Goal: Task Accomplishment & Management: Manage account settings

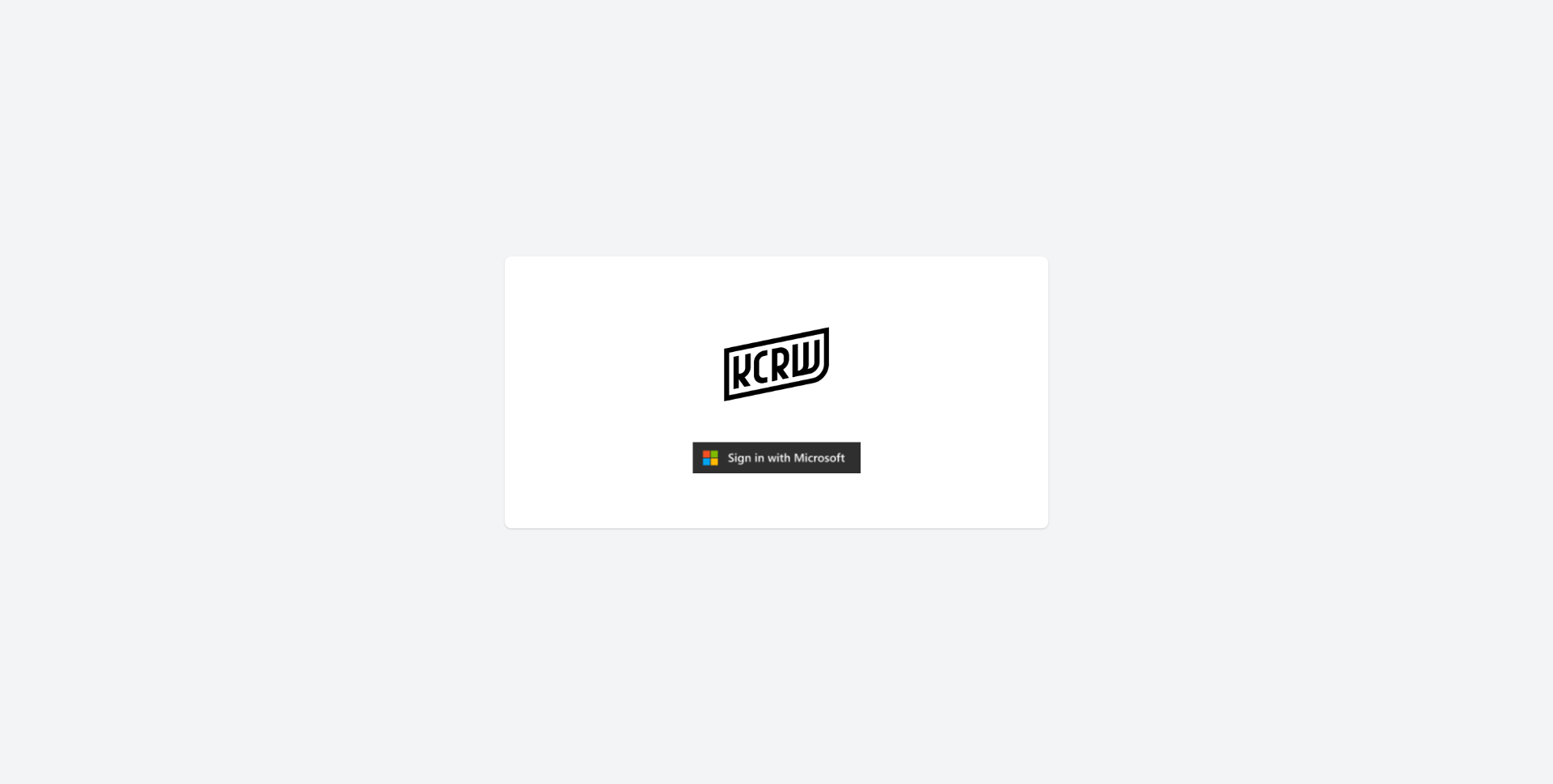
click at [745, 451] on img "submit" at bounding box center [776, 458] width 168 height 32
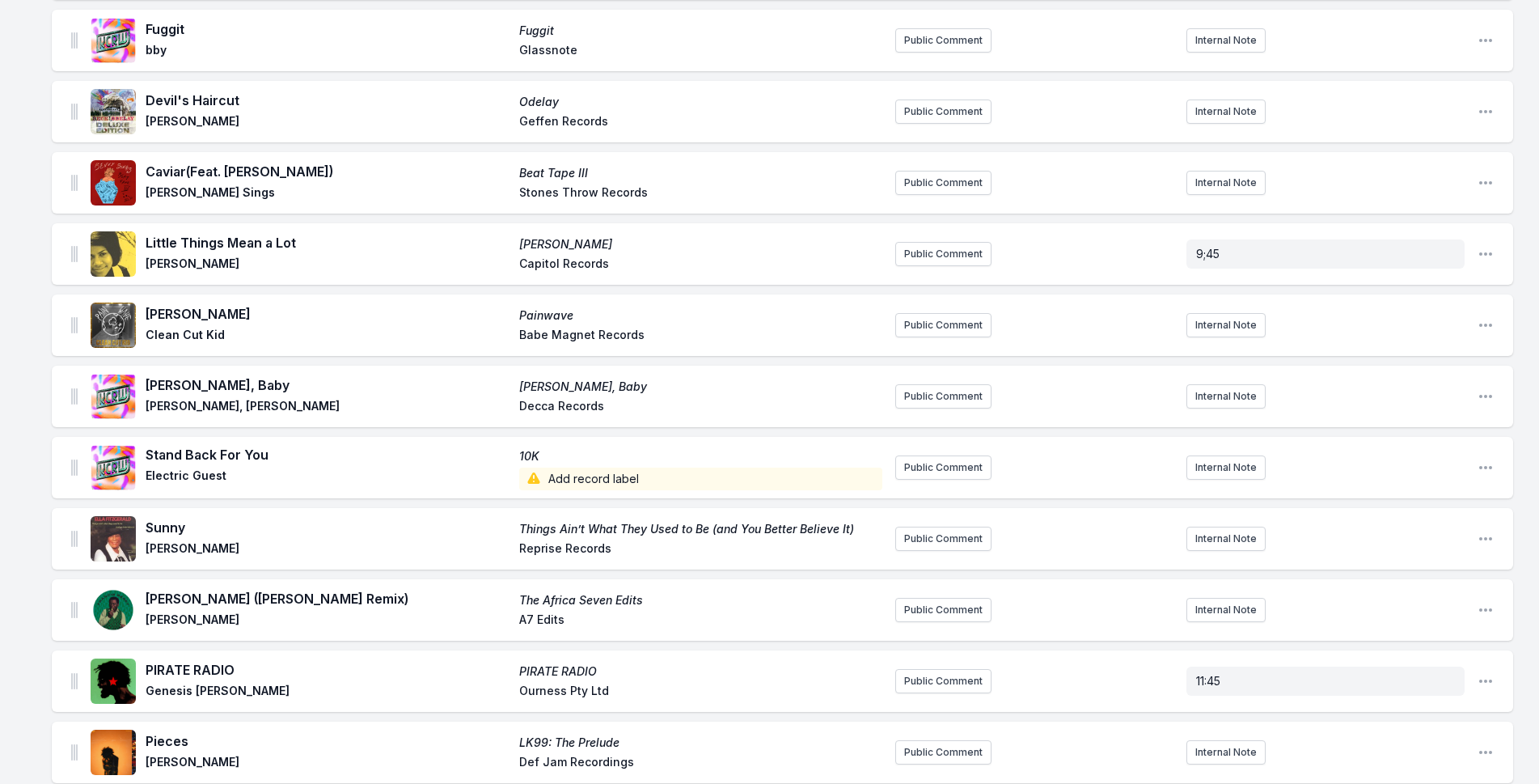
scroll to position [2479, 0]
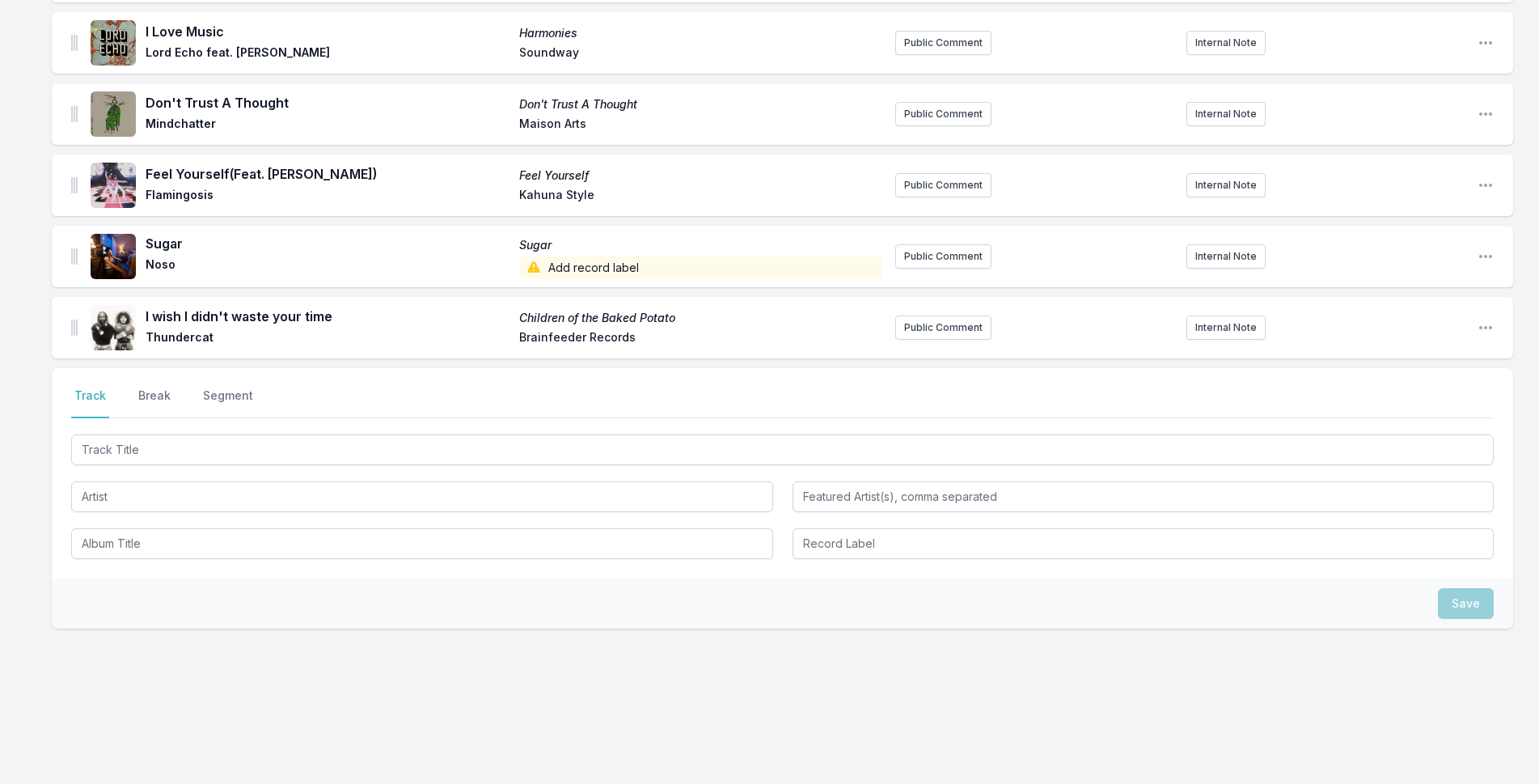
click at [260, 466] on div at bounding box center [782, 495] width 1423 height 128
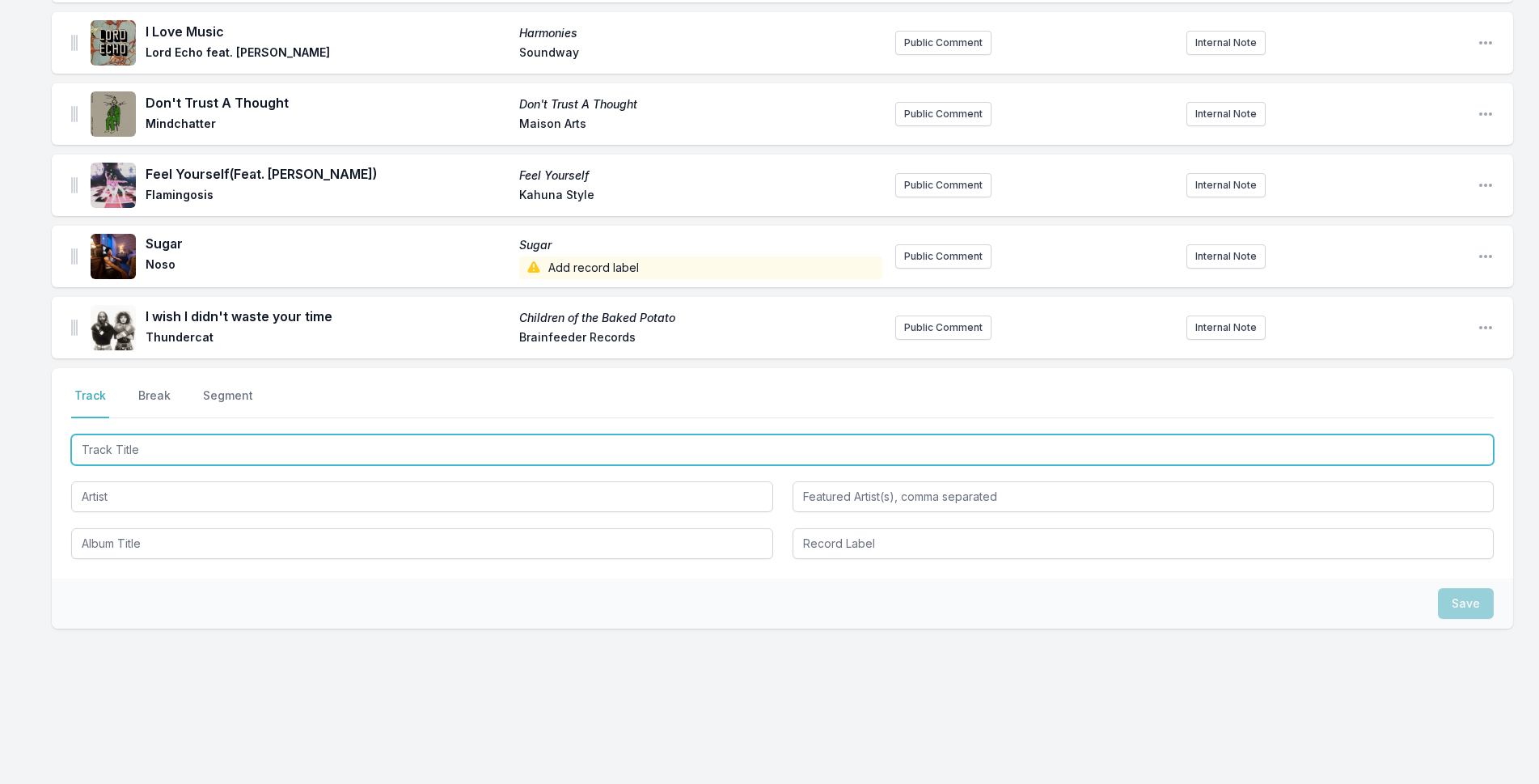
drag, startPoint x: 272, startPoint y: 448, endPoint x: 1552, endPoint y: 157, distance: 1313.2
click at [279, 446] on input "Track Title" at bounding box center [782, 449] width 1423 height 31
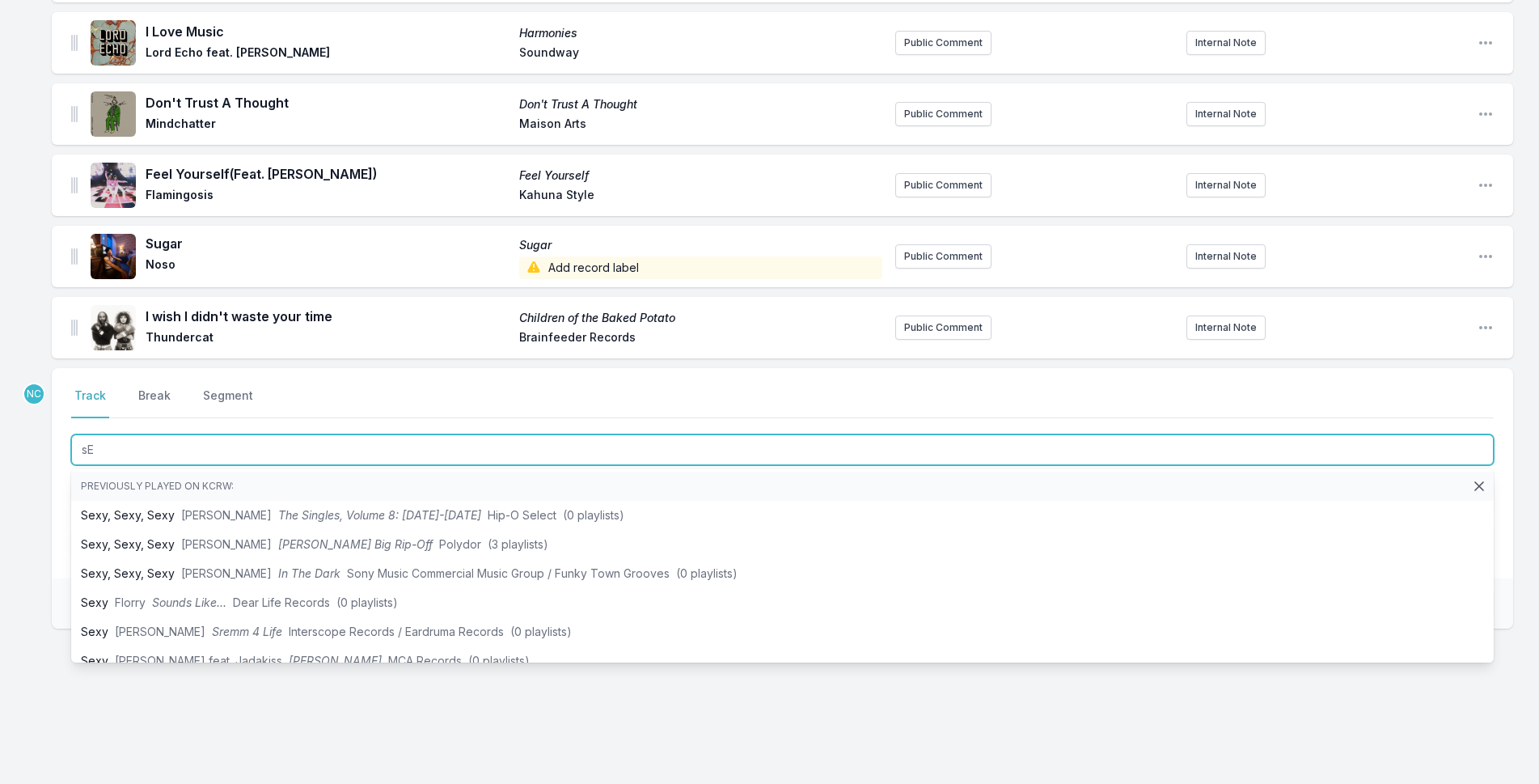
type input "s"
type input "Sexy"
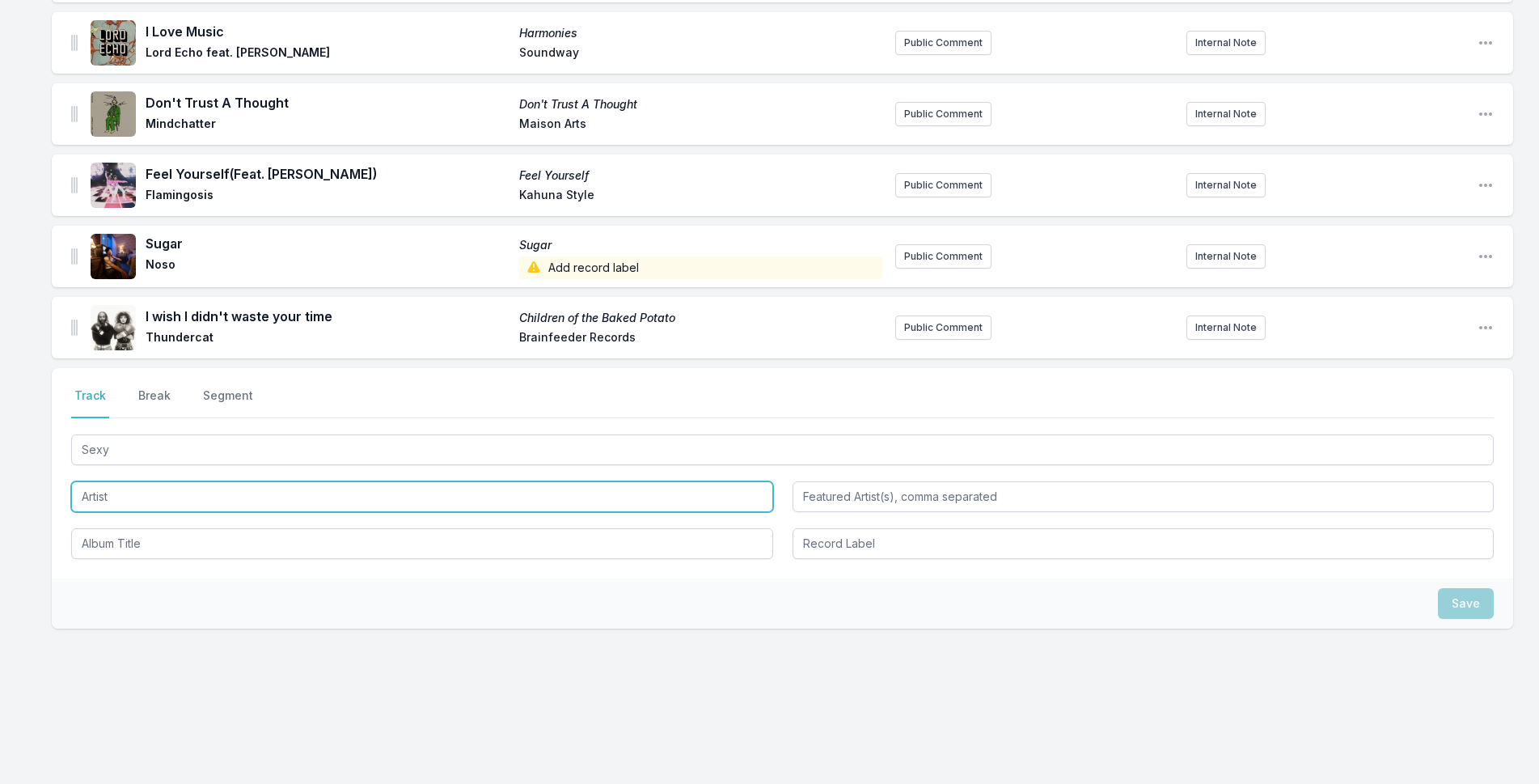
click at [222, 487] on input "Artist" at bounding box center [422, 496] width 702 height 31
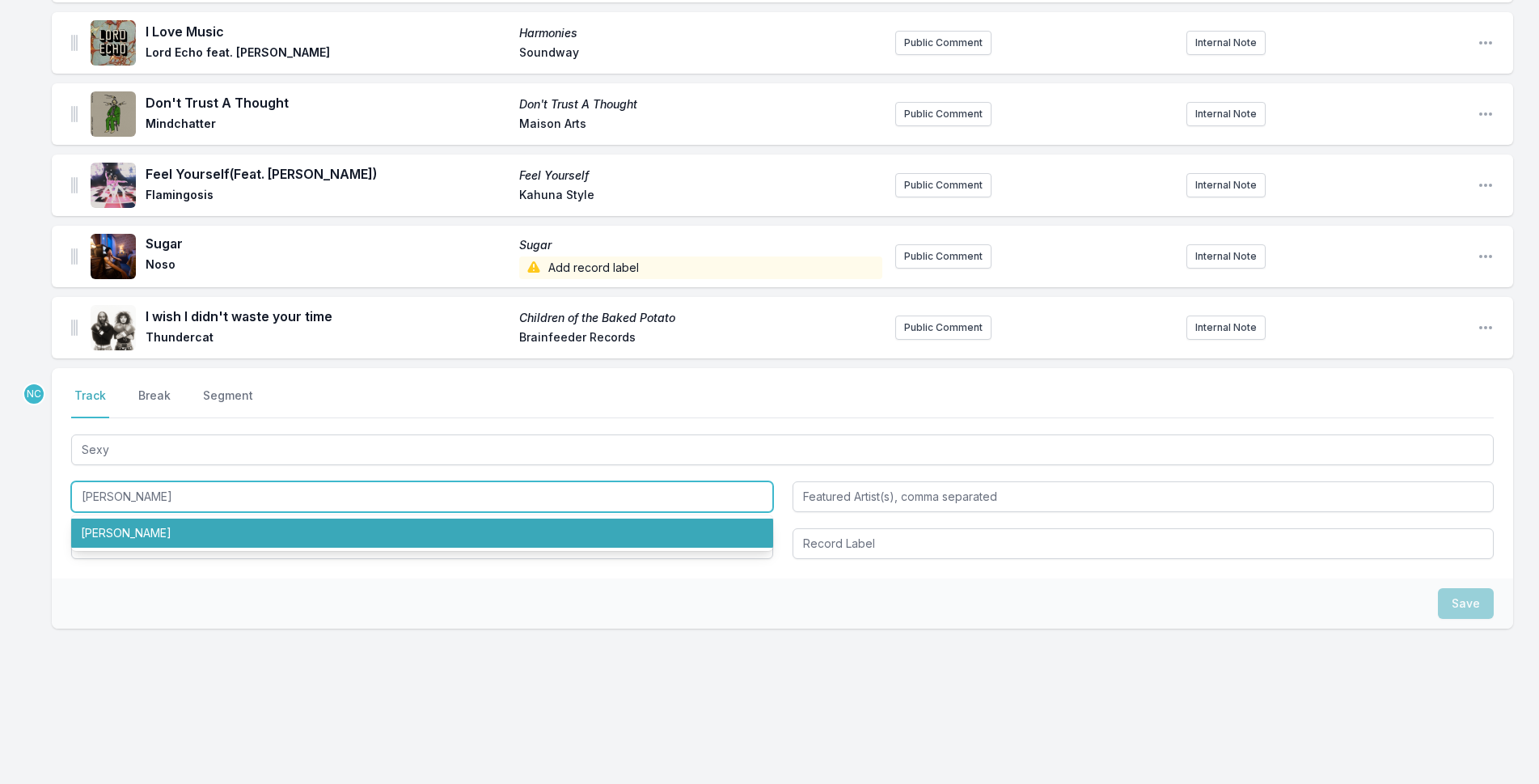
click at [439, 527] on li "[PERSON_NAME]" at bounding box center [422, 533] width 702 height 29
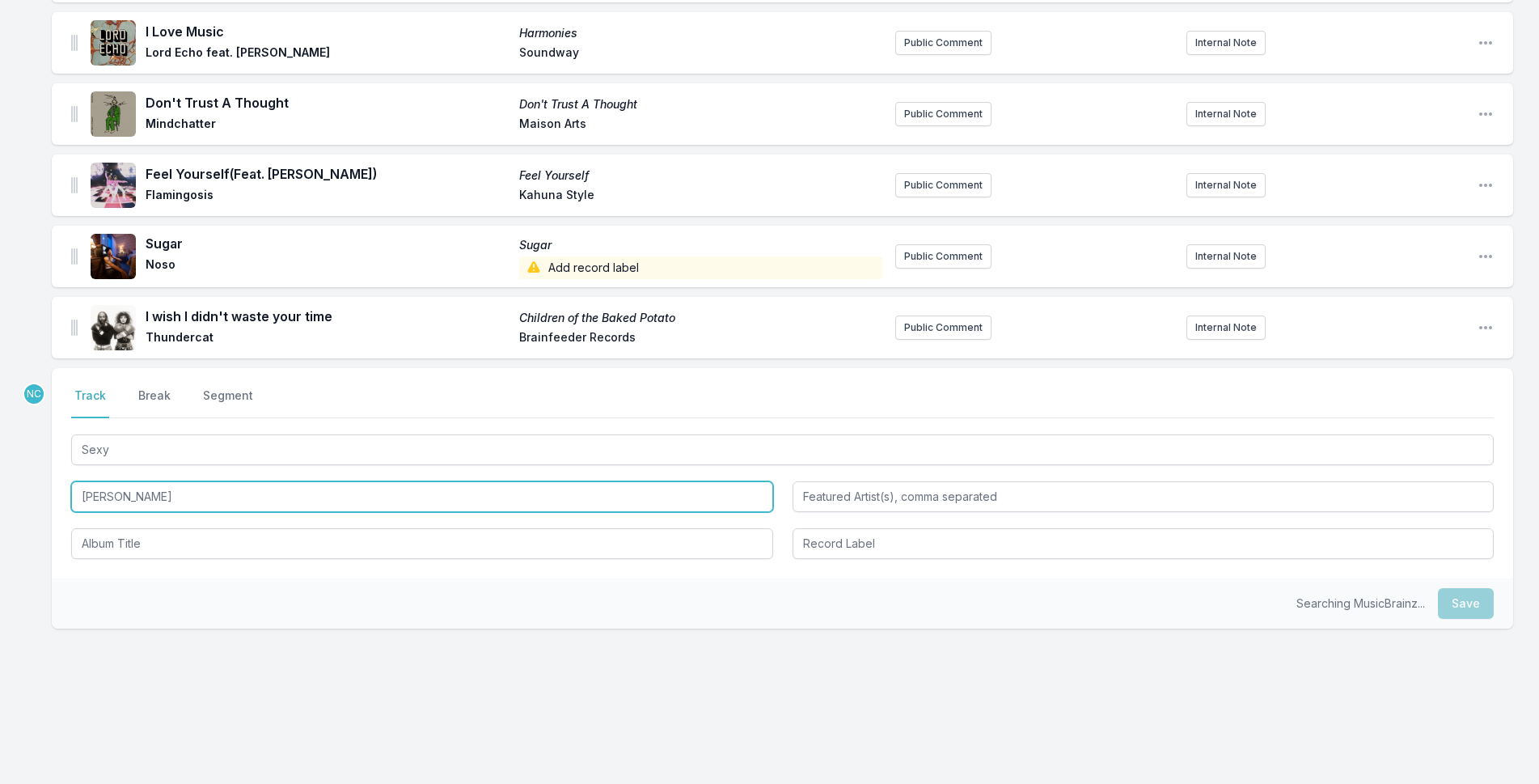
type input "[PERSON_NAME]"
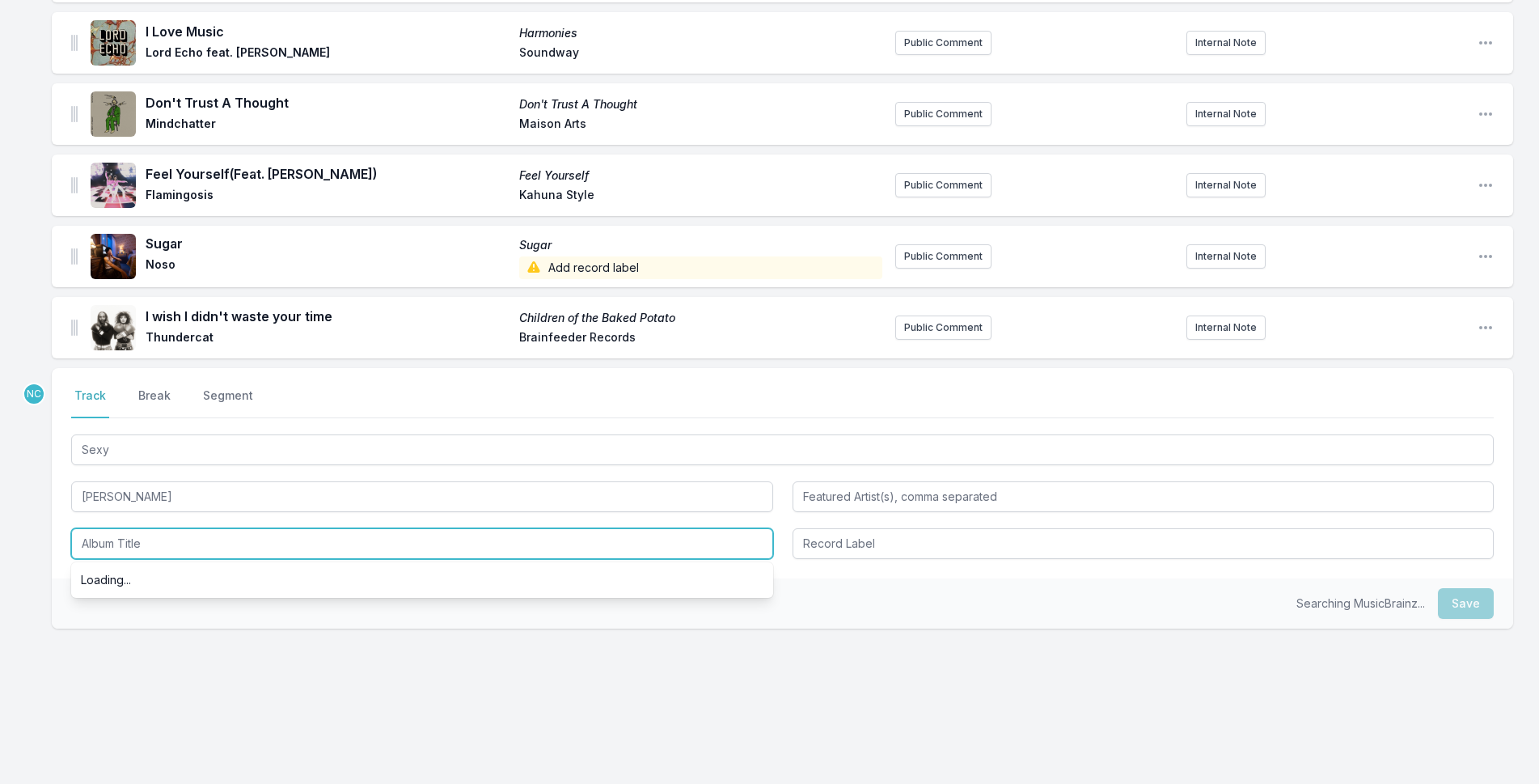
click at [427, 536] on input "Album Title" at bounding box center [422, 543] width 702 height 31
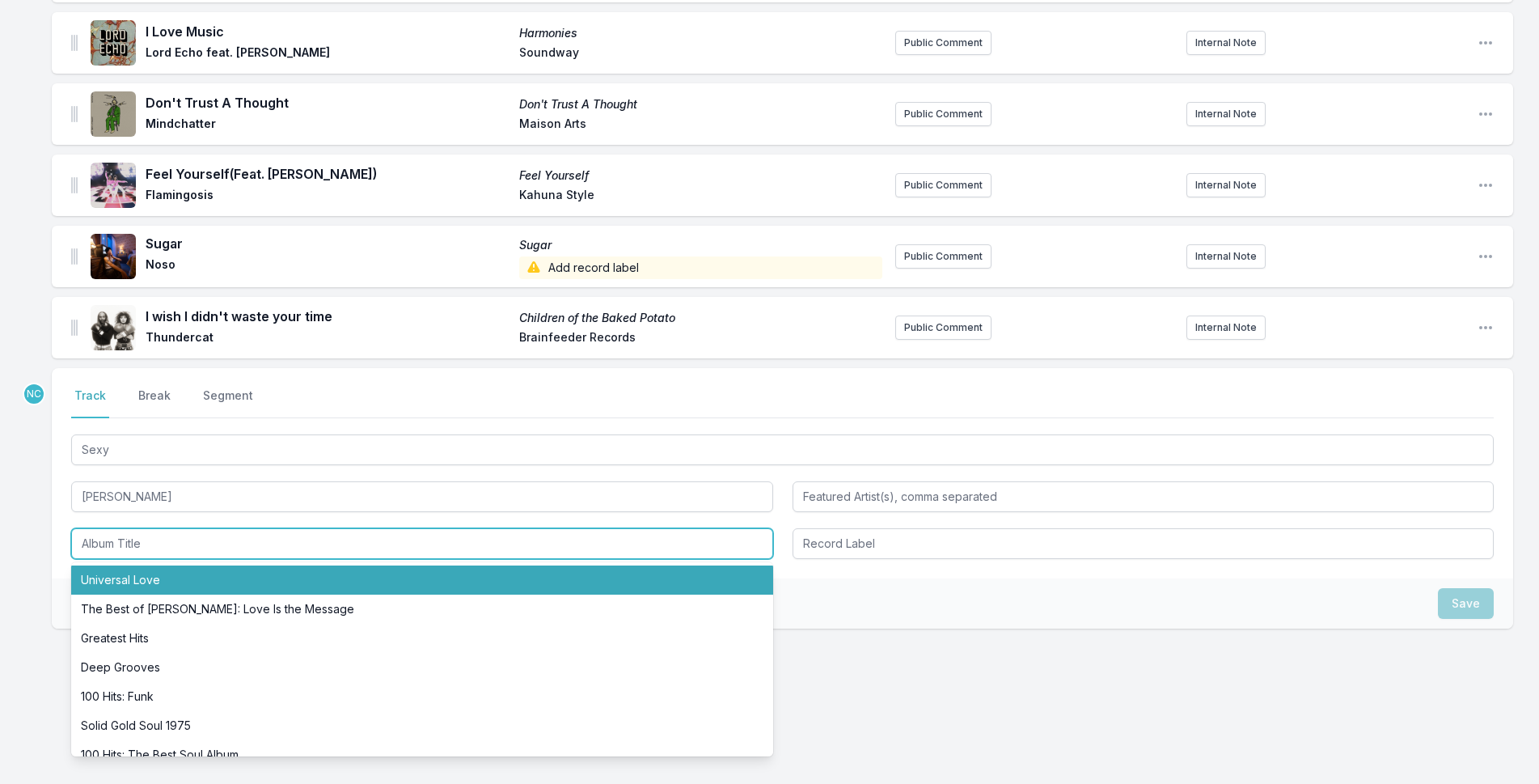
click at [431, 574] on li "Universal Love" at bounding box center [422, 579] width 702 height 29
type input "Universal Love"
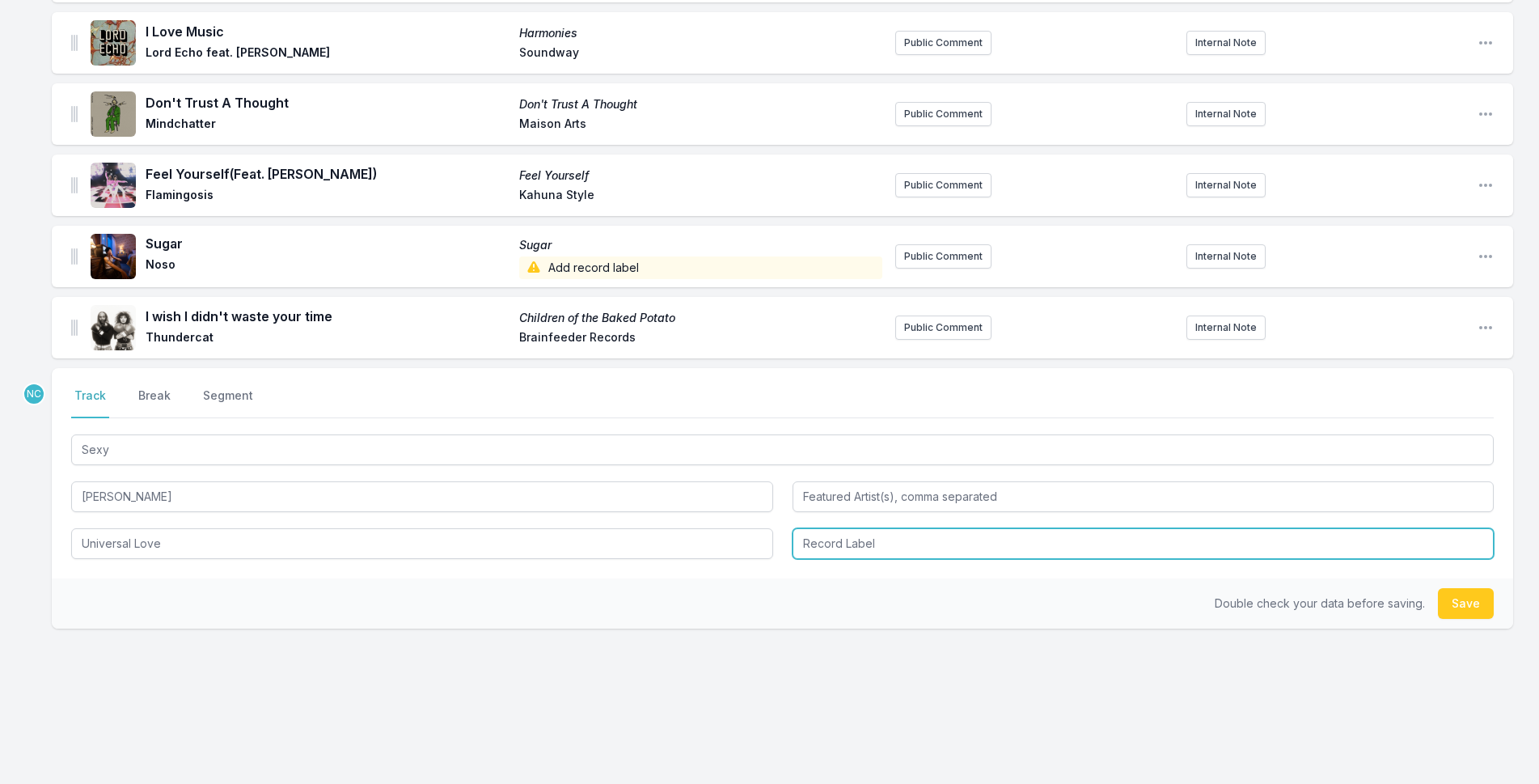
click at [860, 555] on input "Record Label" at bounding box center [1144, 543] width 702 height 31
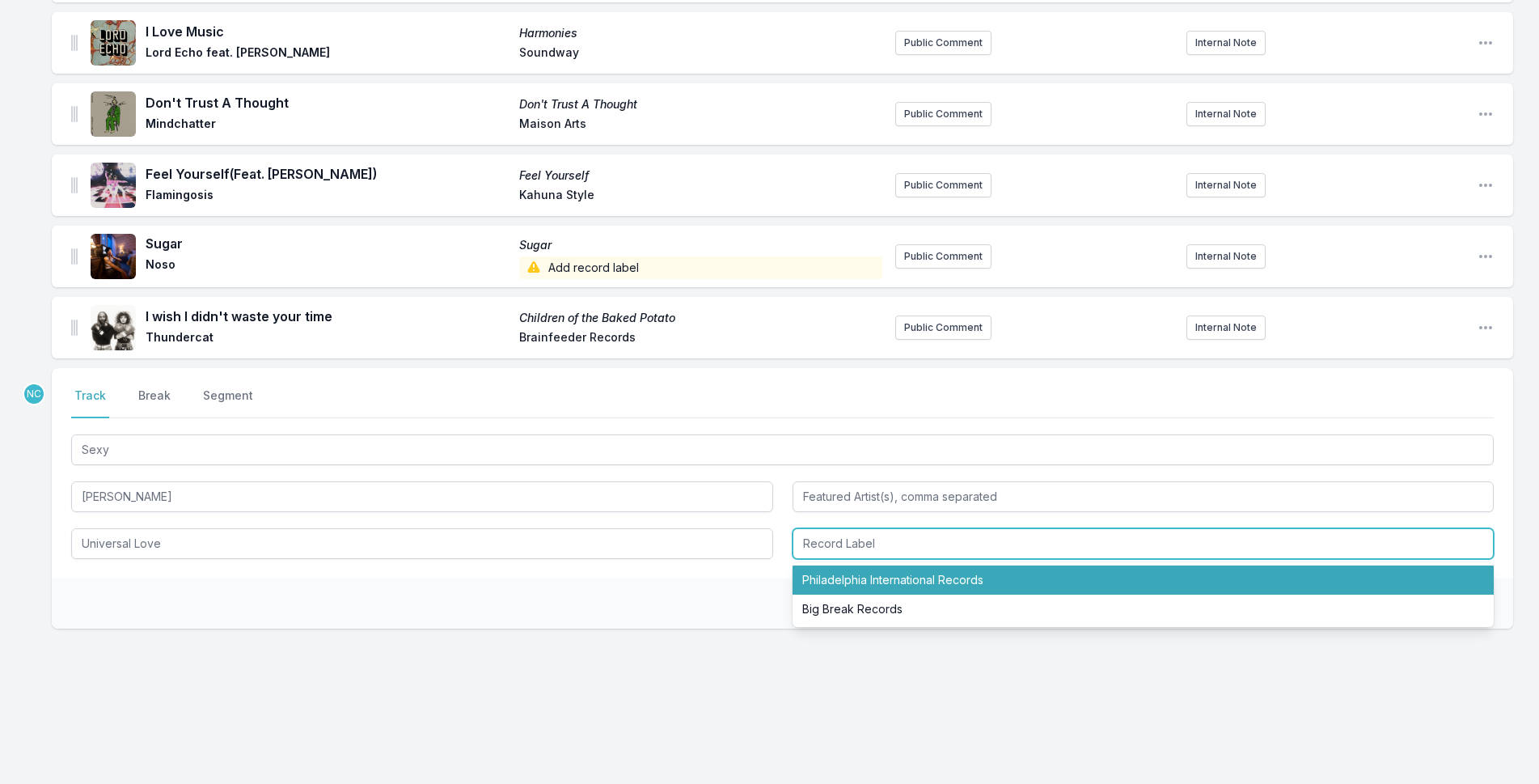
click at [863, 570] on li "Philadelphia International Records" at bounding box center [1144, 579] width 702 height 29
type input "Philadelphia International Records"
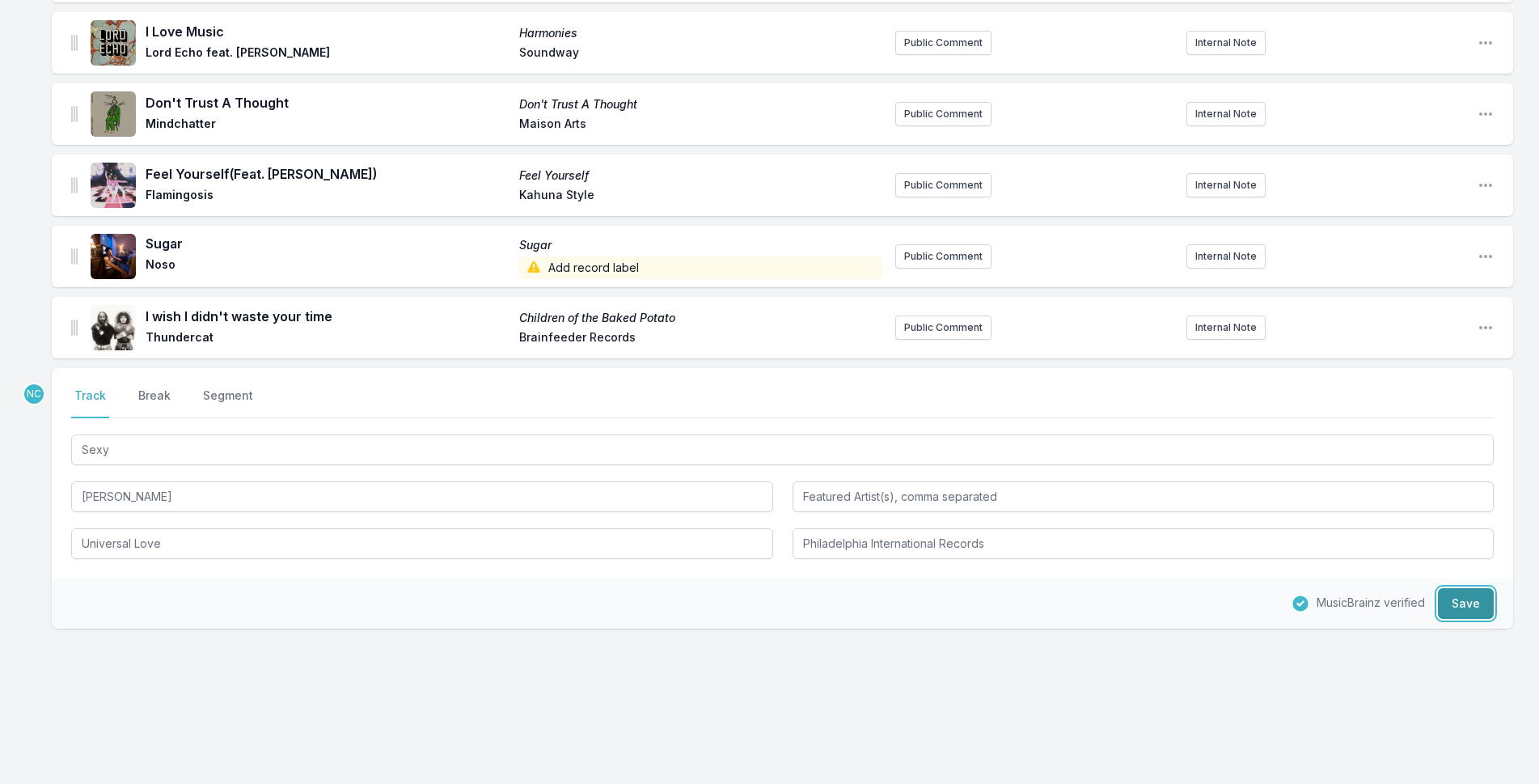
click at [1474, 605] on button "Save" at bounding box center [1466, 603] width 56 height 31
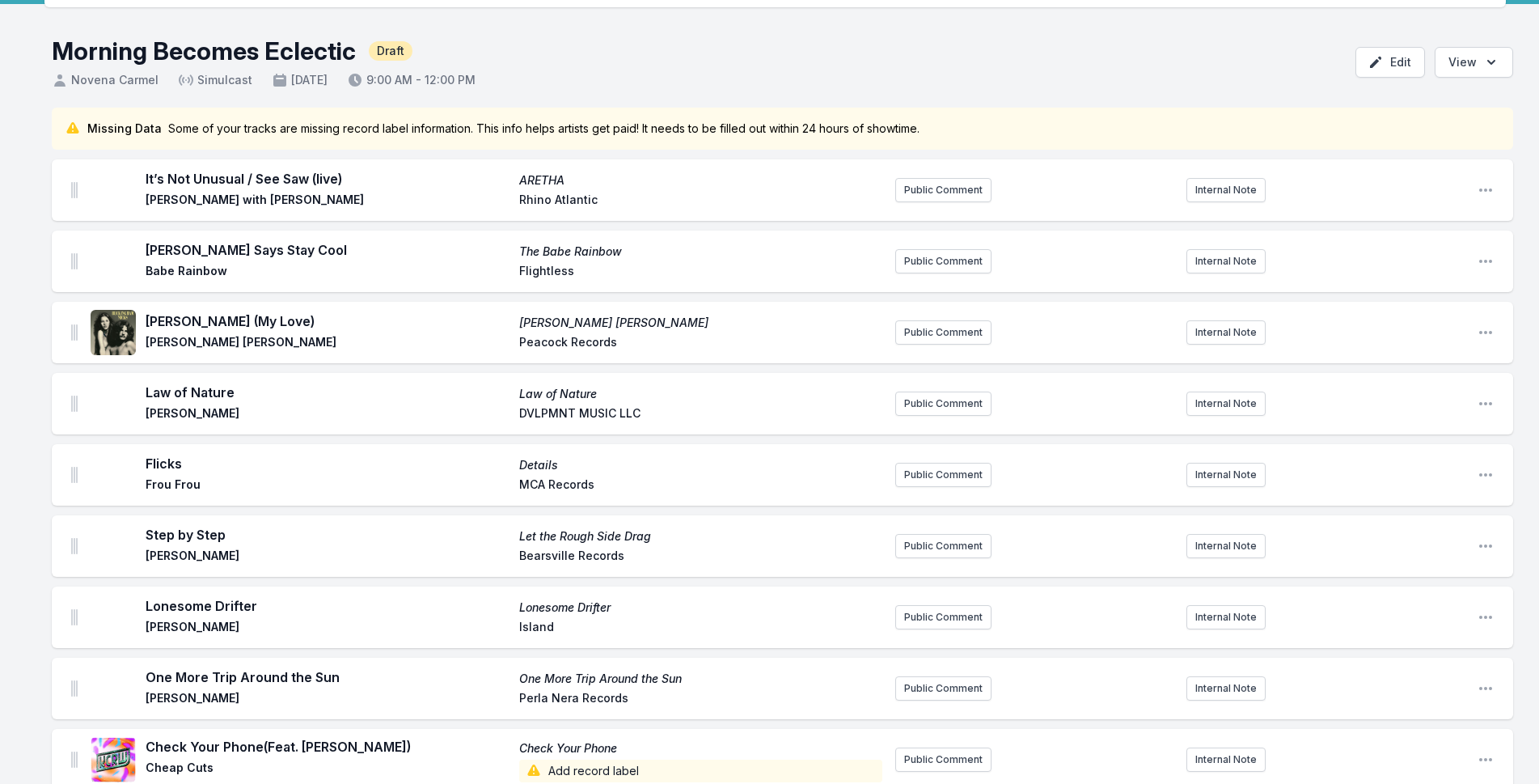
scroll to position [0, 0]
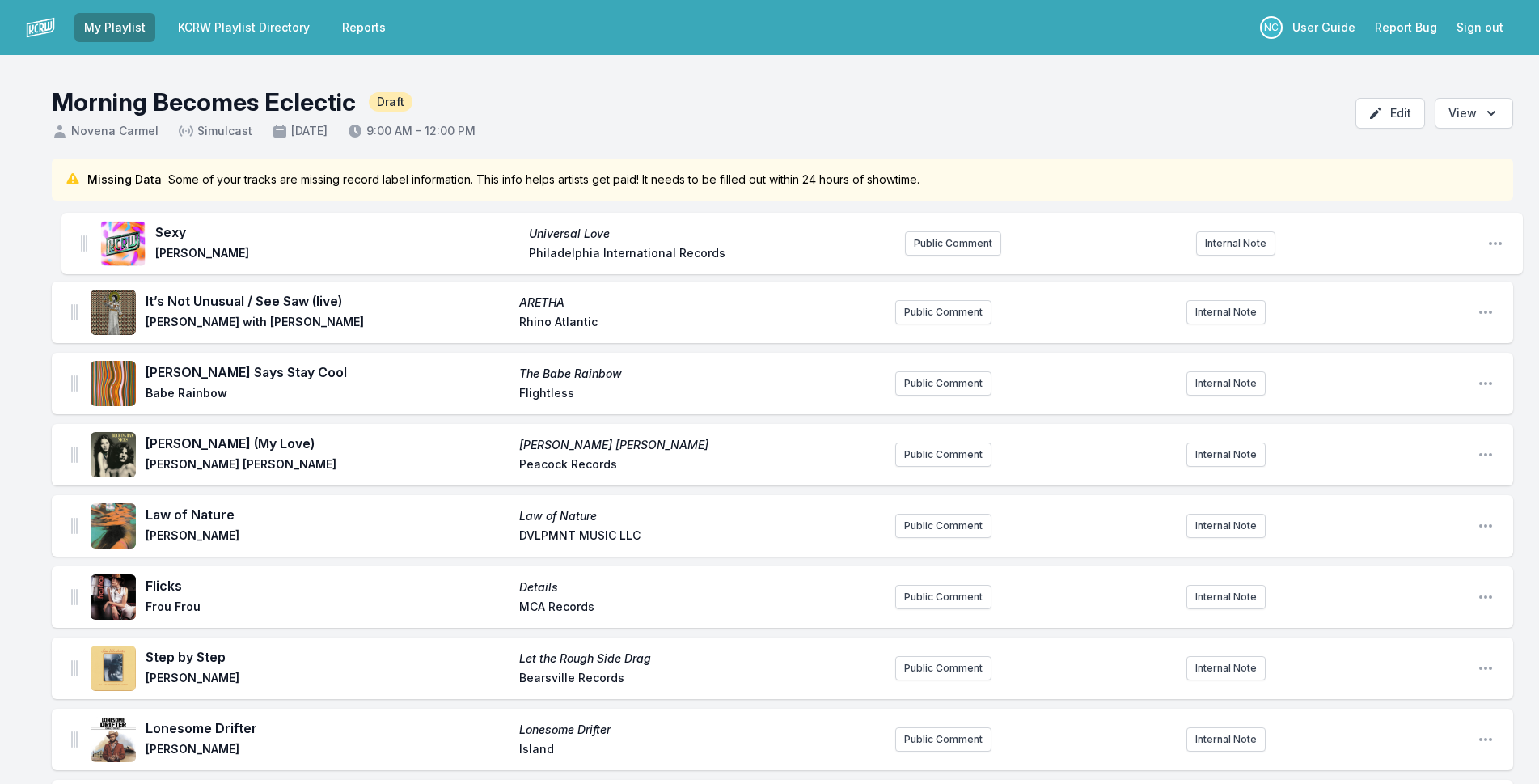
drag, startPoint x: 71, startPoint y: 328, endPoint x: 81, endPoint y: 227, distance: 100.8
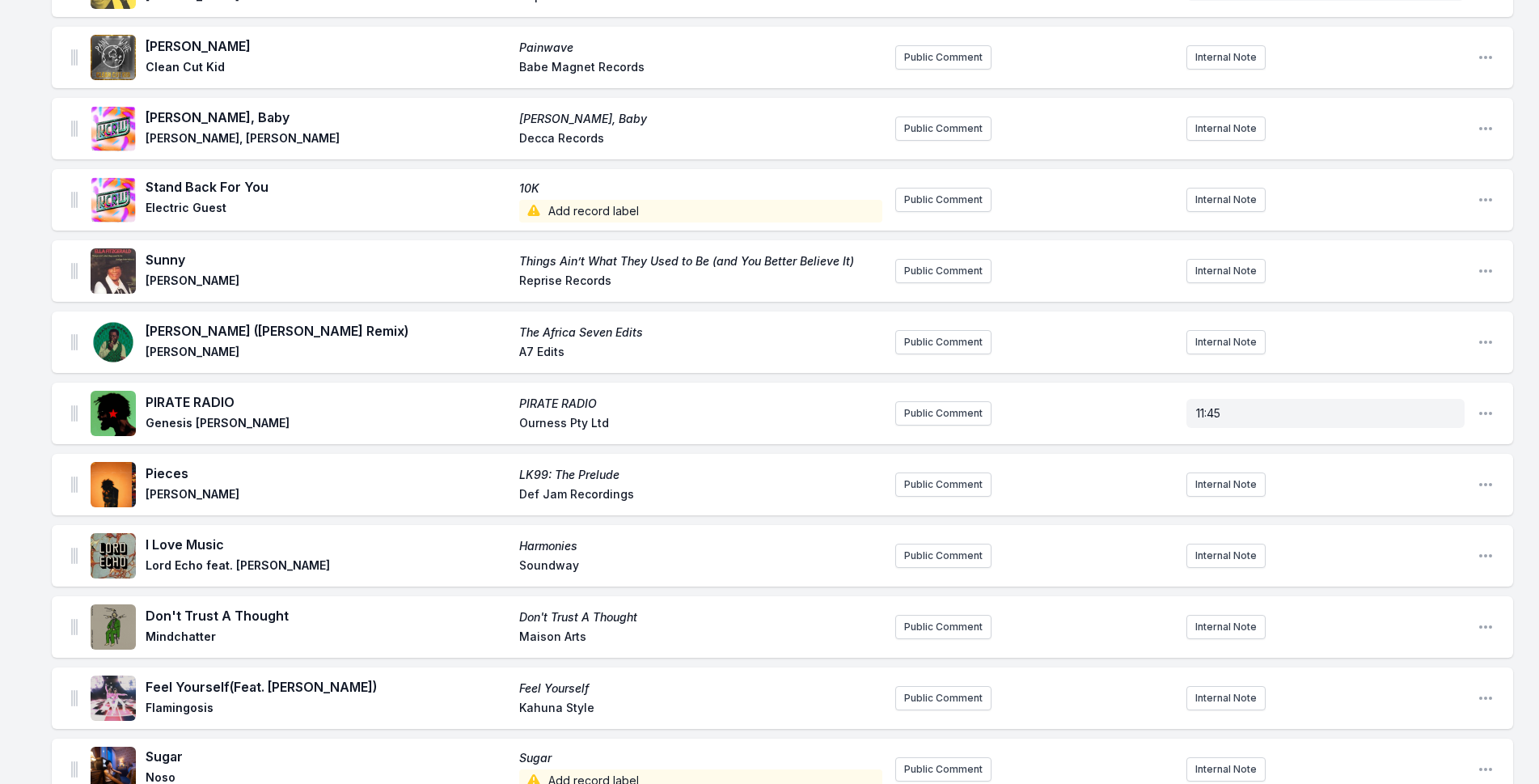
scroll to position [2550, 0]
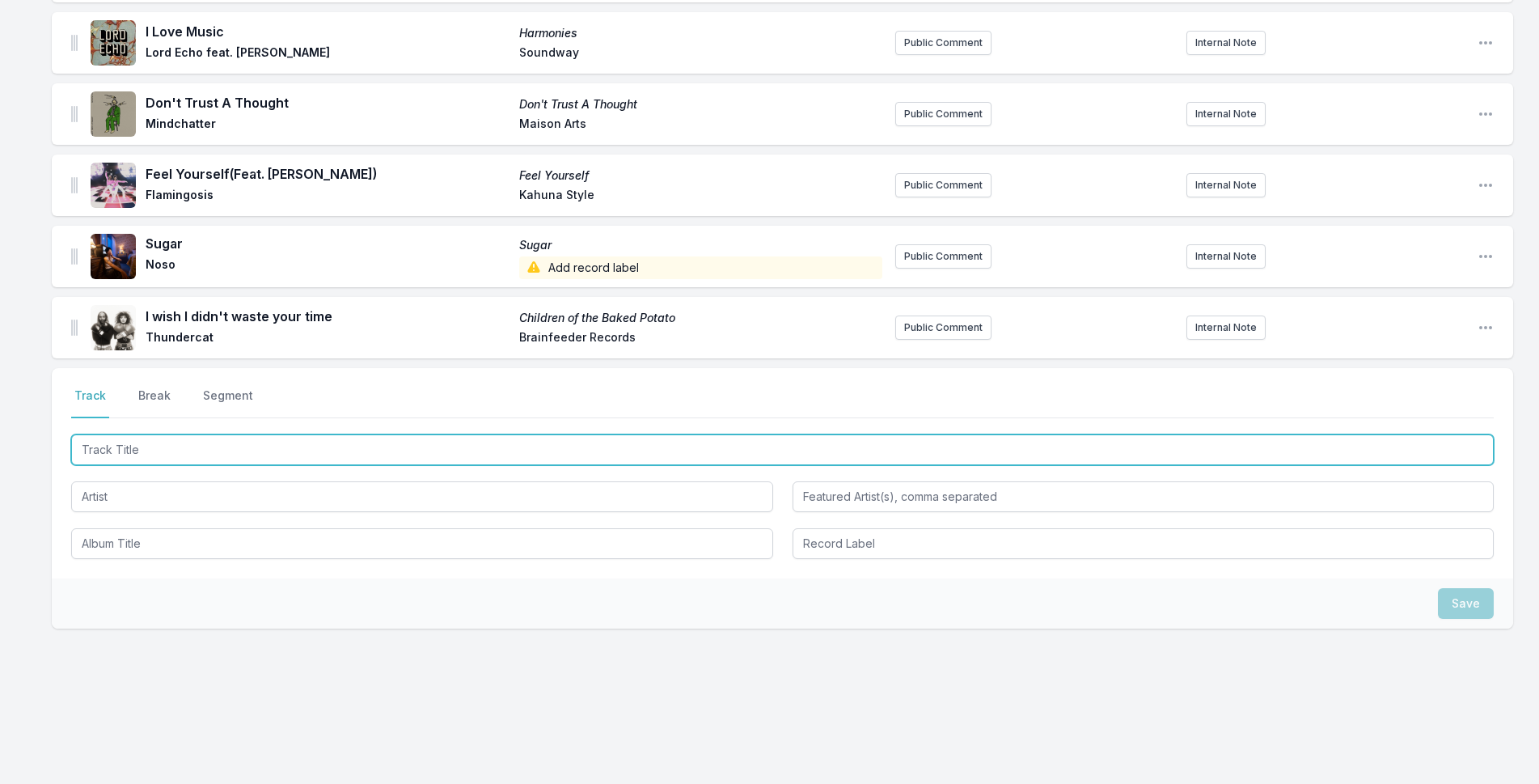
drag, startPoint x: 228, startPoint y: 452, endPoint x: 1143, endPoint y: 236, distance: 940.0
click at [231, 452] on input "Track Title" at bounding box center [782, 449] width 1423 height 31
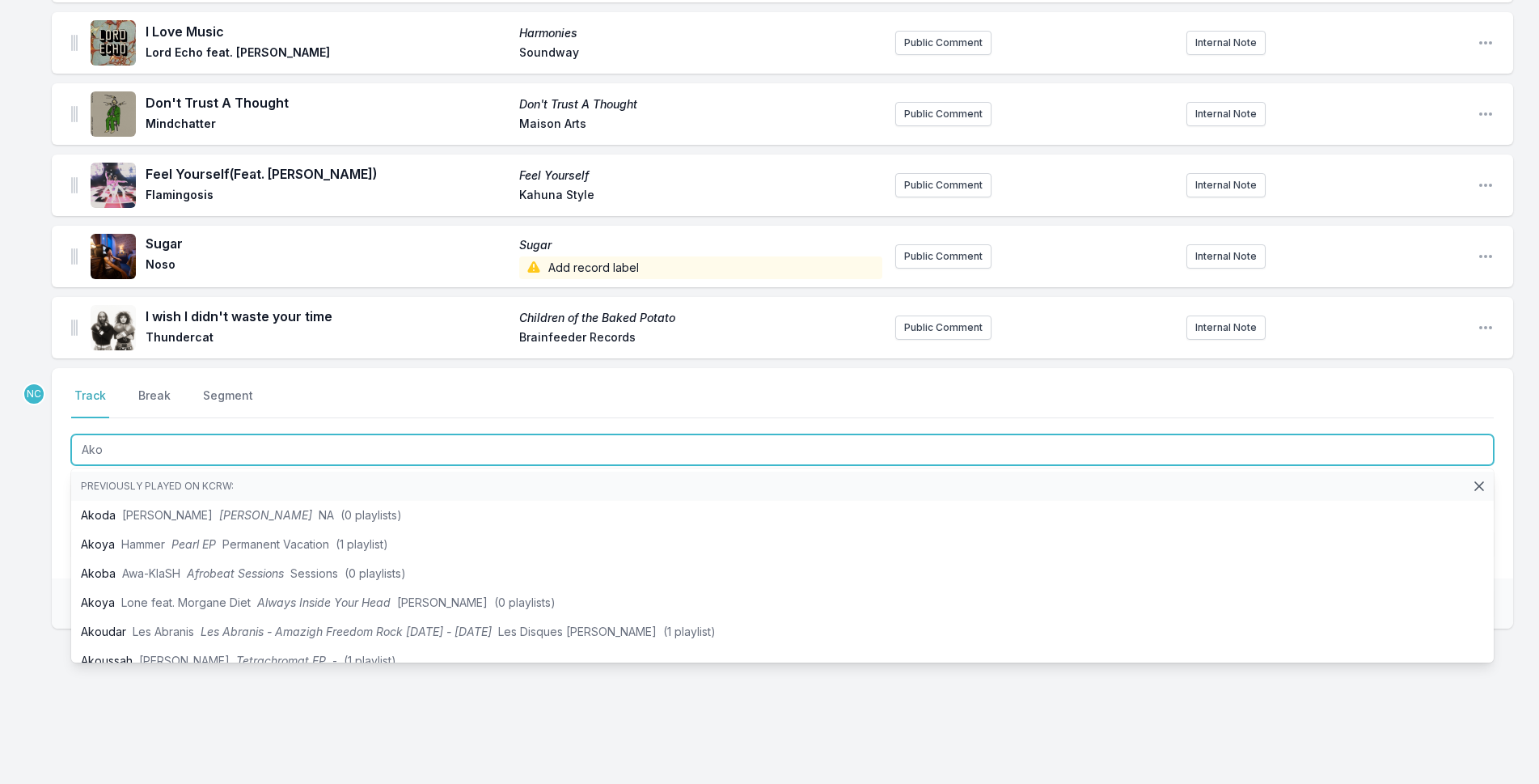
type input "Ako"
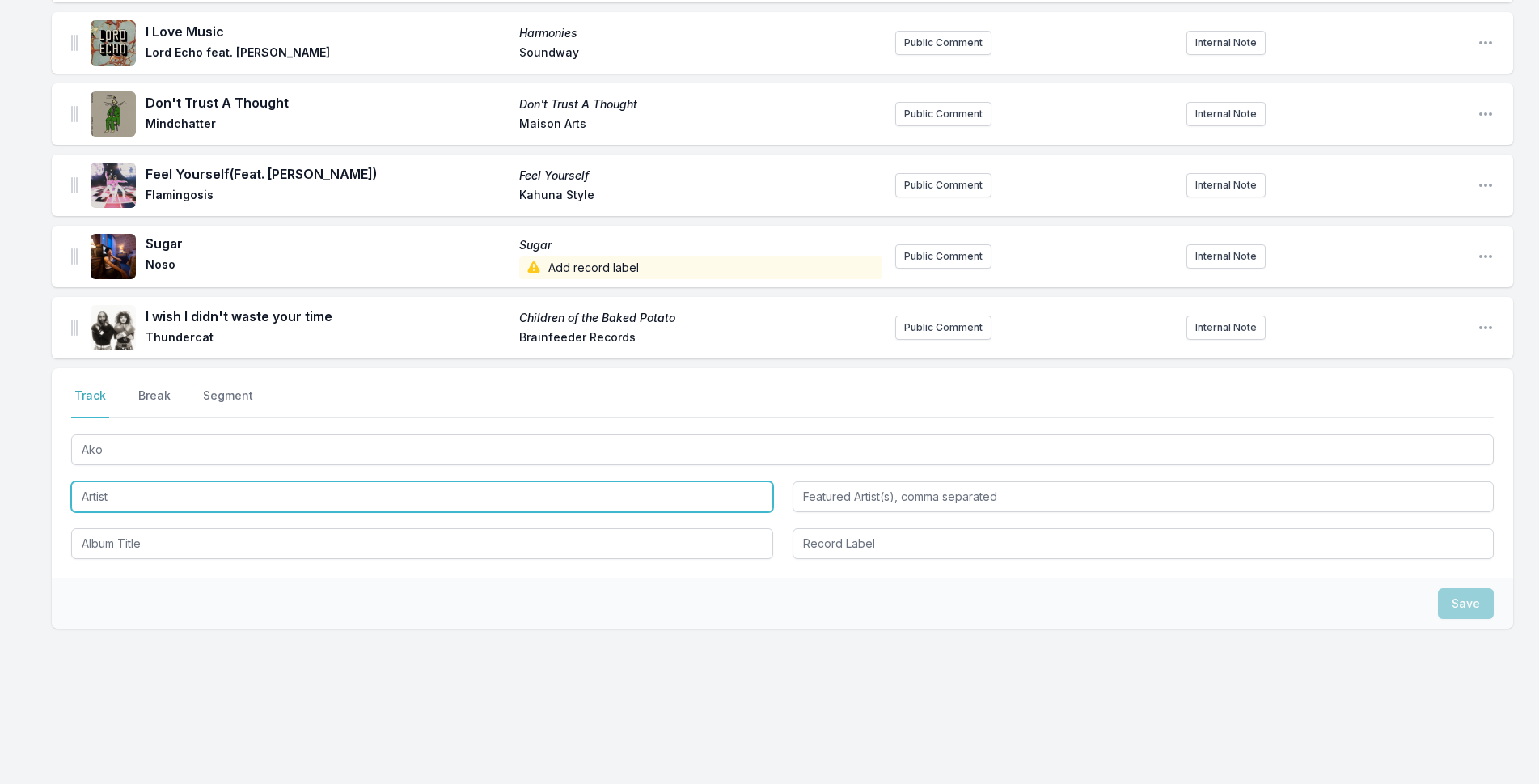
click at [252, 503] on input "Artist" at bounding box center [422, 496] width 702 height 31
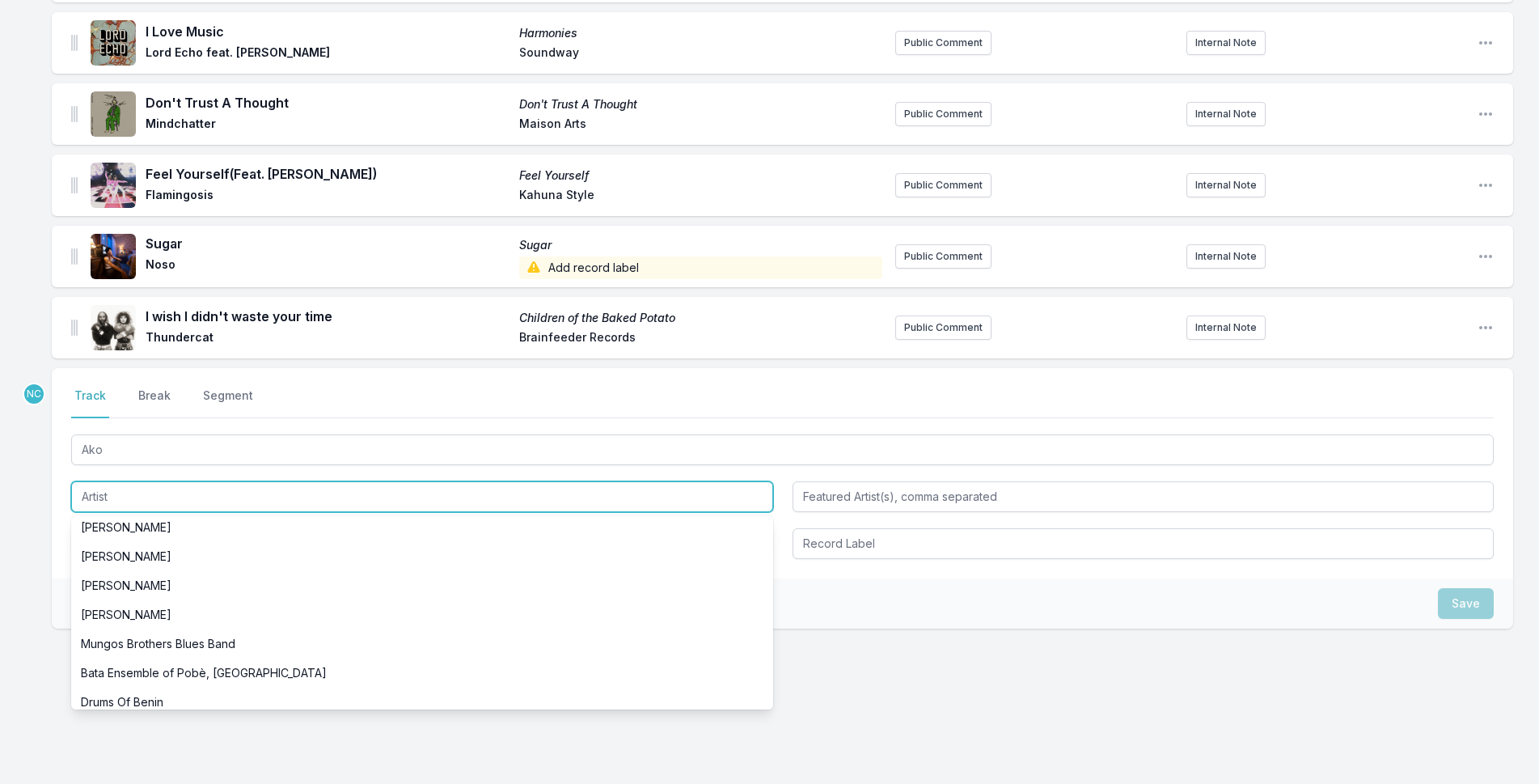
scroll to position [324, 0]
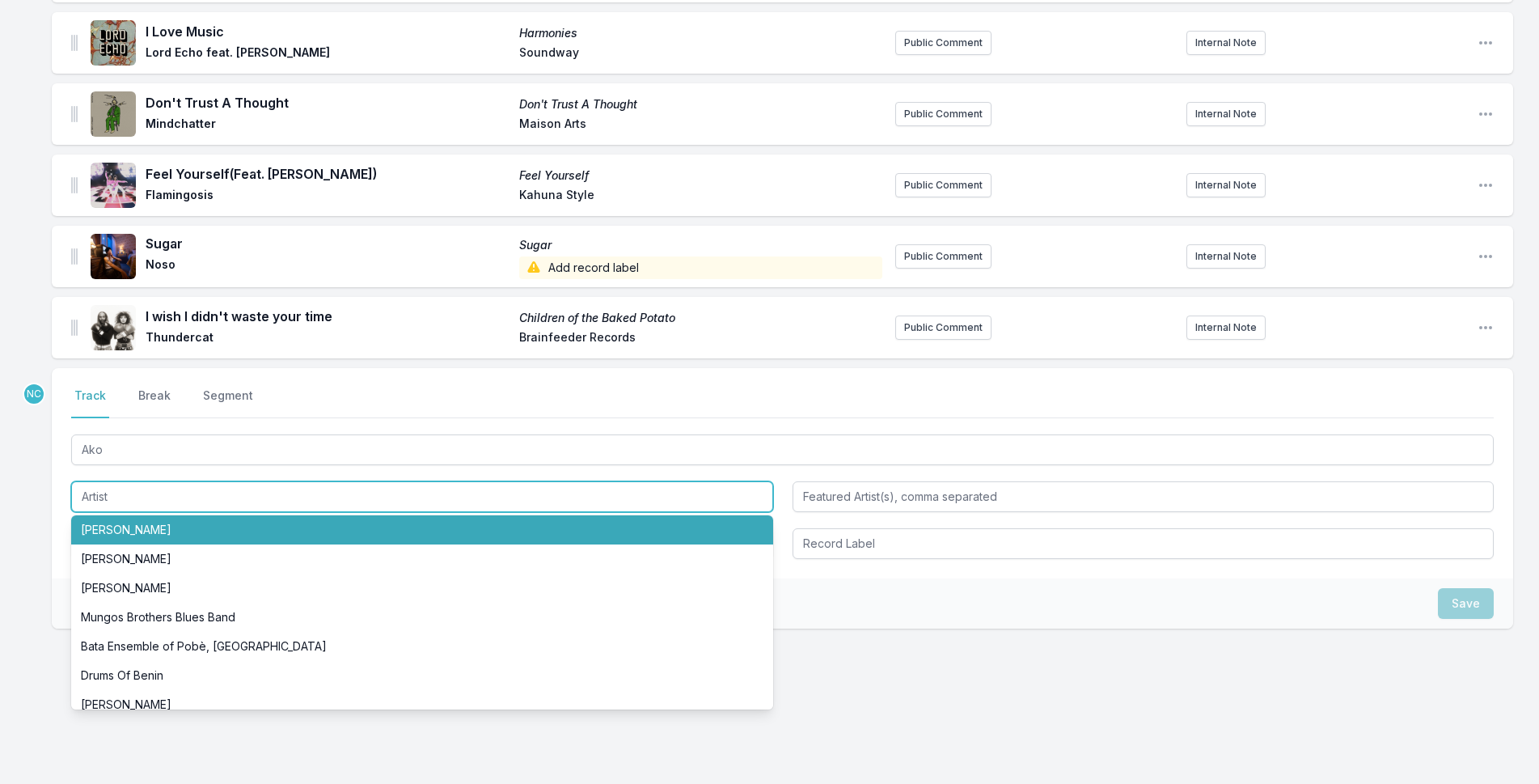
click at [192, 491] on input "Artist" at bounding box center [422, 496] width 702 height 31
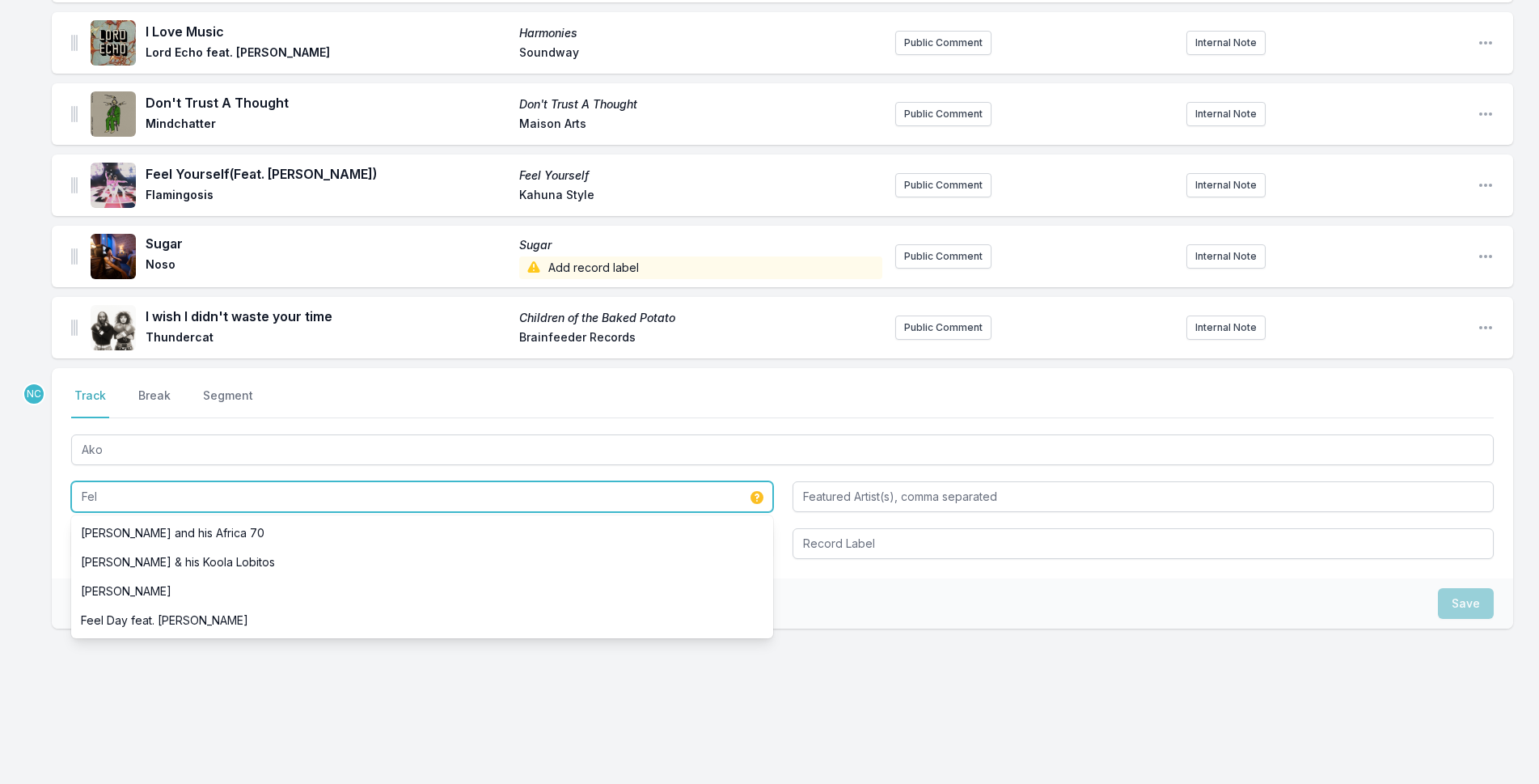
scroll to position [0, 0]
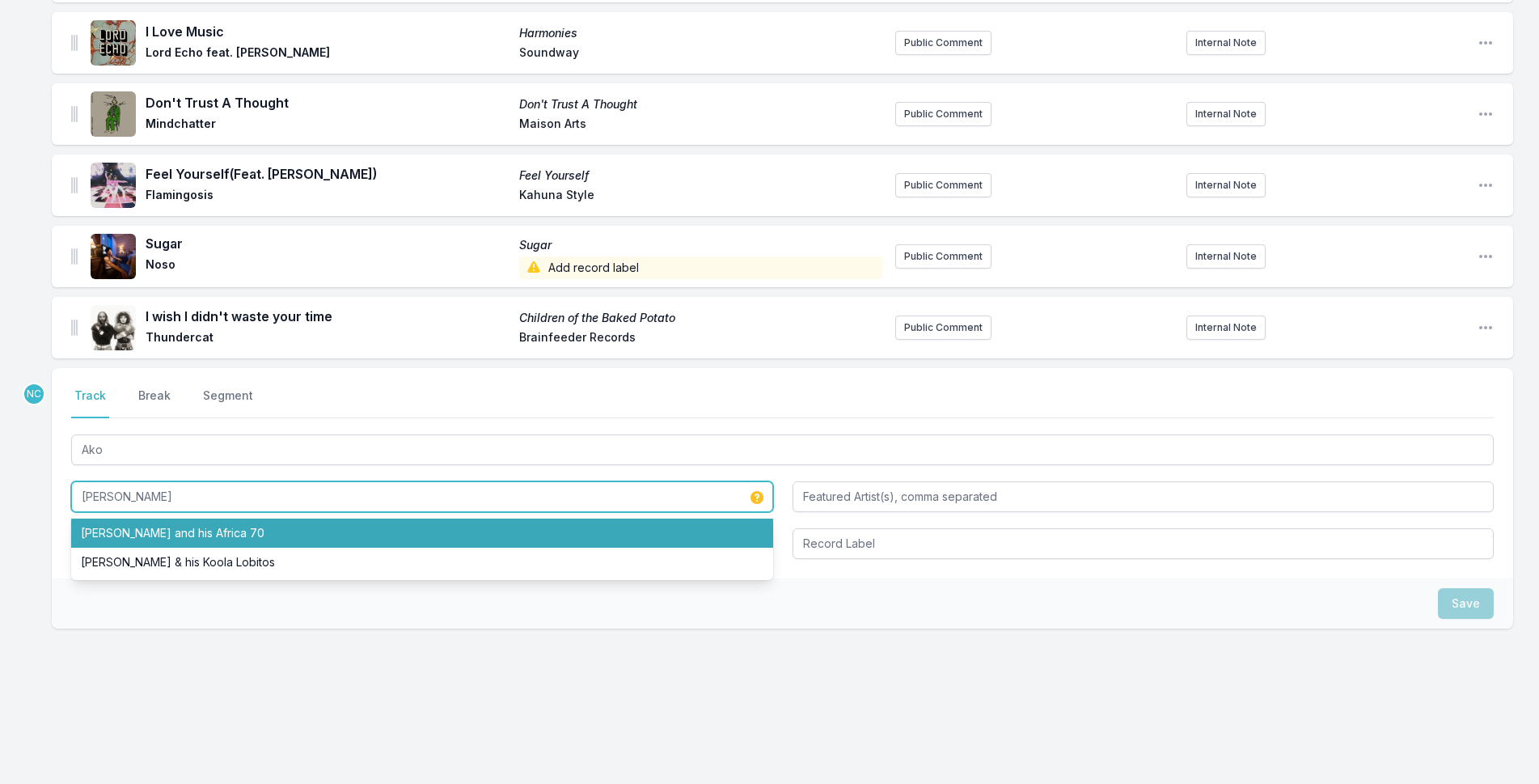
click at [260, 528] on li "[PERSON_NAME] and his Africa 70" at bounding box center [422, 533] width 702 height 29
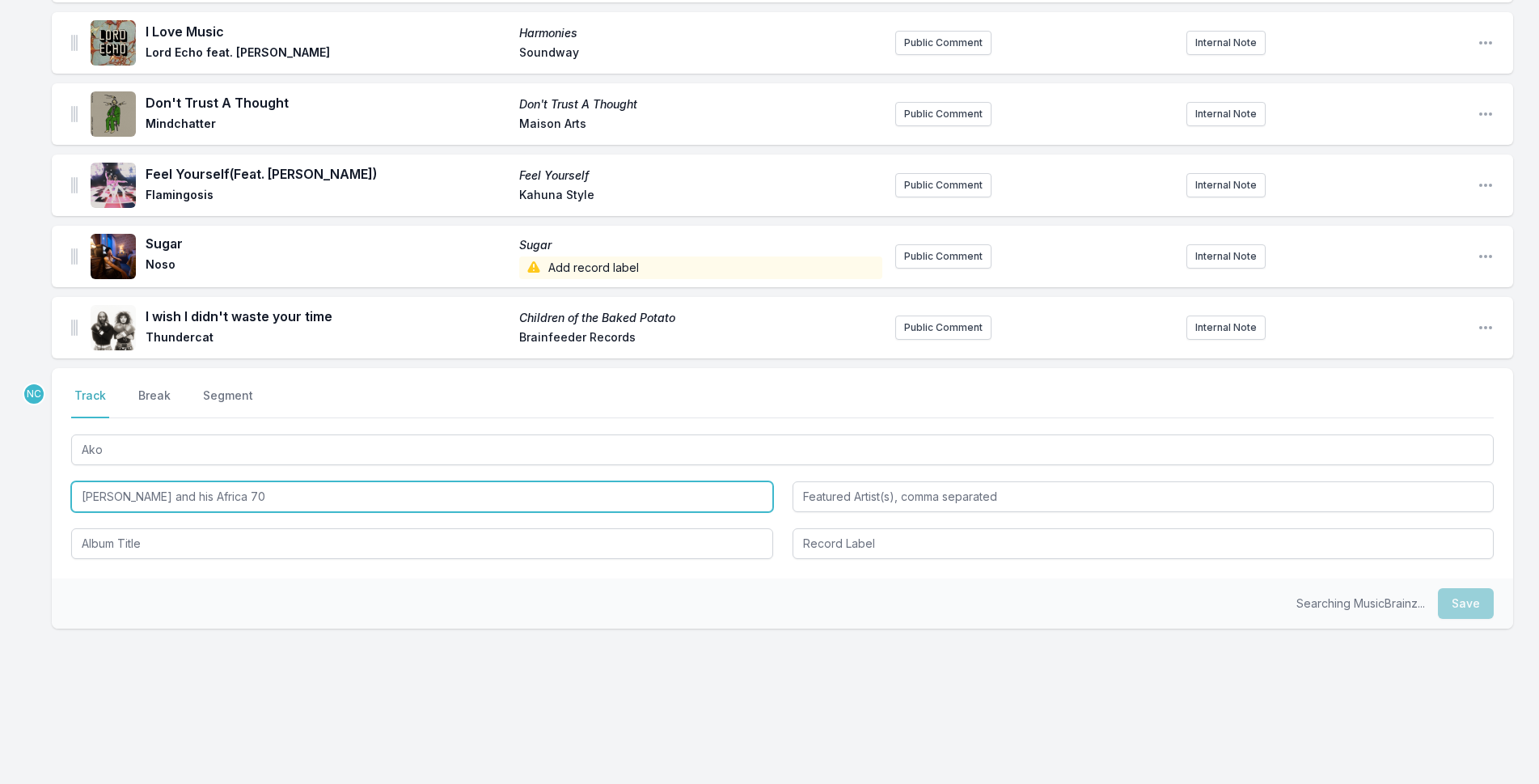
type input "[PERSON_NAME] and his Africa 70"
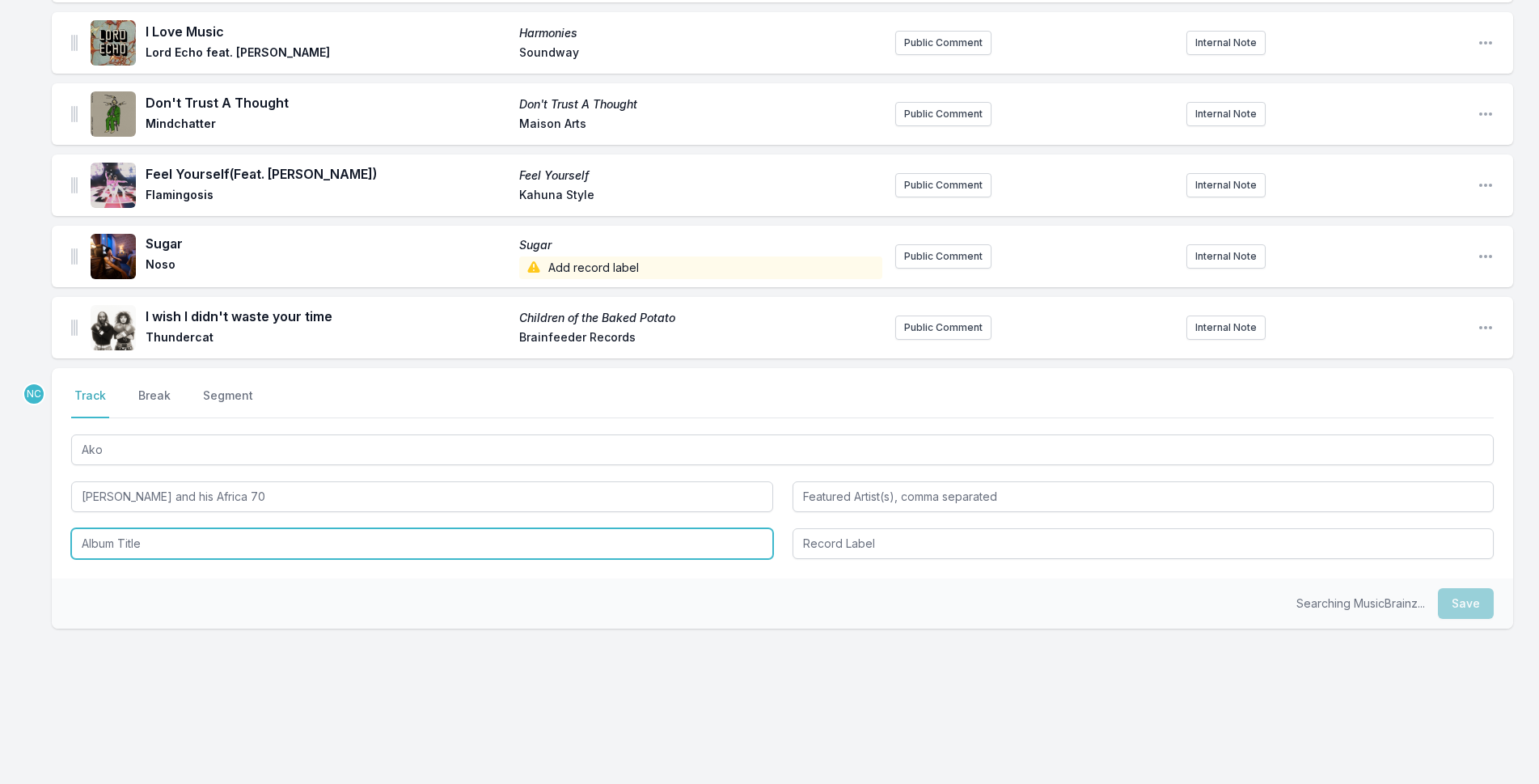
click at [261, 537] on input "Album Title" at bounding box center [422, 543] width 702 height 31
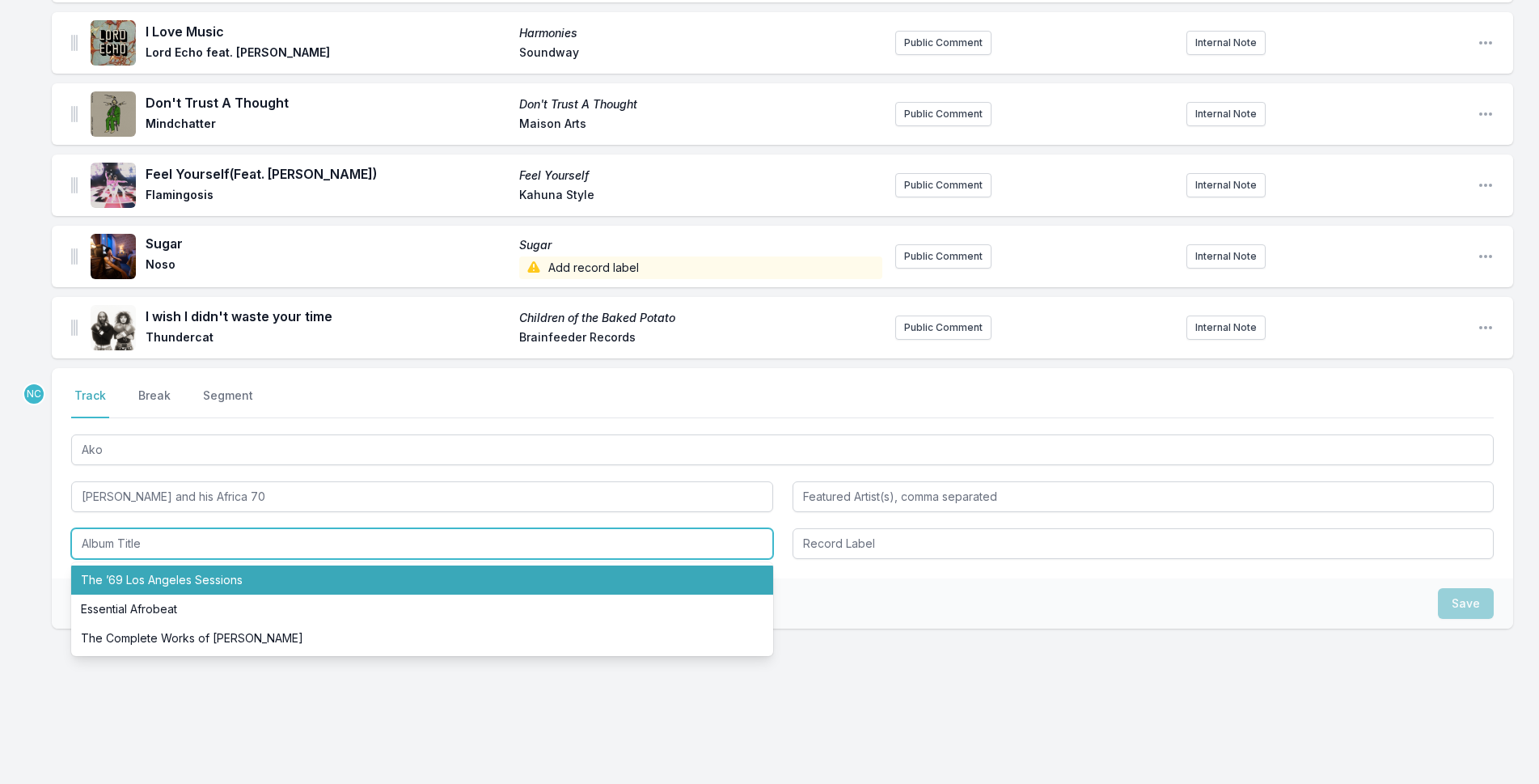
click at [279, 574] on li "The ’69 Los Angeles Sessions" at bounding box center [422, 579] width 702 height 29
type input "The ’69 Los Angeles Sessions"
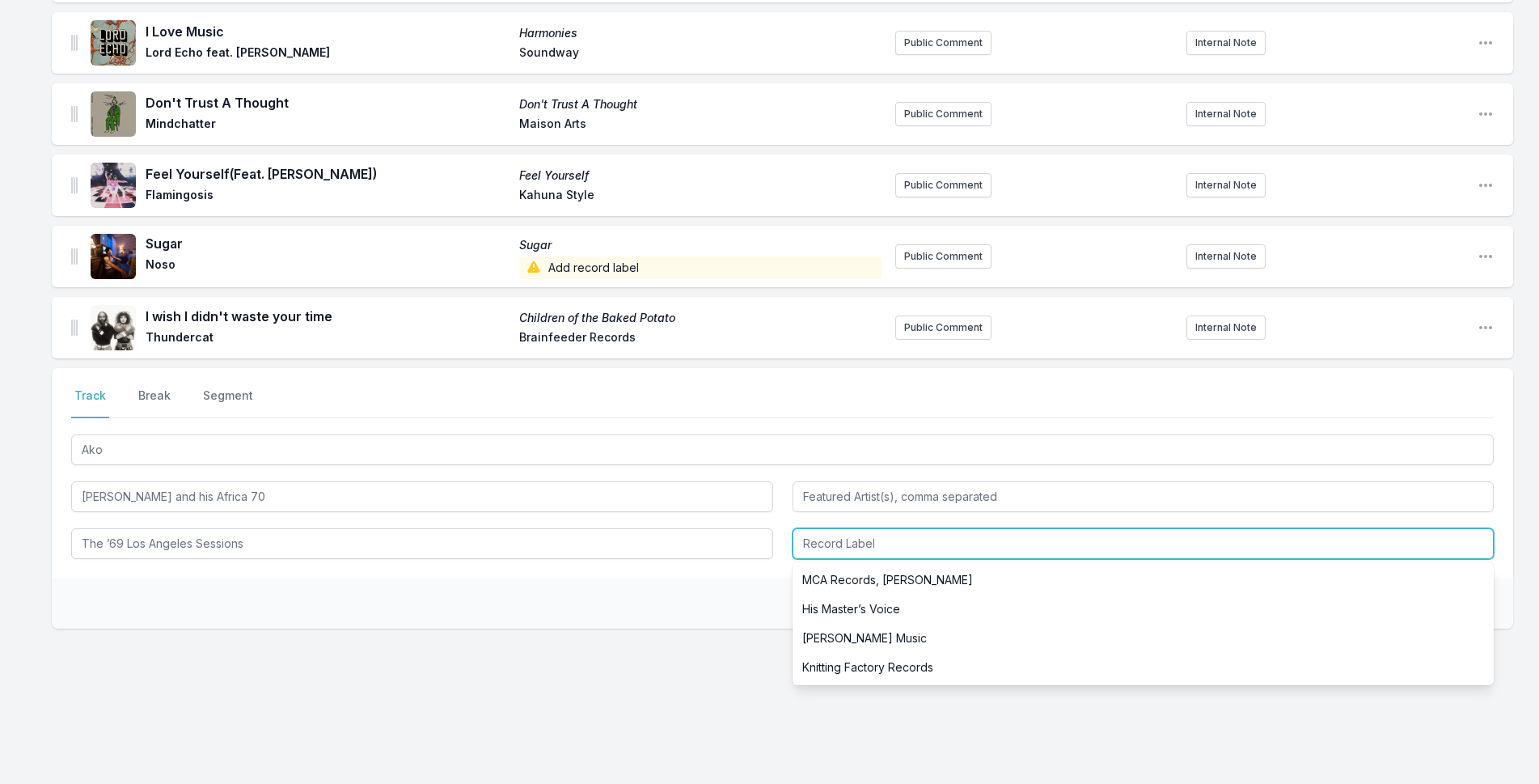
click at [819, 546] on input "Record Label" at bounding box center [1144, 543] width 702 height 31
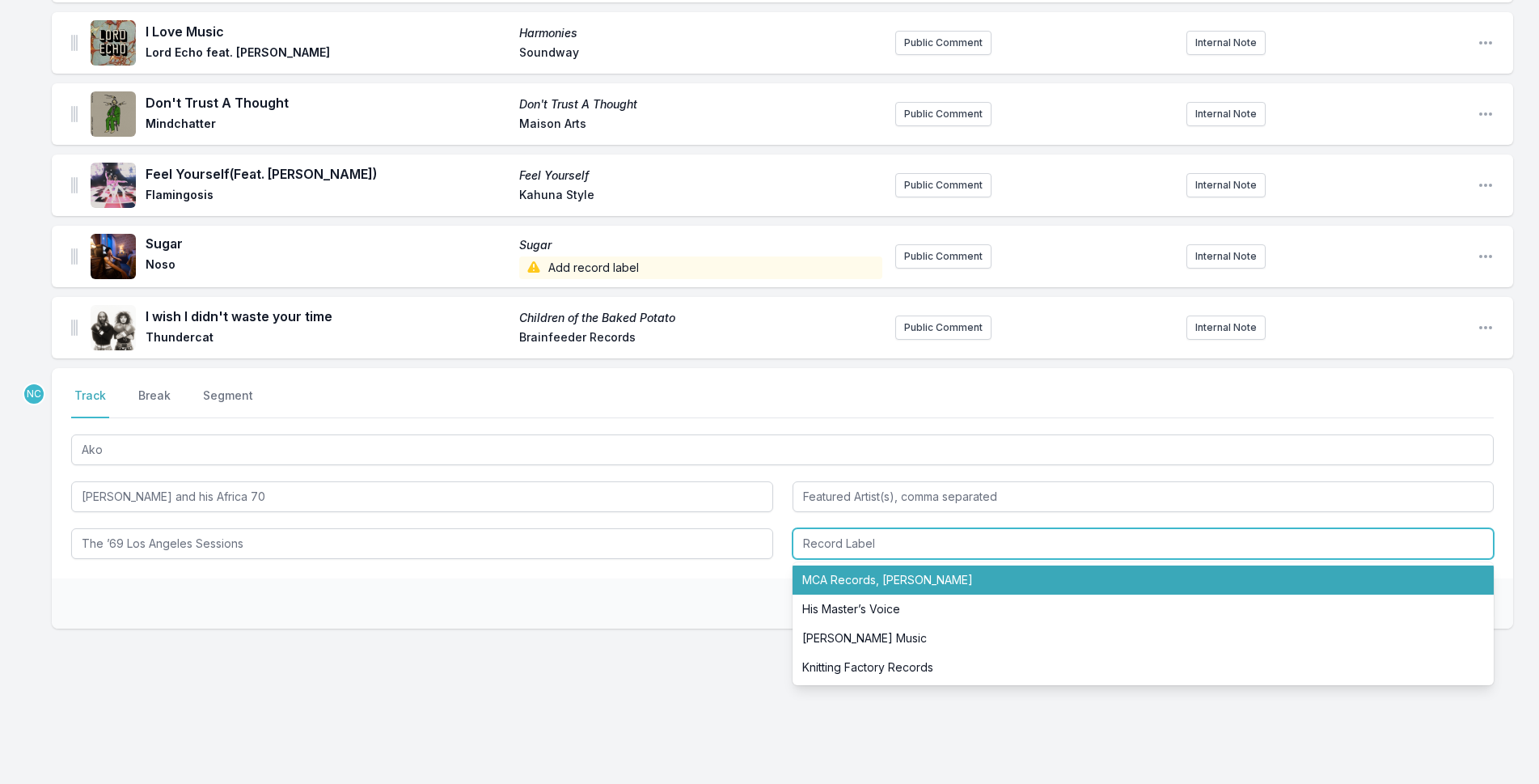
click at [843, 578] on li "MCA Records, [PERSON_NAME]" at bounding box center [1144, 579] width 702 height 29
type input "MCA Records, [PERSON_NAME]"
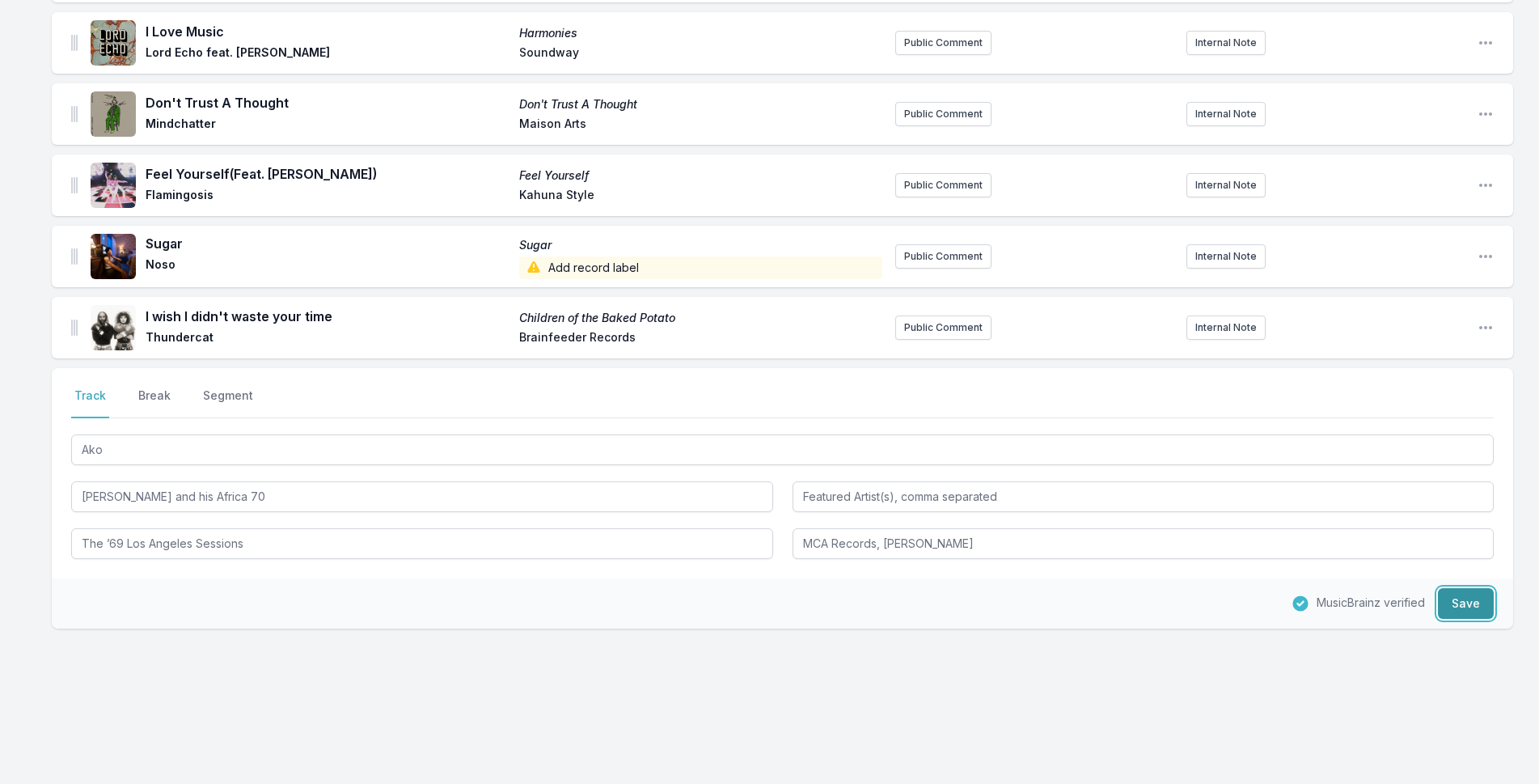
click at [1454, 616] on button "Save" at bounding box center [1466, 603] width 56 height 31
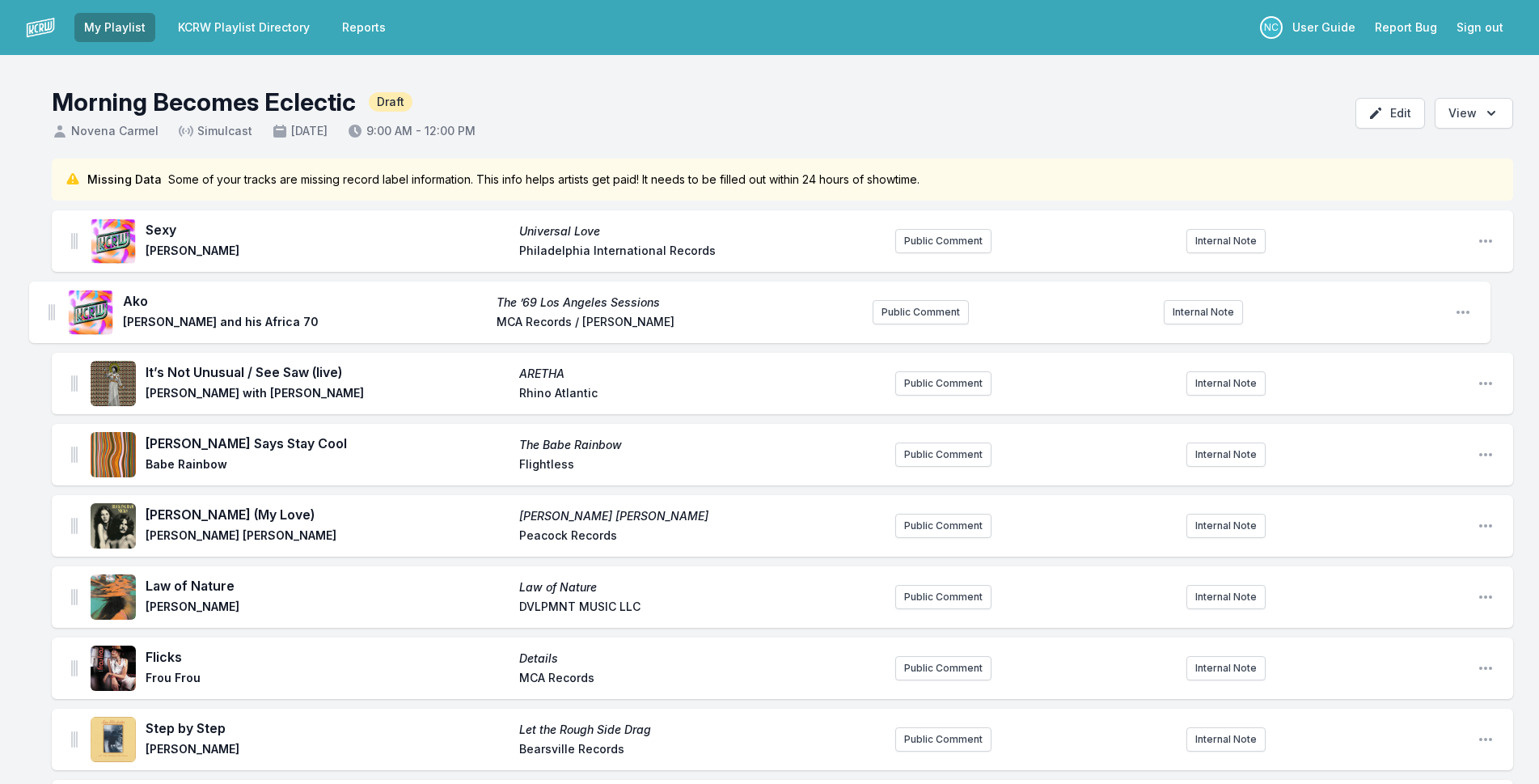
drag, startPoint x: 72, startPoint y: 328, endPoint x: 49, endPoint y: 308, distance: 29.8
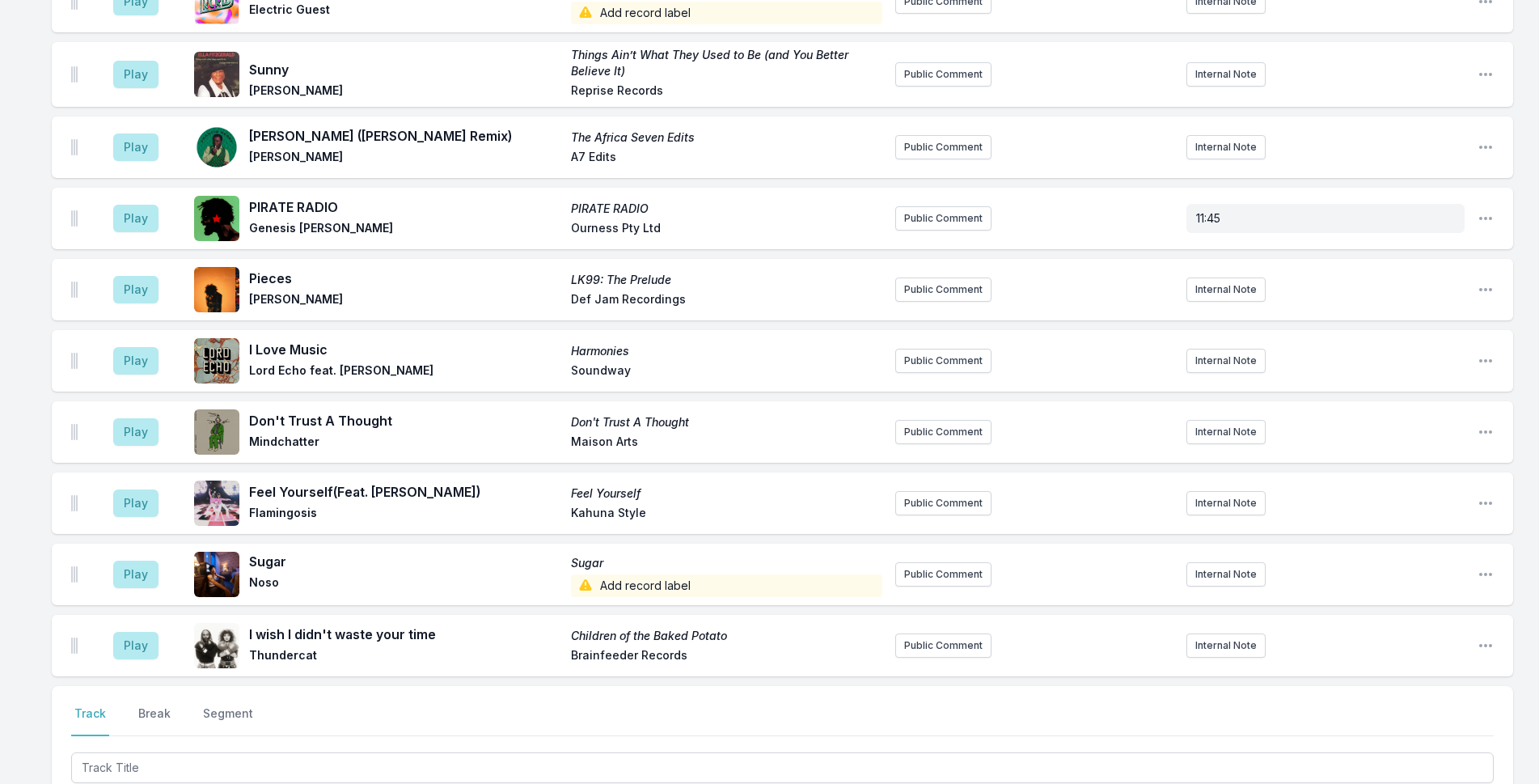
scroll to position [2664, 0]
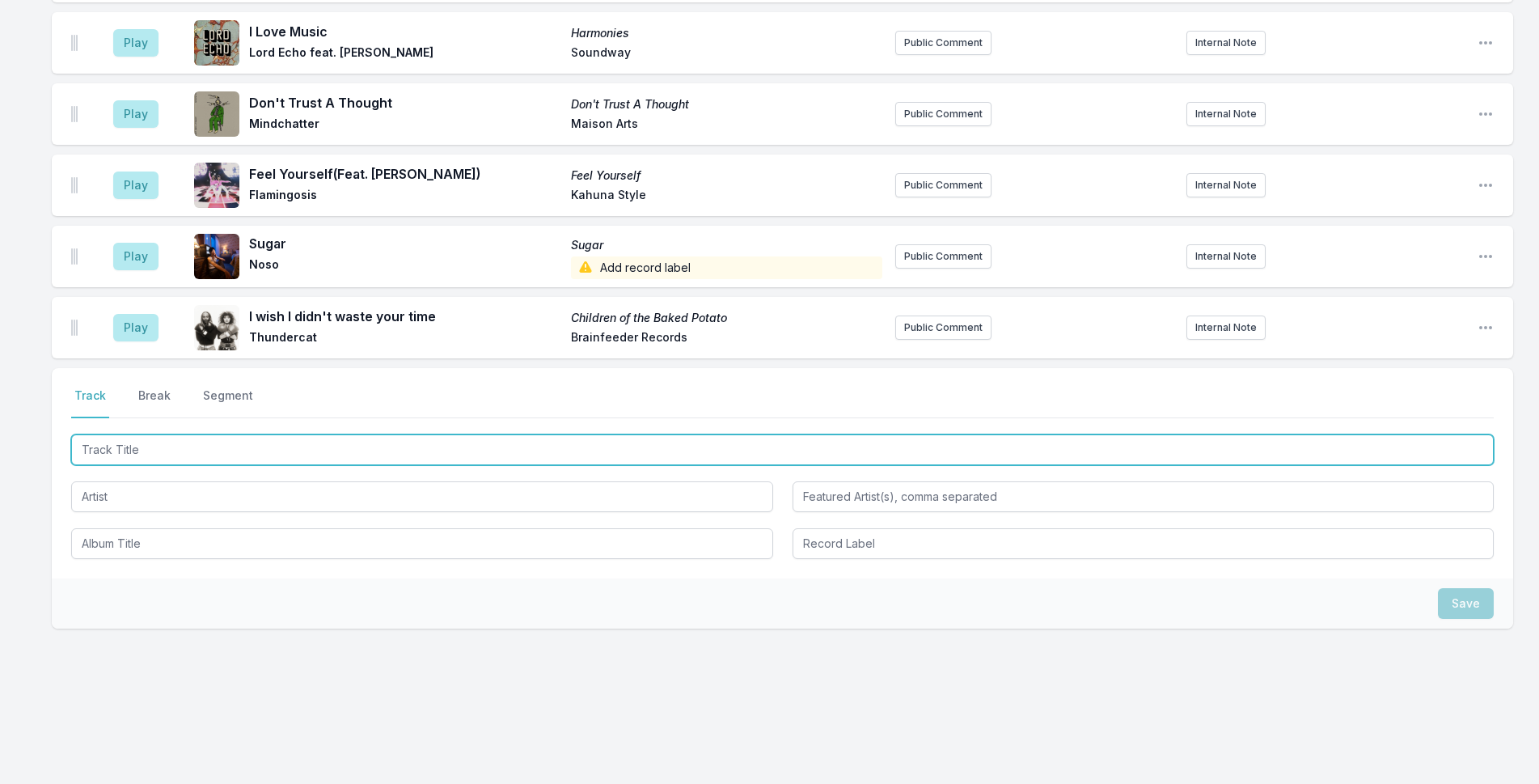
click at [359, 452] on input "Track Title" at bounding box center [782, 449] width 1423 height 31
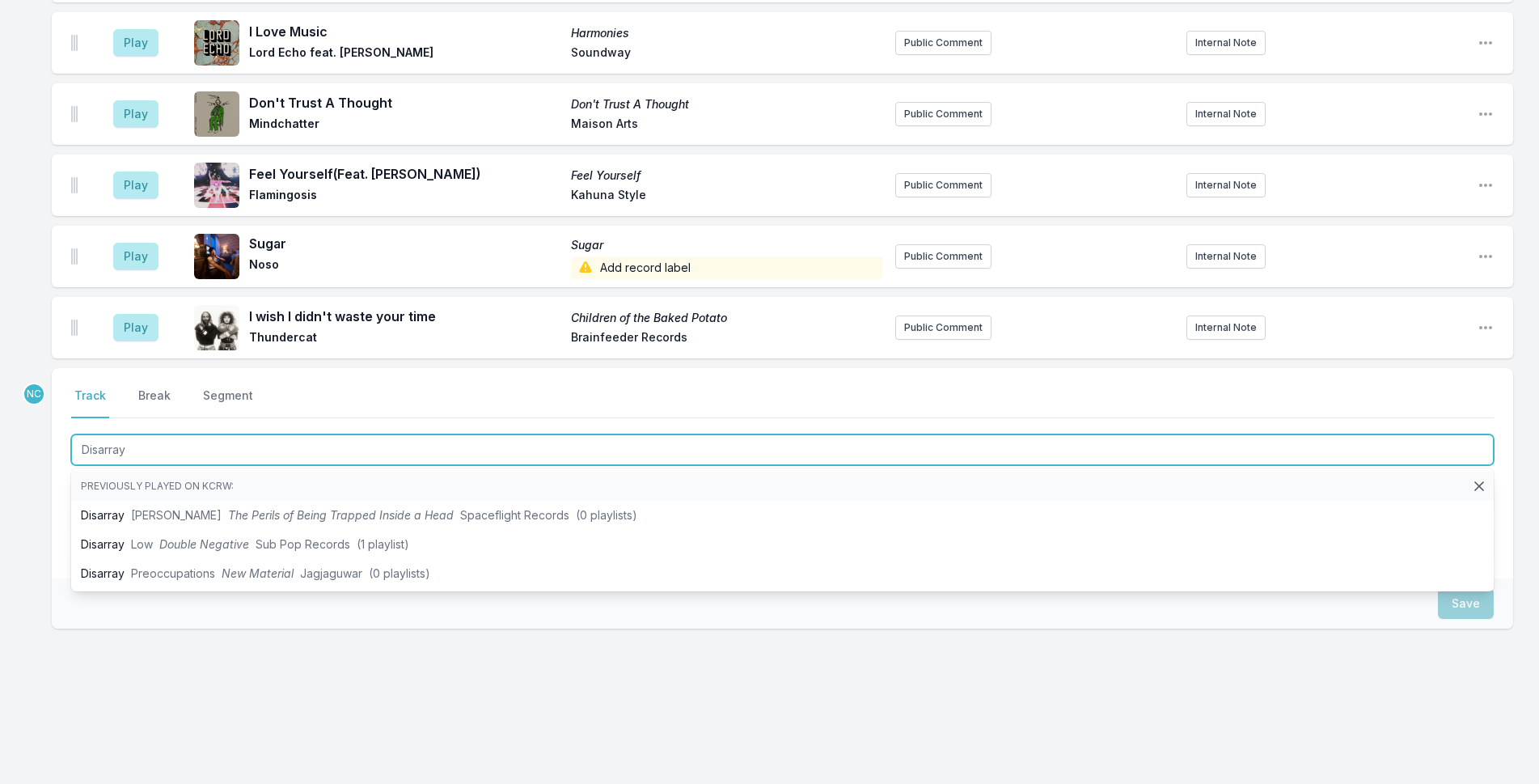
type input "Disarray"
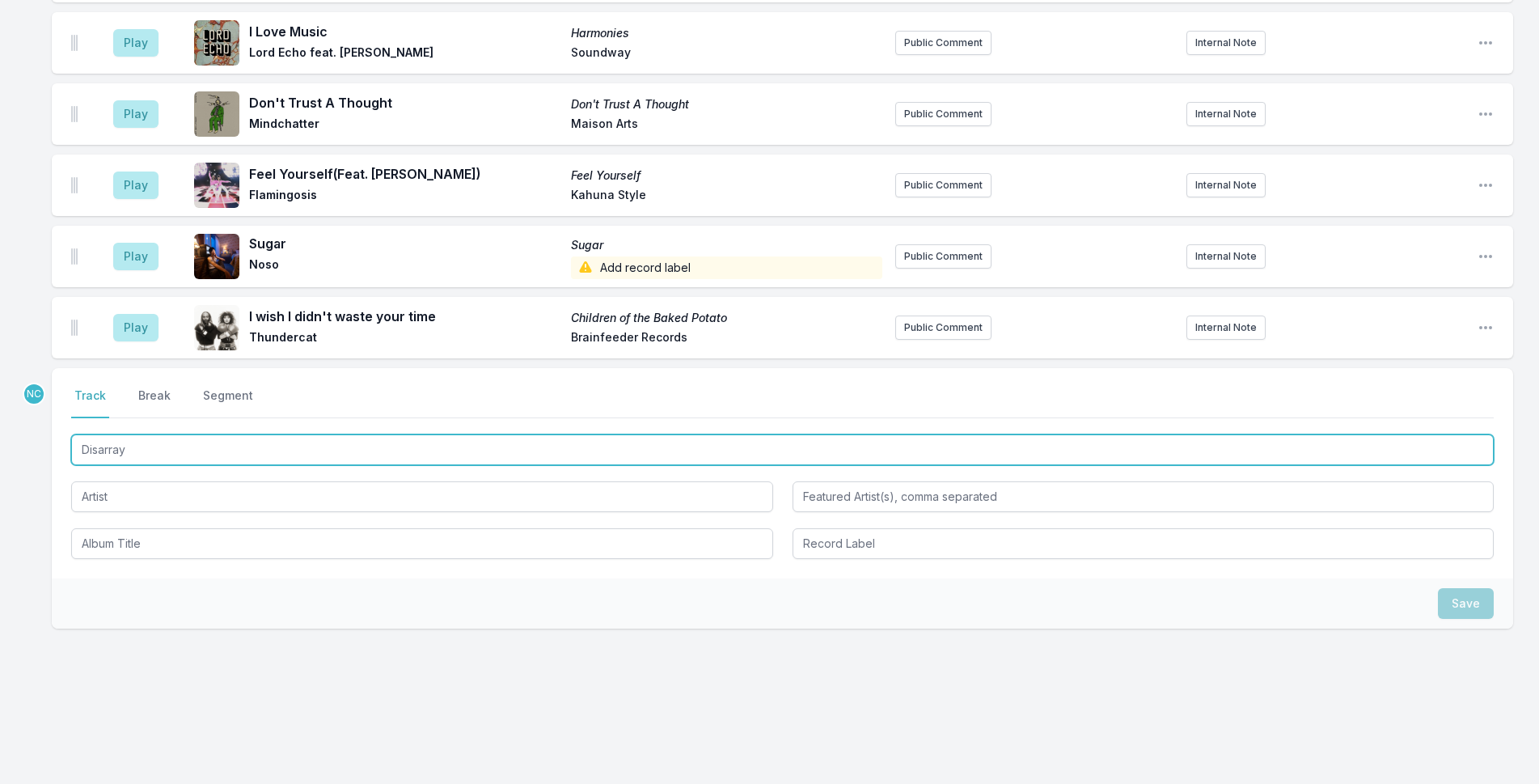
click at [498, 447] on input "Disarray" at bounding box center [782, 449] width 1423 height 31
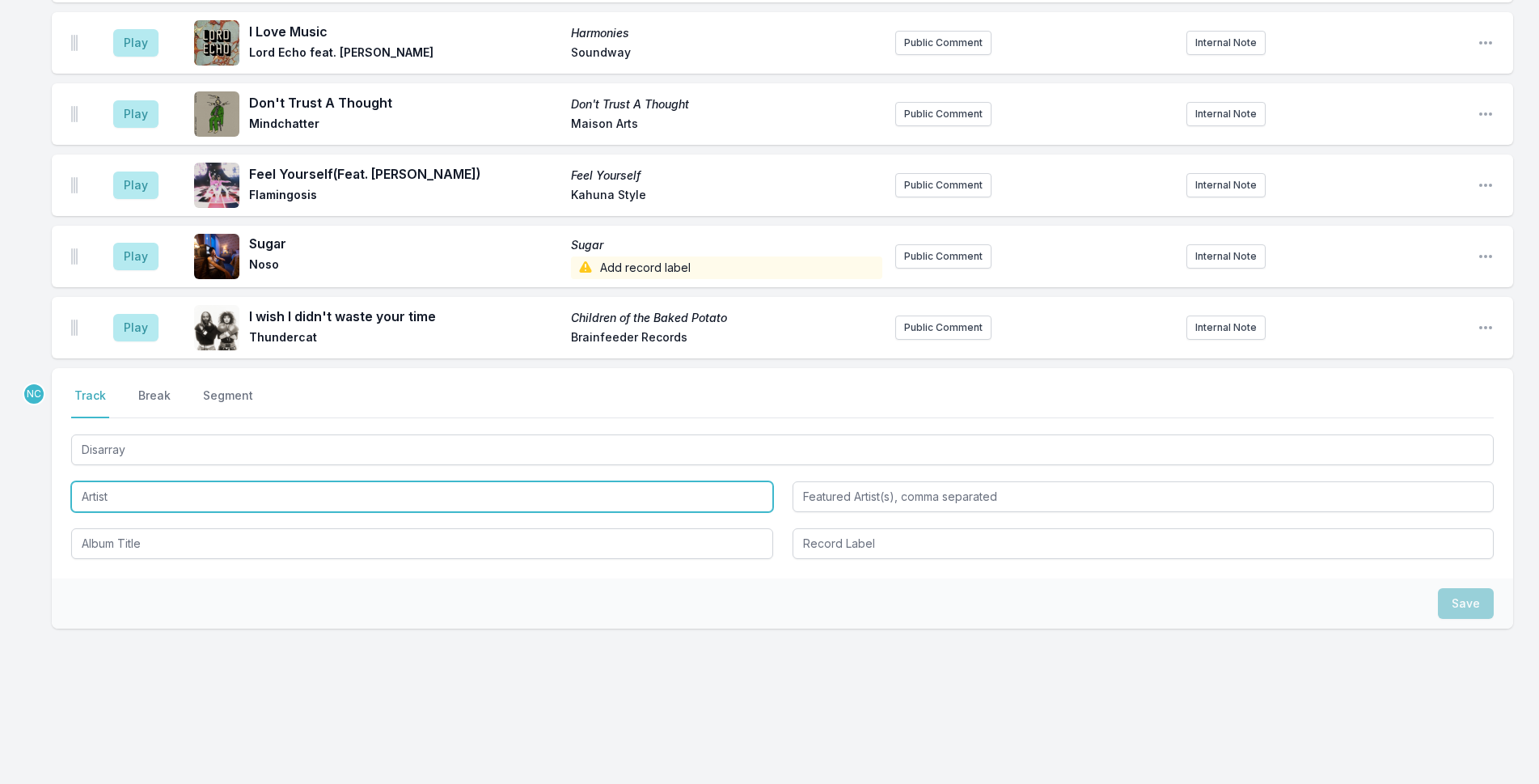
click at [350, 509] on input "Artist" at bounding box center [422, 496] width 702 height 31
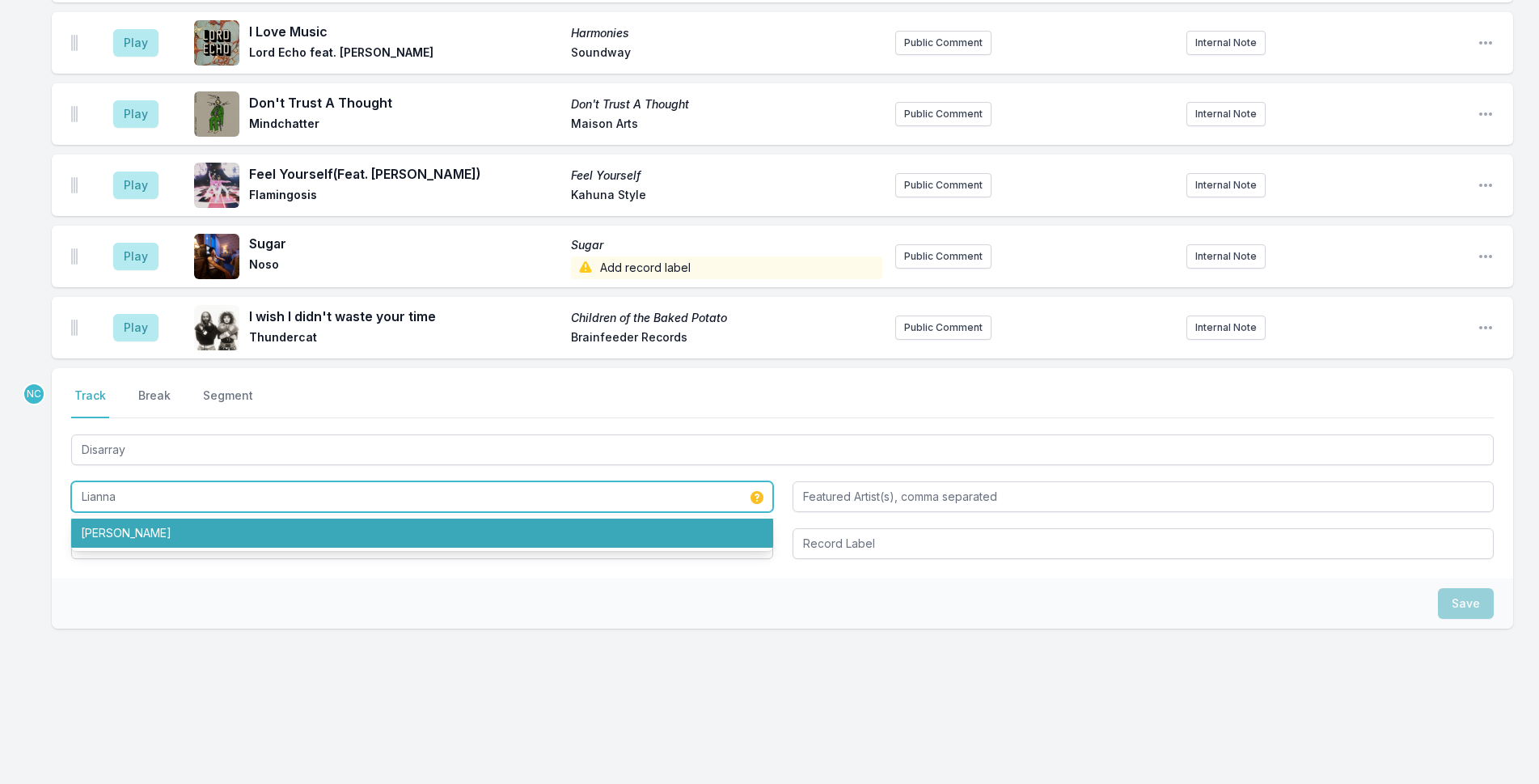
click at [476, 537] on li "[PERSON_NAME]" at bounding box center [422, 533] width 702 height 29
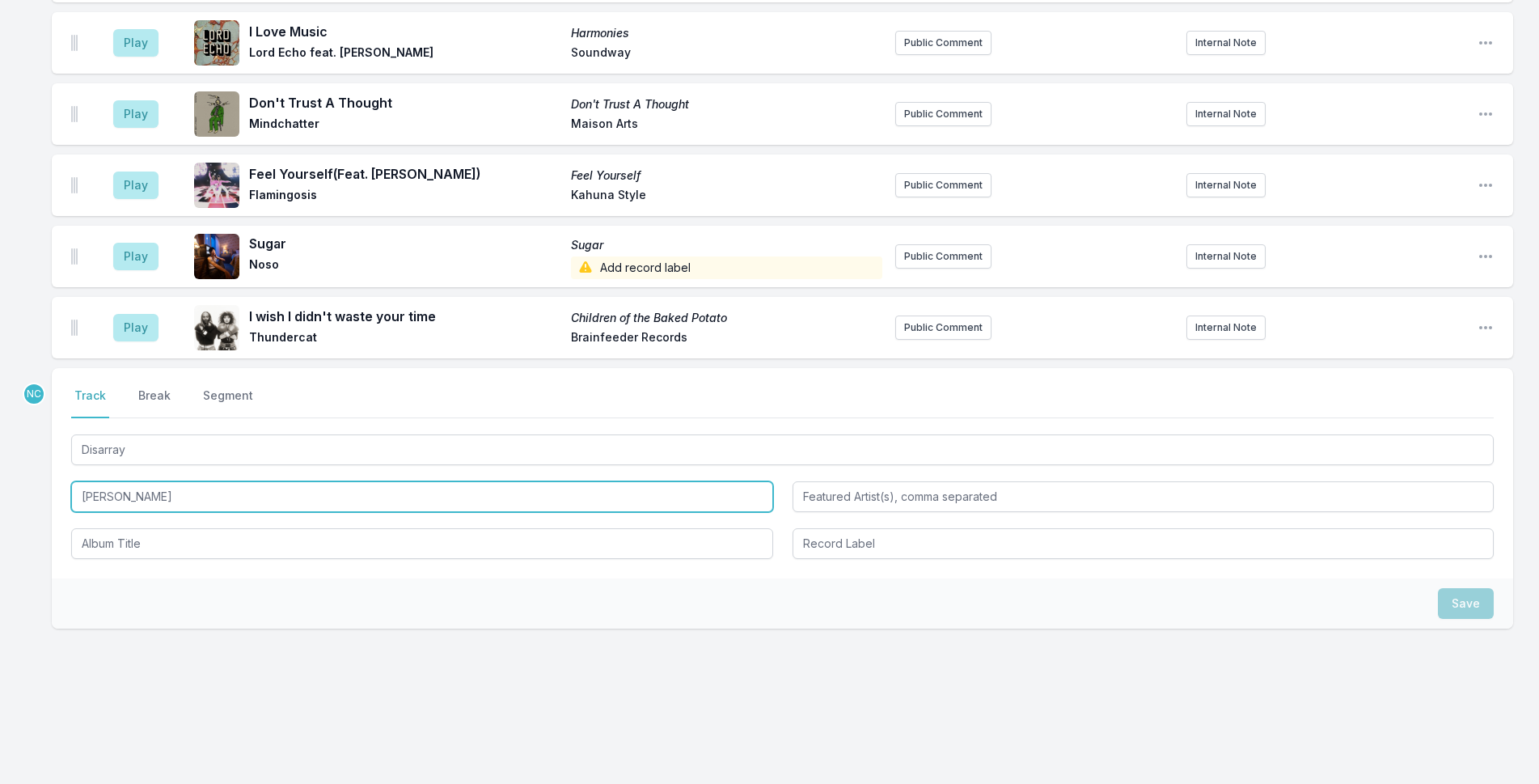
type input "[PERSON_NAME]"
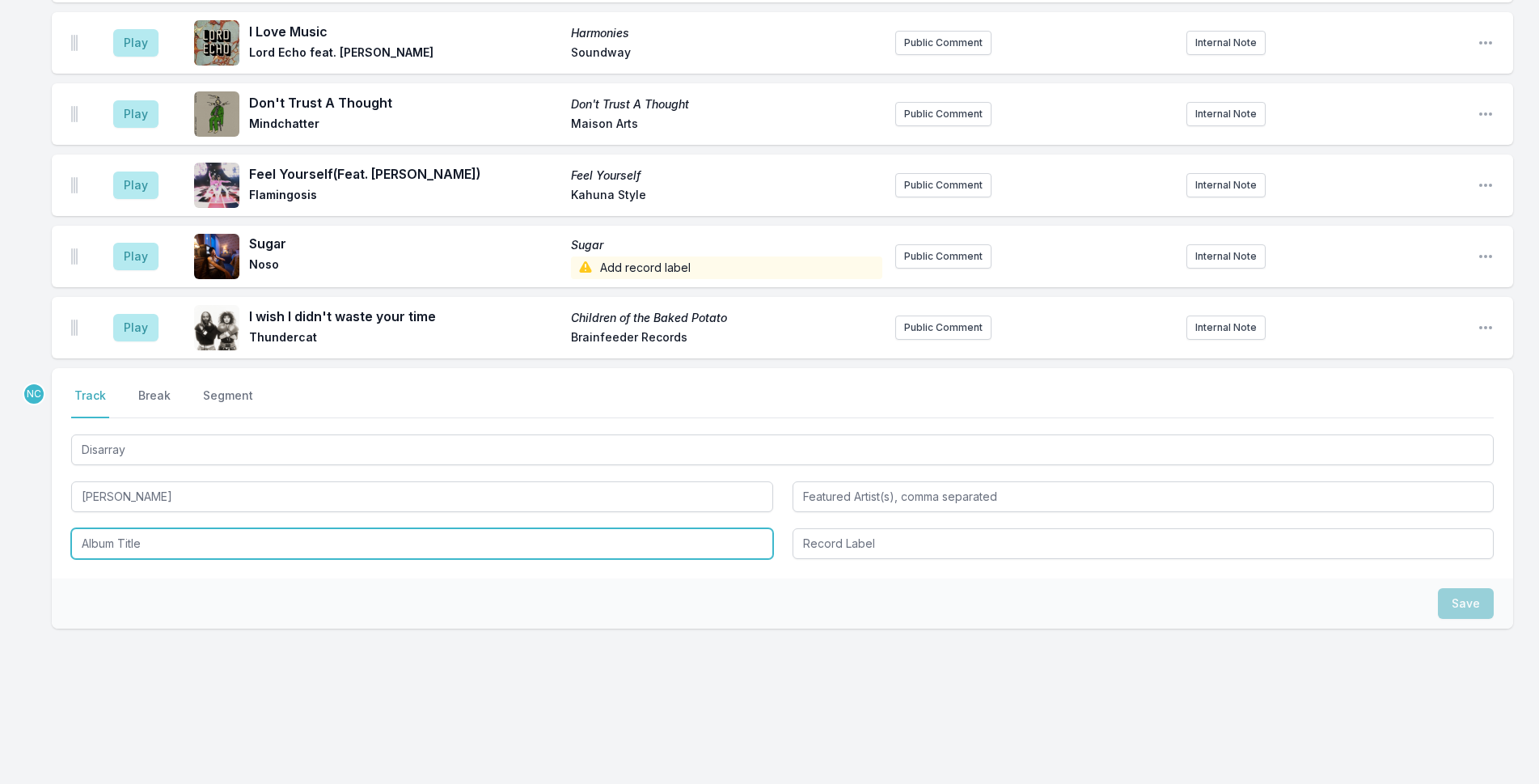
click at [447, 539] on input "Album Title" at bounding box center [422, 543] width 702 height 31
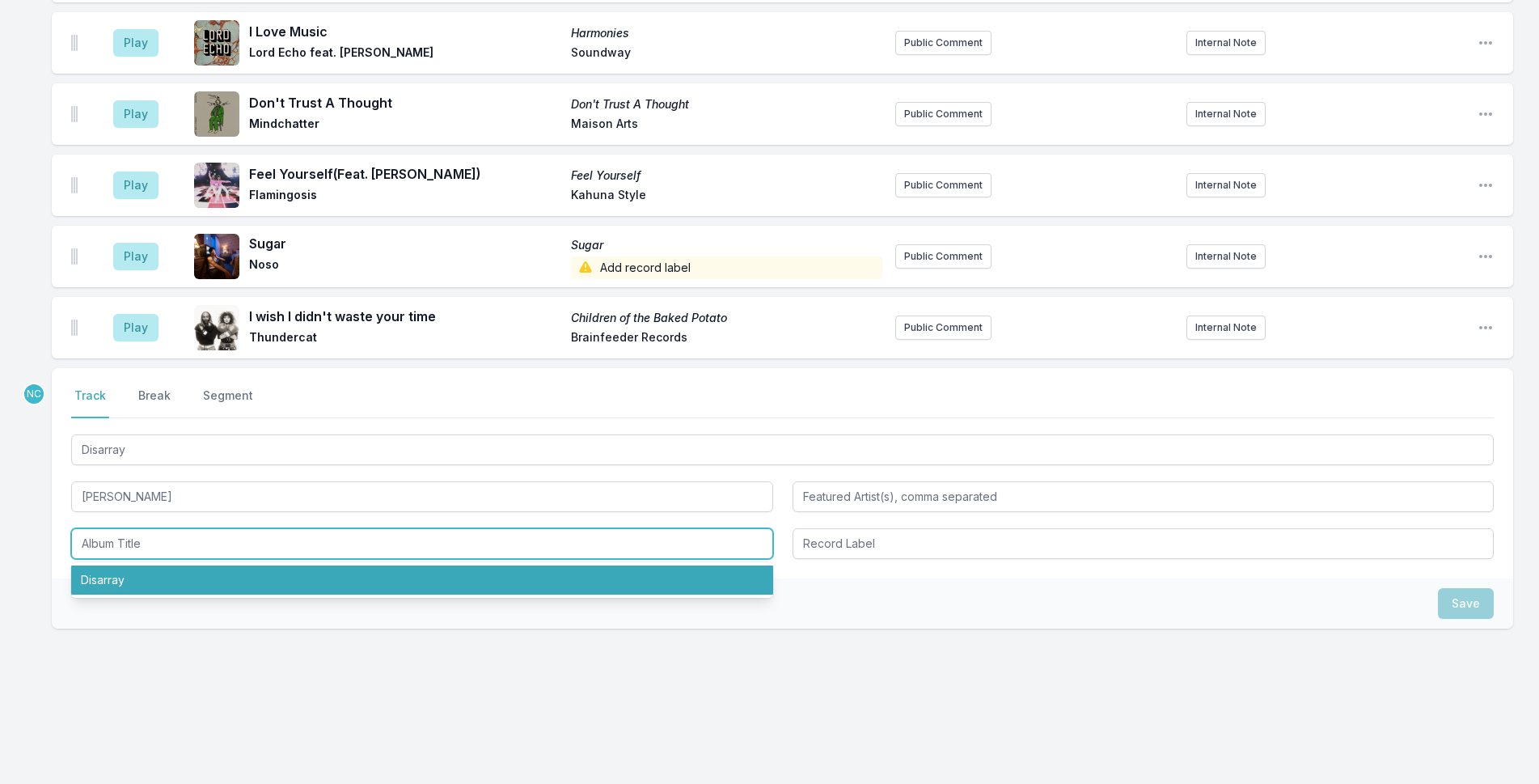
click at [451, 569] on li "Disarray" at bounding box center [422, 579] width 702 height 29
type input "Disarray"
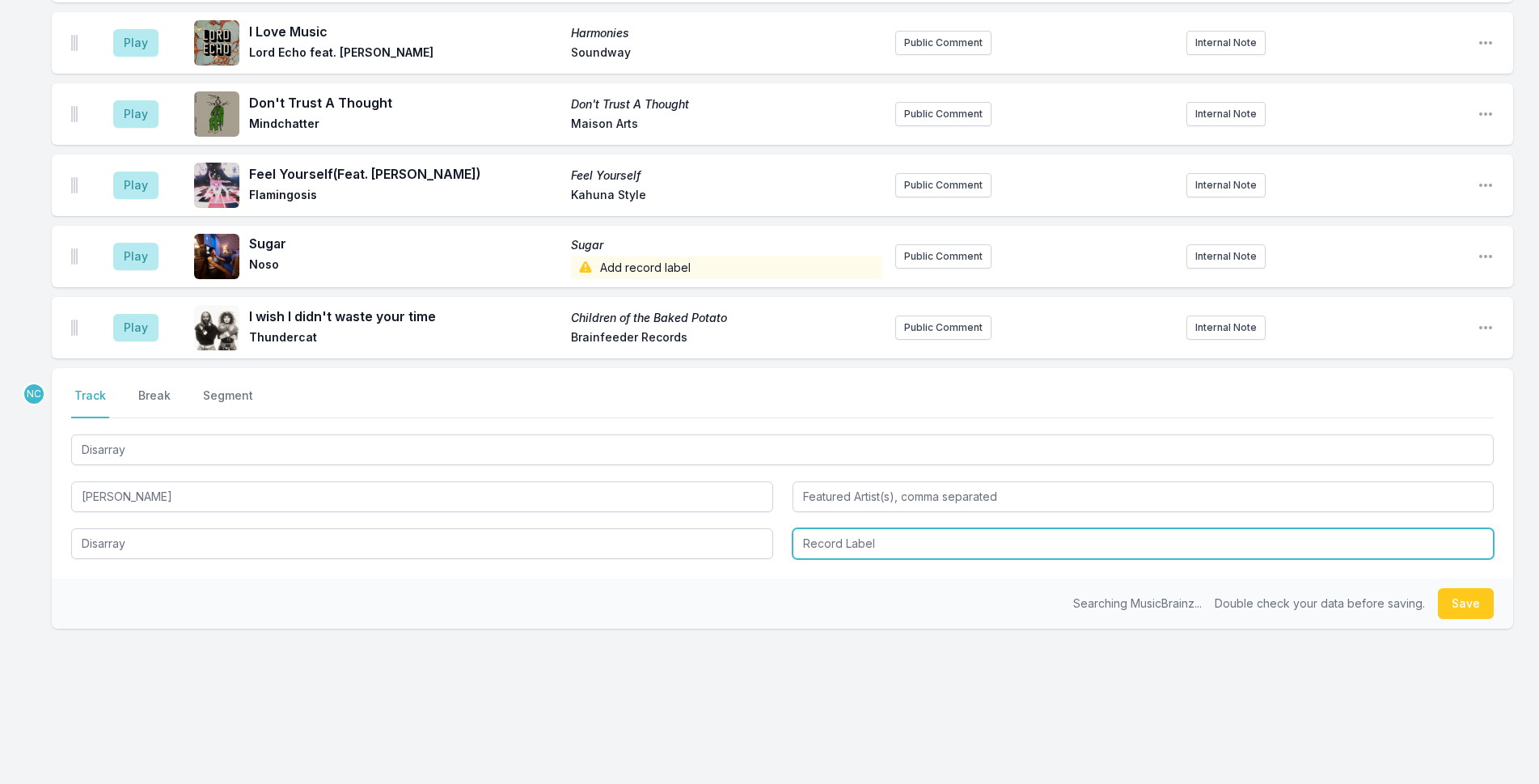
click at [975, 545] on input "Record Label" at bounding box center [1144, 543] width 702 height 31
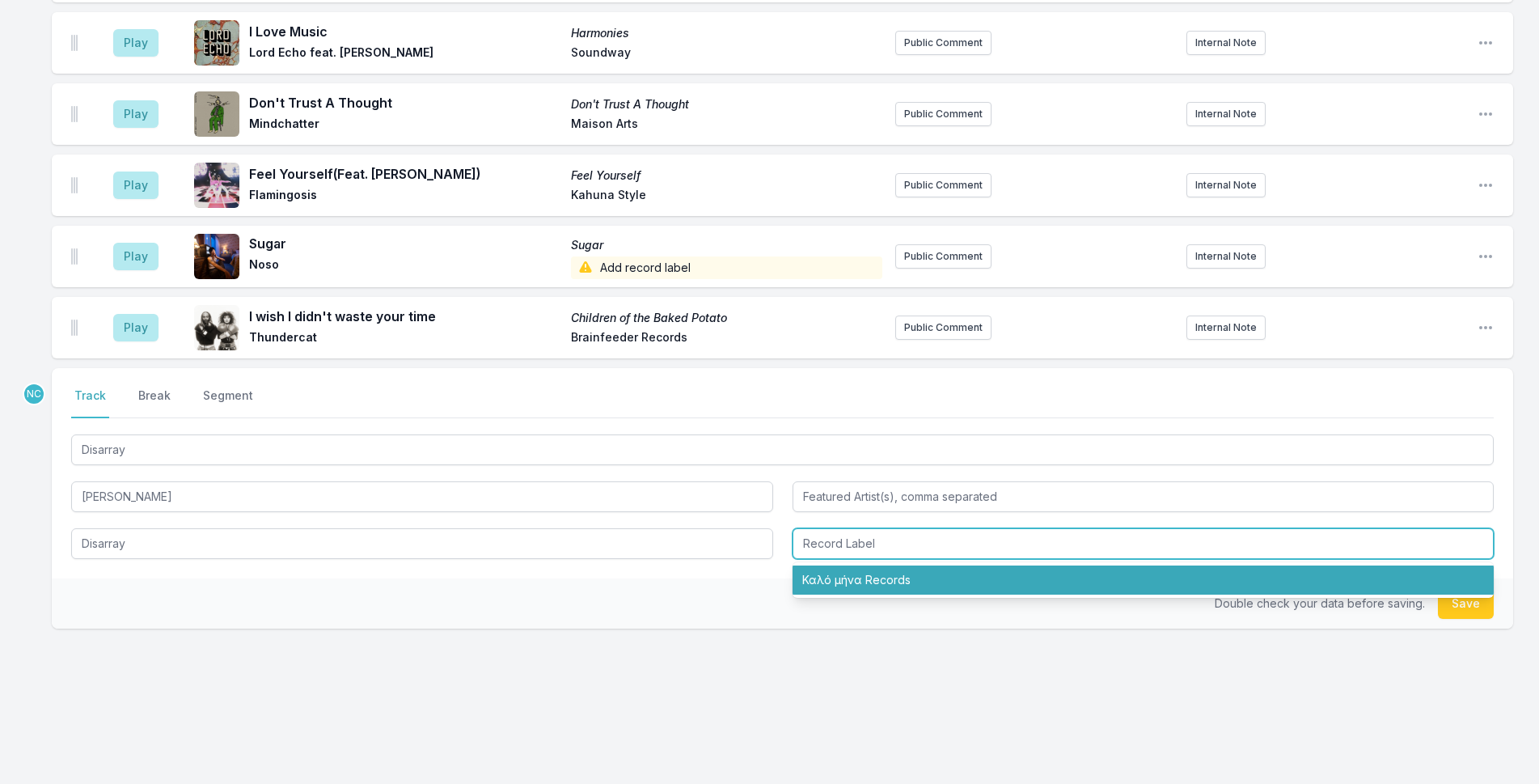
click at [967, 579] on li "Καλό μήνα Records" at bounding box center [1144, 579] width 702 height 29
type input "Καλό μήνα Records"
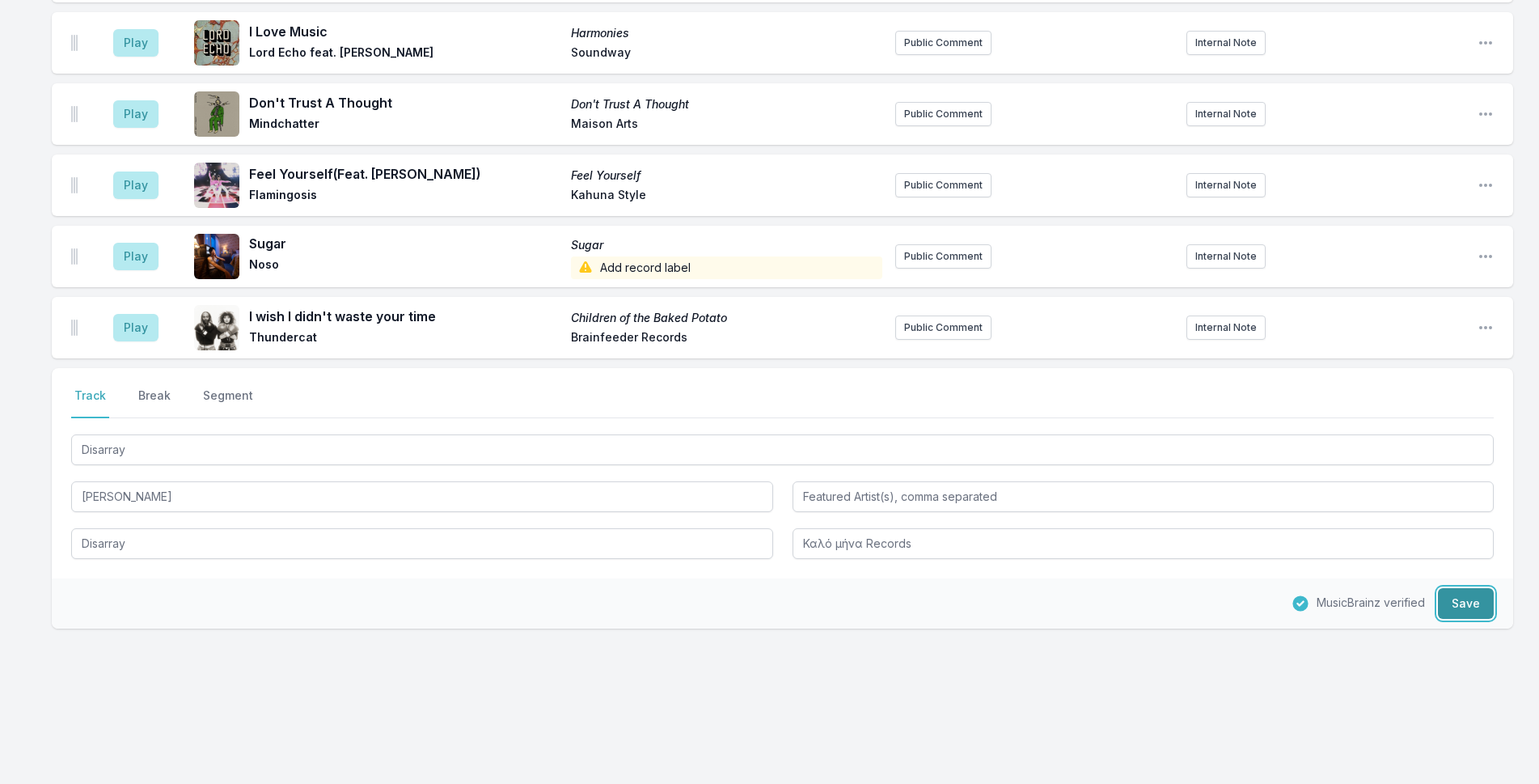
click at [1474, 603] on button "Save" at bounding box center [1466, 603] width 56 height 31
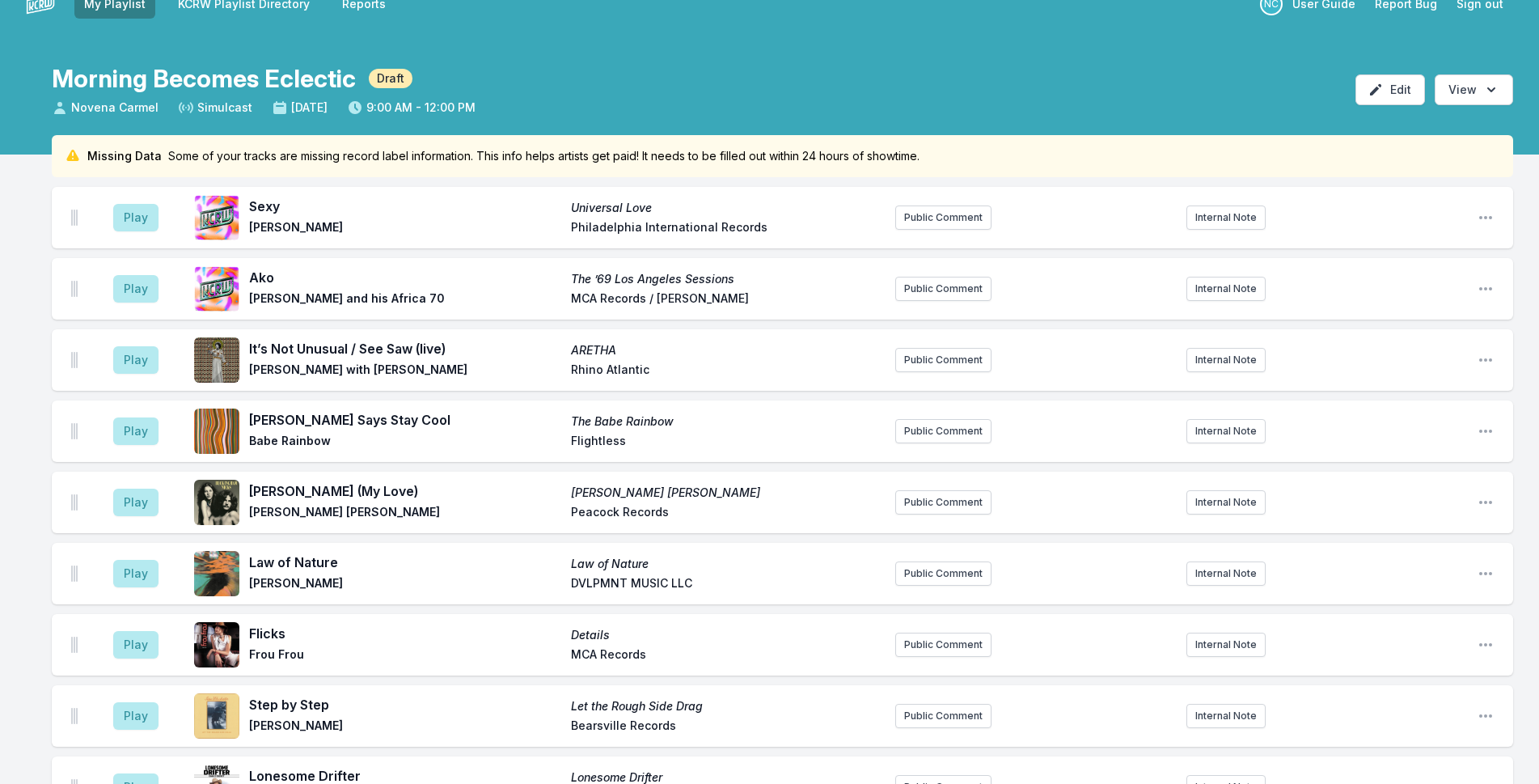
scroll to position [0, 0]
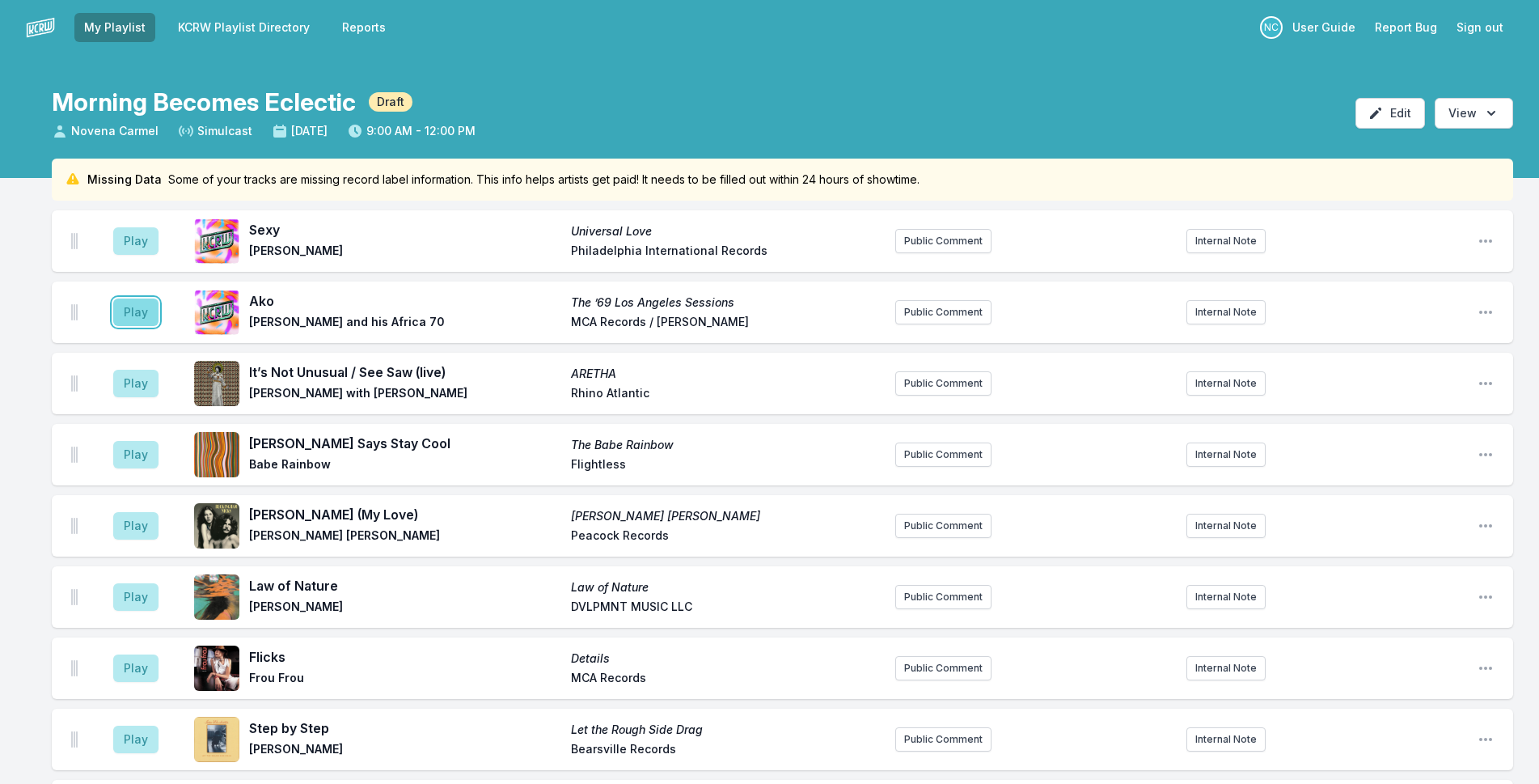
click at [139, 312] on button "Play" at bounding box center [135, 312] width 45 height 28
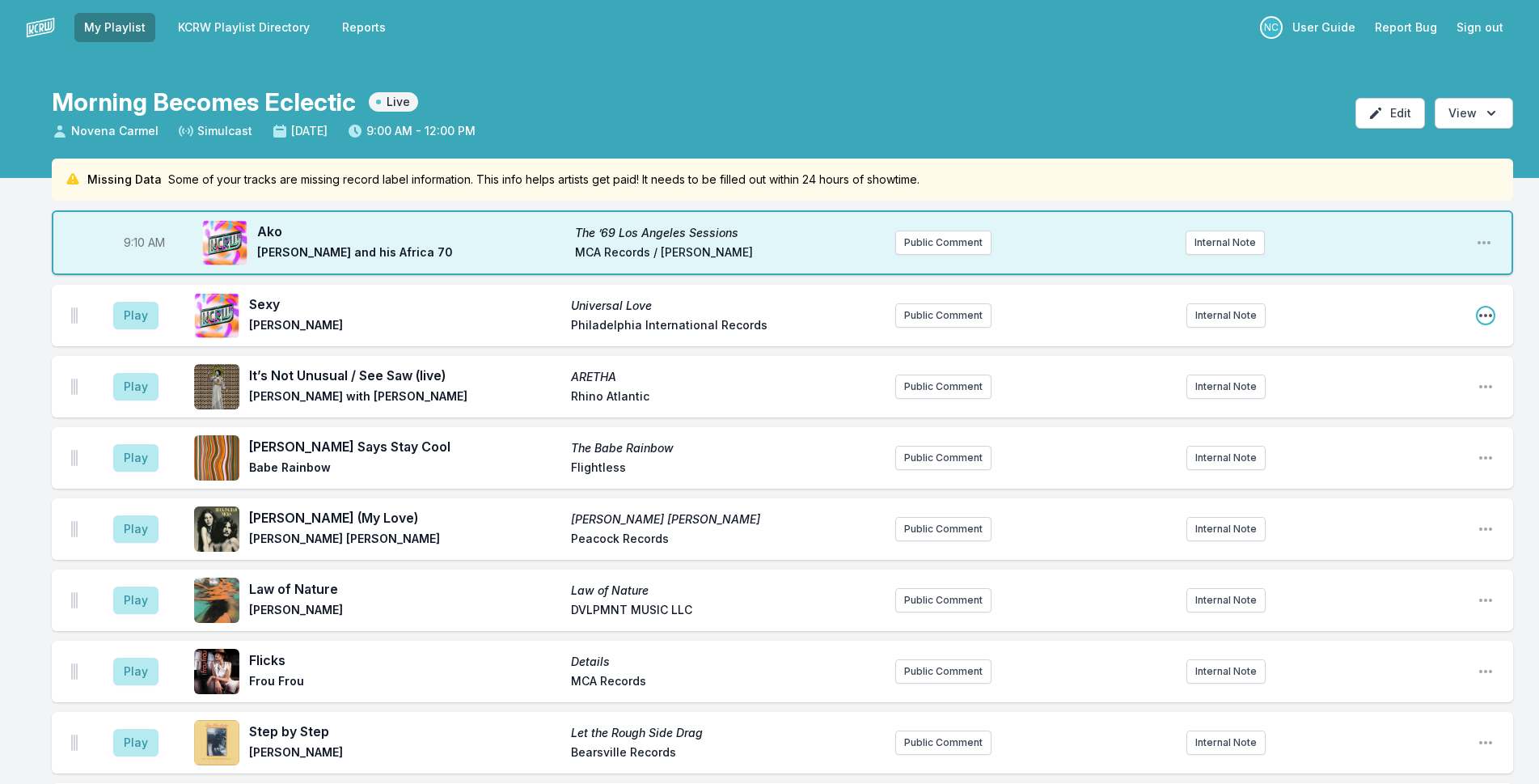
click at [1484, 311] on icon "Open playlist item options" at bounding box center [1486, 315] width 16 height 16
click at [1455, 344] on button "Edit Timestamp" at bounding box center [1403, 347] width 181 height 29
type input "09:08"
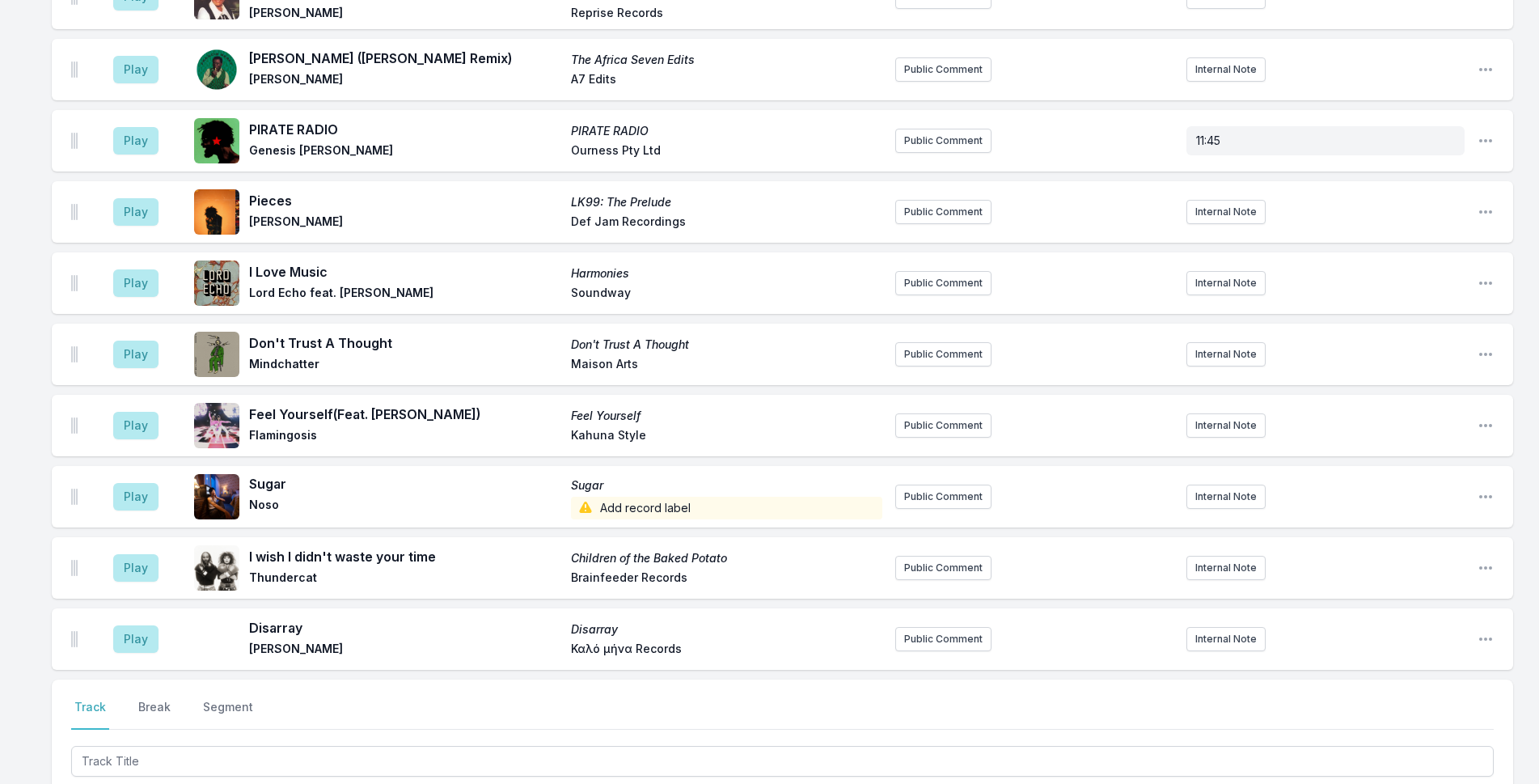
scroll to position [2738, 0]
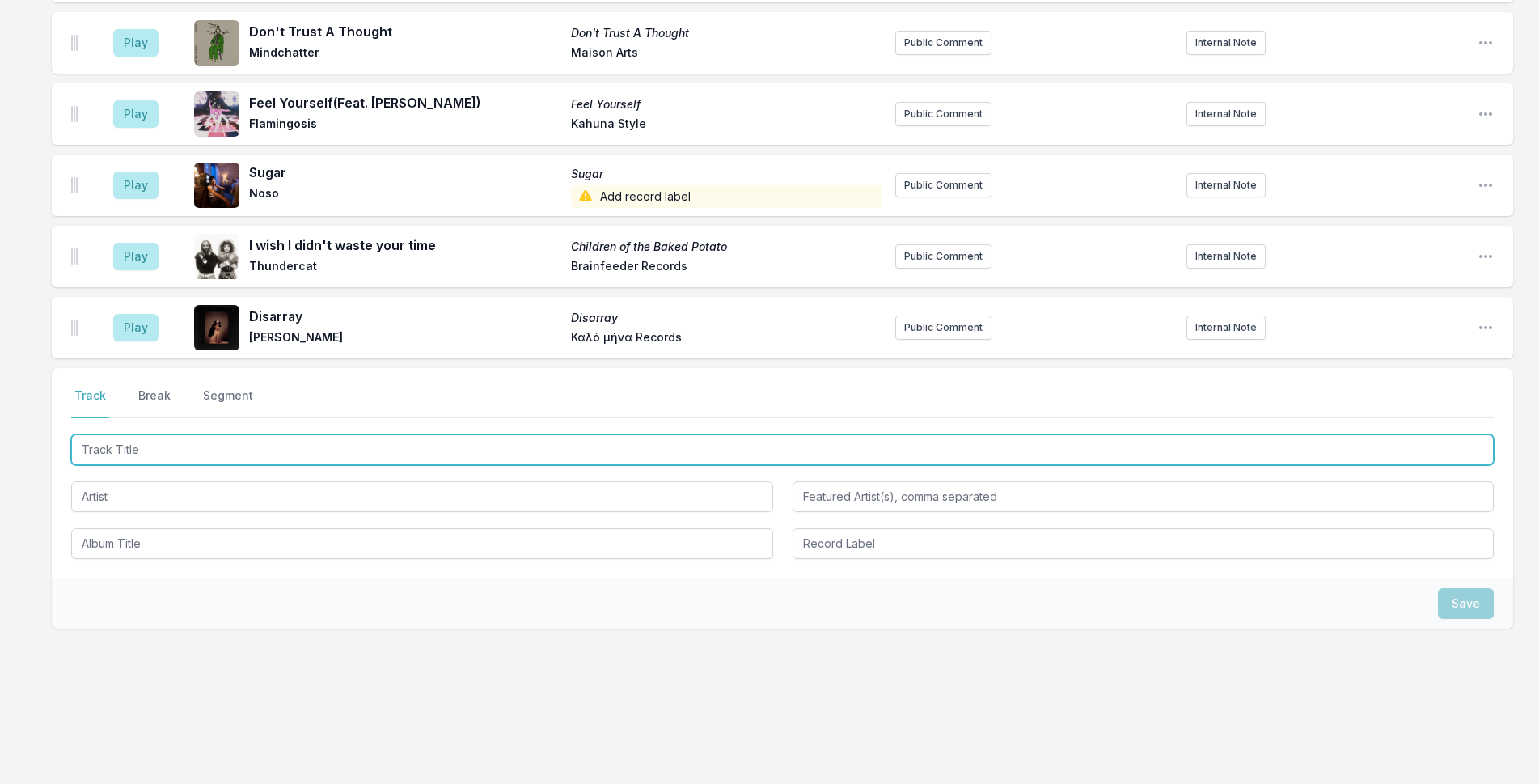
click at [702, 455] on input "Track Title" at bounding box center [782, 449] width 1423 height 31
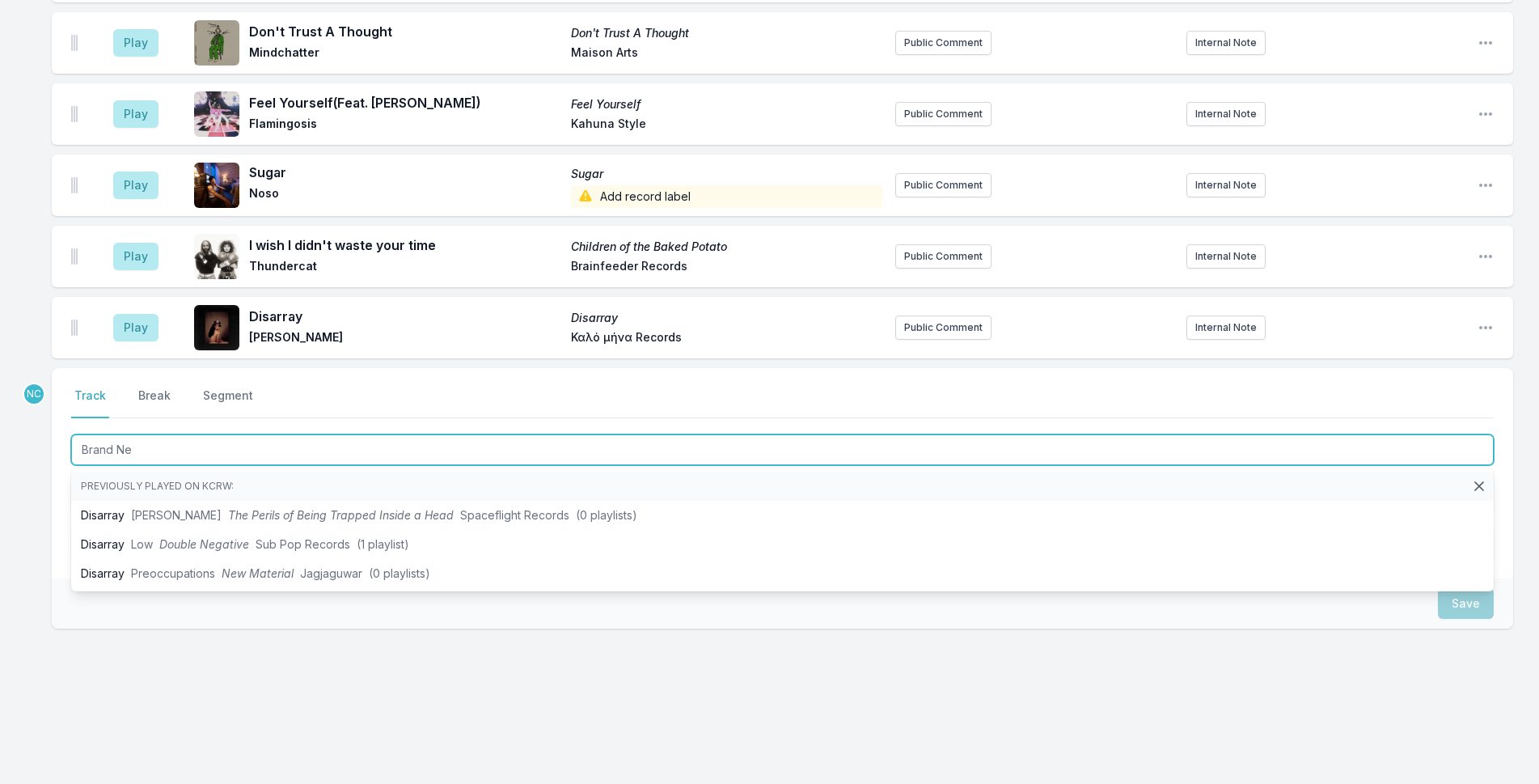
type input "Brand New"
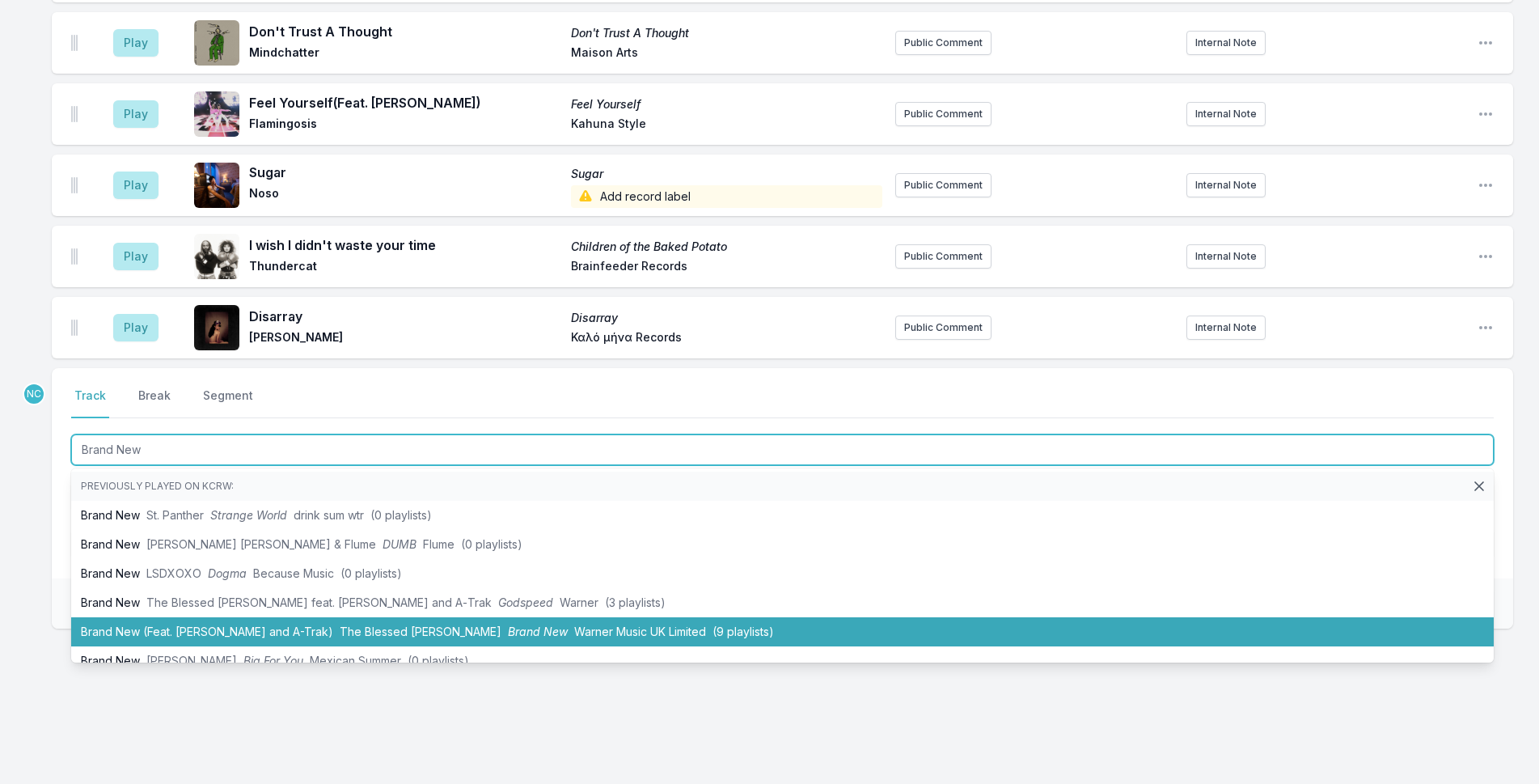
click at [388, 631] on span "The Blessed [PERSON_NAME]" at bounding box center [421, 631] width 162 height 14
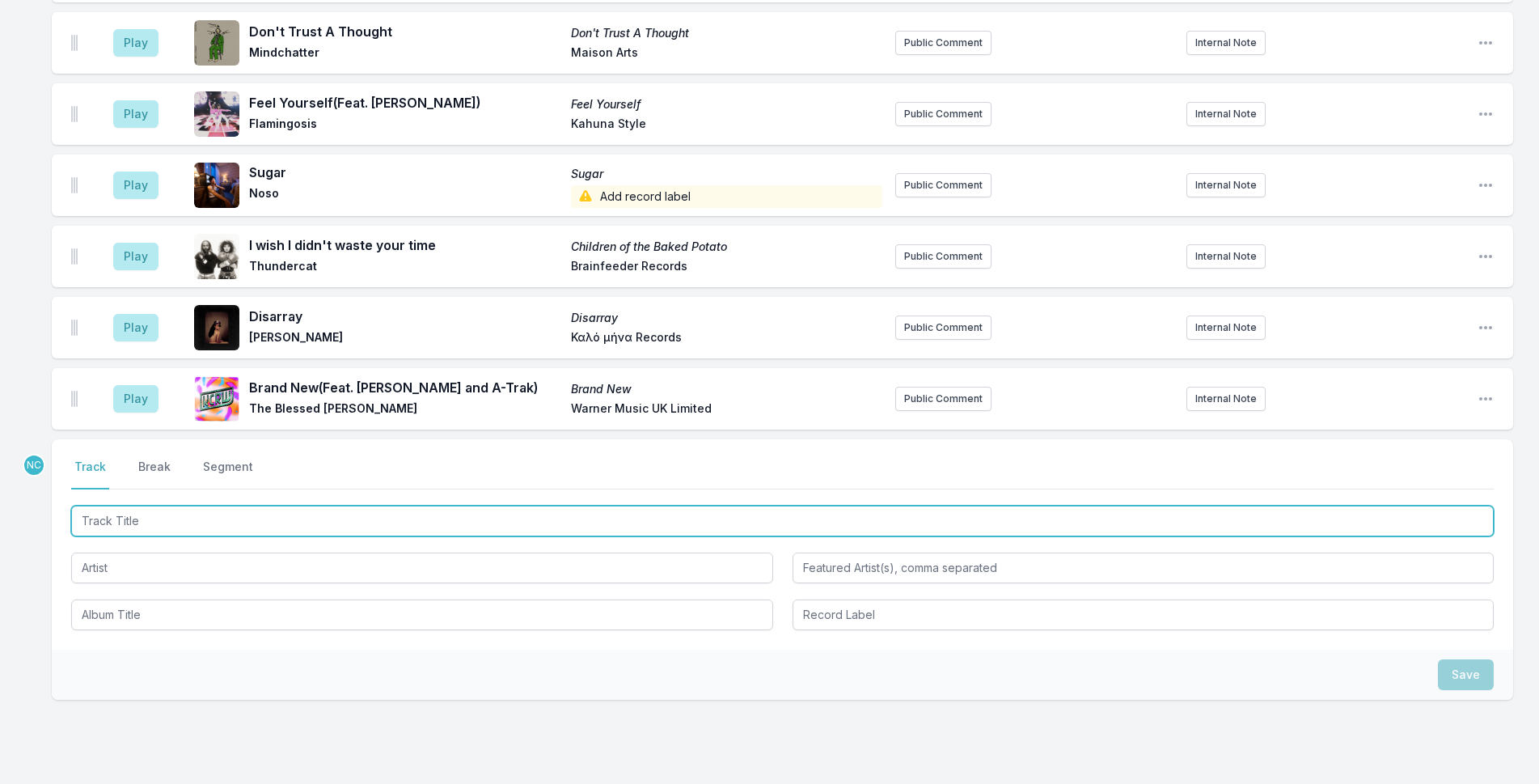
scroll to position [2819, 0]
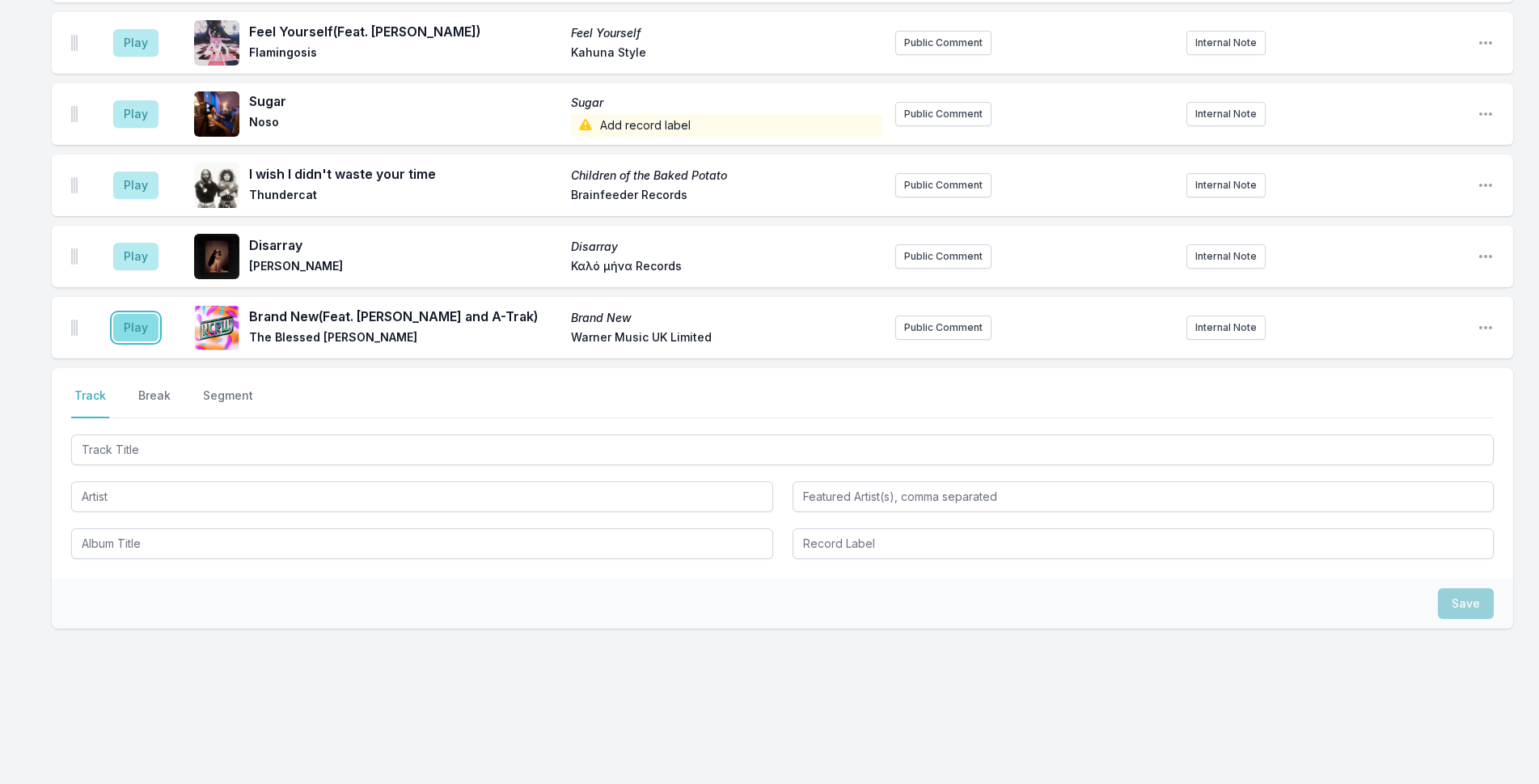
click at [149, 324] on button "Play" at bounding box center [135, 328] width 45 height 28
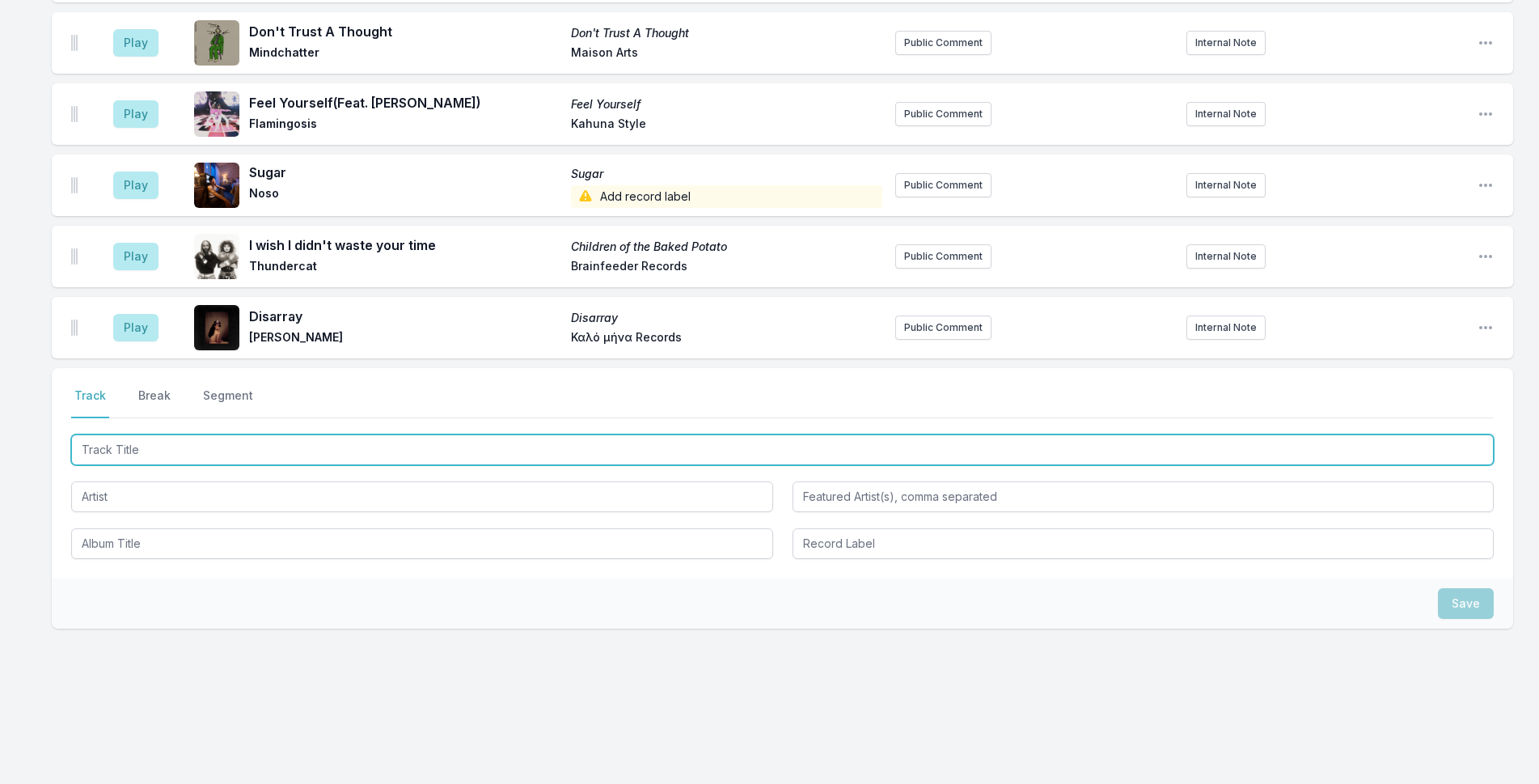
click at [239, 447] on input "Track Title" at bounding box center [782, 449] width 1423 height 31
type input "Bra"
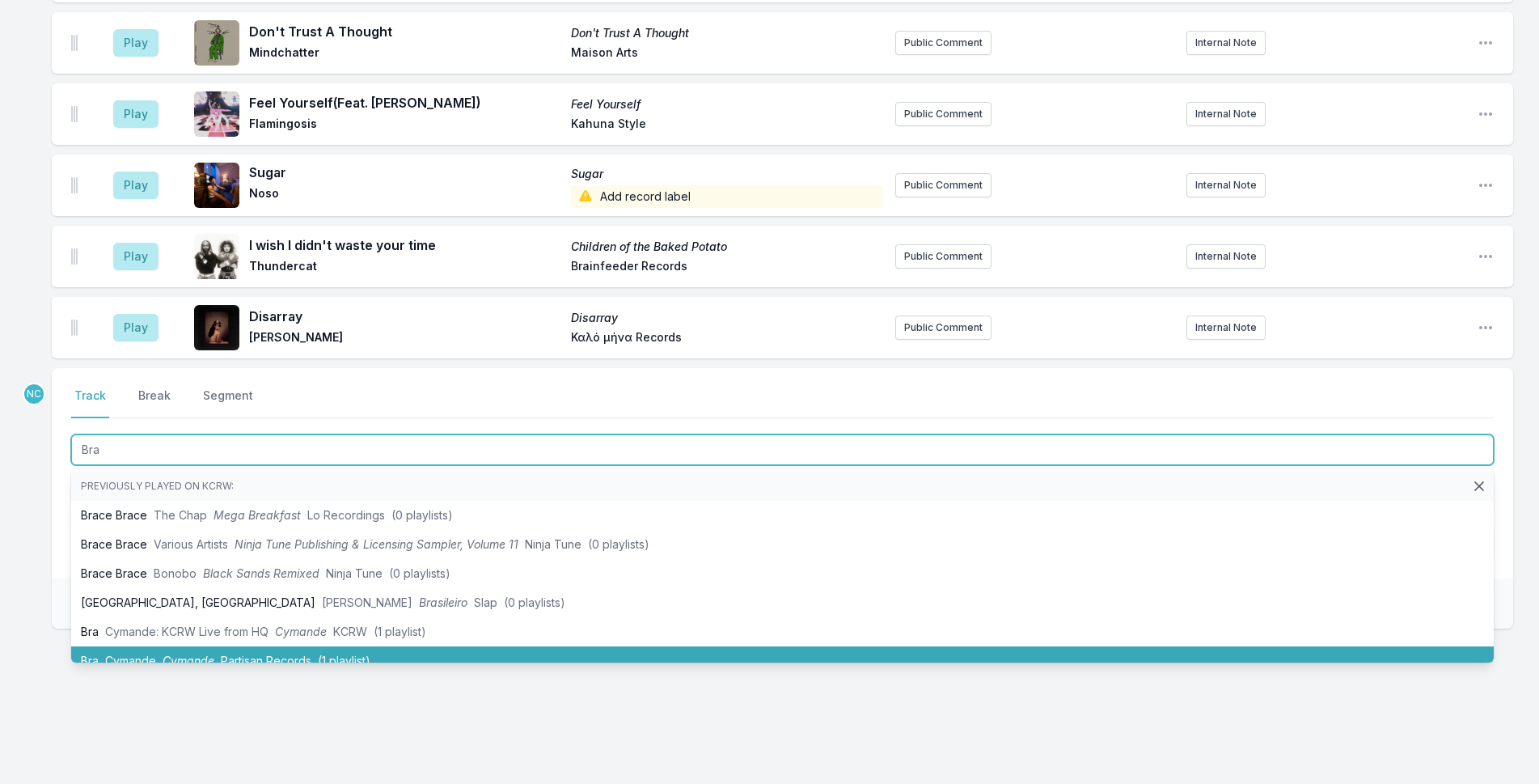
click at [459, 650] on li "[PERSON_NAME] Cymande Partisan Records (1 playlist)" at bounding box center [782, 660] width 1423 height 29
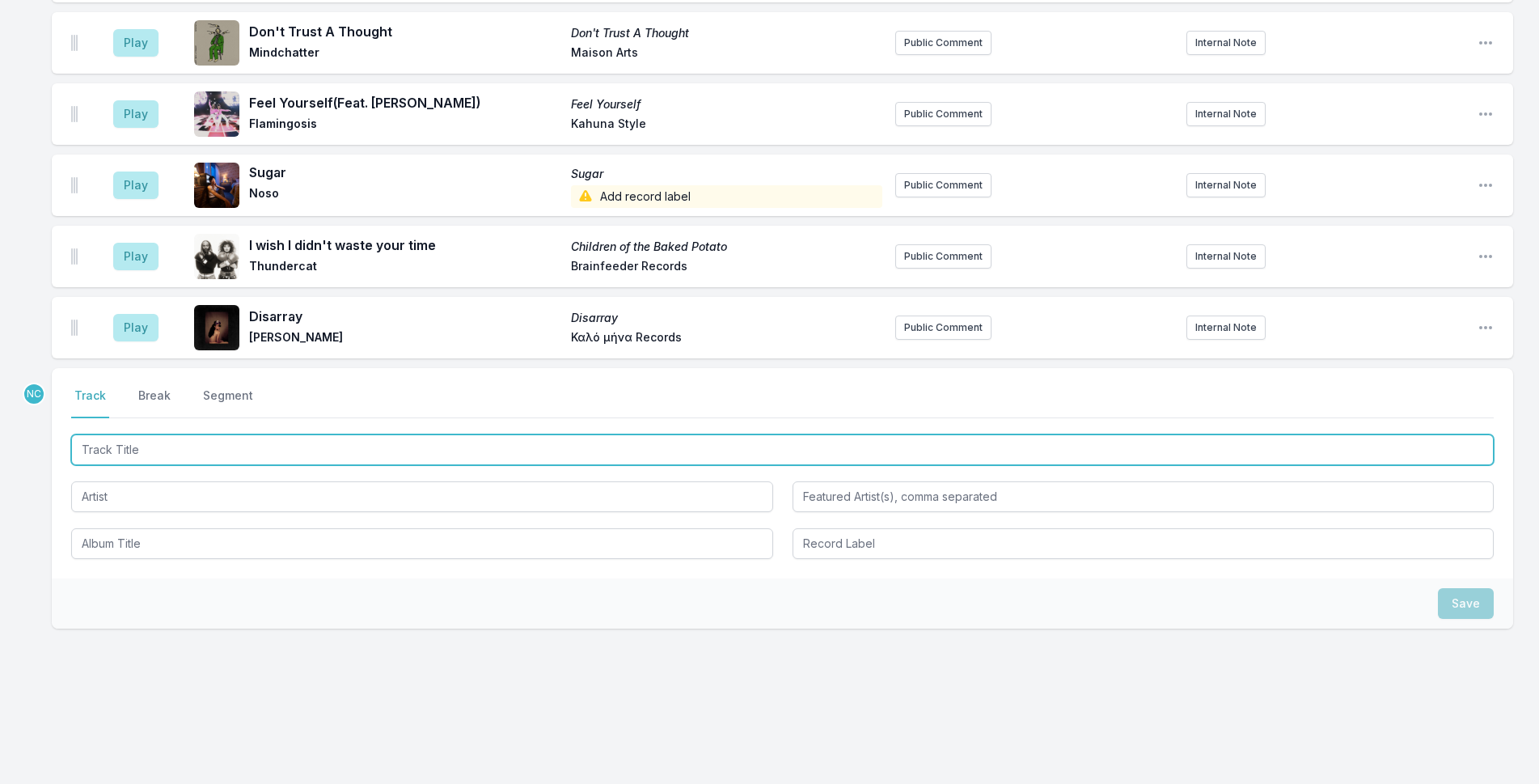
scroll to position [2890, 0]
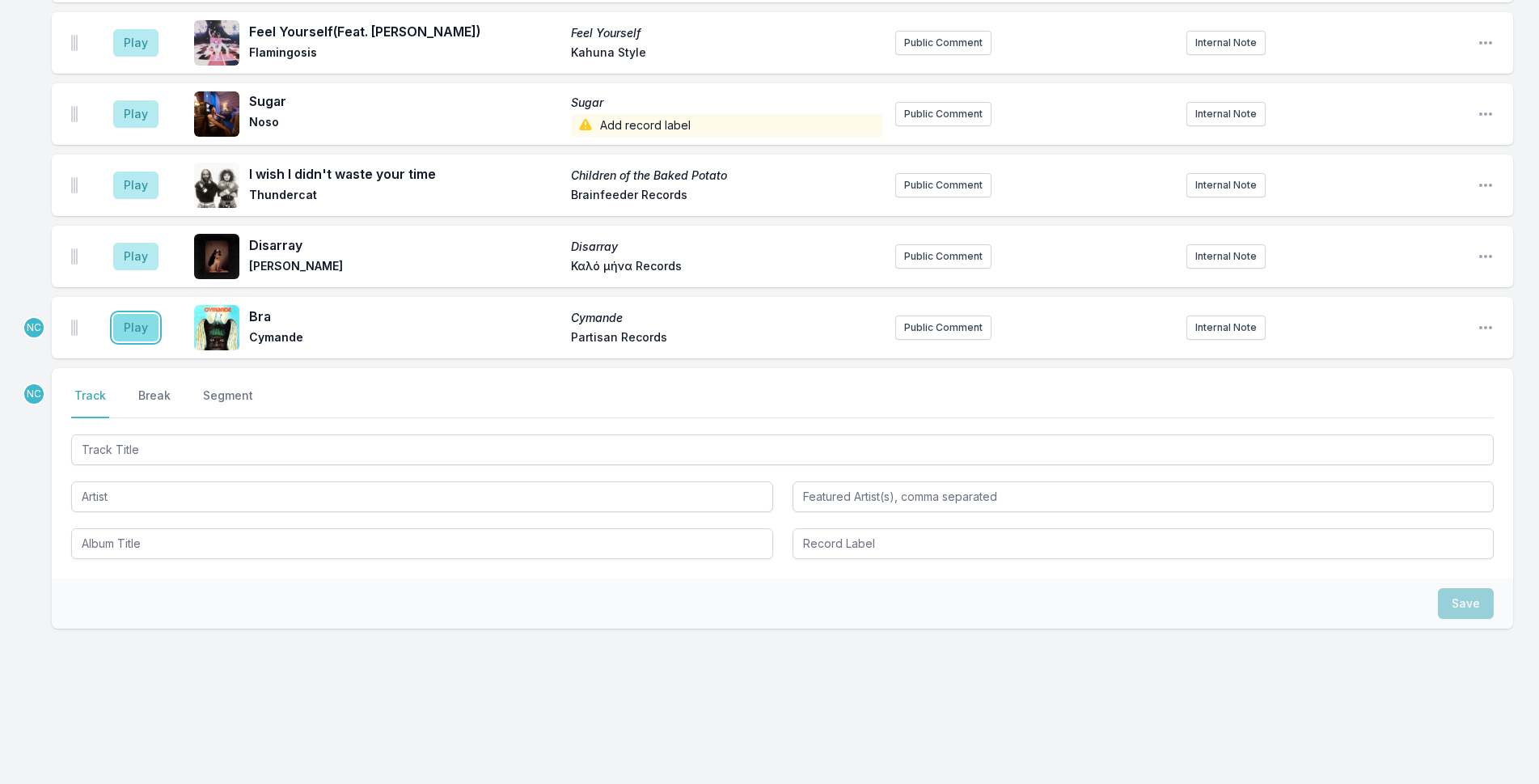
click at [140, 315] on button "Play" at bounding box center [135, 328] width 45 height 28
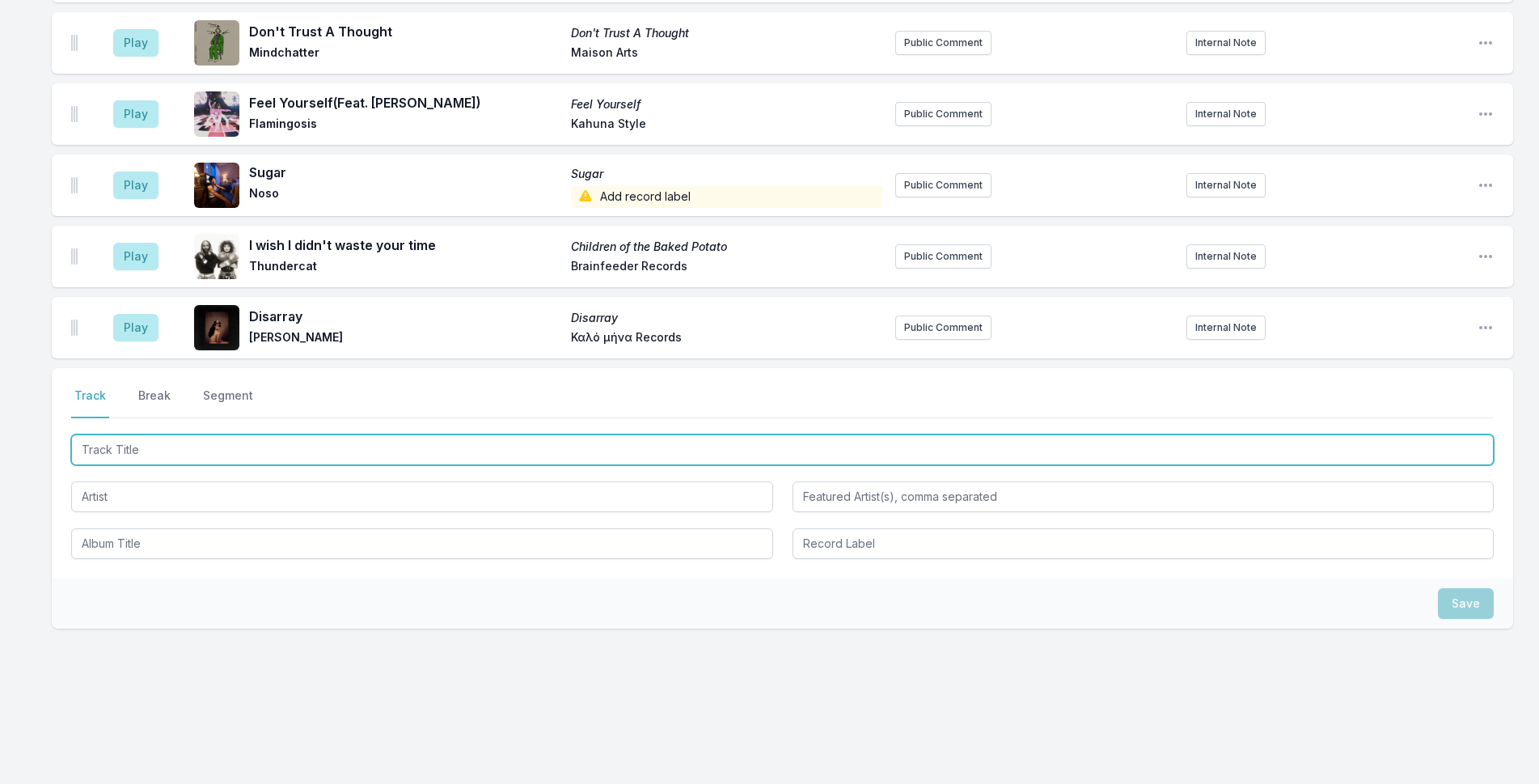
click at [260, 455] on input "Track Title" at bounding box center [782, 449] width 1423 height 31
type input "Stand!"
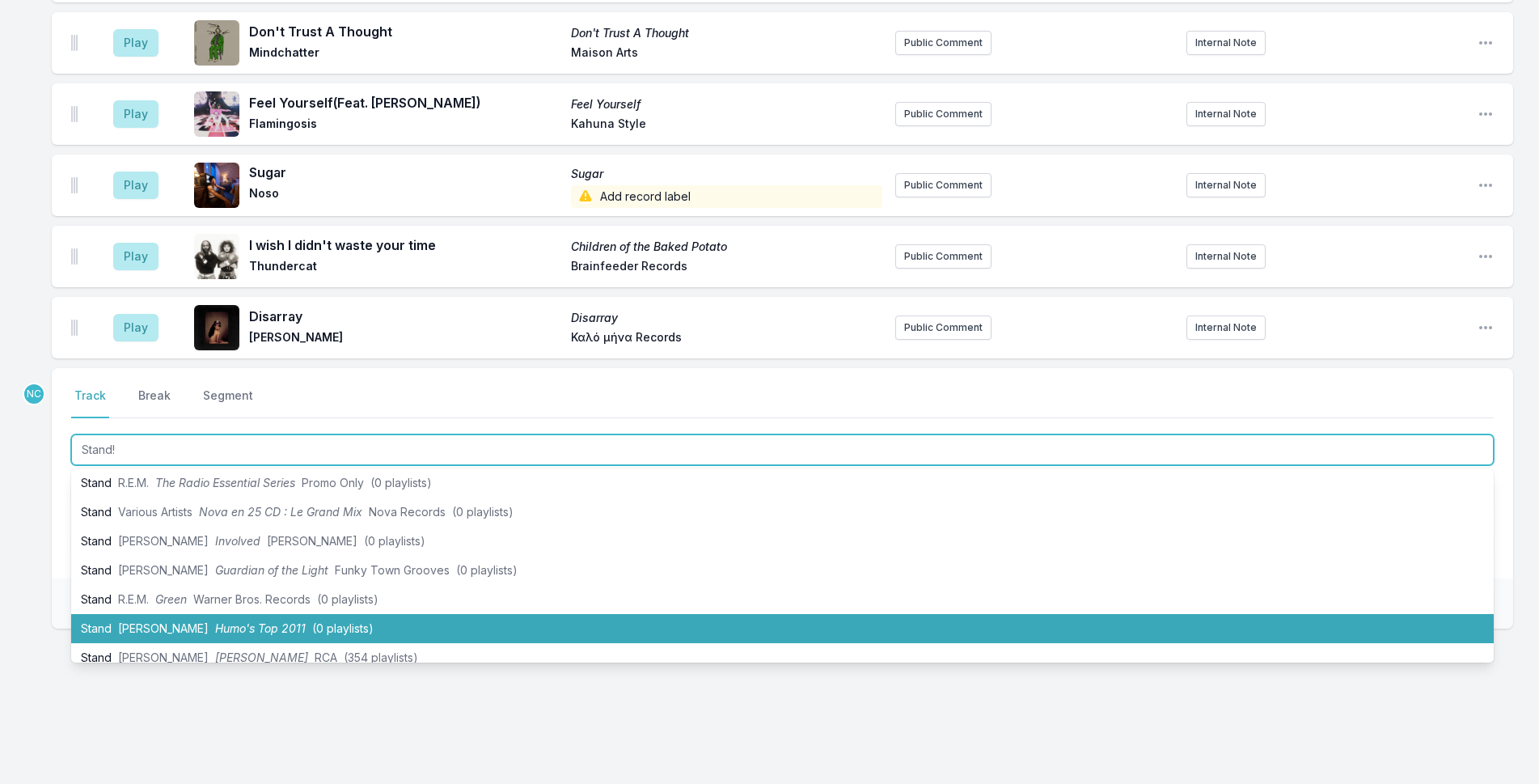
scroll to position [243, 0]
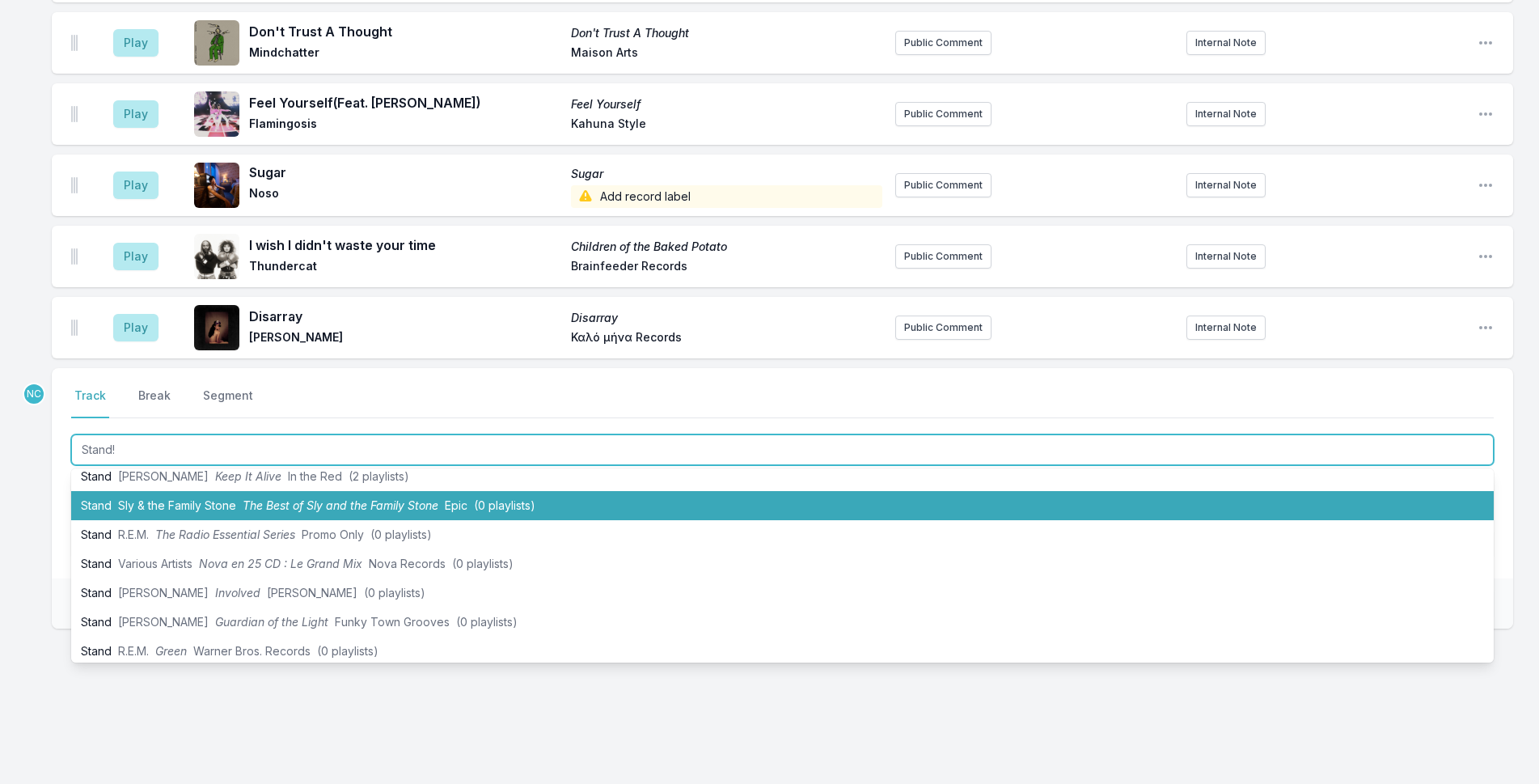
click at [281, 507] on span "The Best of Sly and the Family Stone" at bounding box center [341, 505] width 196 height 14
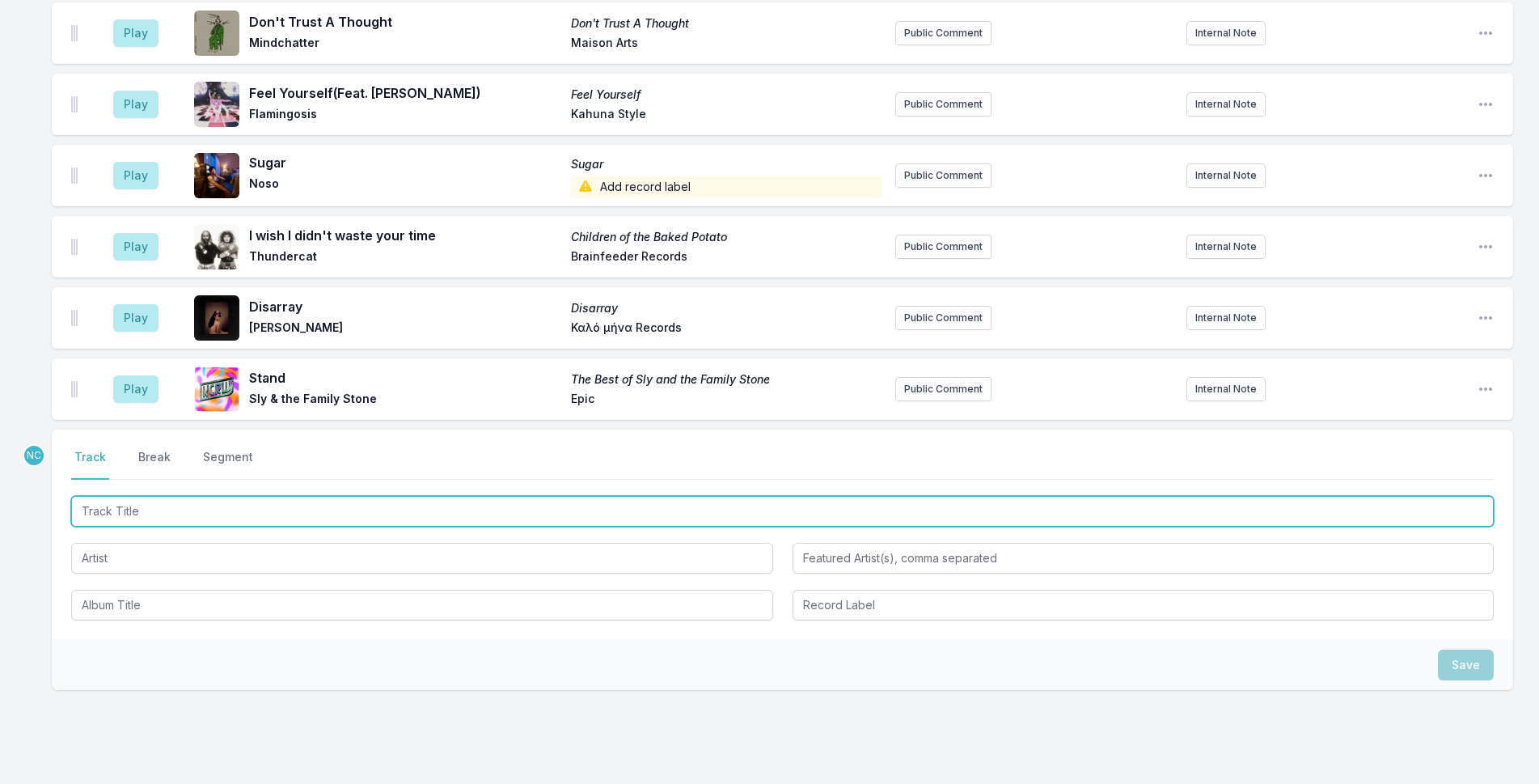
scroll to position [2961, 0]
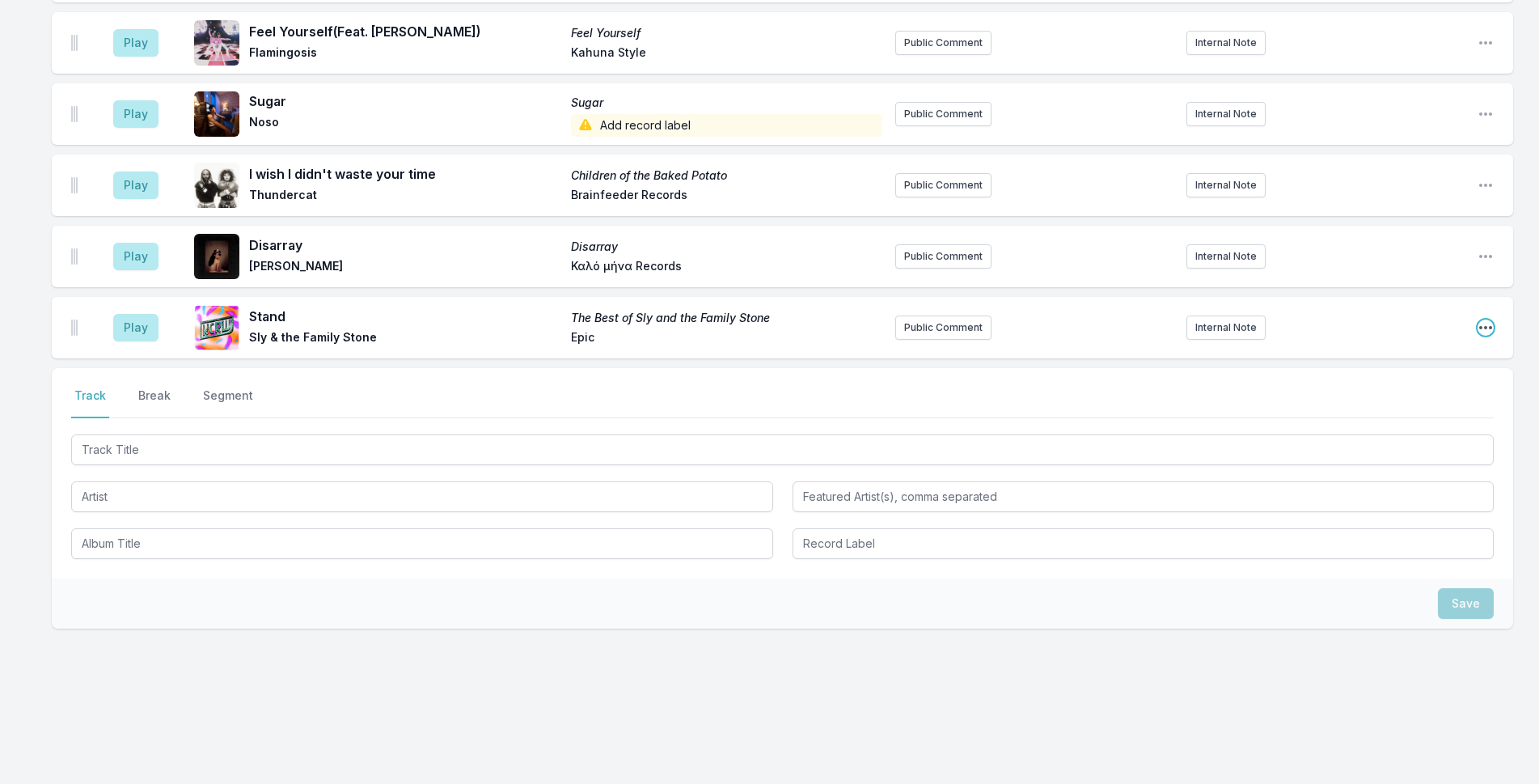
click at [1493, 324] on icon "Open playlist item options" at bounding box center [1486, 328] width 16 height 16
click at [1419, 363] on button "Edit Timestamp" at bounding box center [1403, 359] width 181 height 29
type input "09:04"
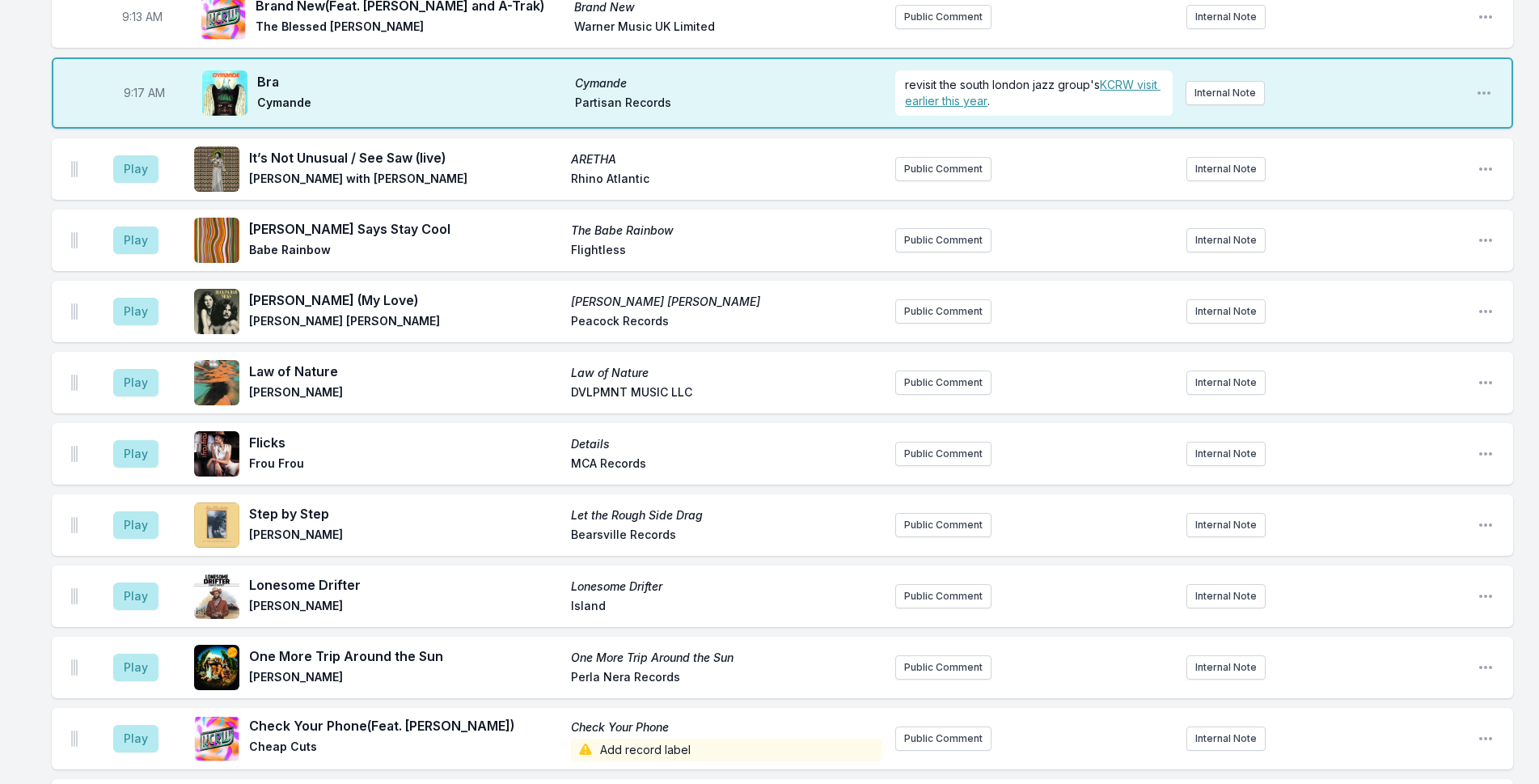
scroll to position [404, 0]
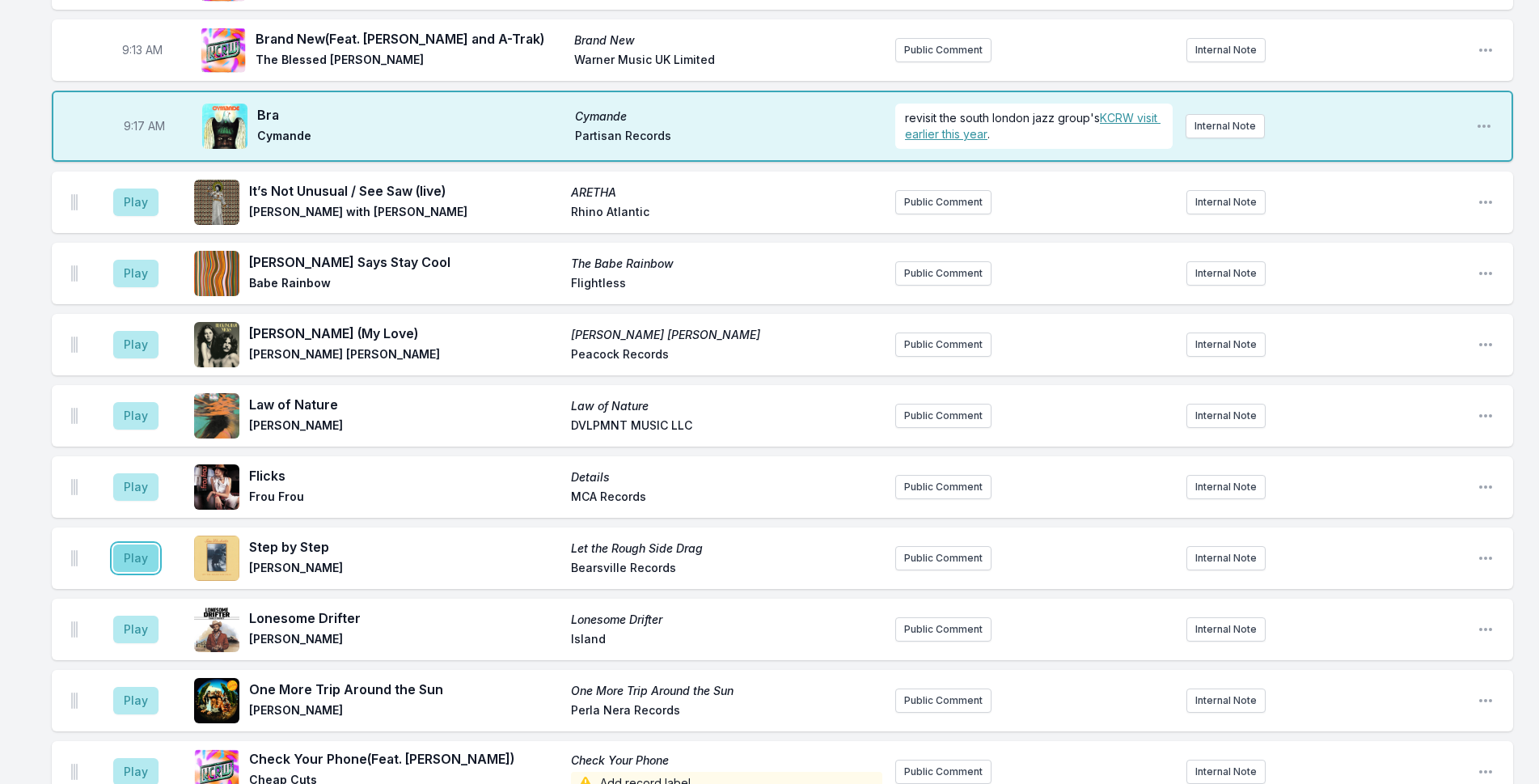
click at [139, 572] on button "Play" at bounding box center [135, 558] width 45 height 28
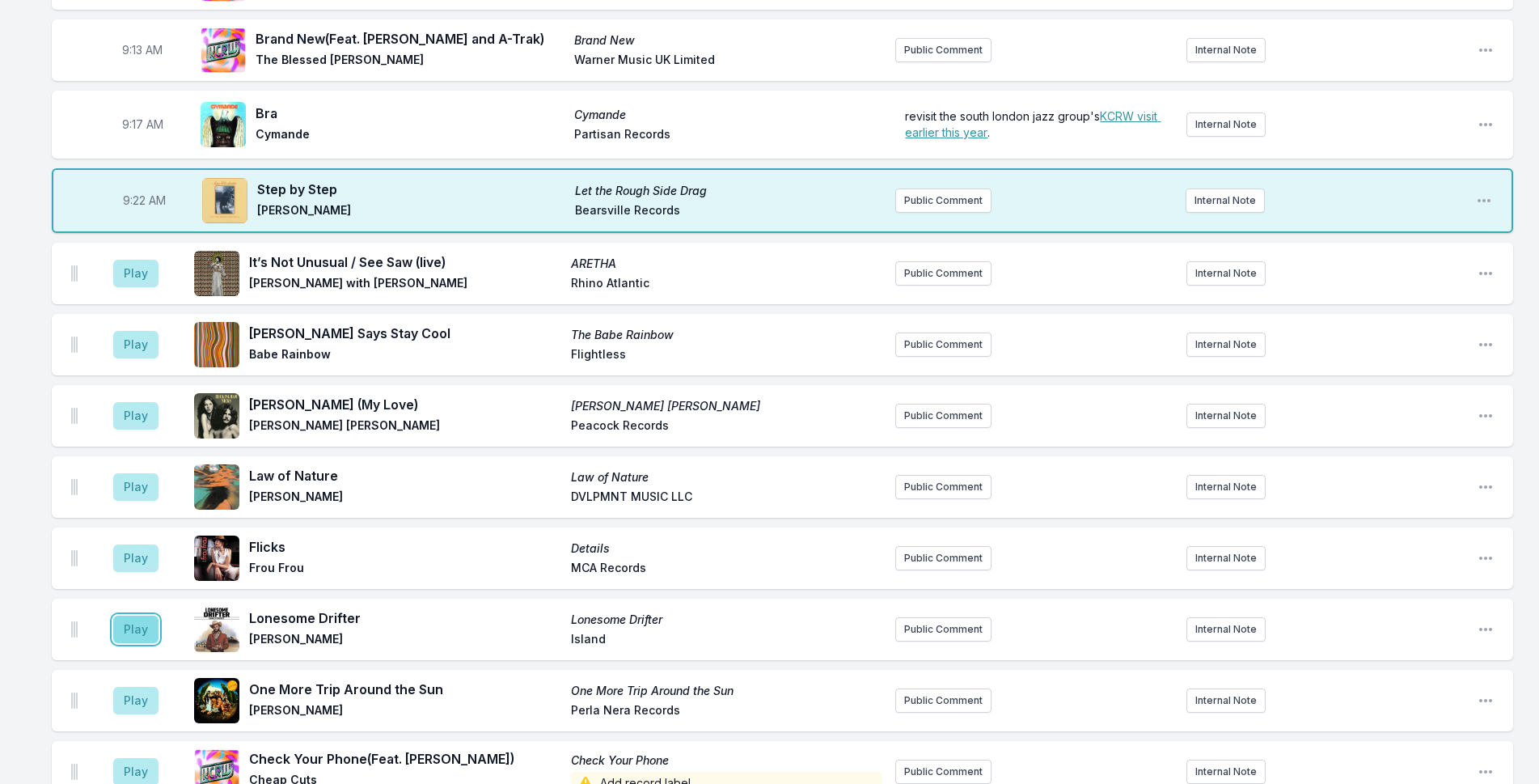
click at [143, 643] on button "Play" at bounding box center [135, 630] width 45 height 28
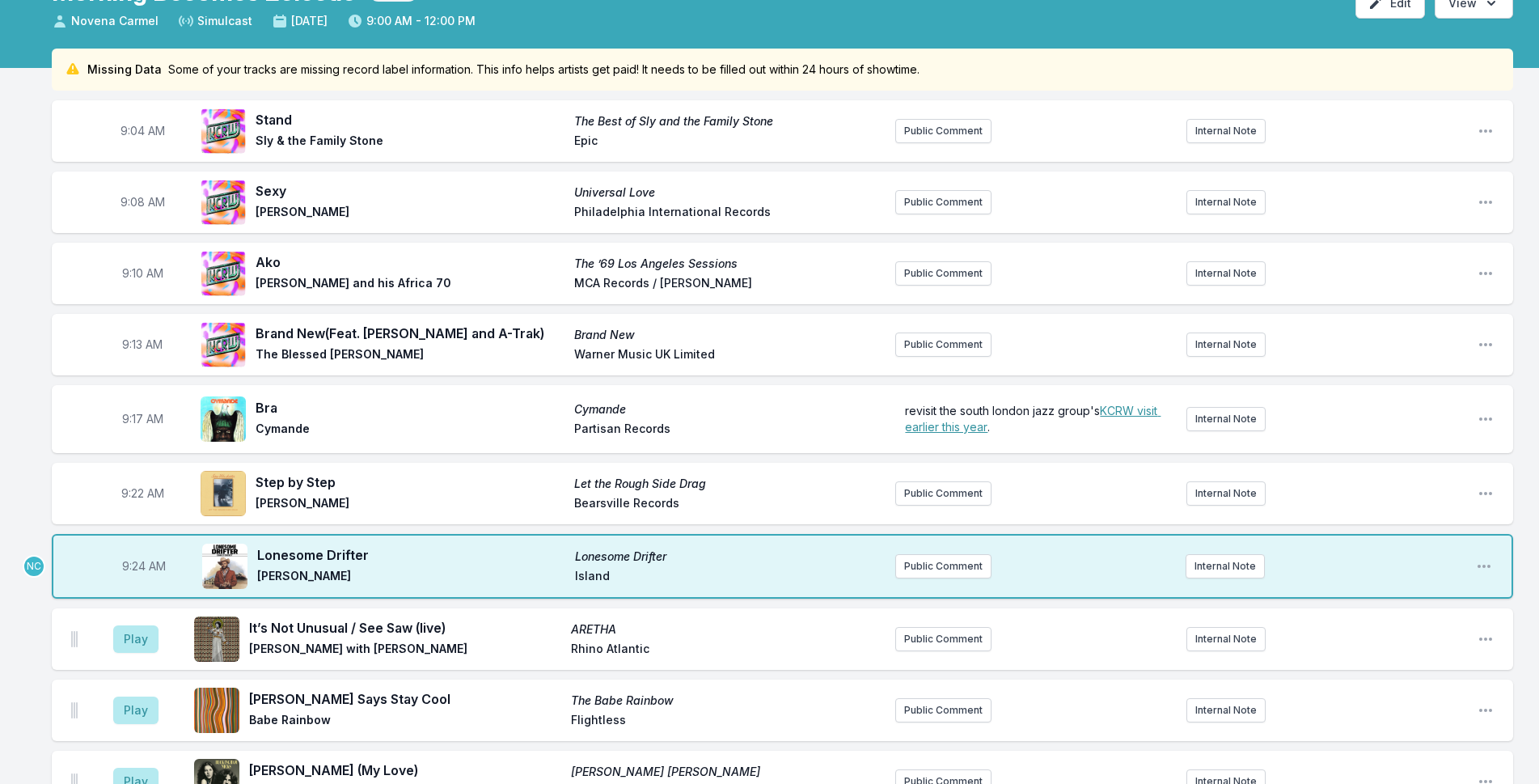
scroll to position [81, 0]
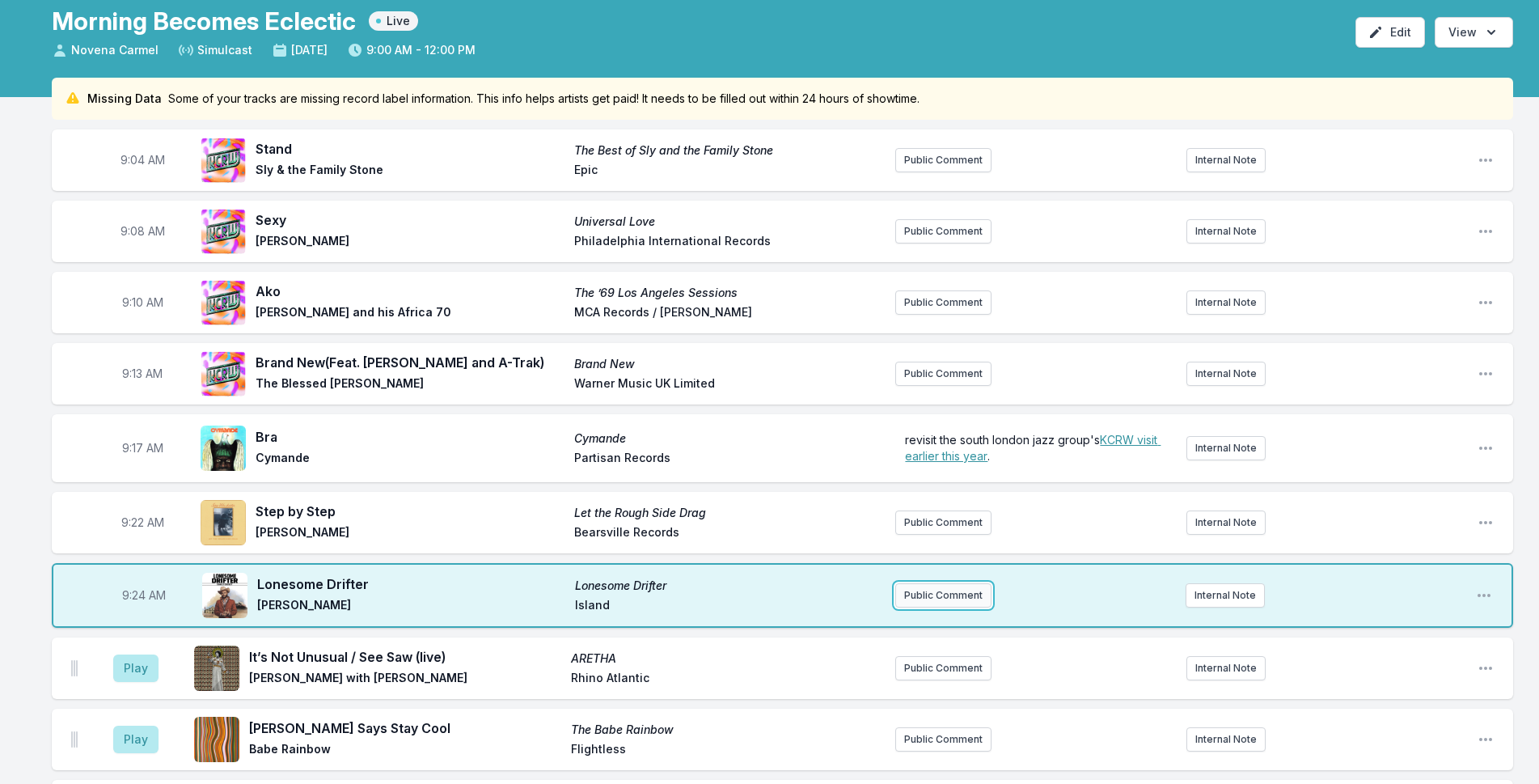
click at [980, 603] on button "Public Comment" at bounding box center [943, 595] width 96 height 24
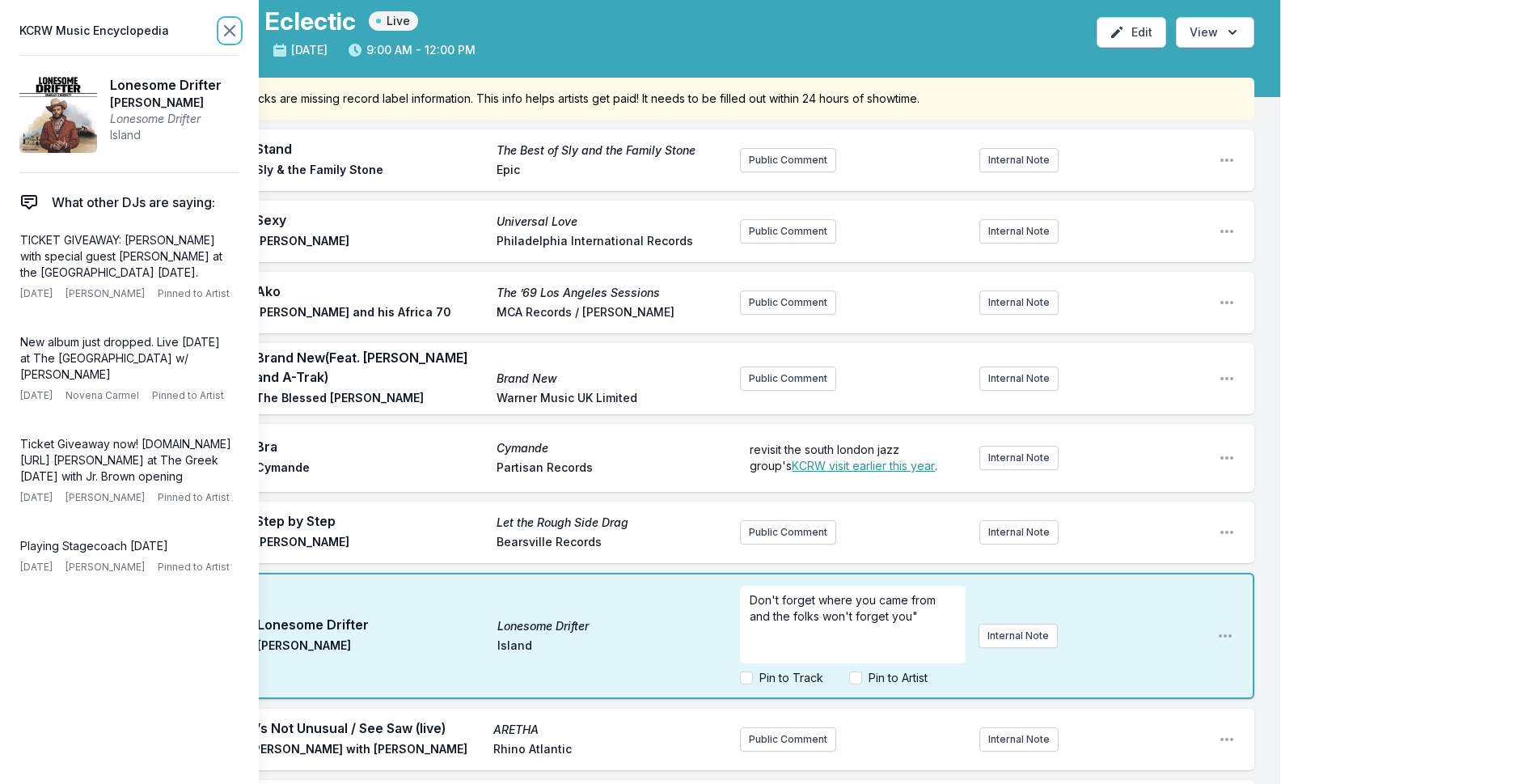
click at [224, 32] on icon at bounding box center [229, 30] width 19 height 19
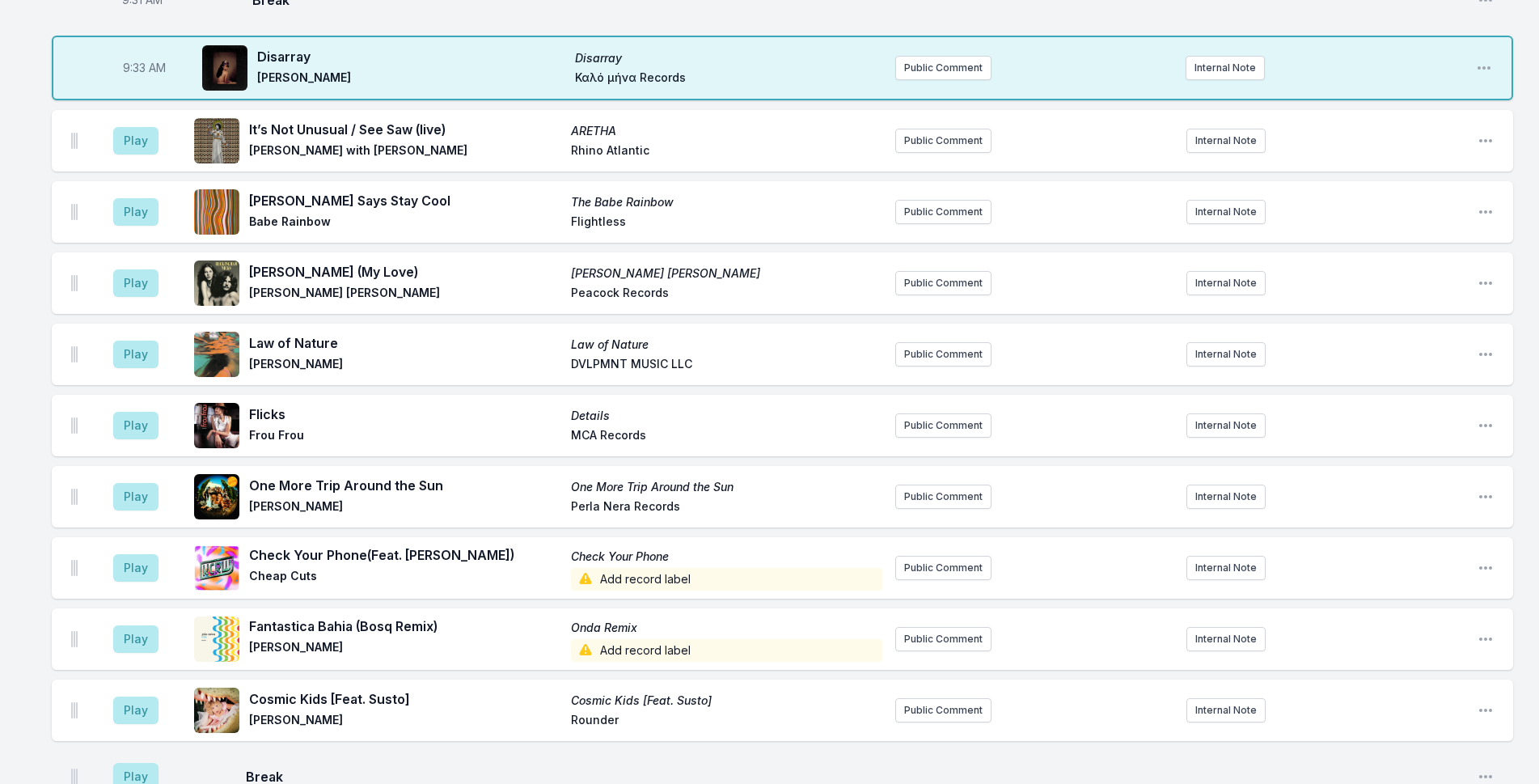
scroll to position [728, 0]
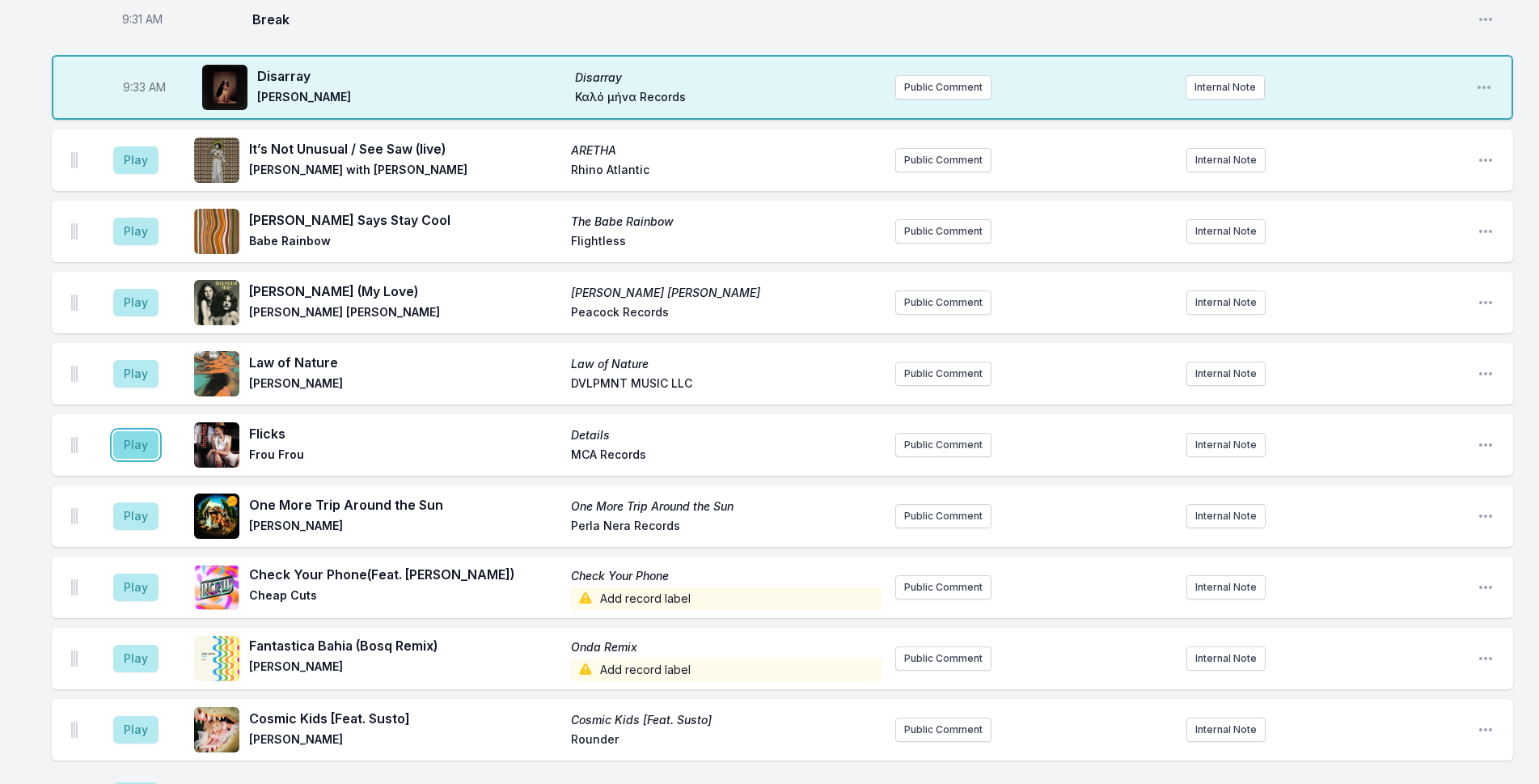
click at [125, 459] on button "Play" at bounding box center [135, 445] width 45 height 28
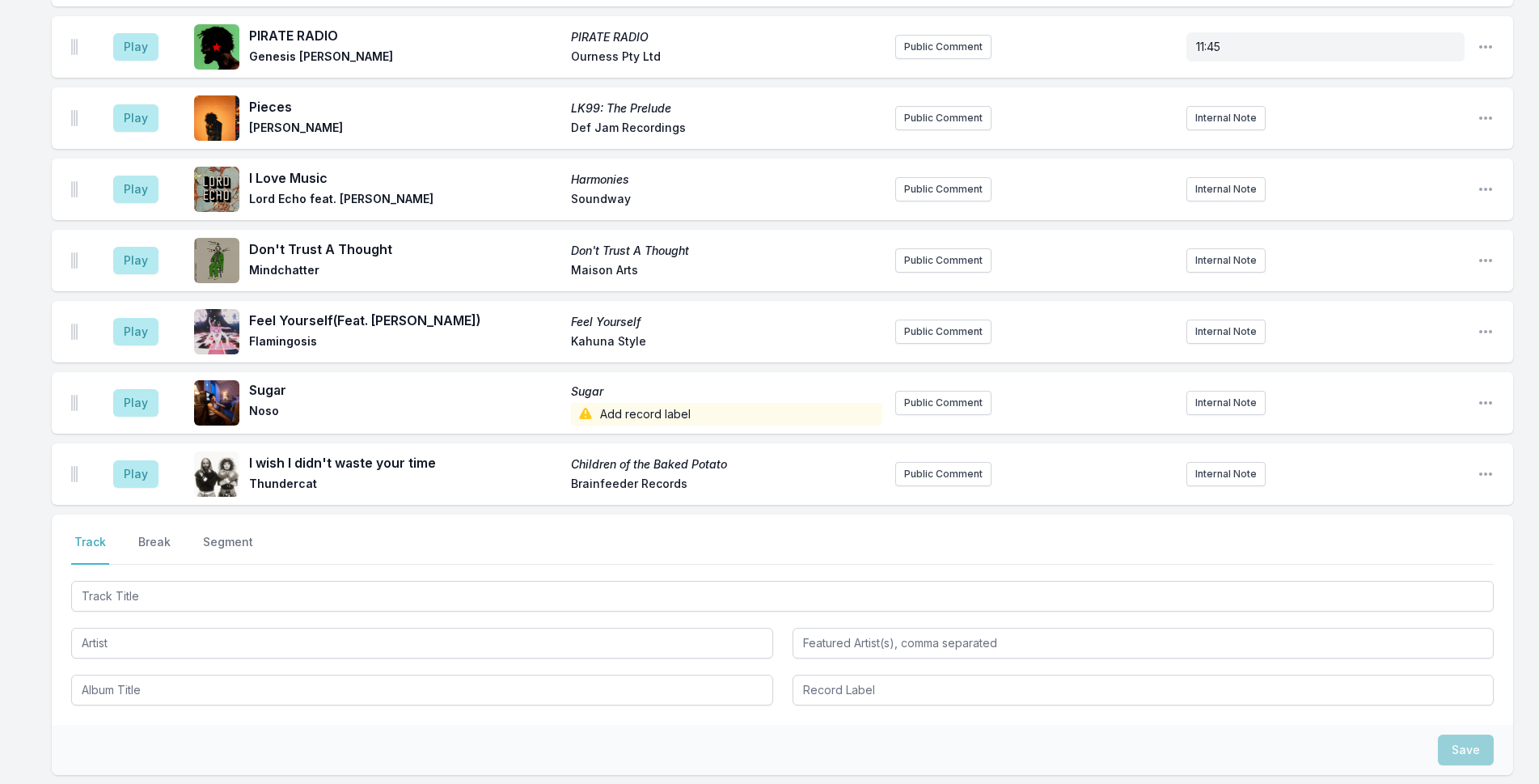
scroll to position [3230, 0]
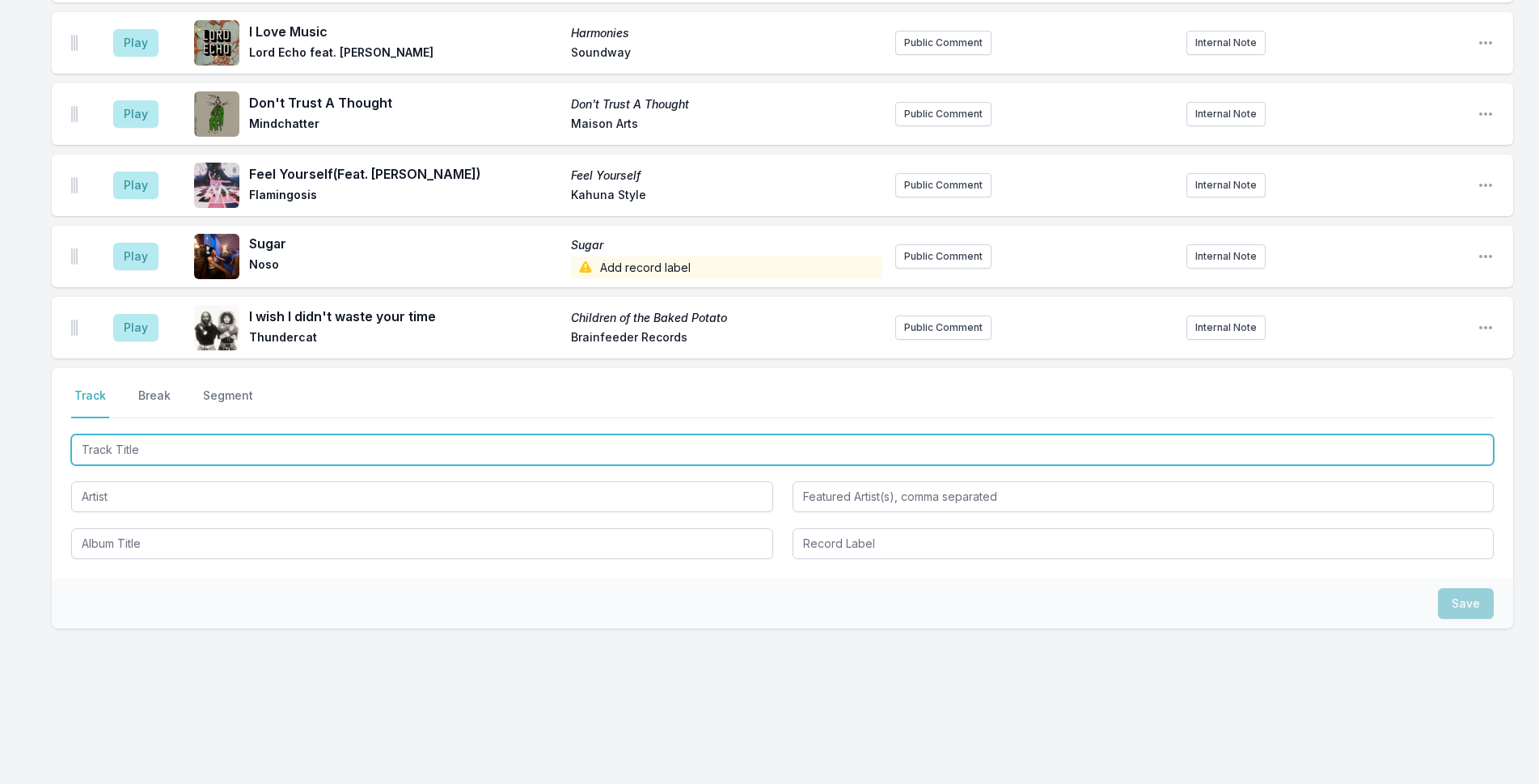
click at [532, 455] on input "Track Title" at bounding box center [782, 449] width 1423 height 31
type input "No Easy Way Out"
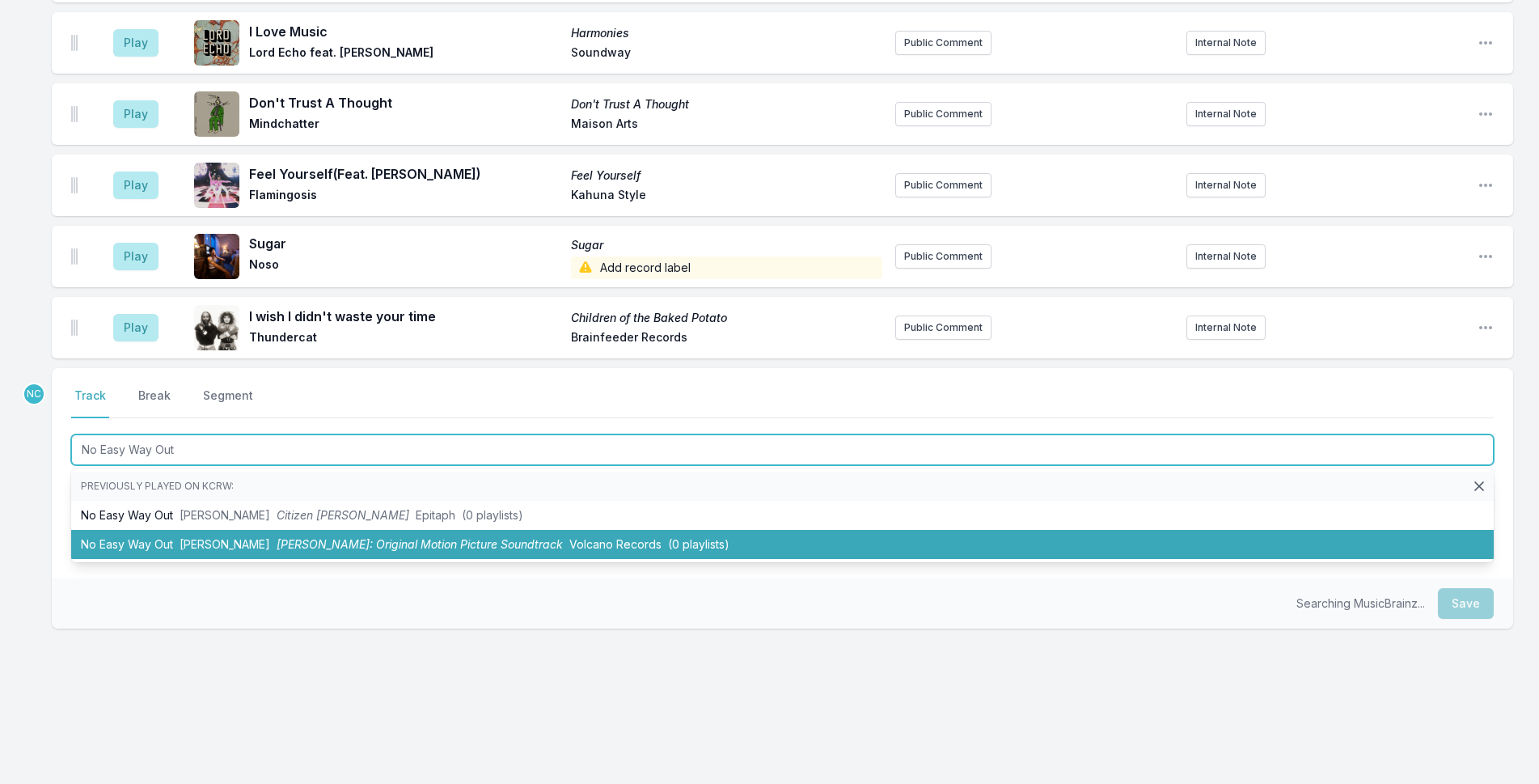
click at [569, 538] on span "Volcano Records" at bounding box center [615, 544] width 92 height 14
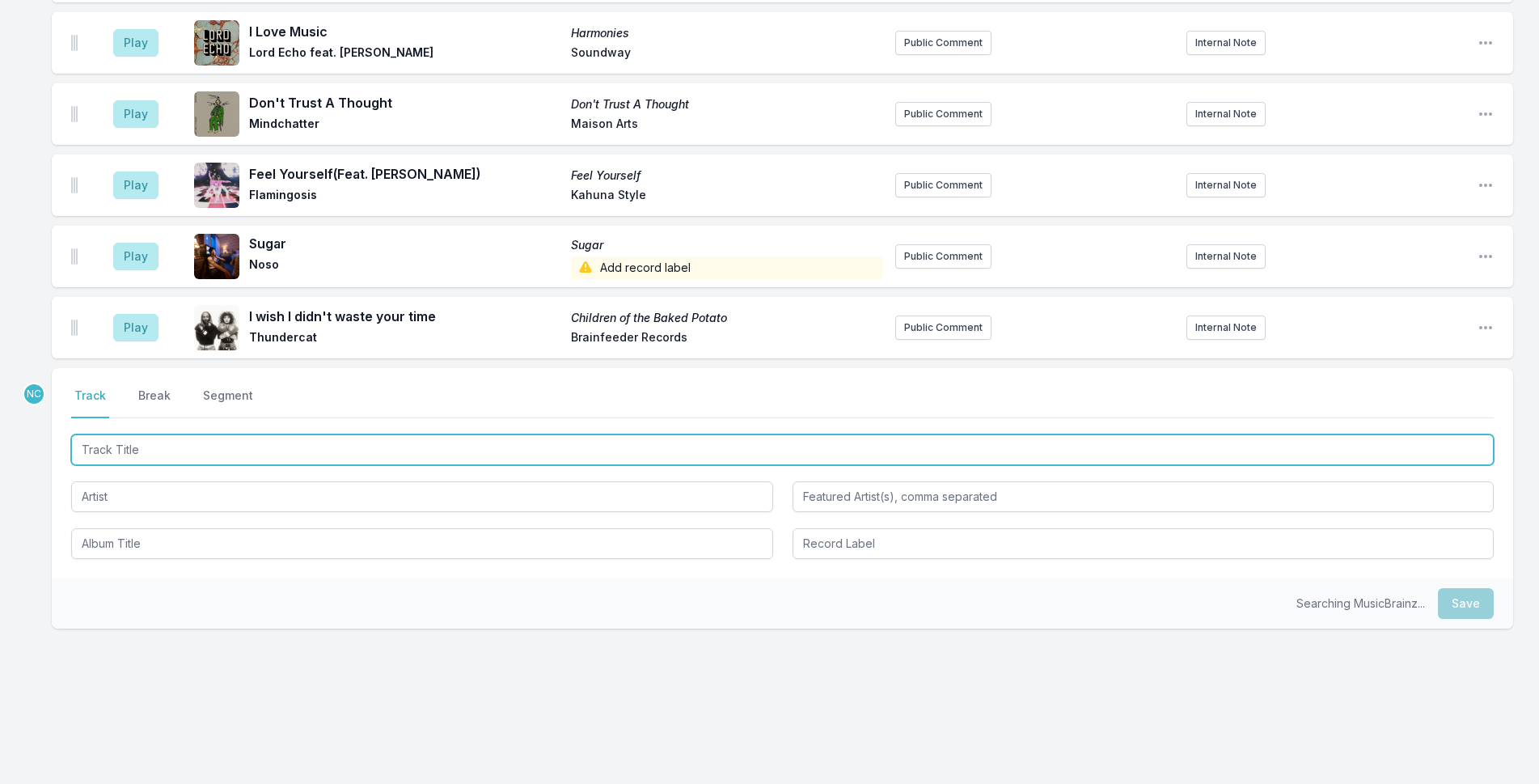
scroll to position [3301, 0]
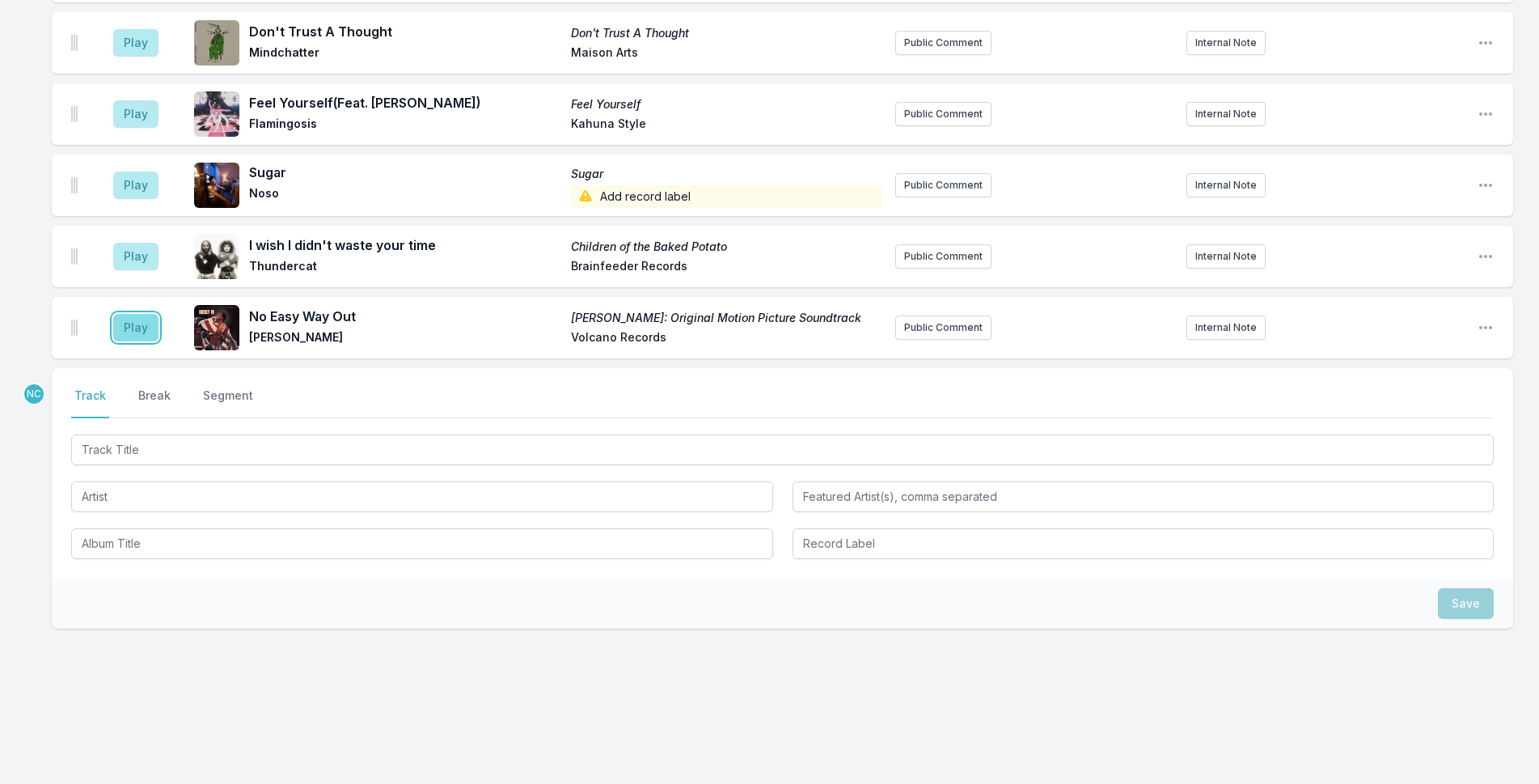
click at [127, 323] on button "Play" at bounding box center [135, 328] width 45 height 28
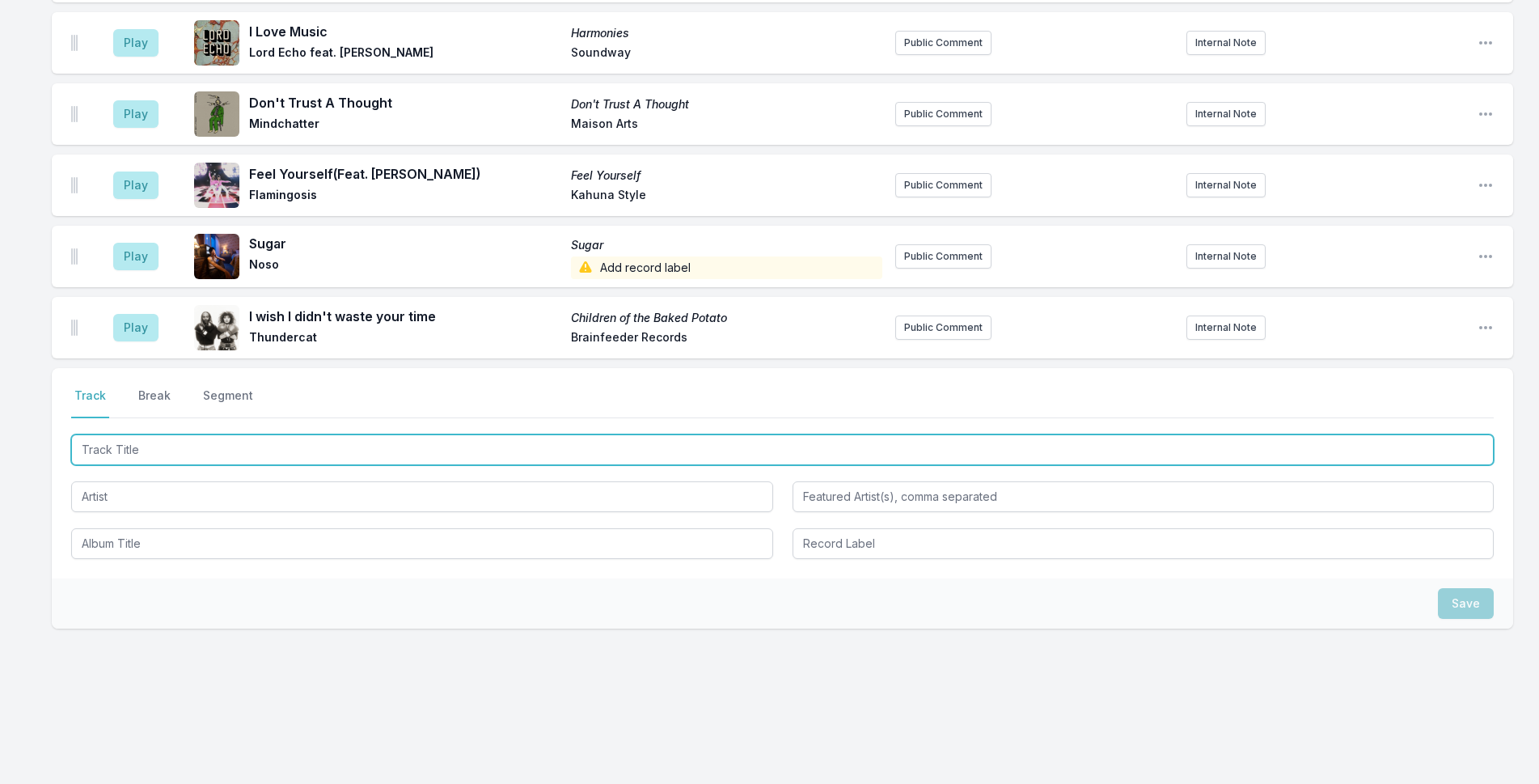
click at [214, 447] on input "Track Title" at bounding box center [782, 449] width 1423 height 31
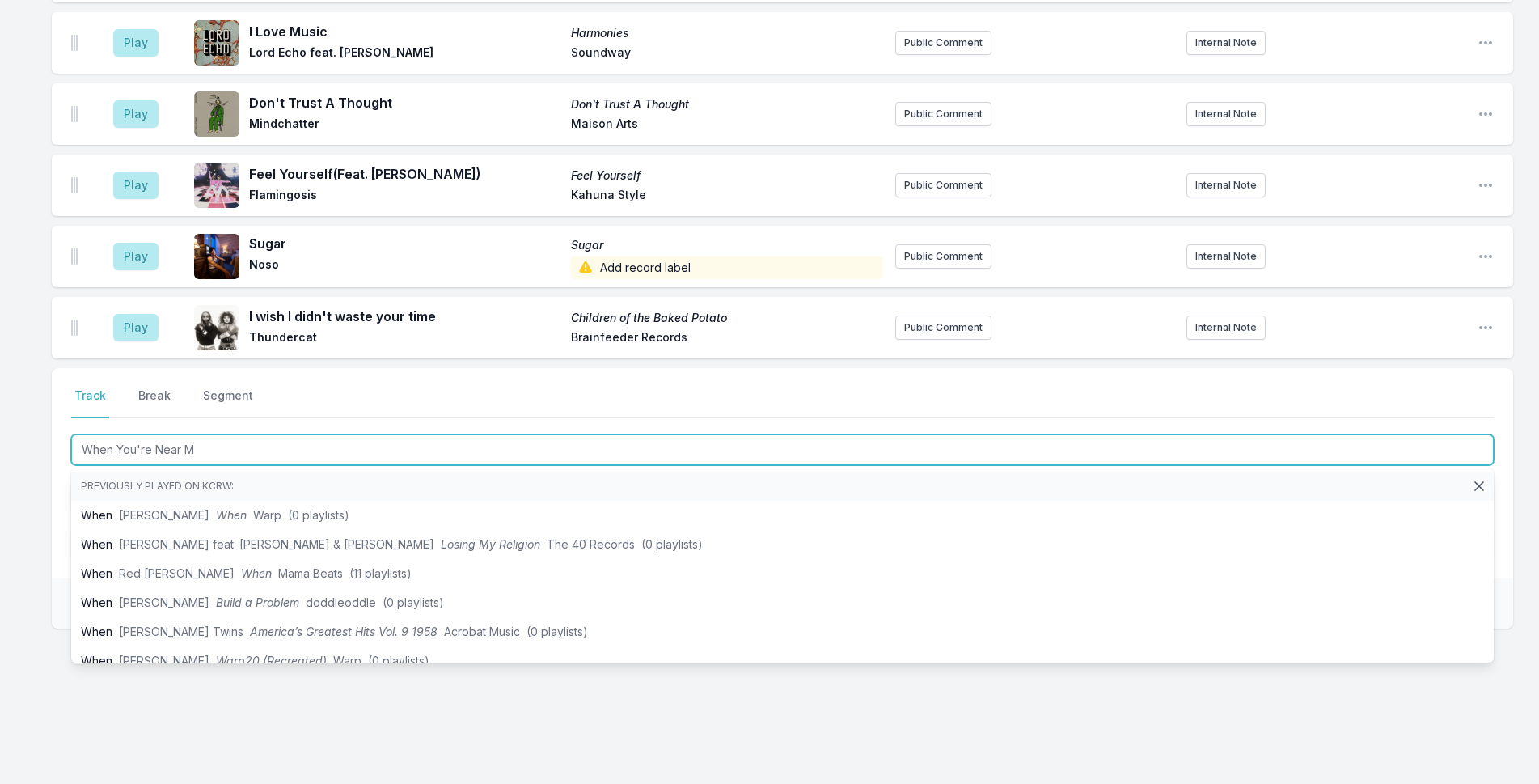
type input "When You're Near Me"
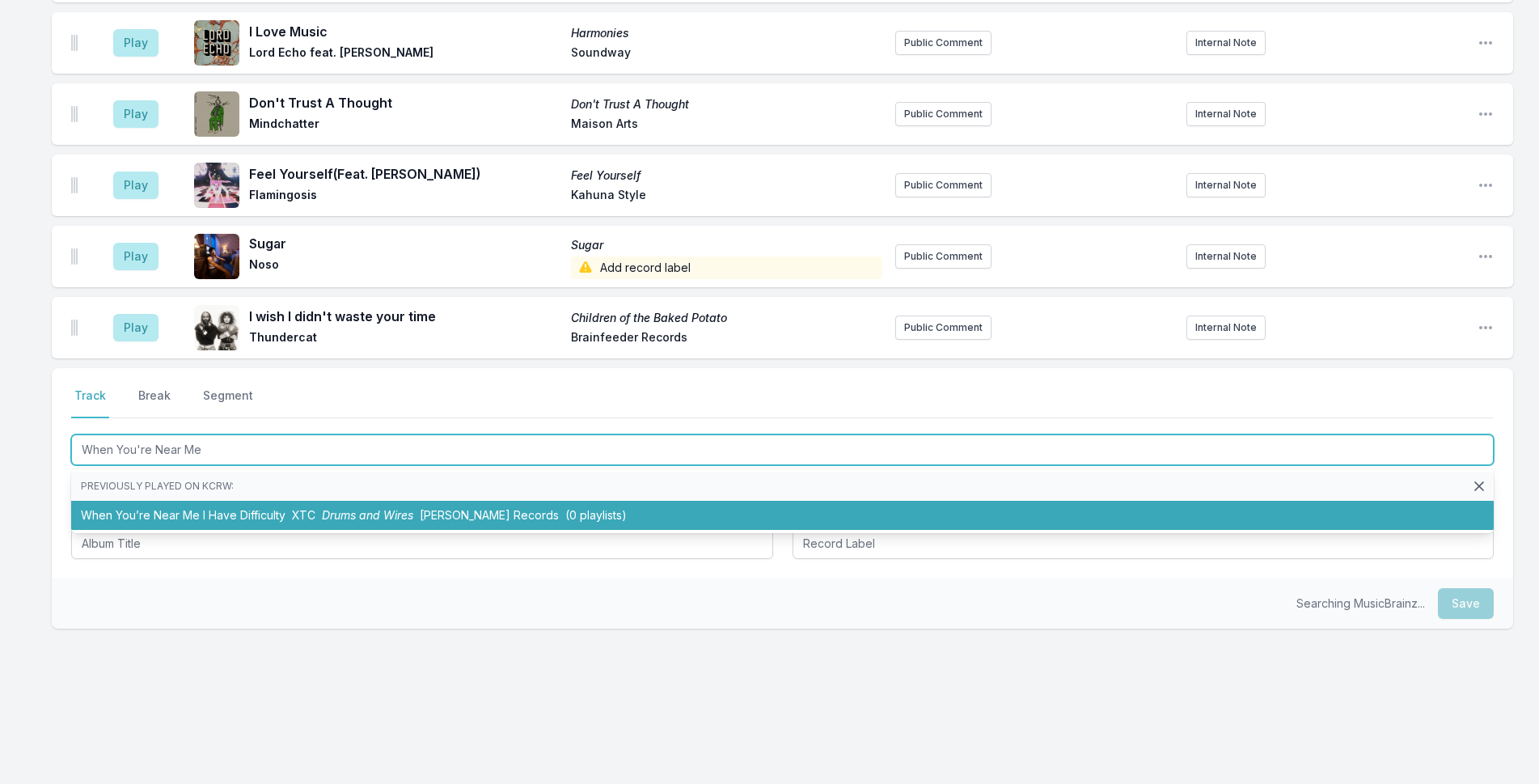
click at [269, 520] on li "When You’re Near Me I Have Difficulty XTC Drums and Wires [PERSON_NAME] Records…" at bounding box center [782, 515] width 1423 height 29
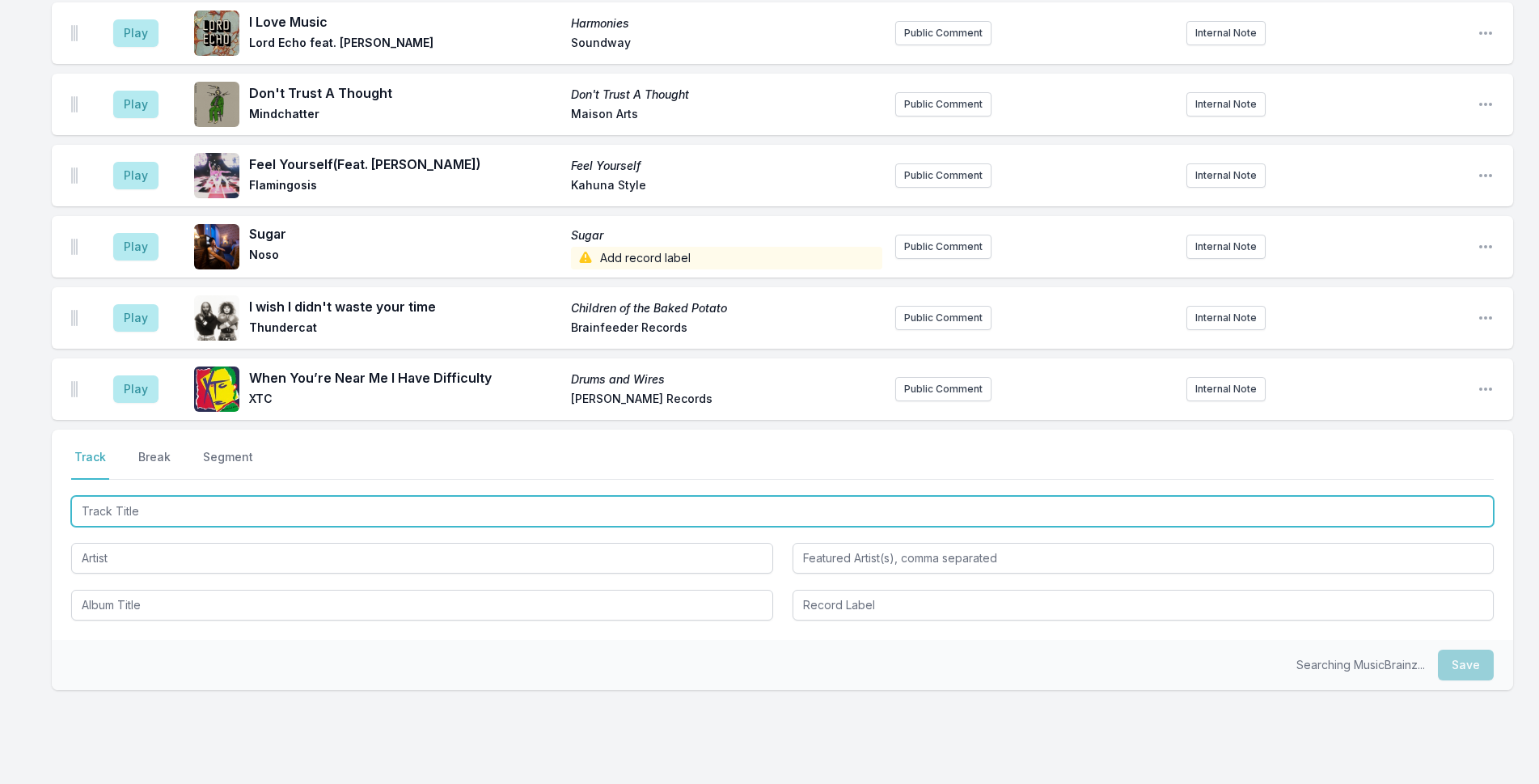
scroll to position [3372, 0]
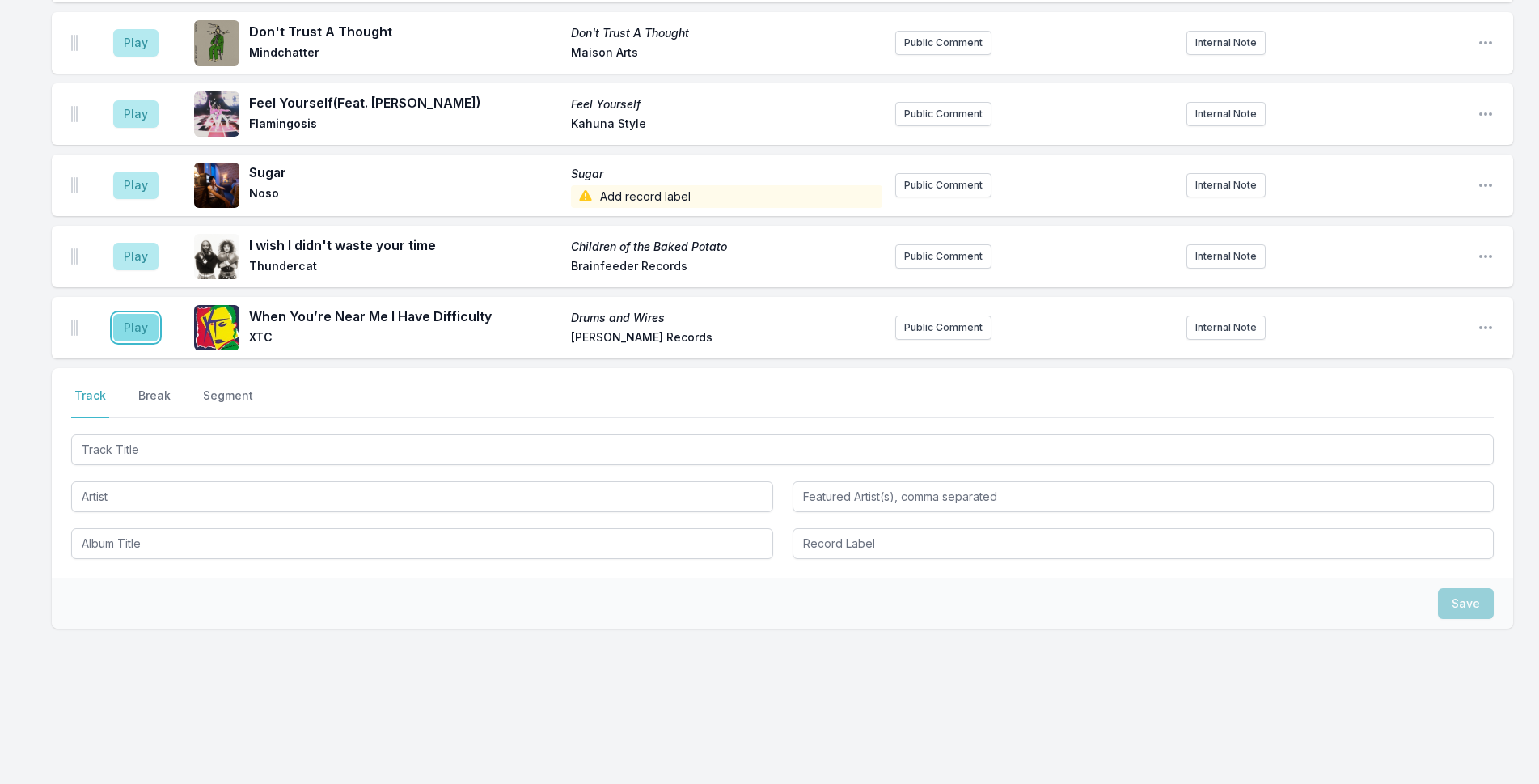
click at [135, 337] on button "Play" at bounding box center [135, 328] width 45 height 28
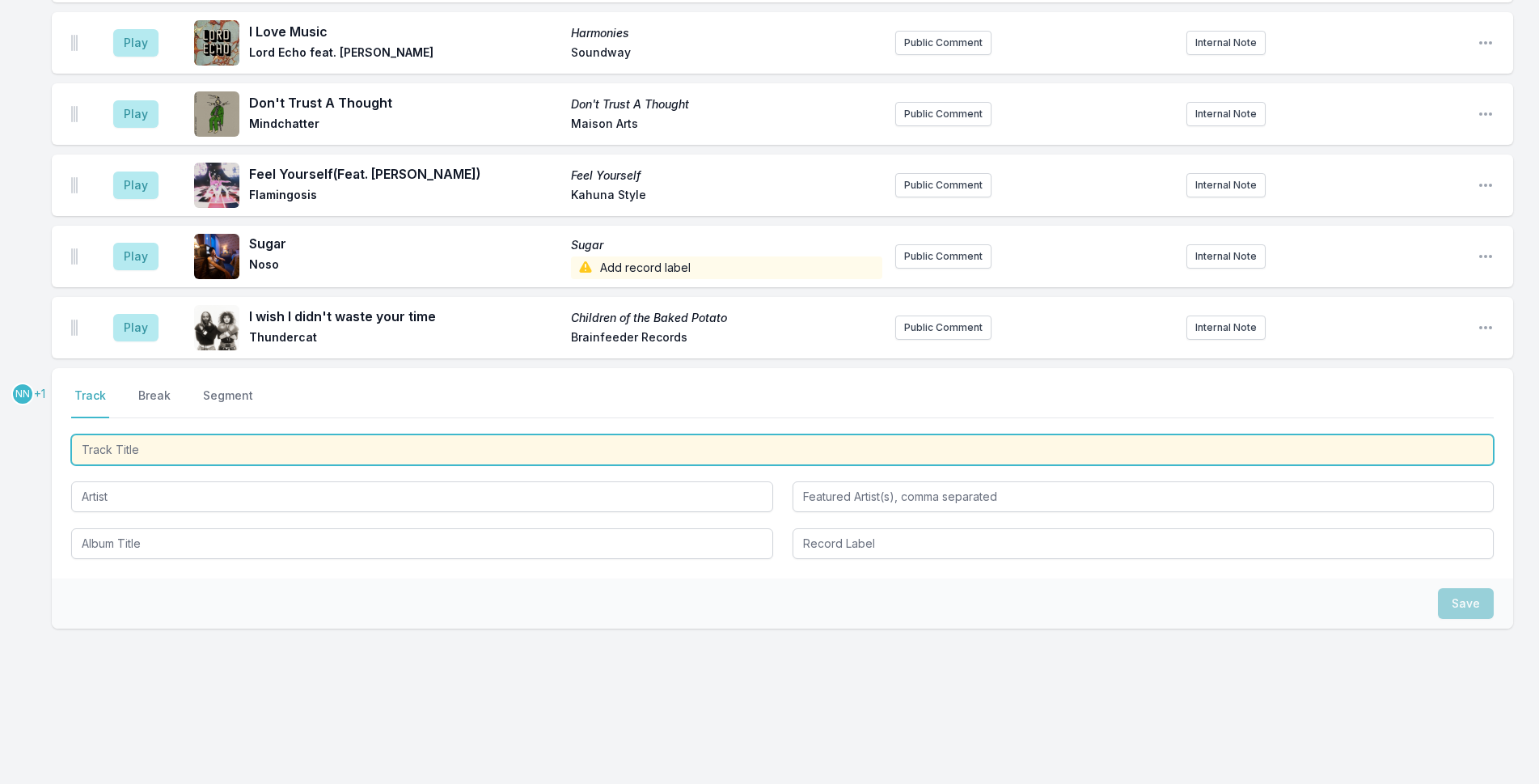
click at [463, 442] on input "Track Title" at bounding box center [782, 449] width 1423 height 31
type input "e"
type input "Jellyfish"
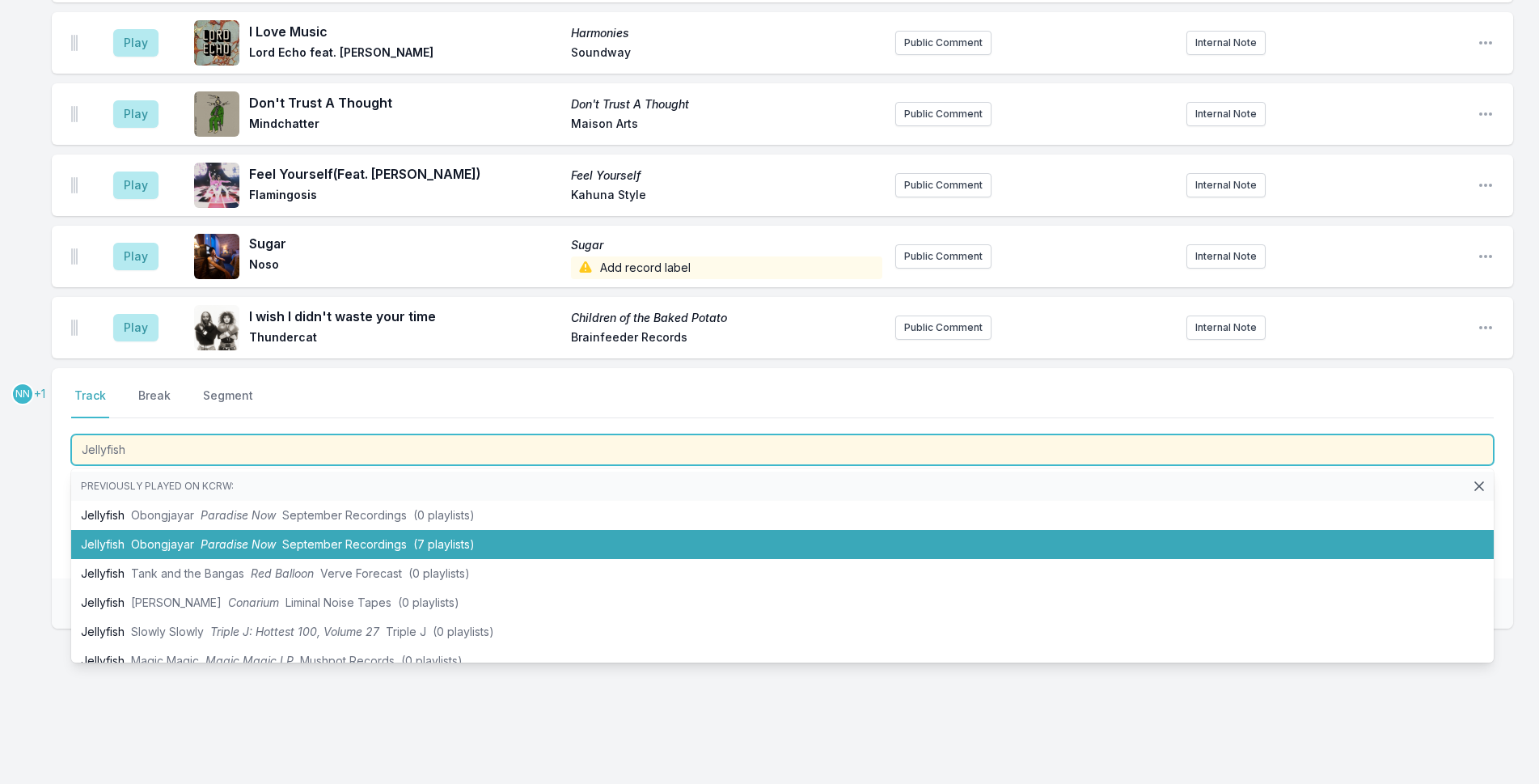
click at [447, 549] on span "(7 playlists)" at bounding box center [443, 544] width 61 height 14
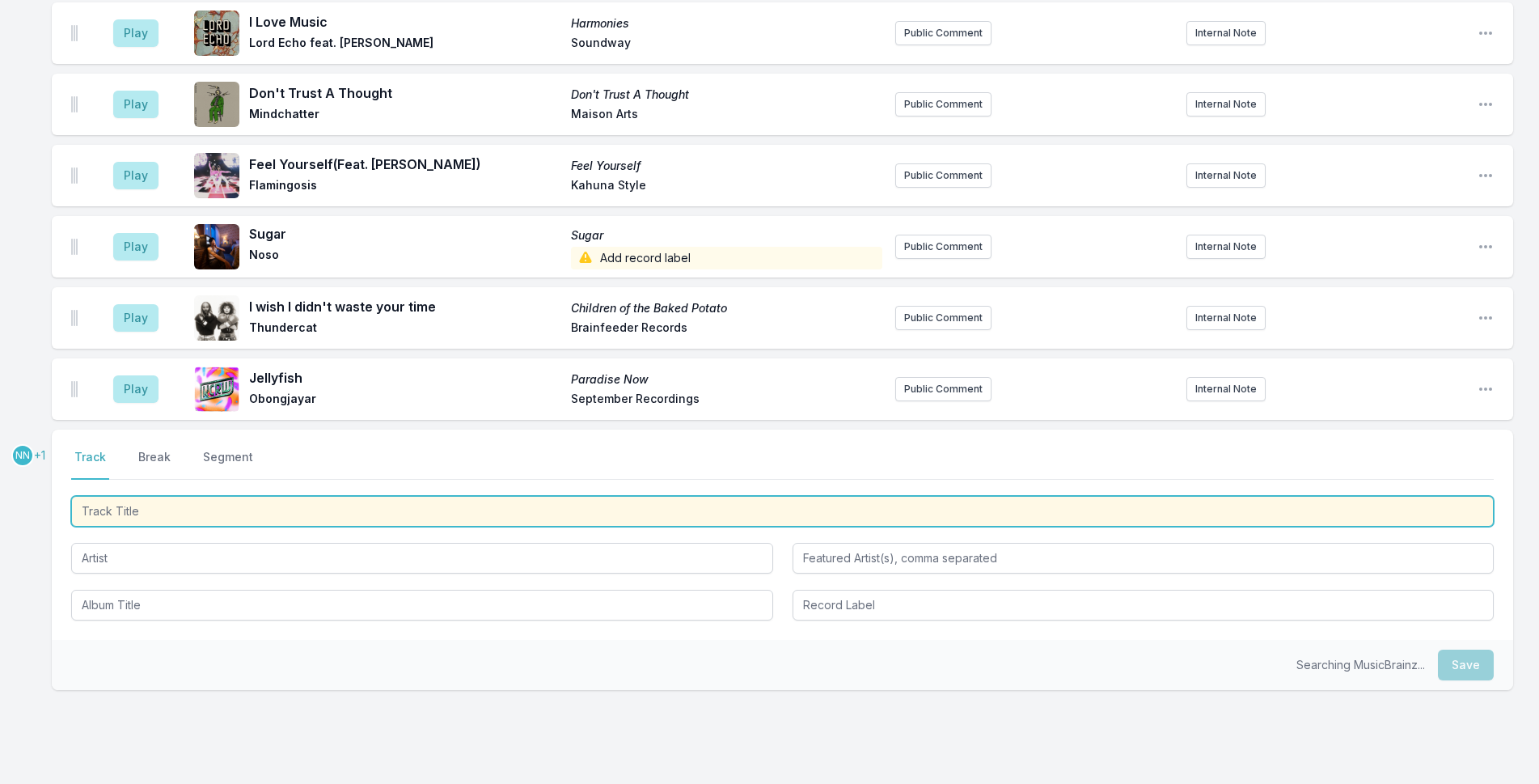
scroll to position [3444, 0]
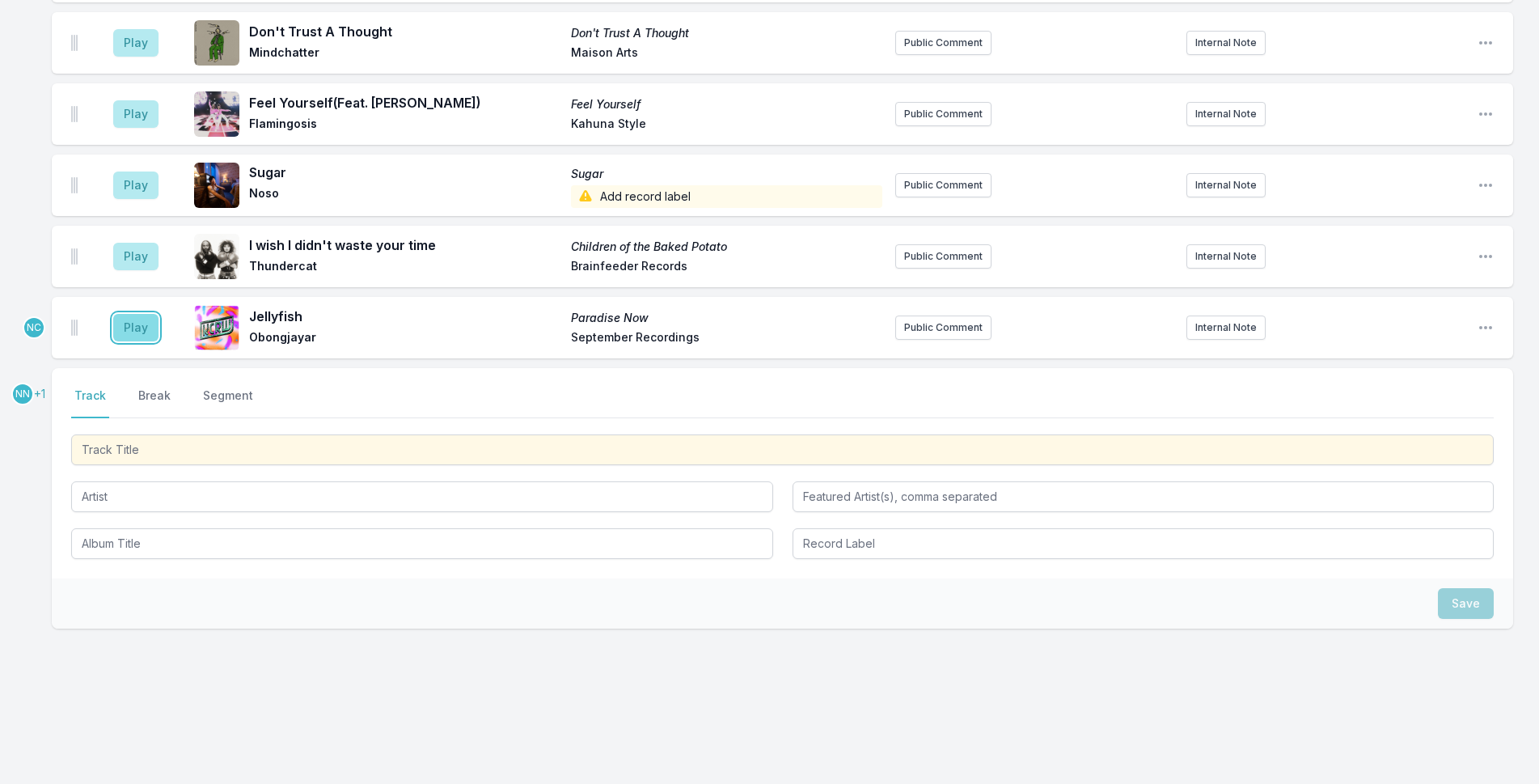
click at [138, 327] on button "Play" at bounding box center [135, 328] width 45 height 28
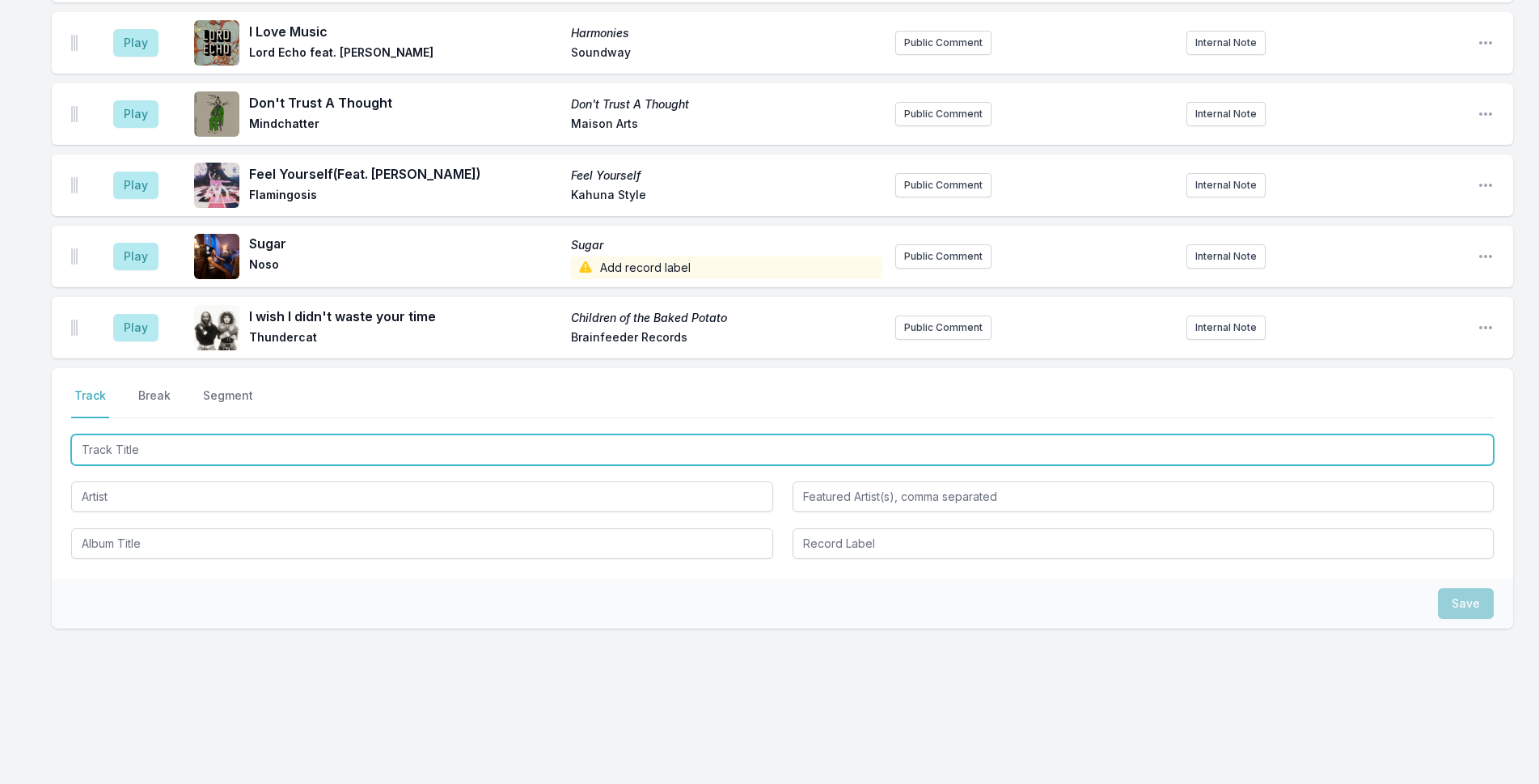
drag, startPoint x: 497, startPoint y: 442, endPoint x: 1062, endPoint y: 362, distance: 570.4
click at [500, 443] on input "Track Title" at bounding box center [782, 449] width 1423 height 31
type input "Cassia"
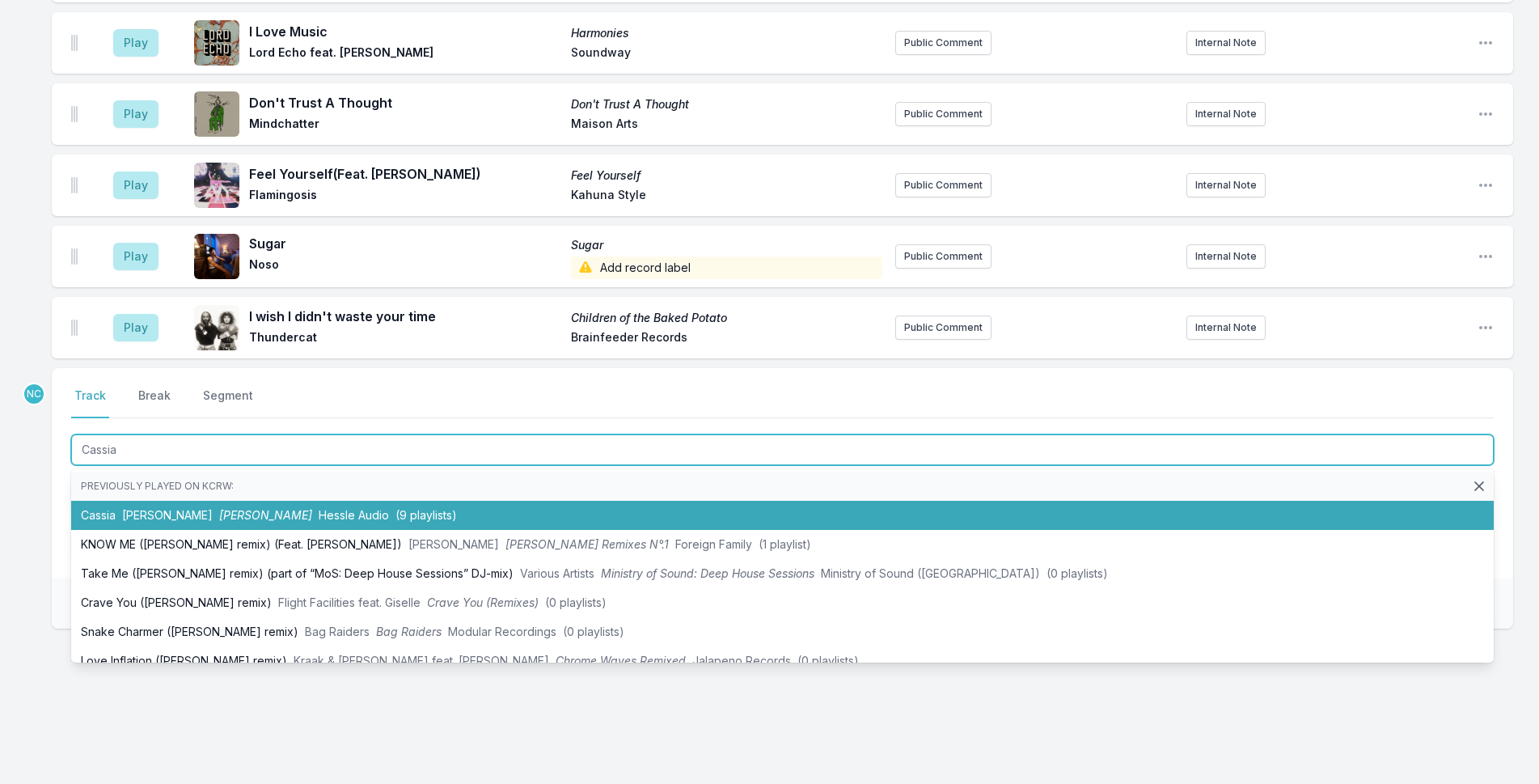
click at [393, 523] on li "[PERSON_NAME] [PERSON_NAME] Audio (9 playlists)" at bounding box center [782, 515] width 1423 height 29
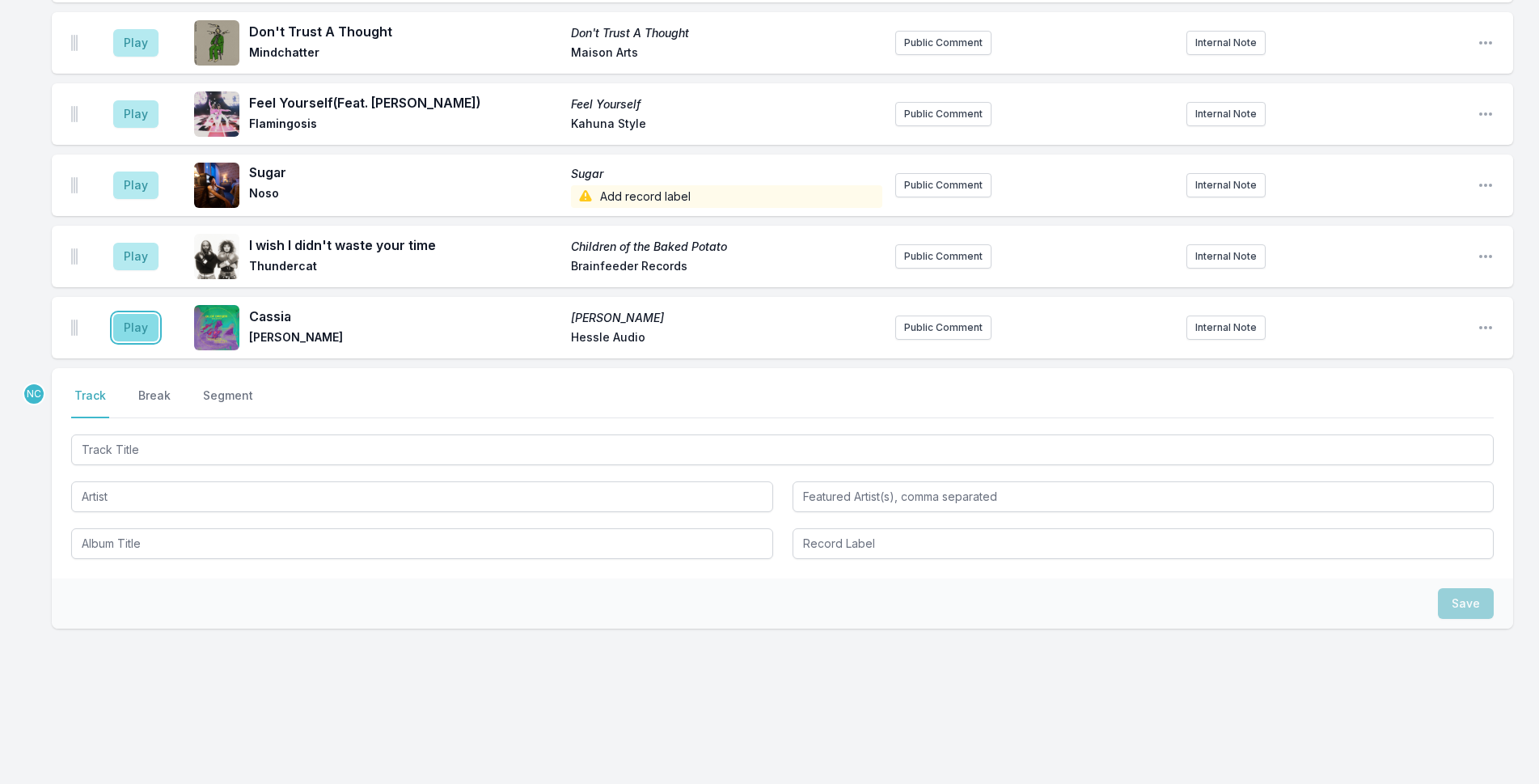
click at [127, 332] on button "Play" at bounding box center [135, 328] width 45 height 28
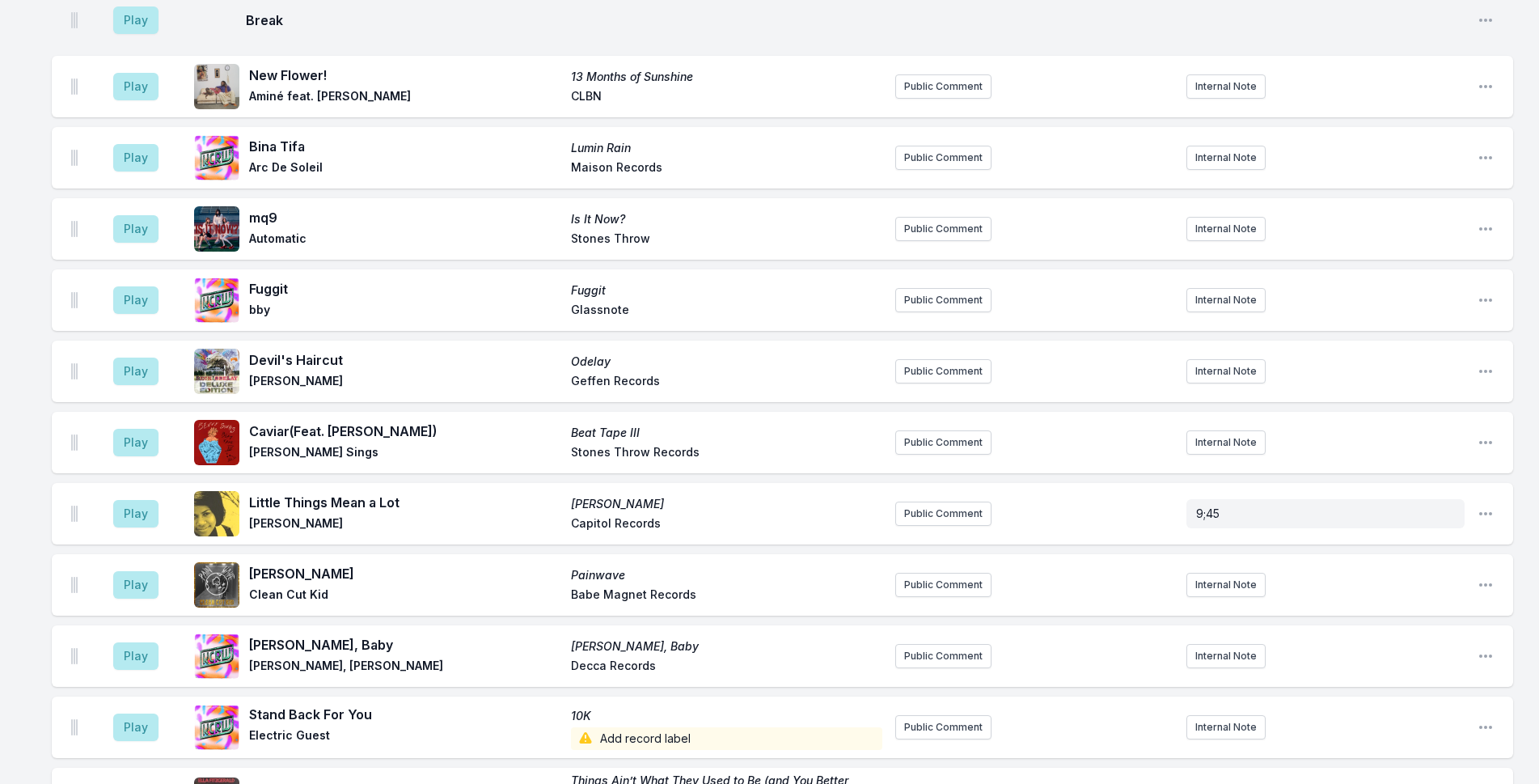
scroll to position [2463, 0]
click at [139, 307] on button "Play" at bounding box center [135, 299] width 45 height 28
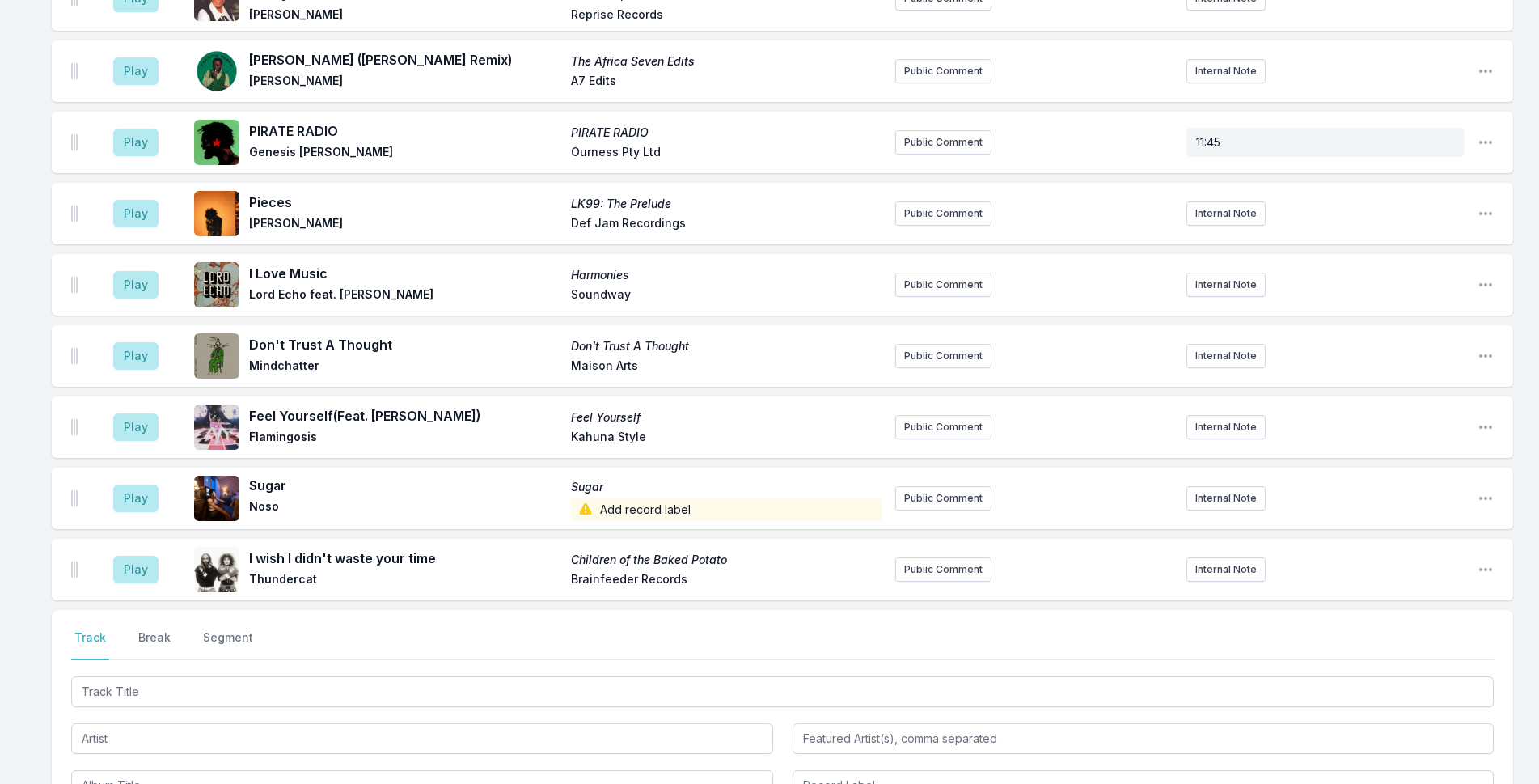
scroll to position [3272, 0]
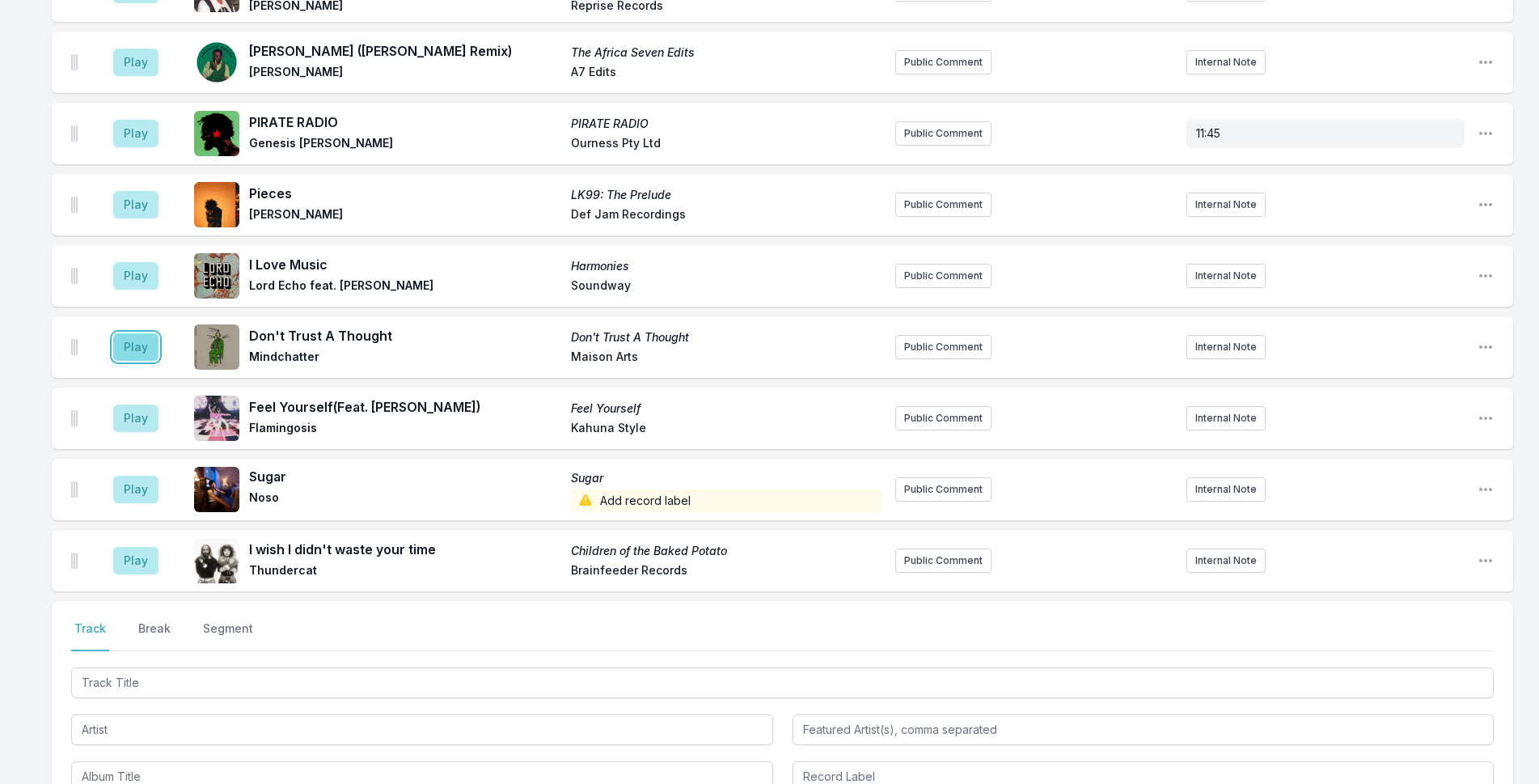
click at [148, 361] on button "Play" at bounding box center [135, 347] width 45 height 28
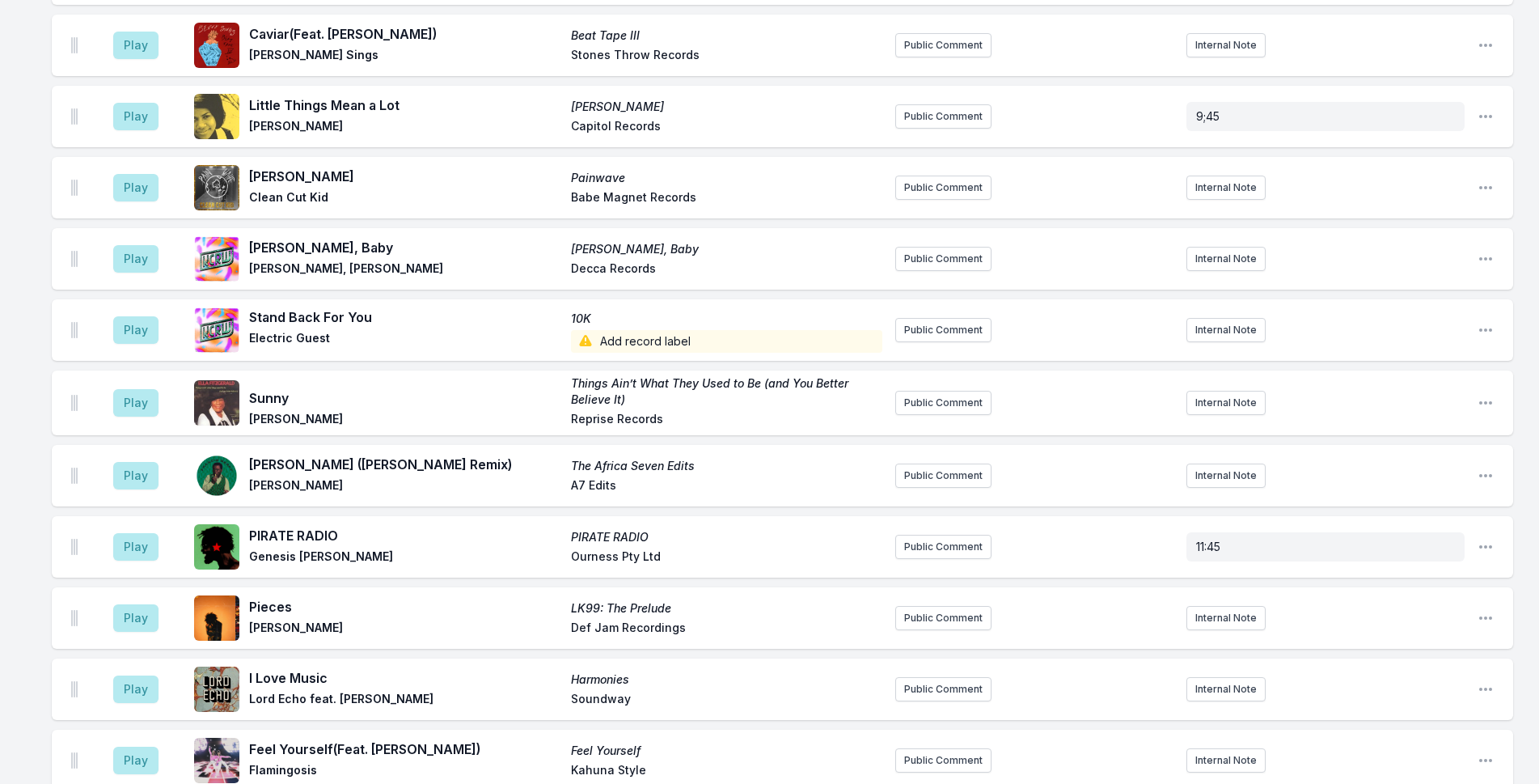
scroll to position [2948, 0]
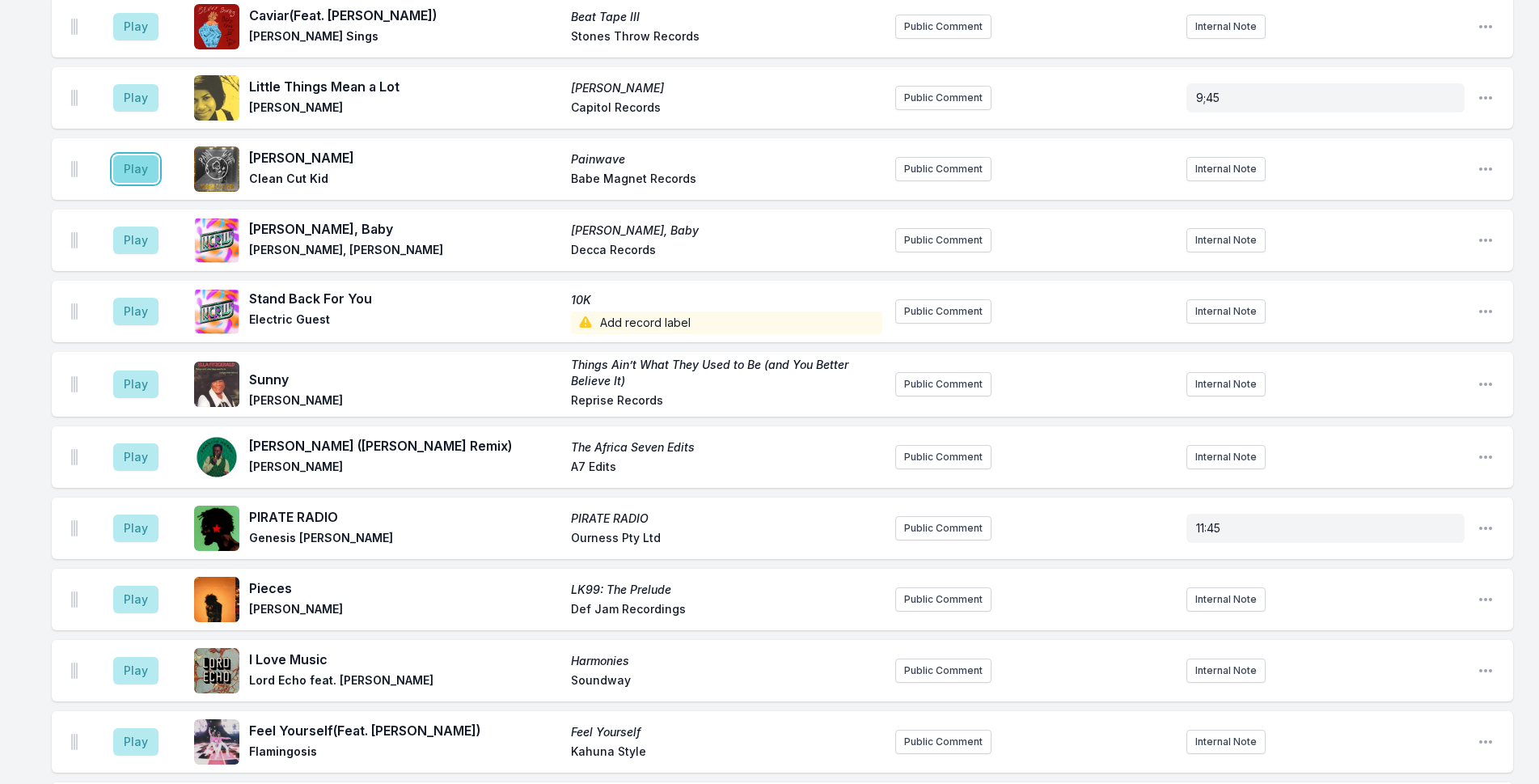
click at [146, 179] on button "Play" at bounding box center [135, 169] width 45 height 28
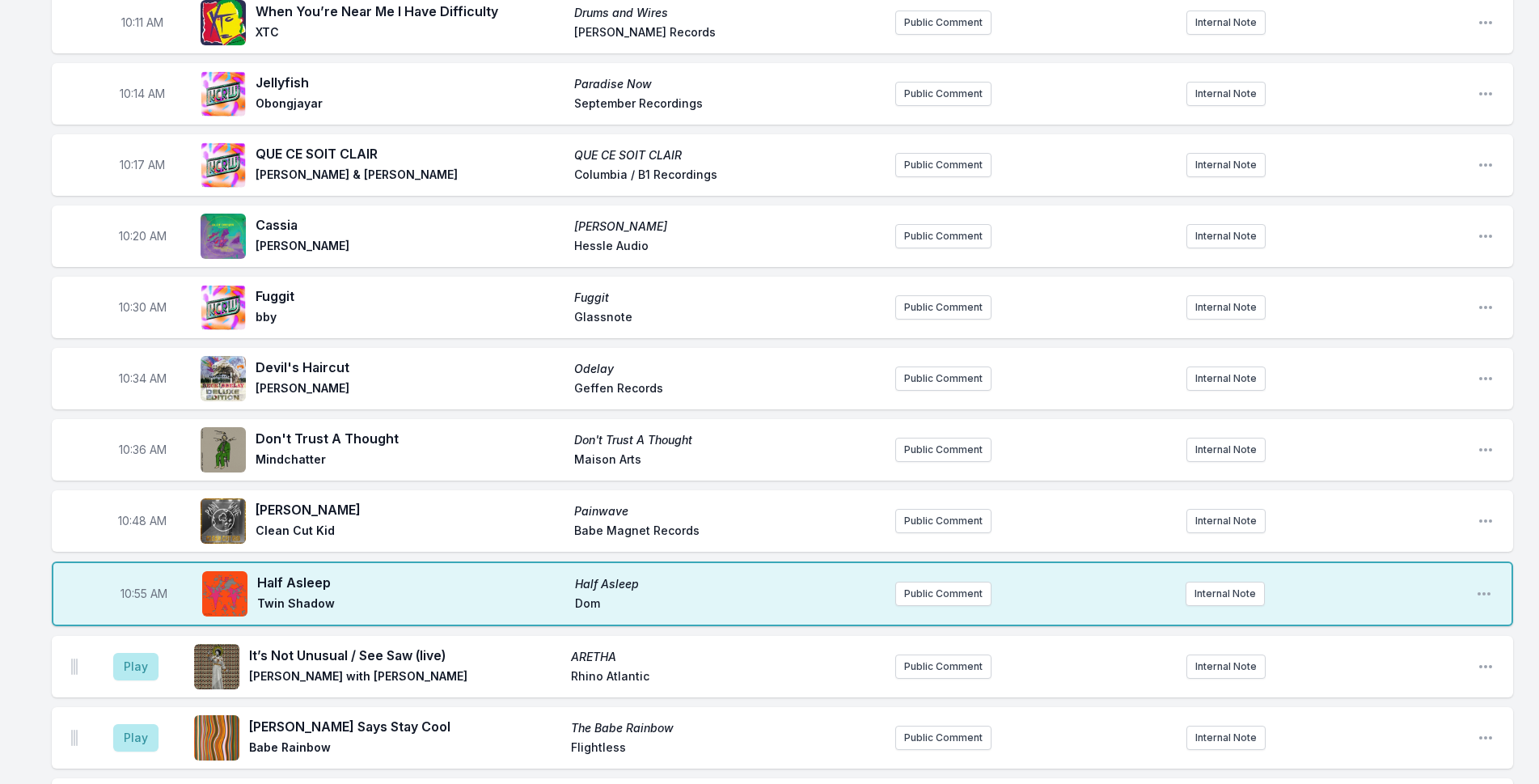
scroll to position [1250, 0]
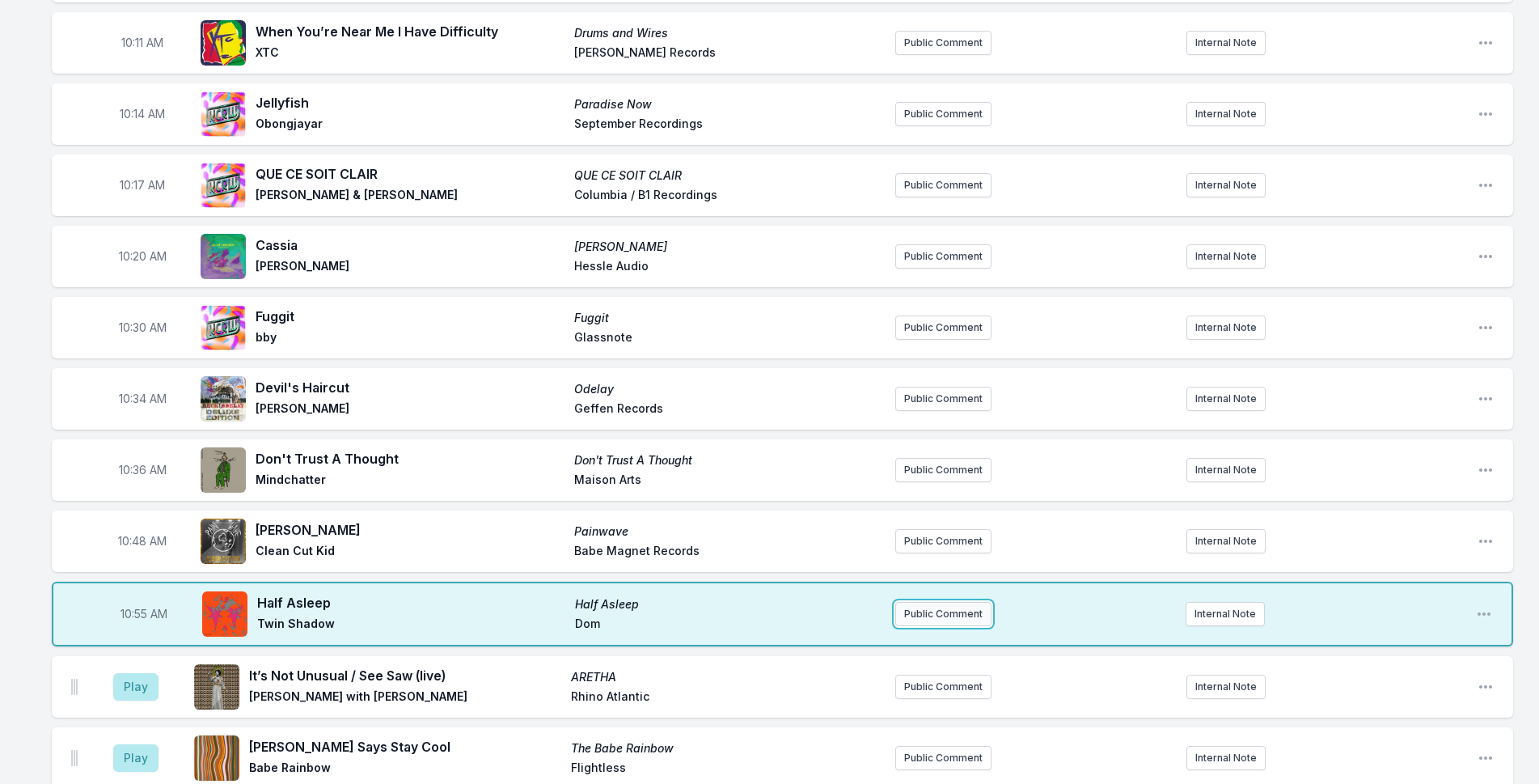
click at [946, 624] on button "Public Comment" at bounding box center [943, 614] width 96 height 24
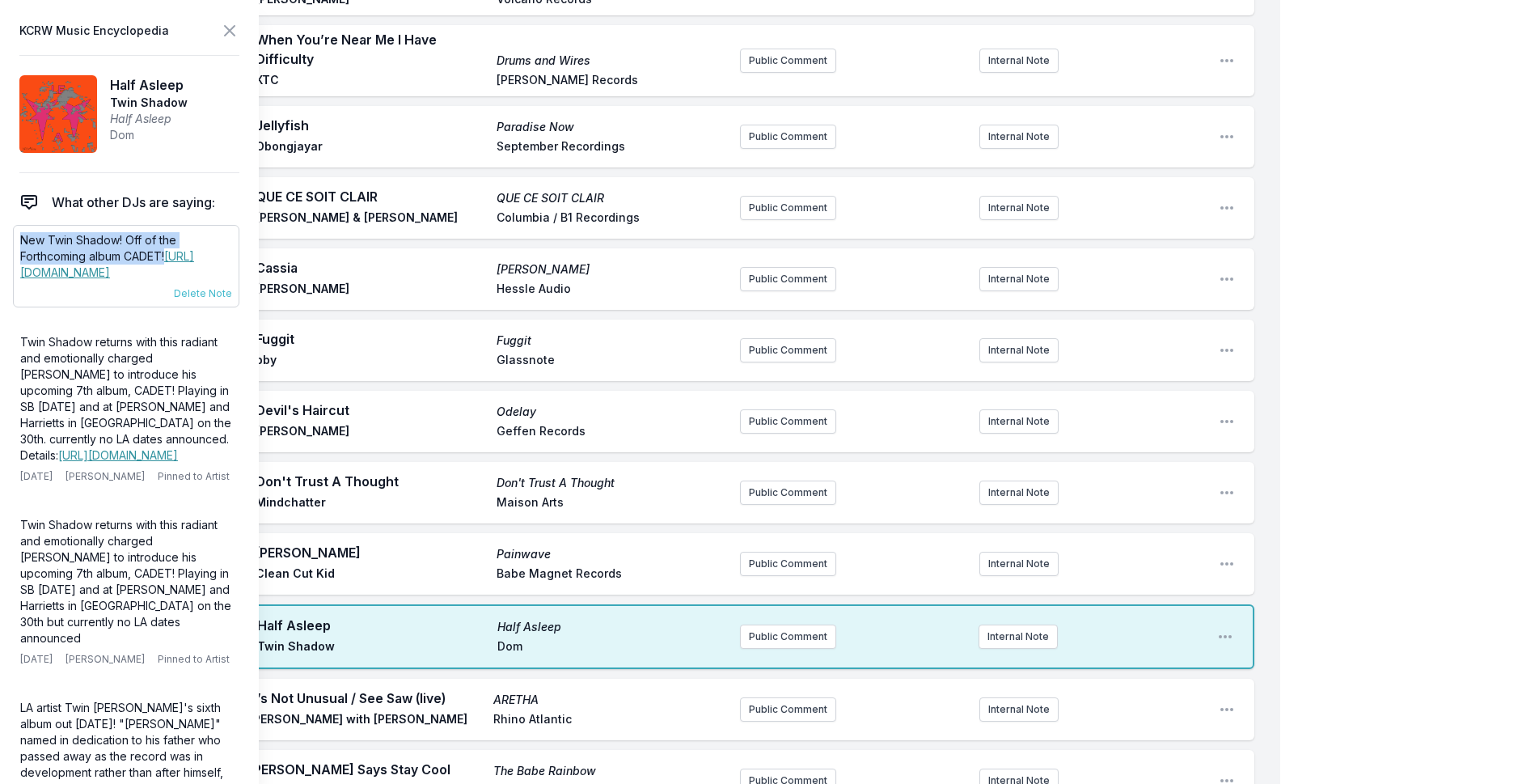
drag, startPoint x: 176, startPoint y: 256, endPoint x: 21, endPoint y: 234, distance: 156.8
click at [21, 234] on p "New Twin Shadow! Off of the Forthcoming album CADET! [URL][DOMAIN_NAME]" at bounding box center [126, 256] width 212 height 49
copy p "New Twin Shadow! Off of the Forthcoming album CADET!"
click at [788, 641] on button "Public Comment" at bounding box center [788, 636] width 96 height 24
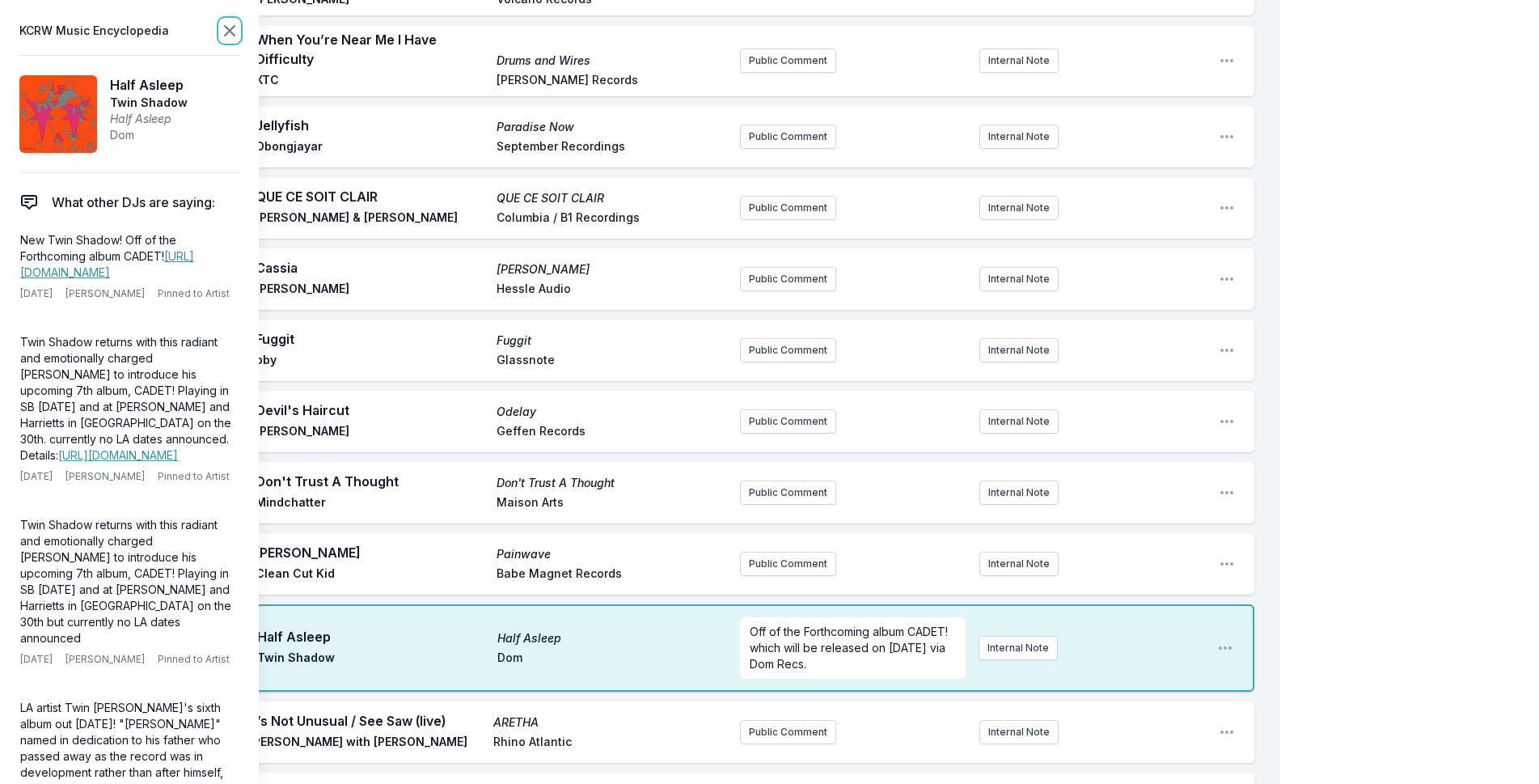
click at [226, 30] on icon at bounding box center [229, 30] width 19 height 19
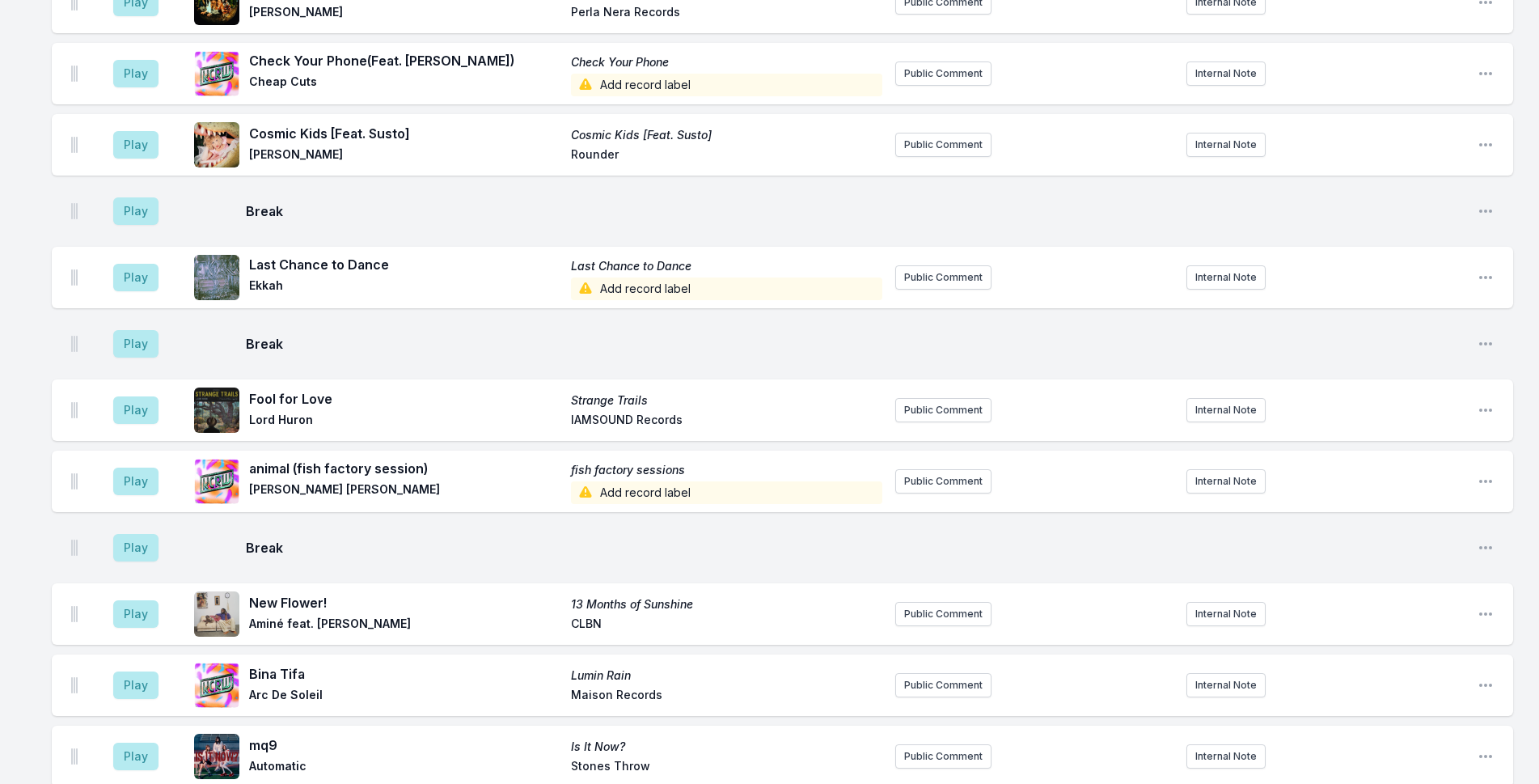
scroll to position [2625, 0]
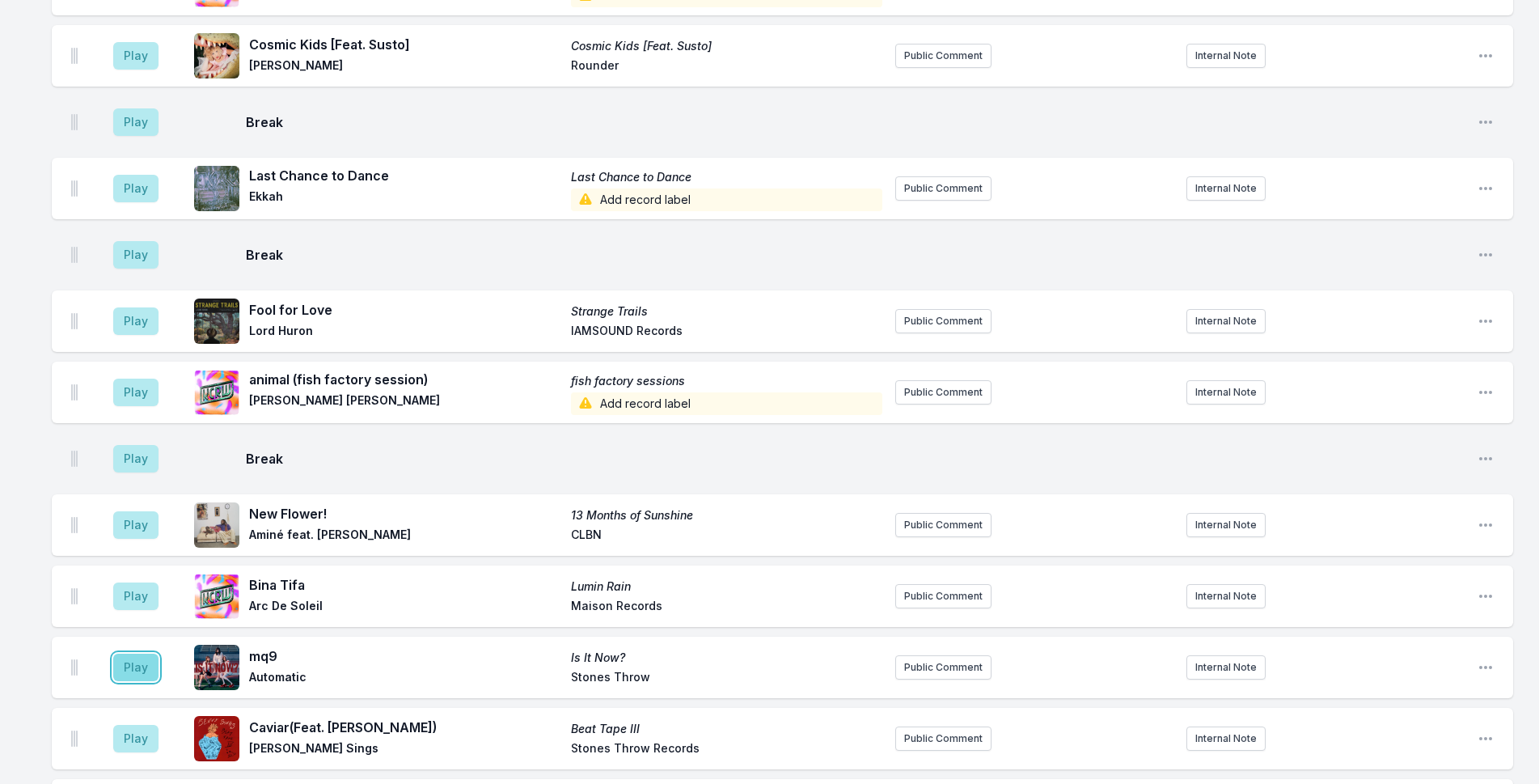
click at [150, 657] on button "Play" at bounding box center [135, 668] width 45 height 28
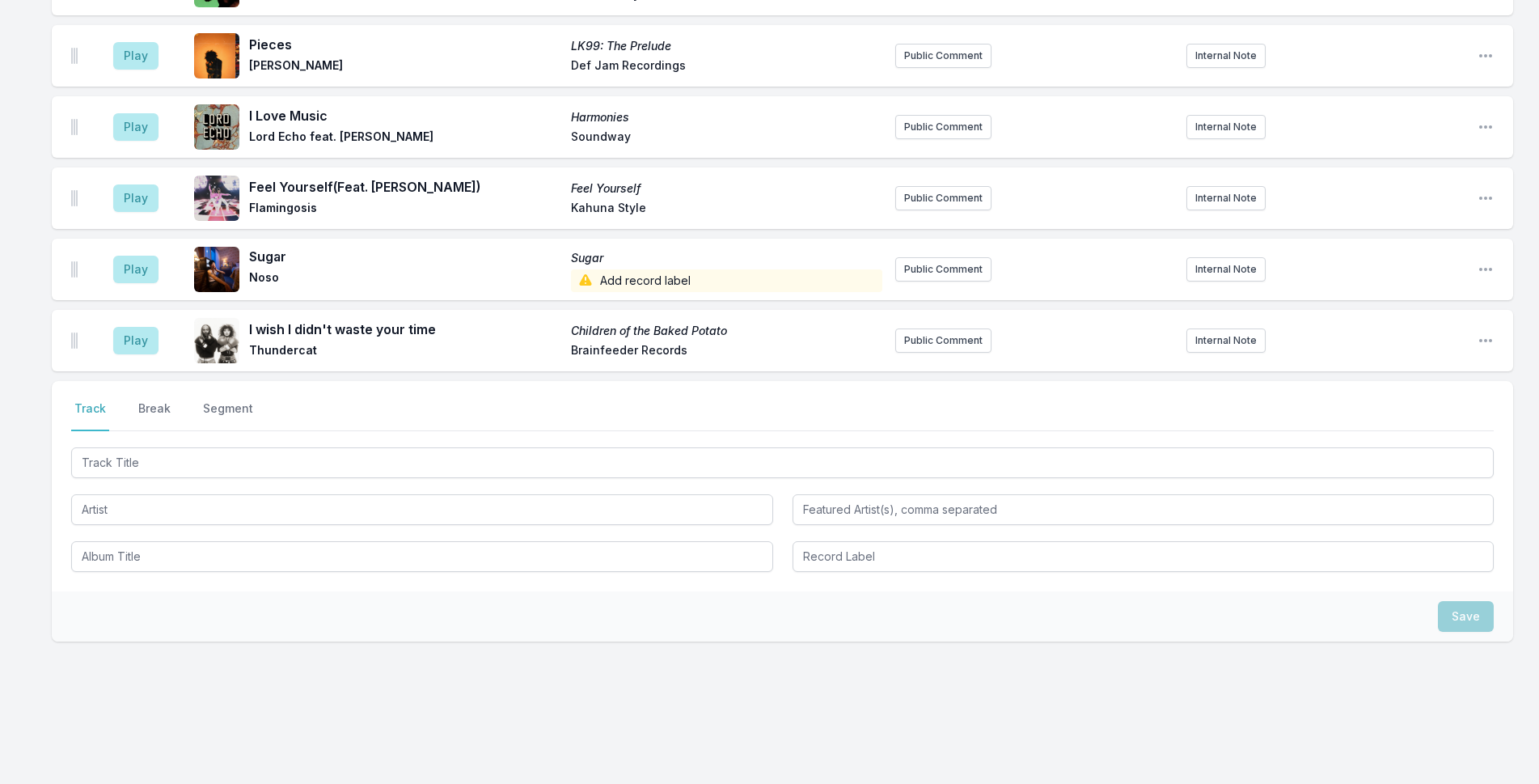
scroll to position [3816, 0]
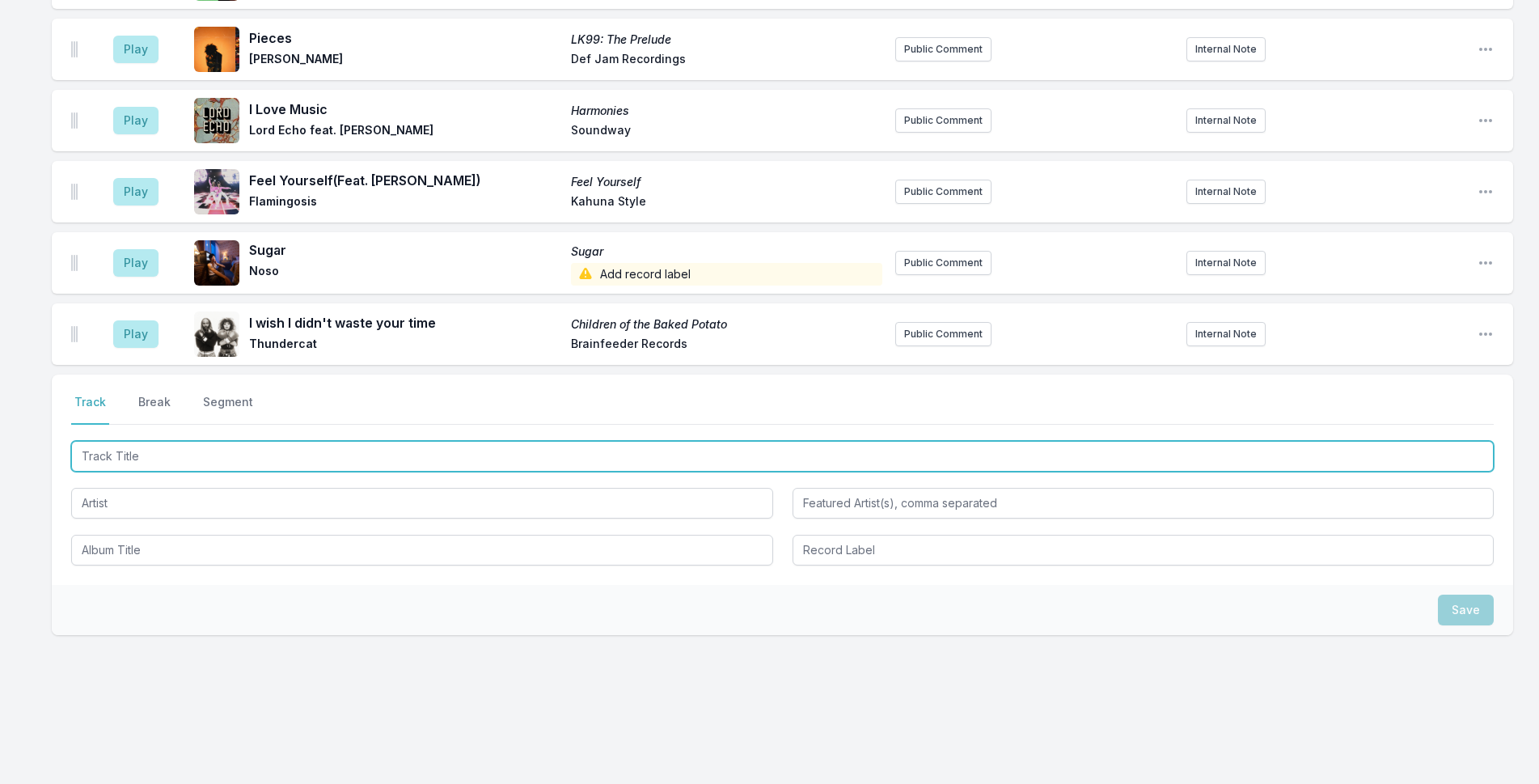
click at [248, 445] on input "Track Title" at bounding box center [782, 456] width 1423 height 31
type input "Refresh"
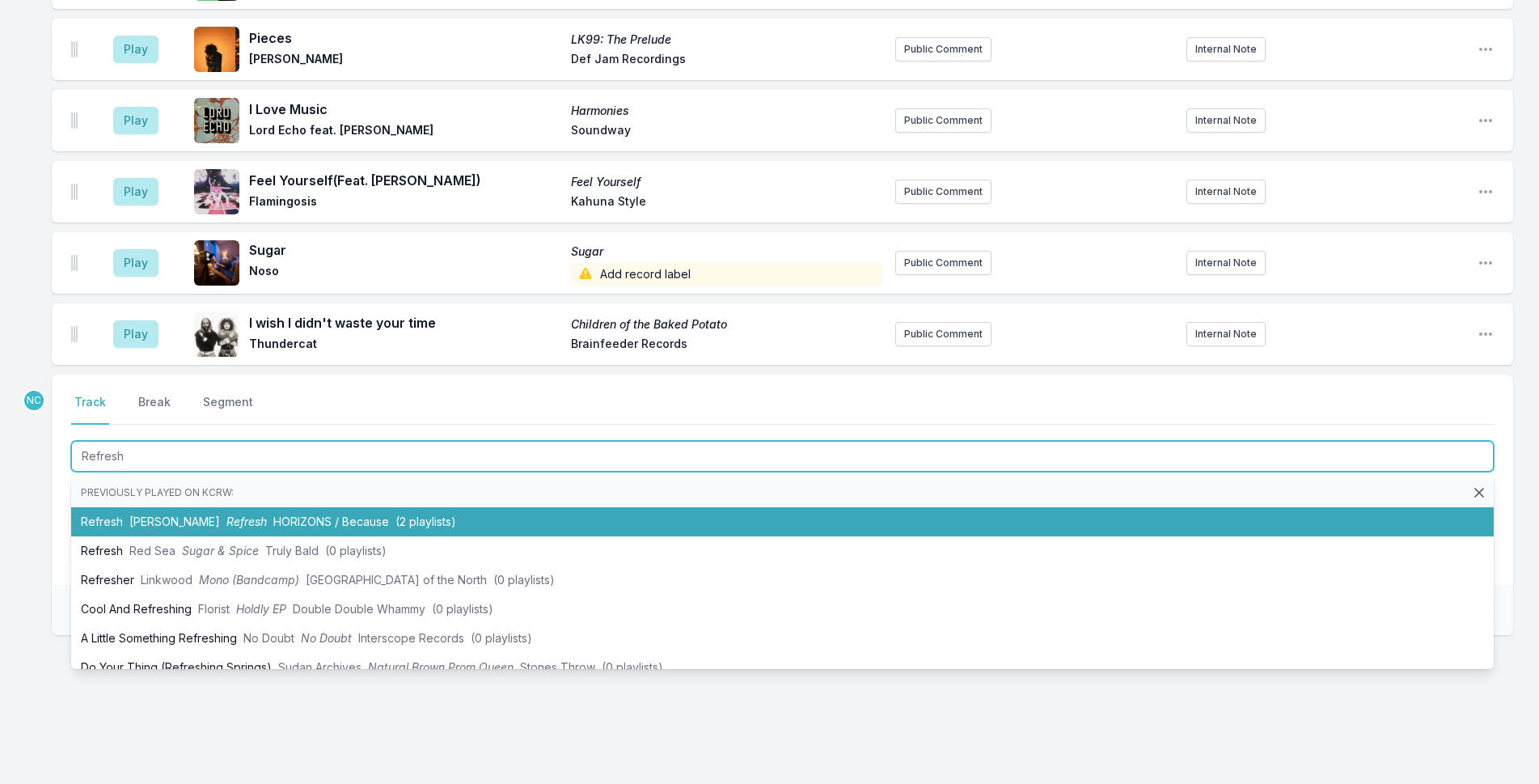
click at [197, 507] on li "Refresh [PERSON_NAME] Refresh HORIZONS / Because (2 playlists)" at bounding box center [782, 521] width 1423 height 29
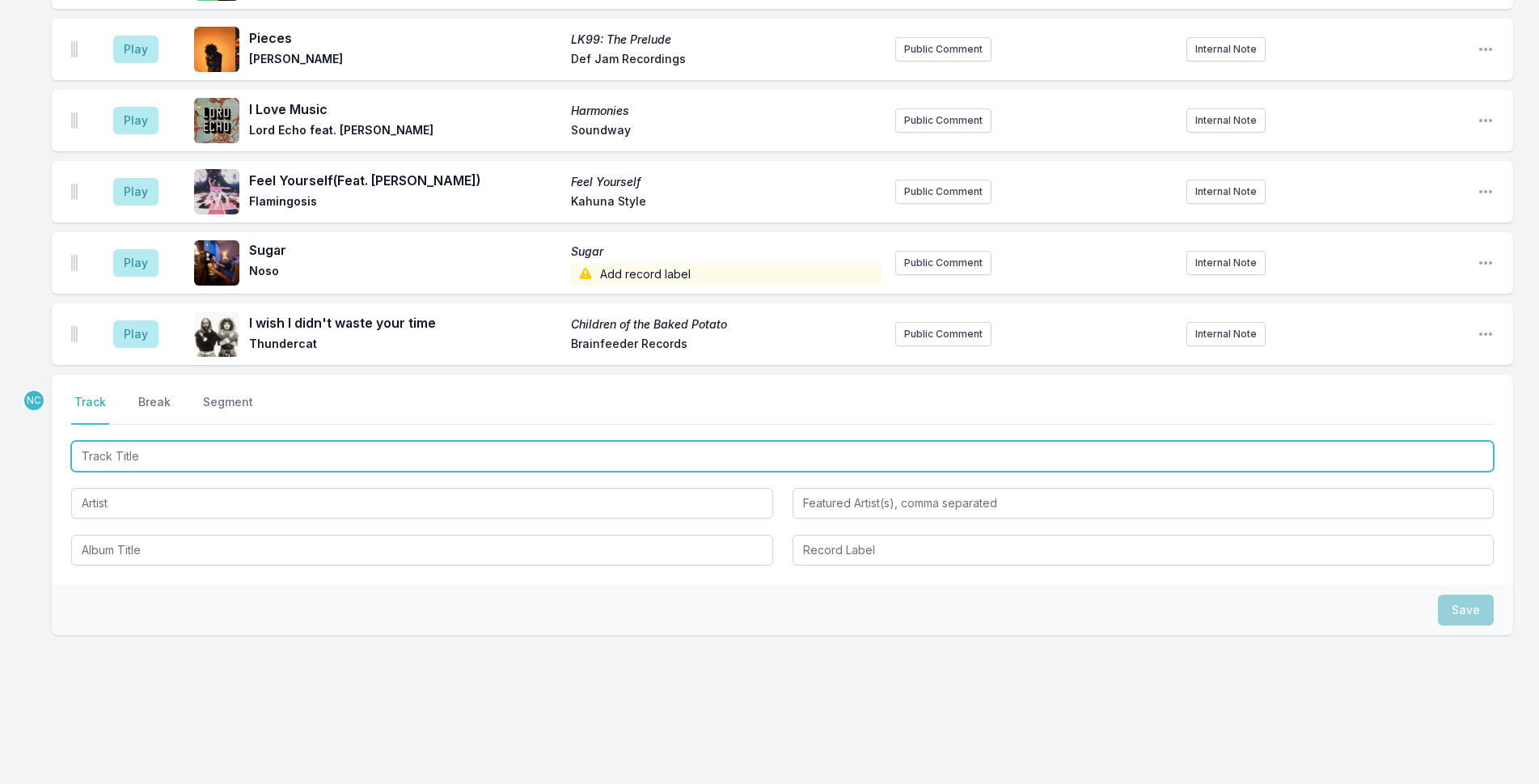
scroll to position [3887, 0]
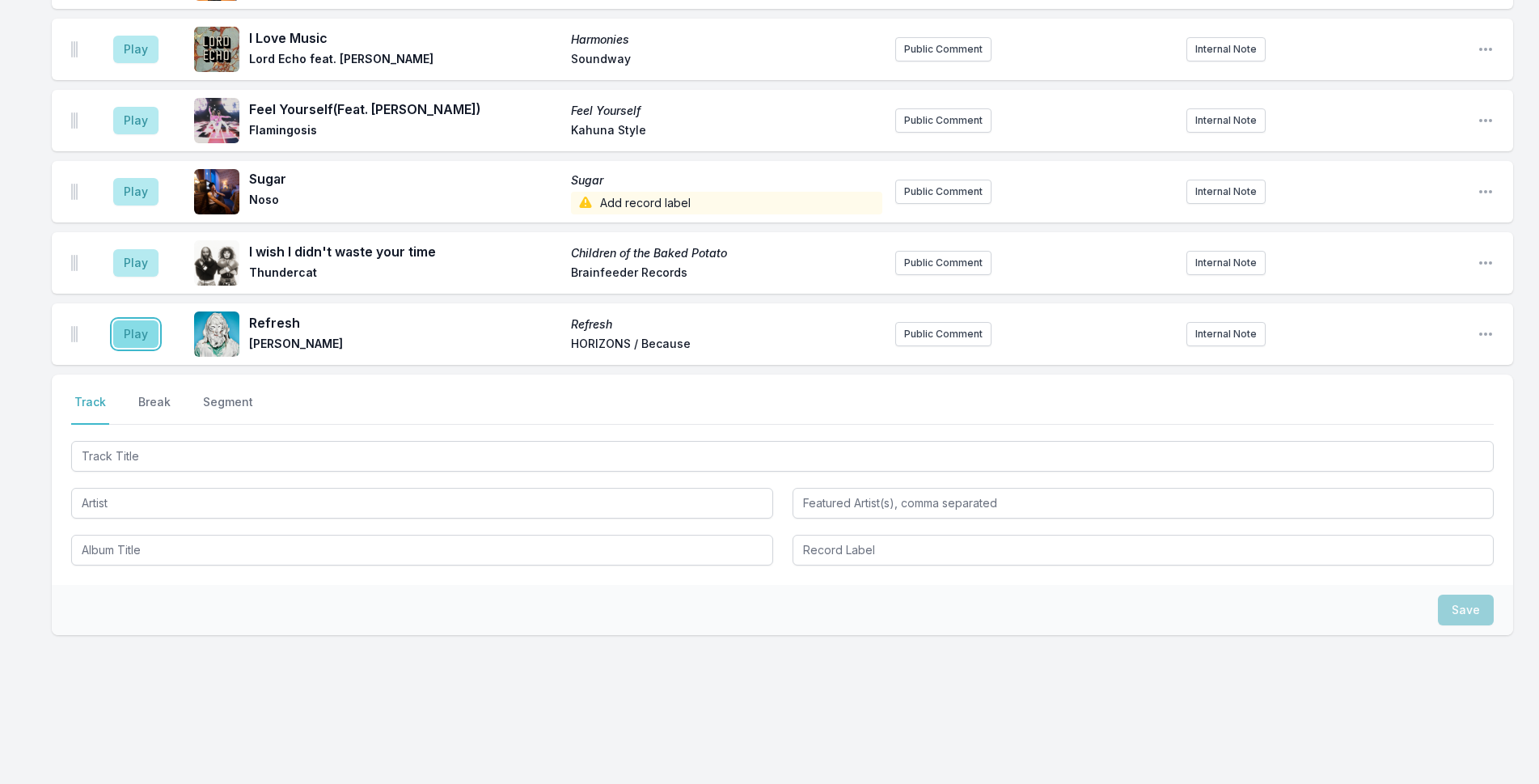
click at [144, 328] on button "Play" at bounding box center [135, 334] width 45 height 28
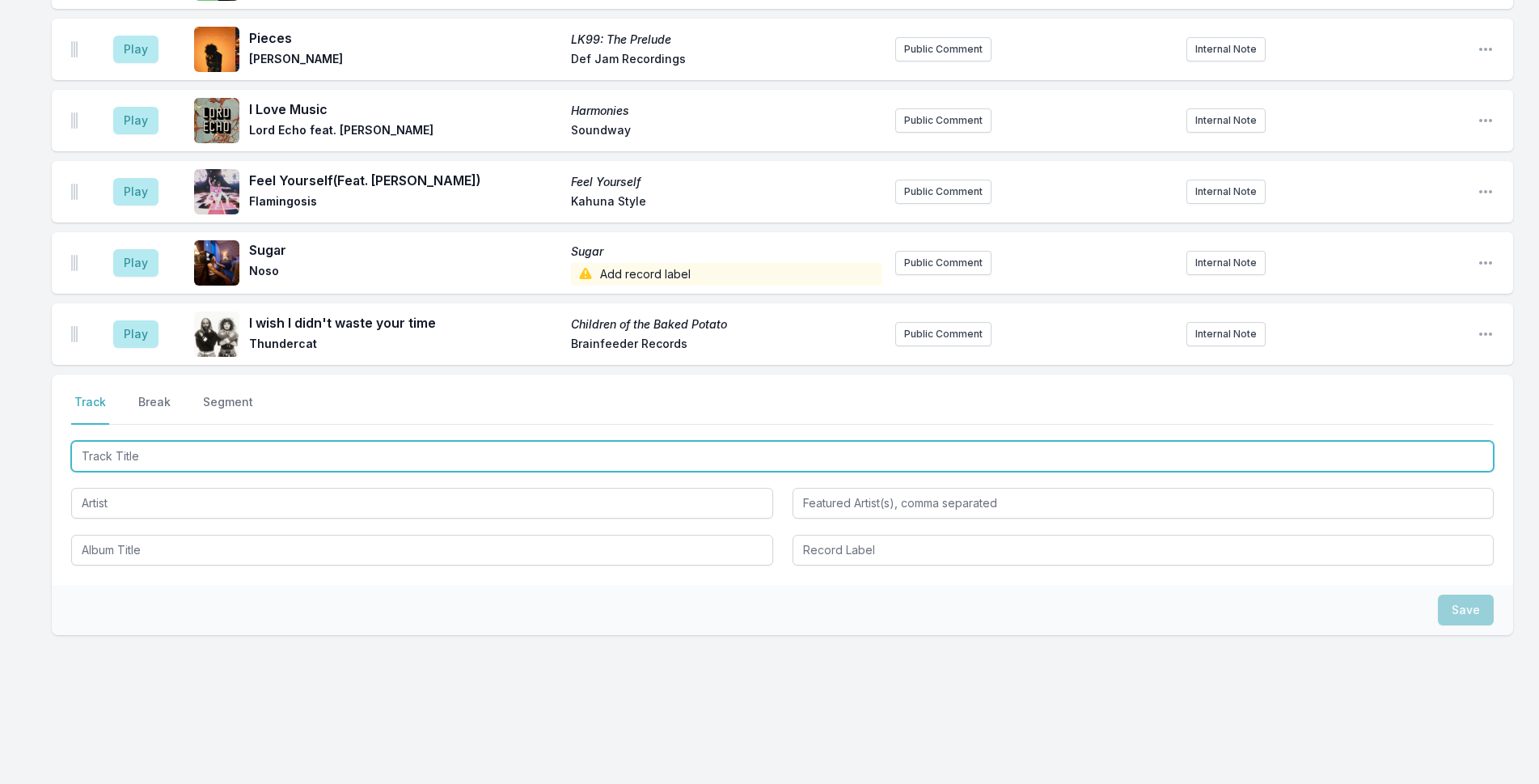
drag, startPoint x: 349, startPoint y: 454, endPoint x: 400, endPoint y: 451, distance: 50.3
click at [400, 451] on input "Track Title" at bounding box center [782, 456] width 1423 height 31
type input "IMAGINE"
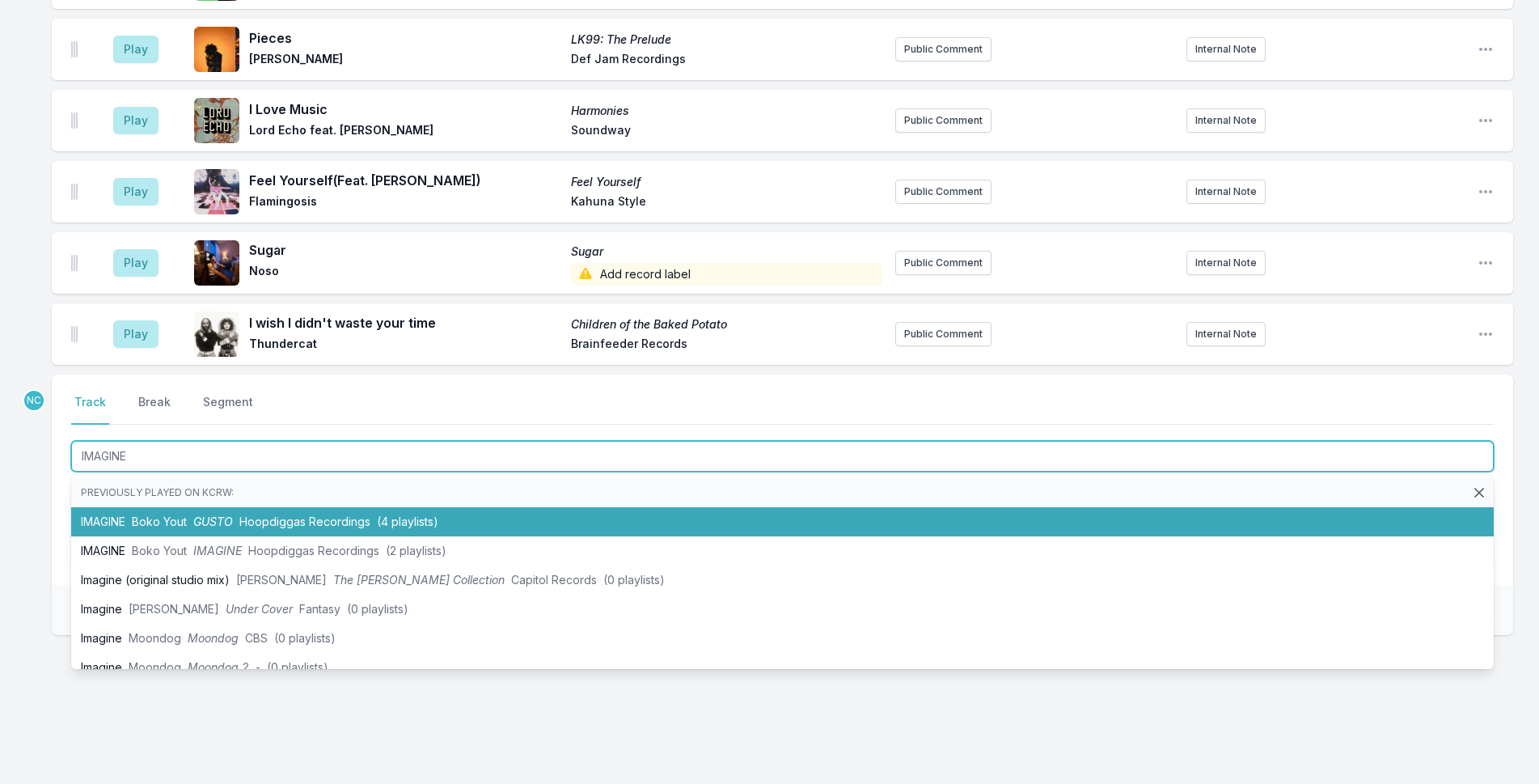
click at [480, 519] on li "IMAGINE Boko Yout GUSTO Hoopdiggas Recordings (4 playlists)" at bounding box center [782, 521] width 1423 height 29
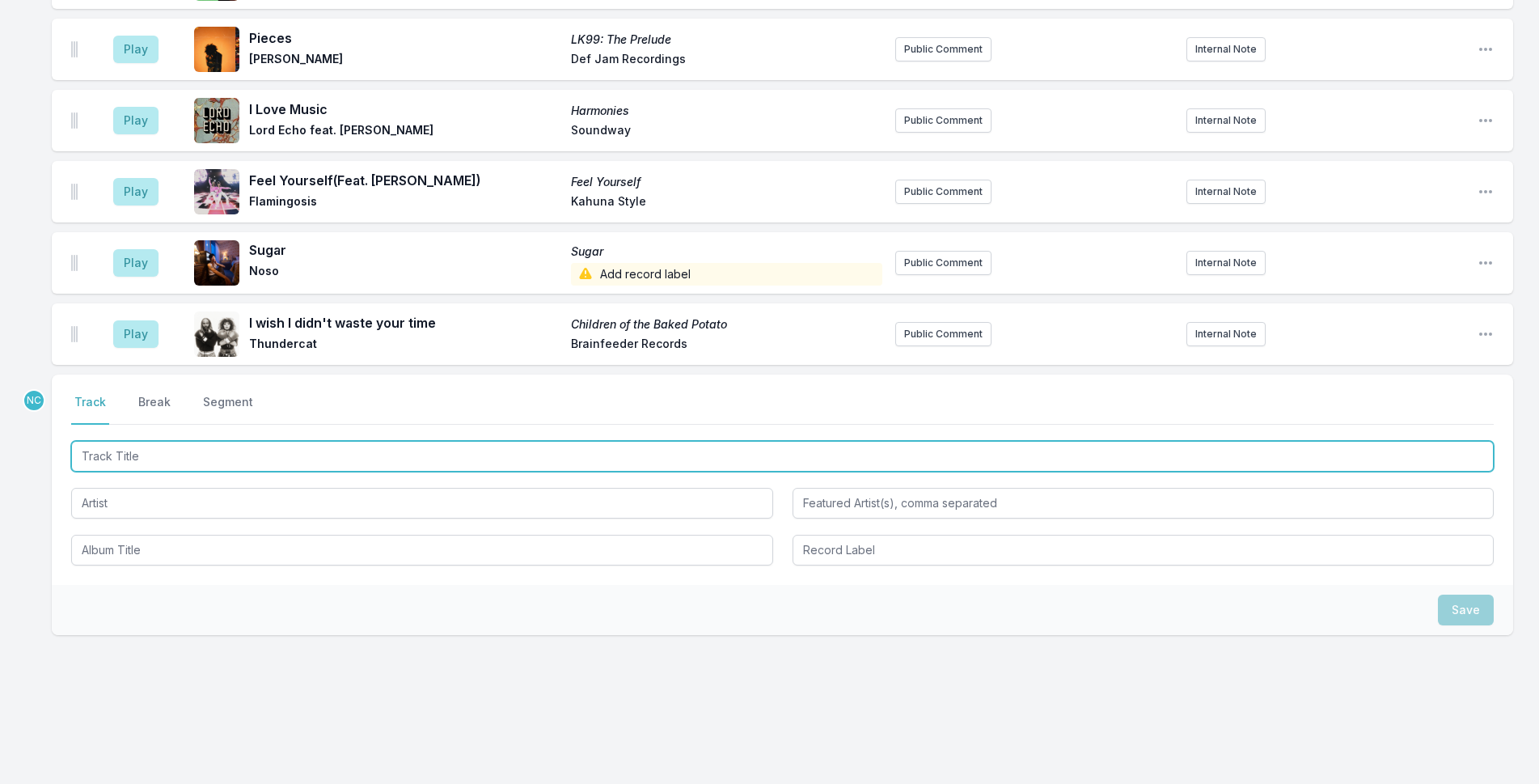
scroll to position [3958, 0]
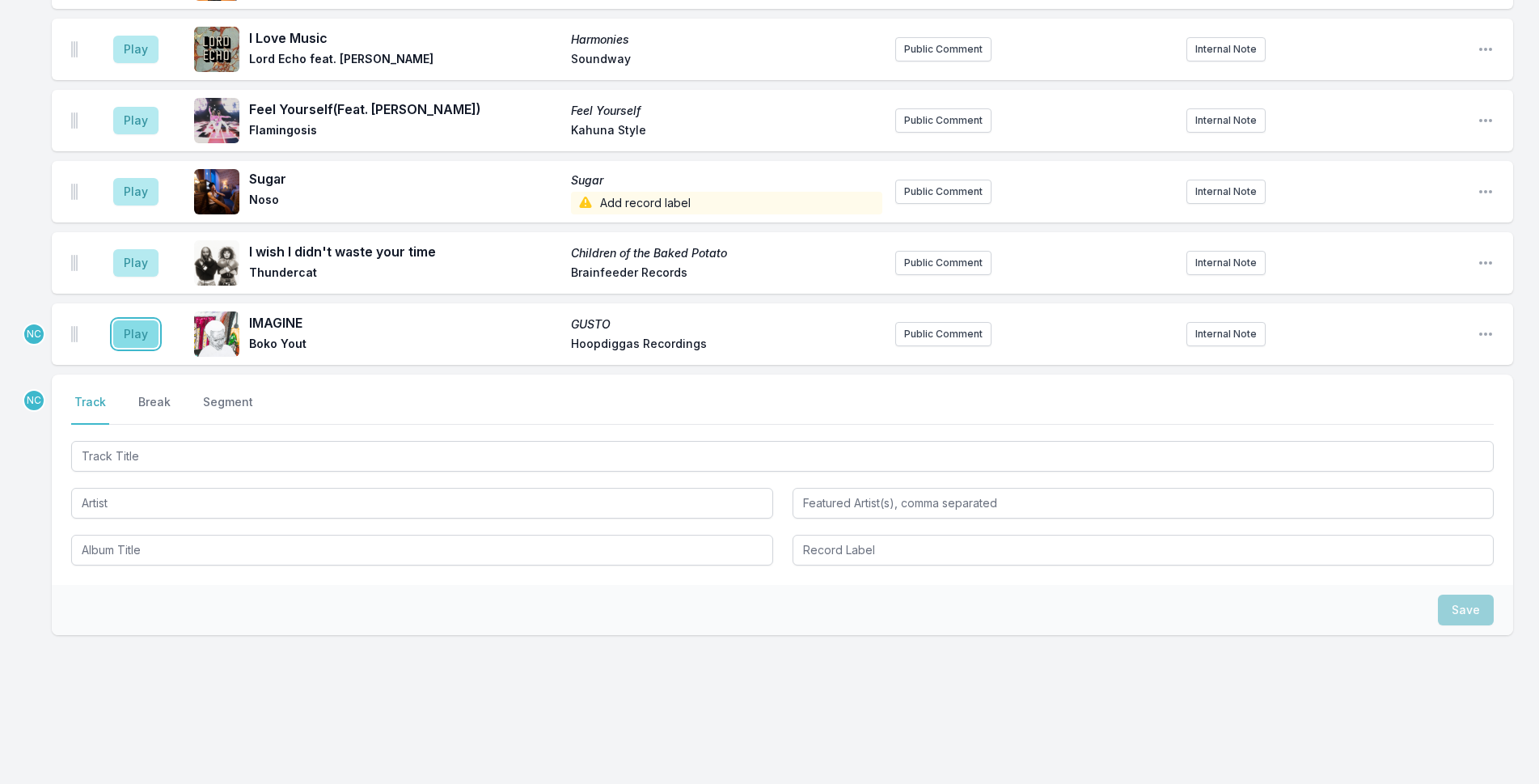
click at [131, 334] on button "Play" at bounding box center [135, 334] width 45 height 28
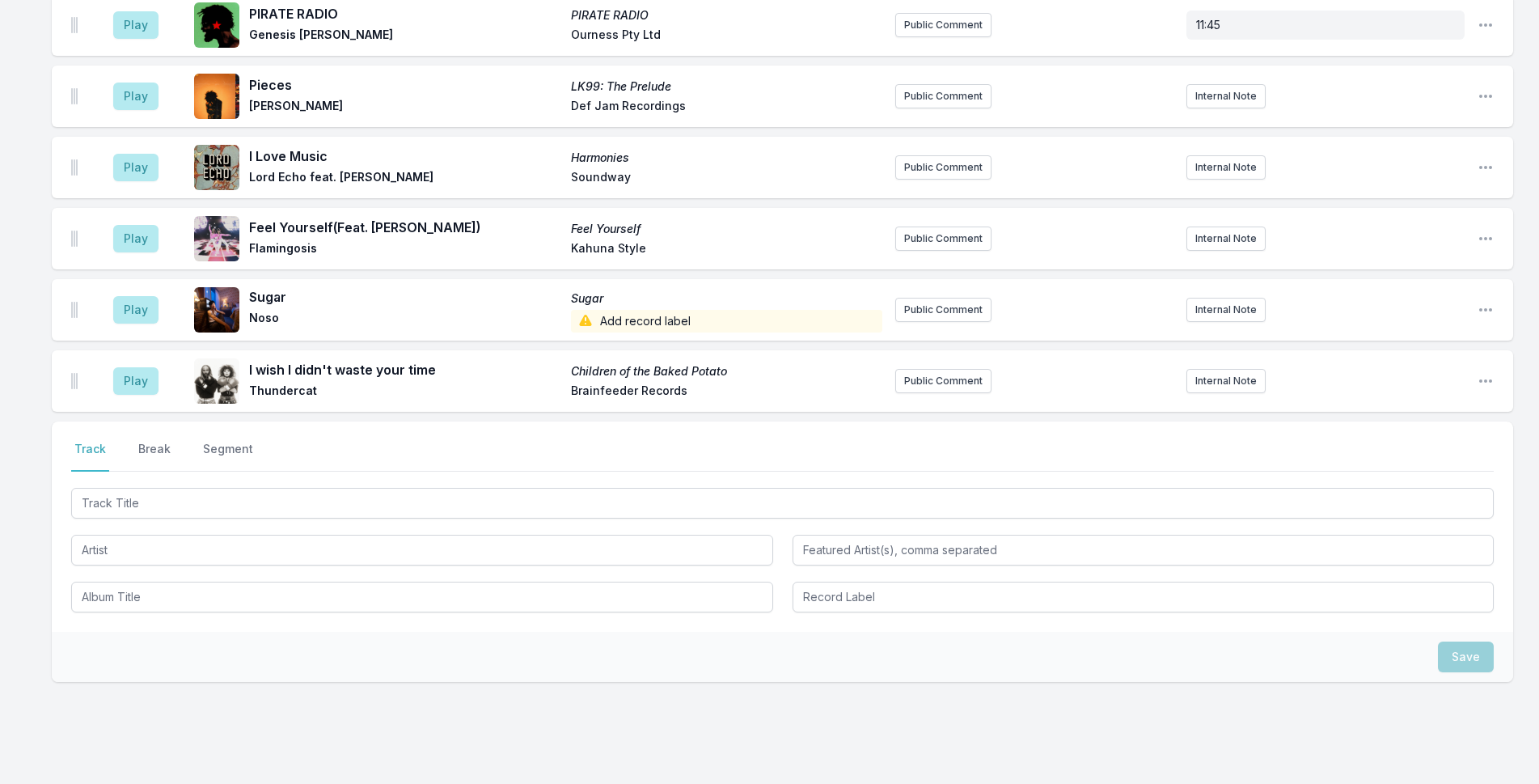
scroll to position [4330, 0]
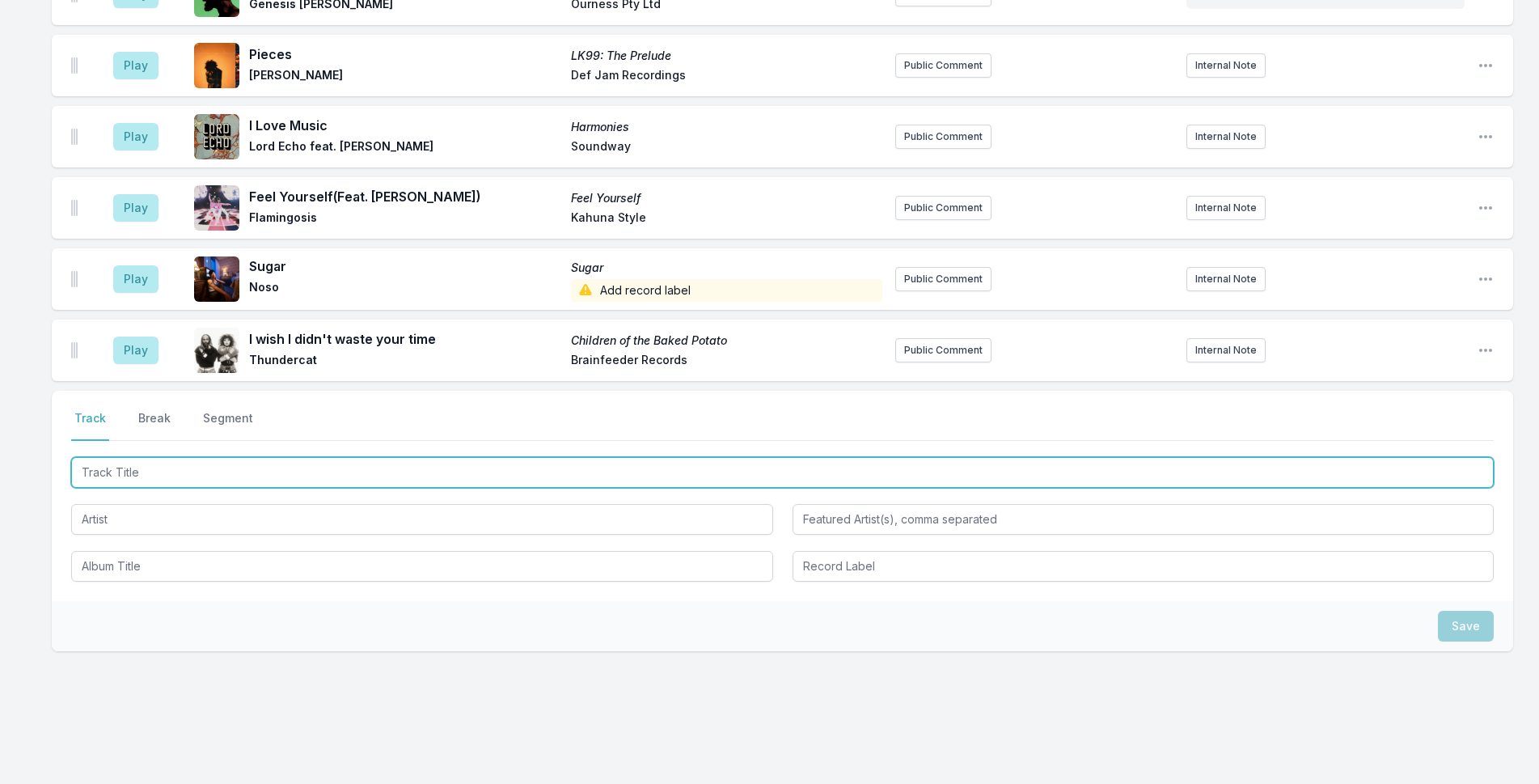
click at [252, 457] on input "Track Title" at bounding box center [782, 472] width 1423 height 31
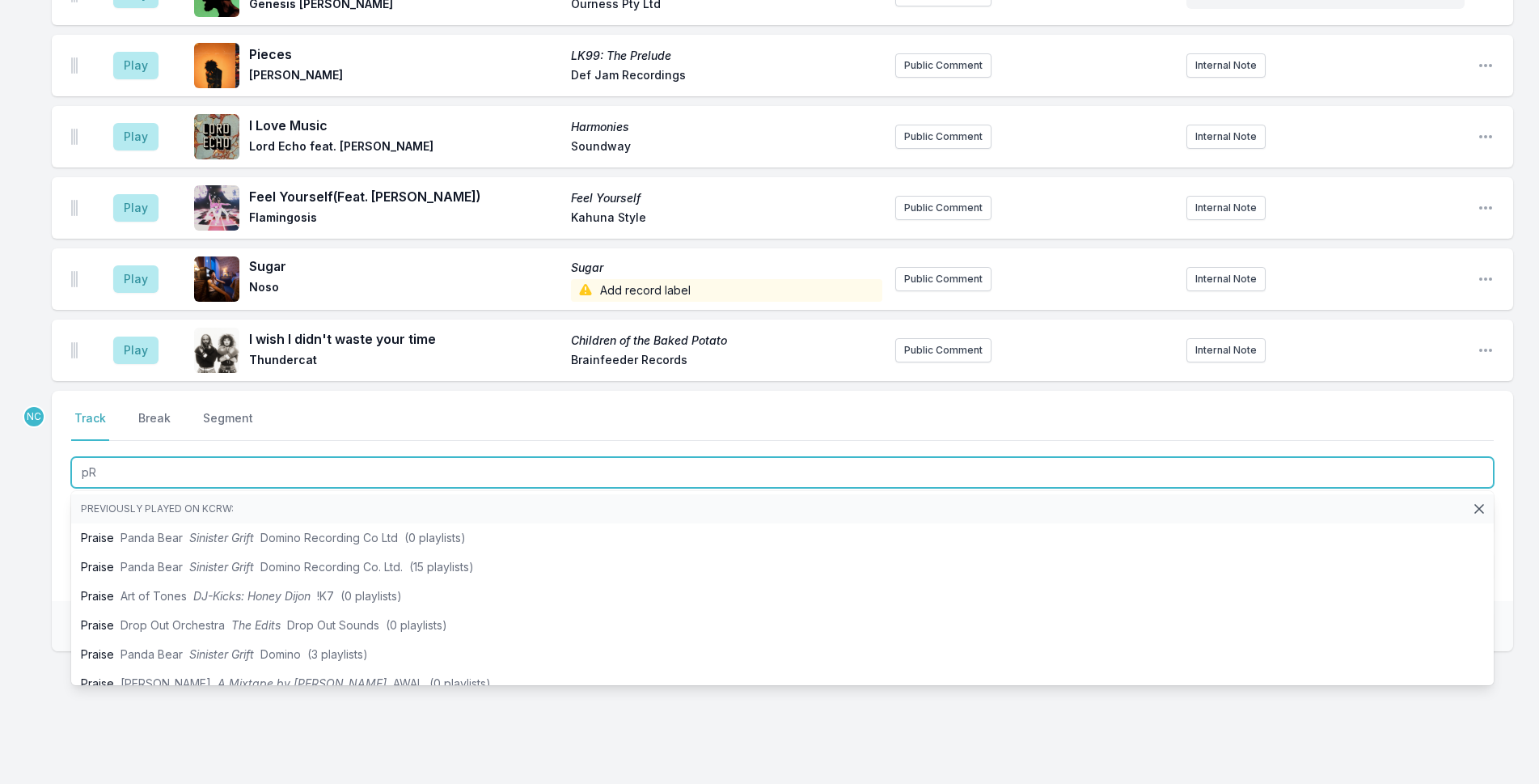
type input "p"
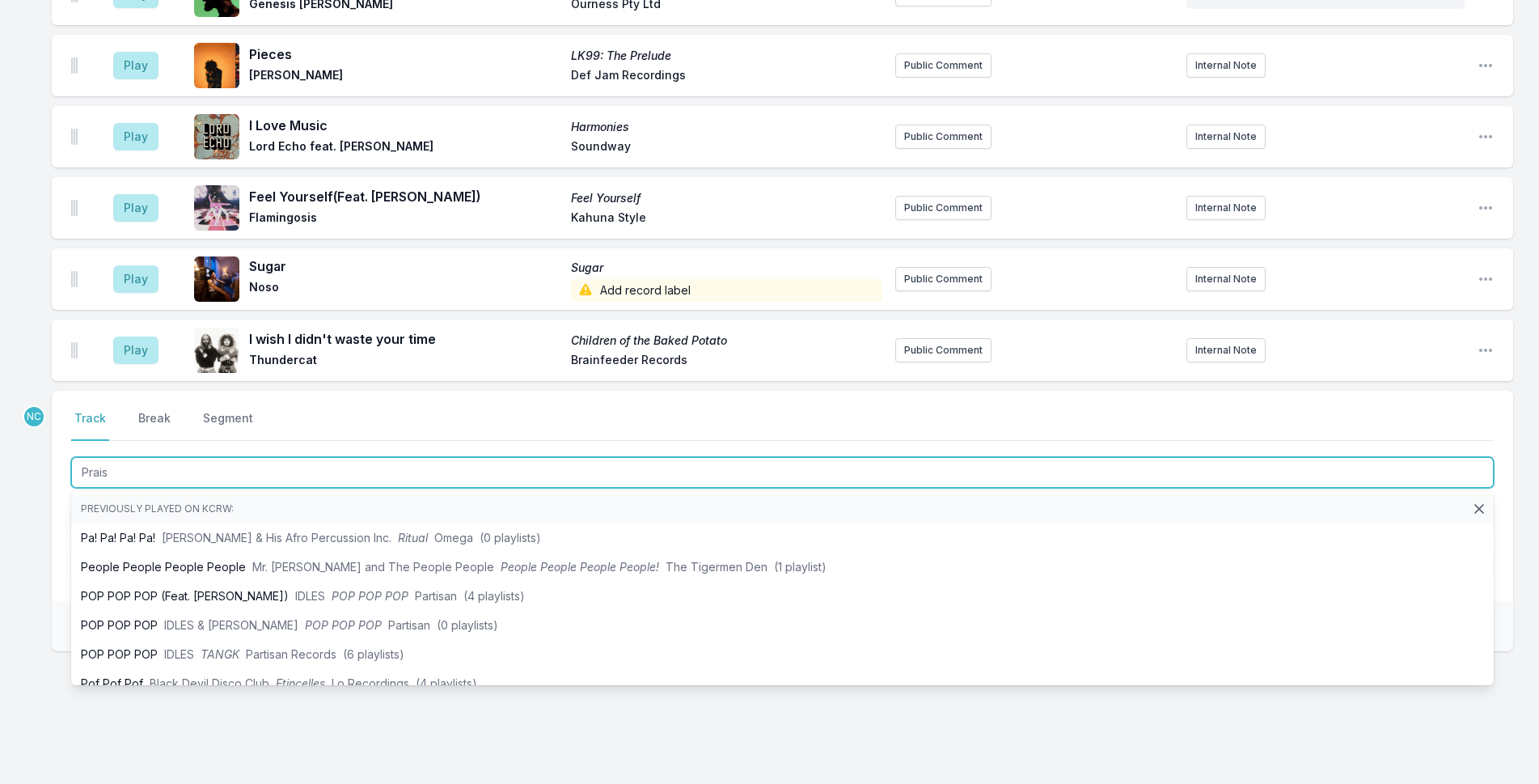
type input "Praise"
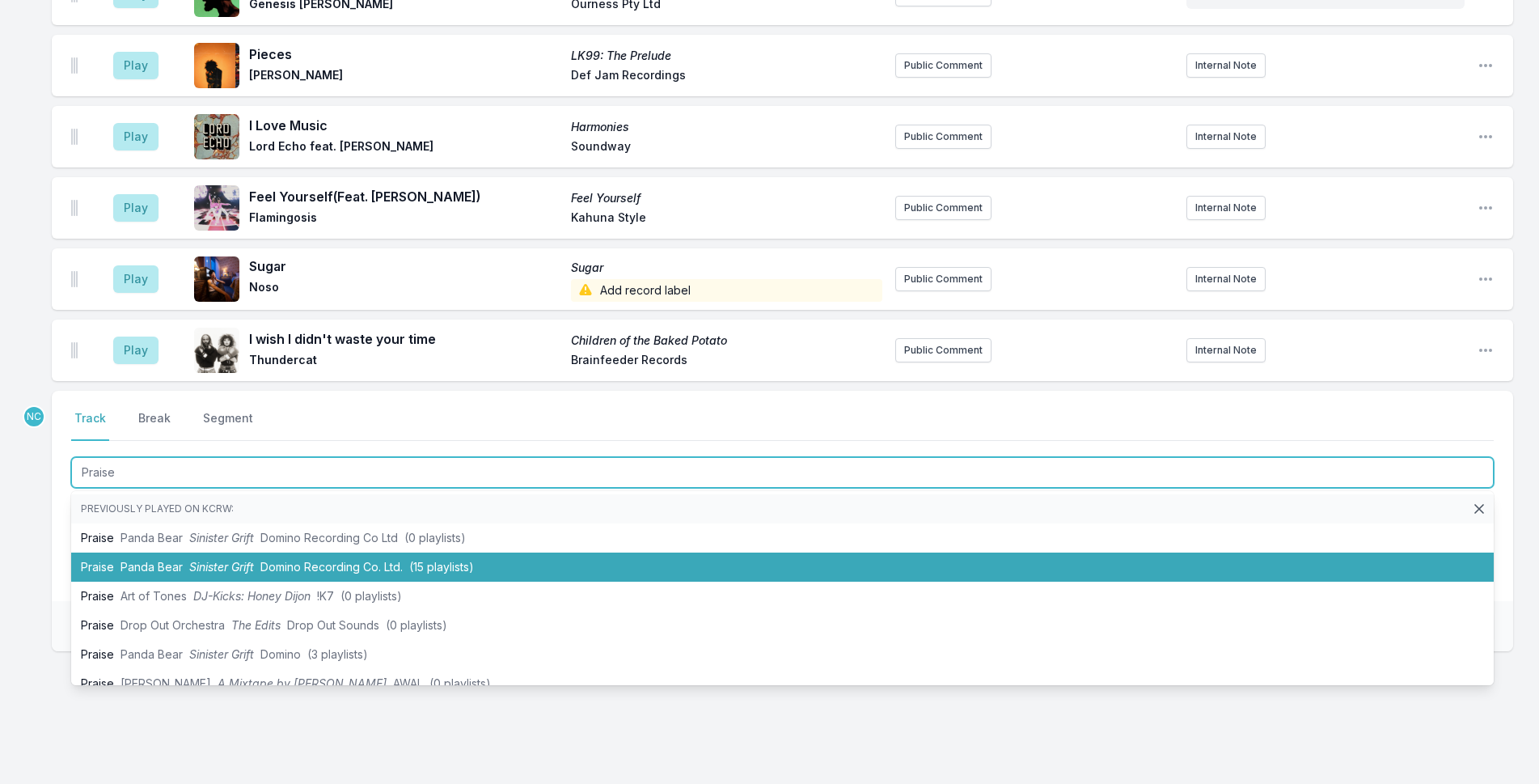
click at [344, 552] on li "Praise Panda Bear Sinister Grift Domino Recording Co. Ltd. (15 playlists)" at bounding box center [782, 566] width 1423 height 29
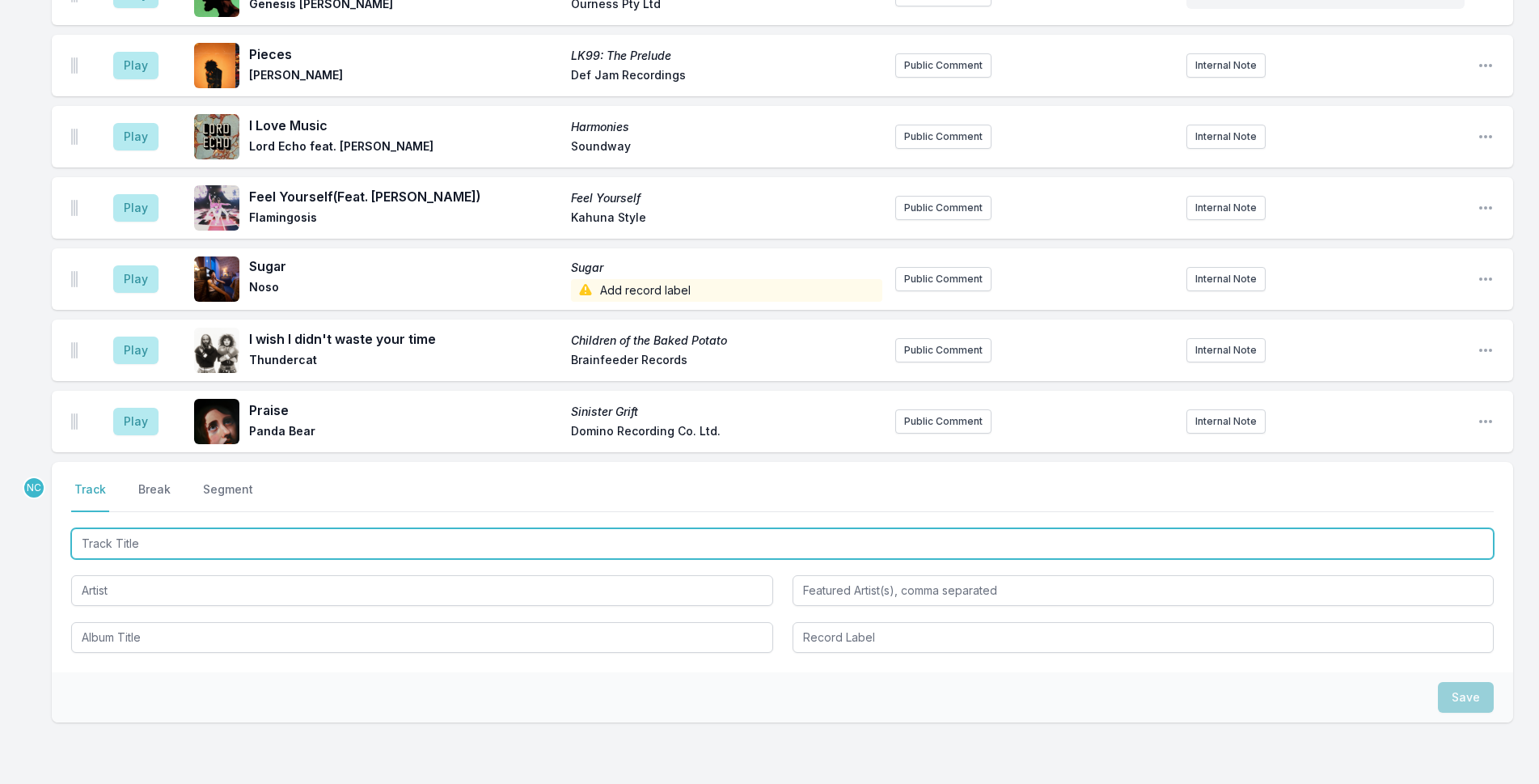
scroll to position [4401, 0]
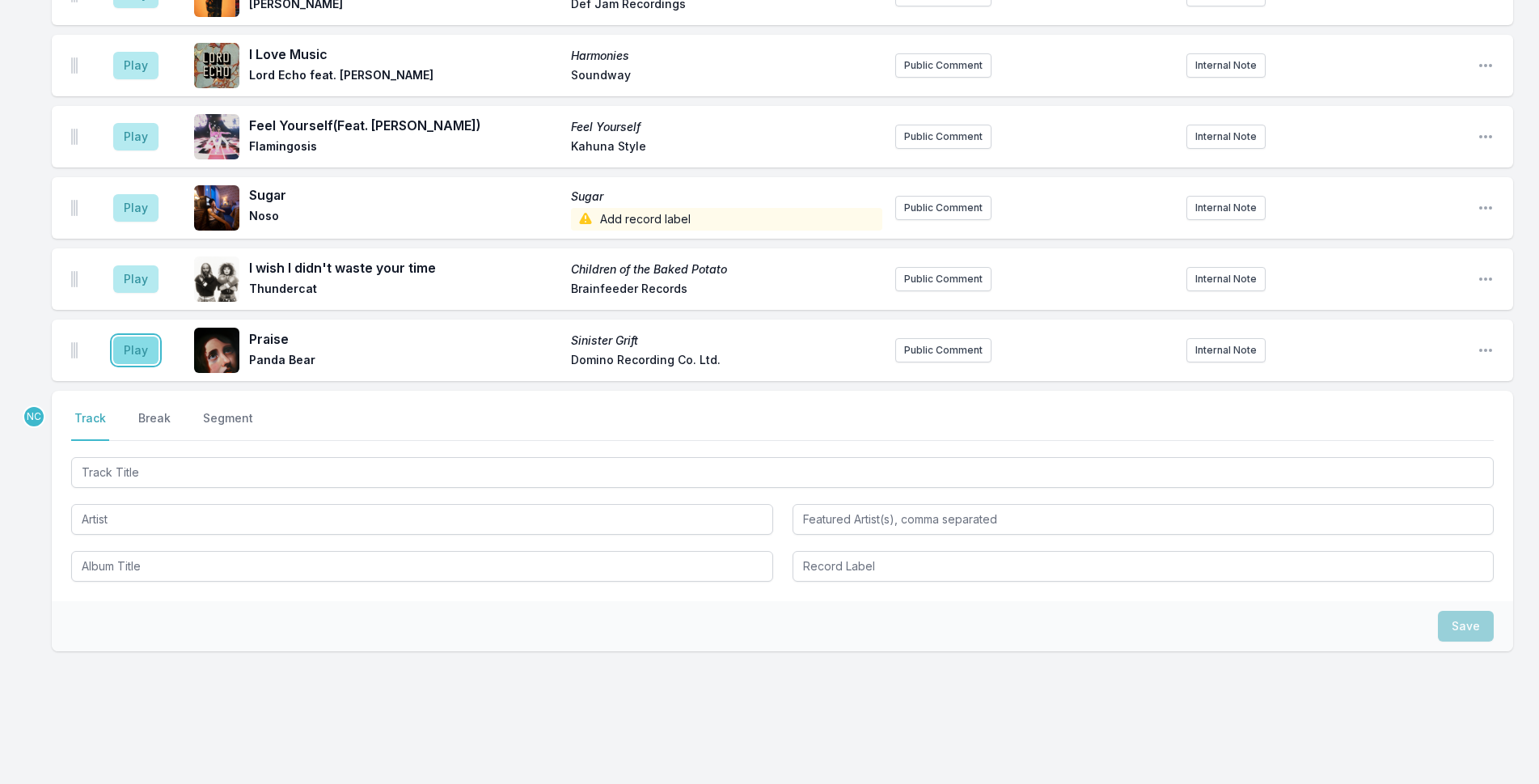
click at [140, 337] on button "Play" at bounding box center [135, 351] width 45 height 28
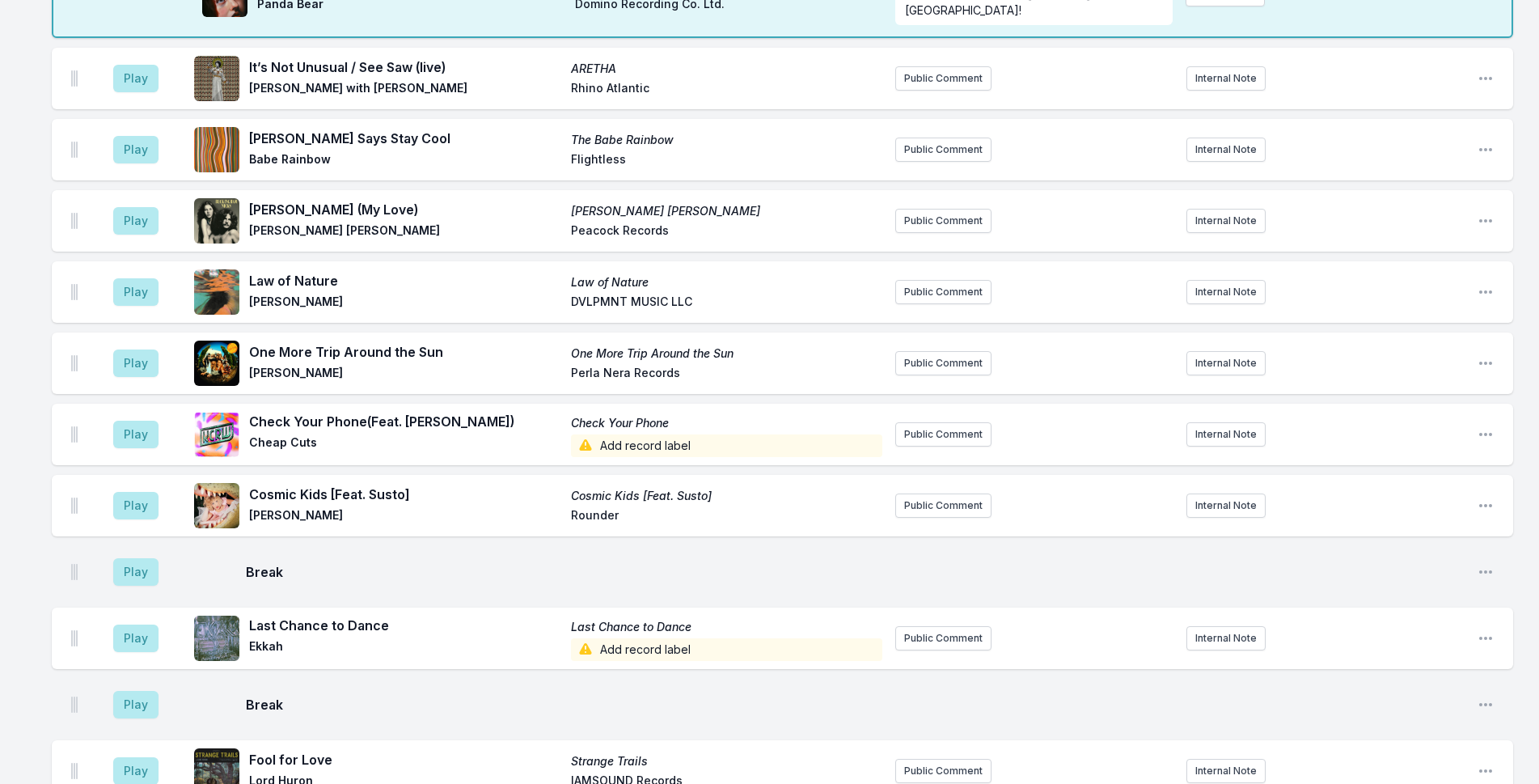
scroll to position [2790, 0]
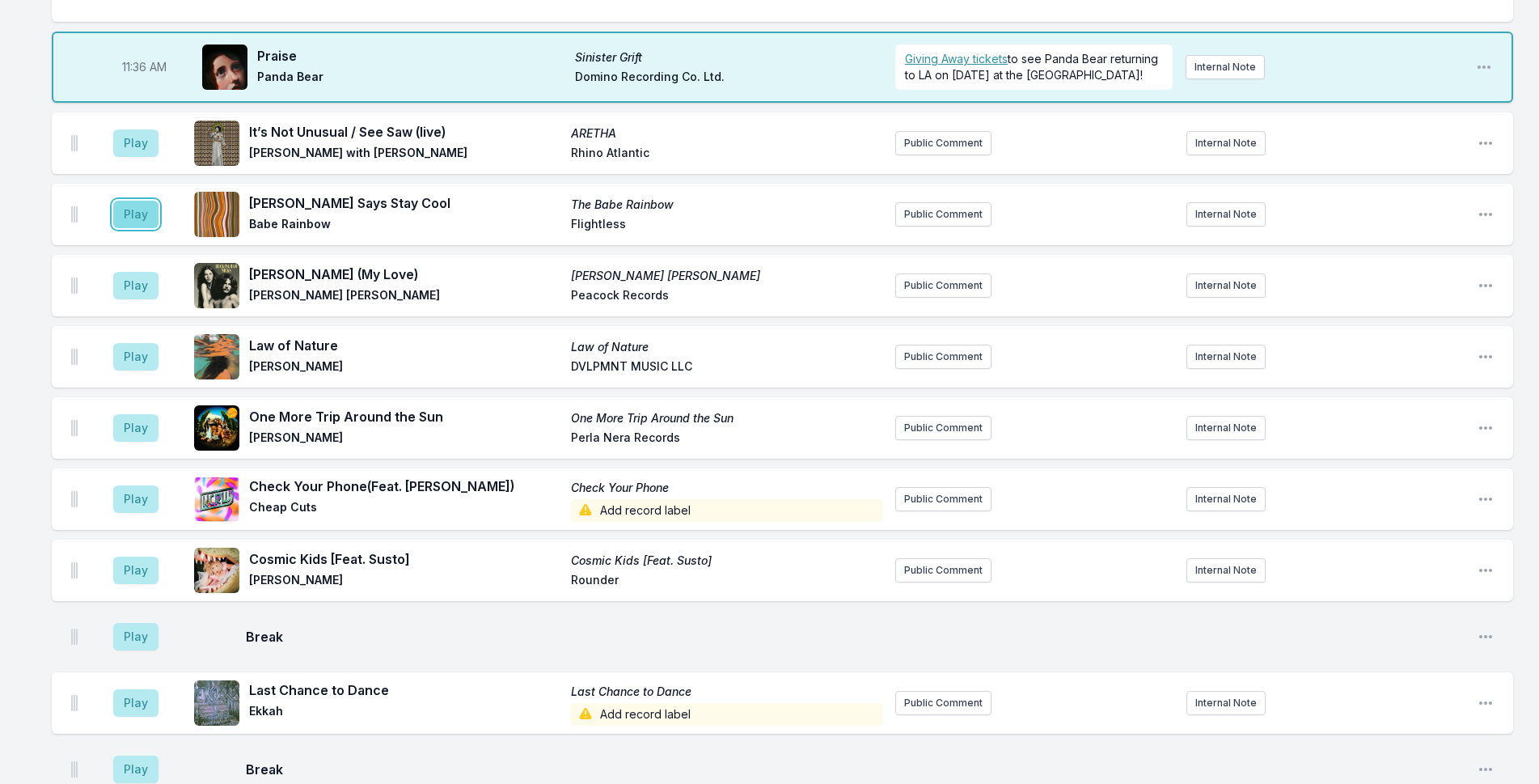
click at [134, 201] on button "Play" at bounding box center [135, 215] width 45 height 28
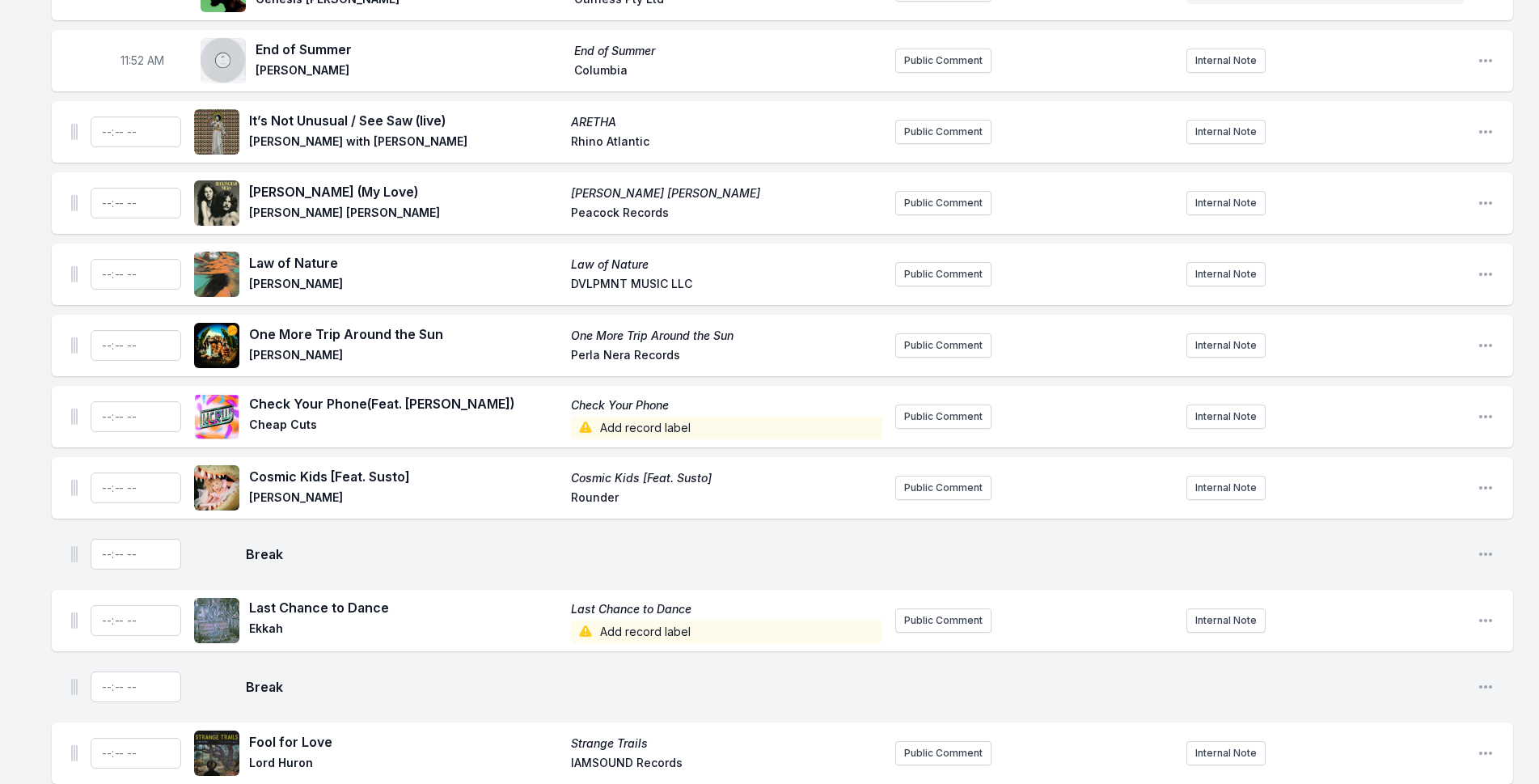
scroll to position [3165, 0]
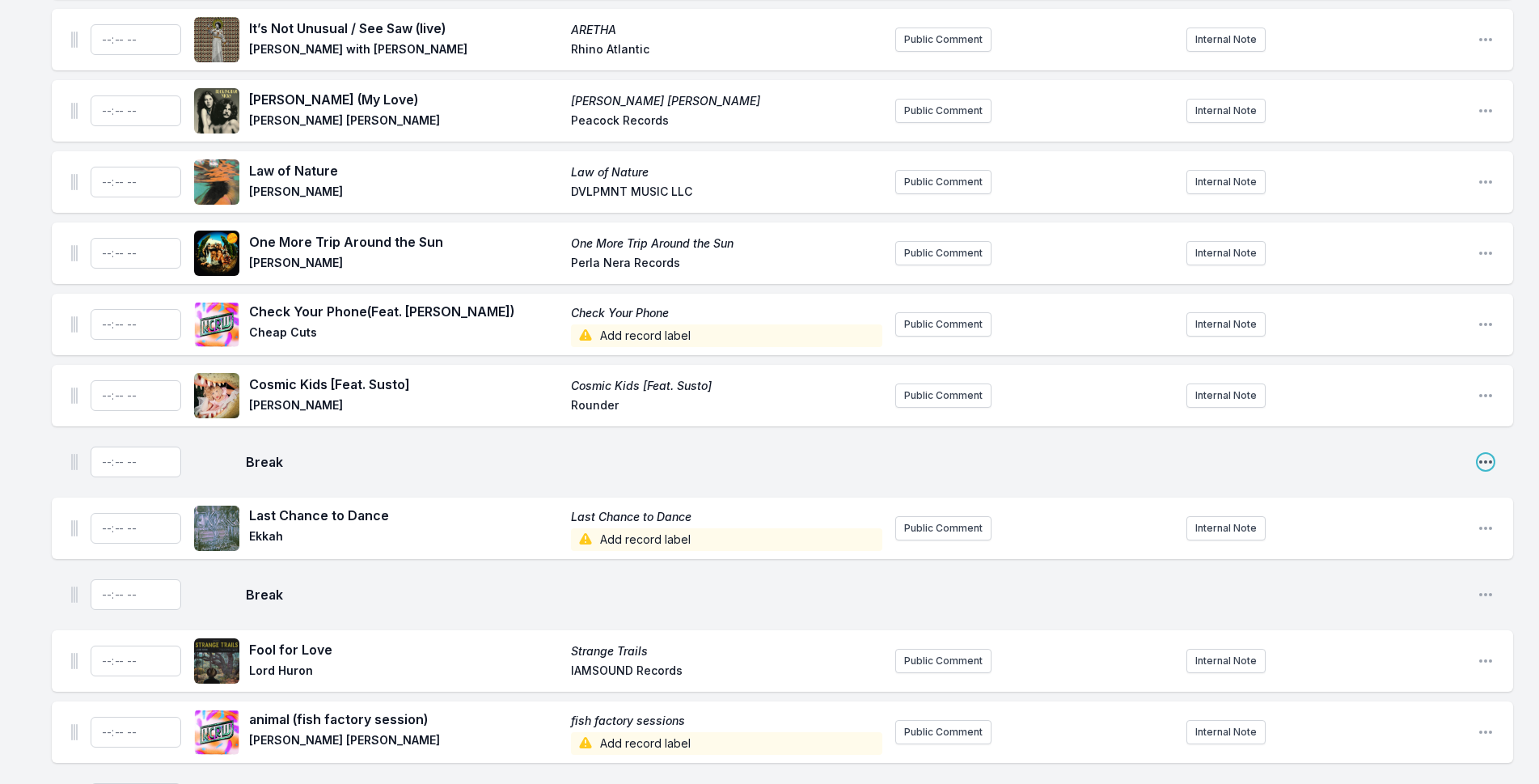
click at [1488, 454] on icon "Open playlist item options" at bounding box center [1486, 462] width 16 height 16
click at [1441, 509] on button "Delete Entry" at bounding box center [1403, 523] width 181 height 29
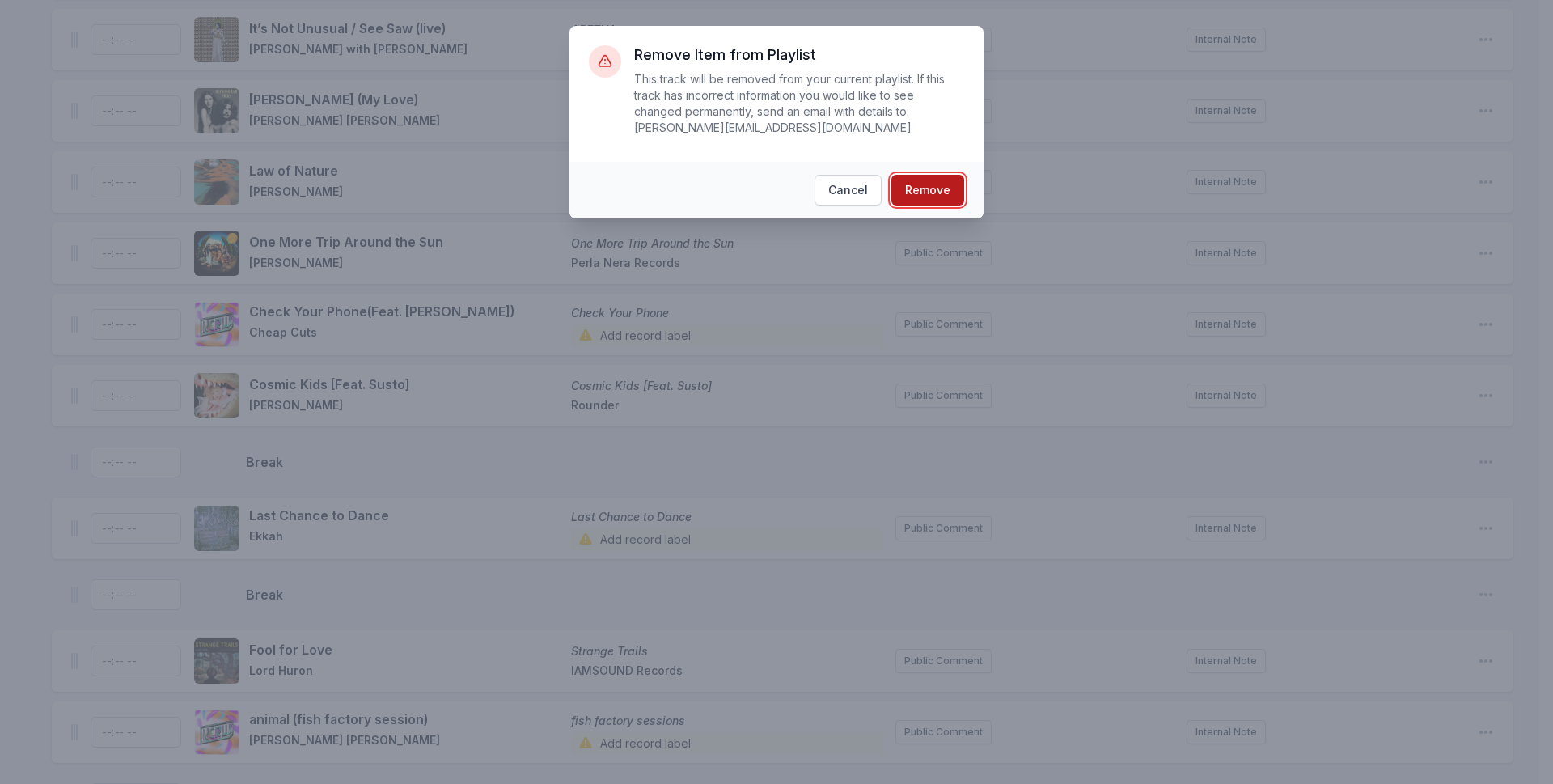
click at [946, 175] on button "Remove" at bounding box center [927, 190] width 73 height 31
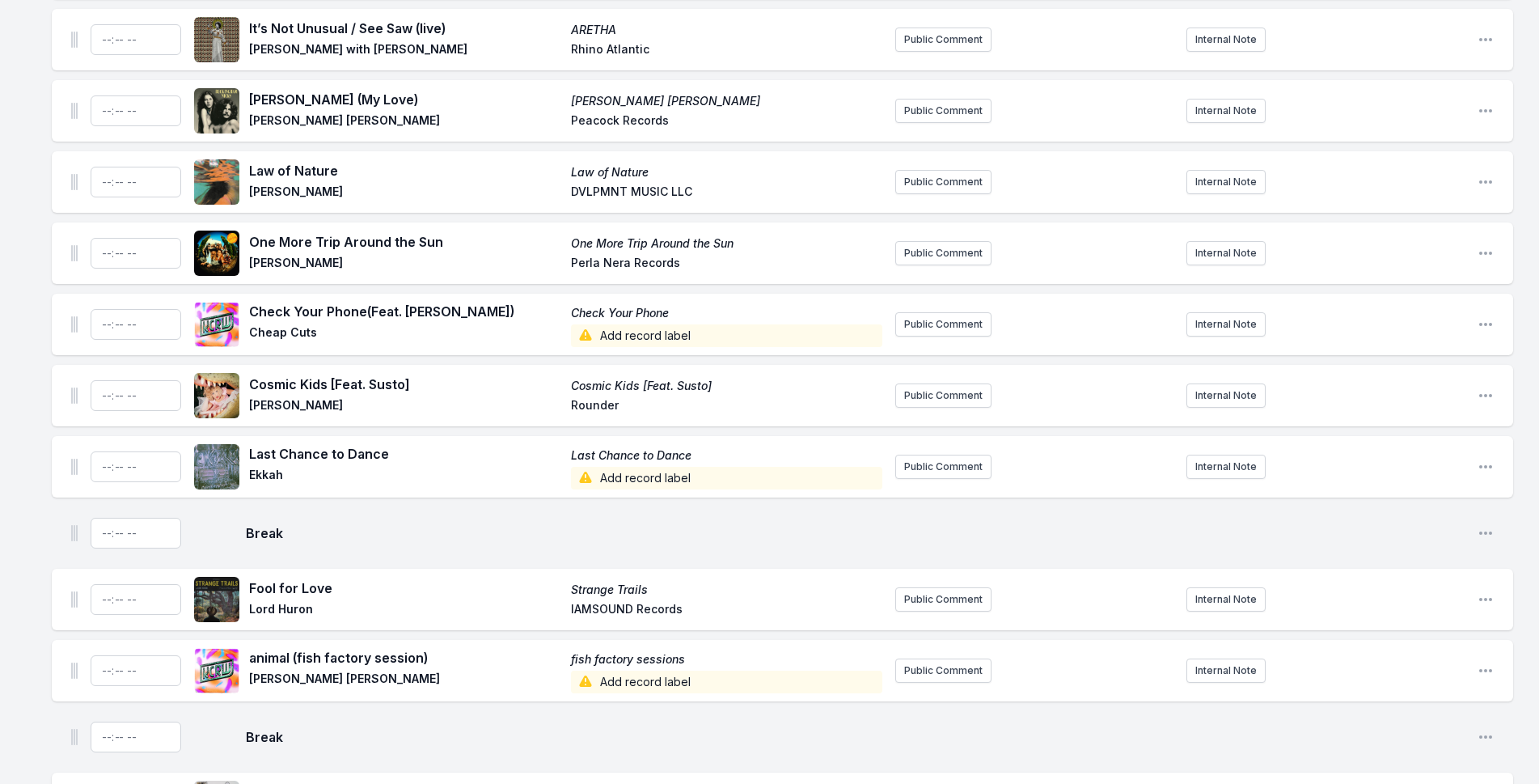
scroll to position [3246, 0]
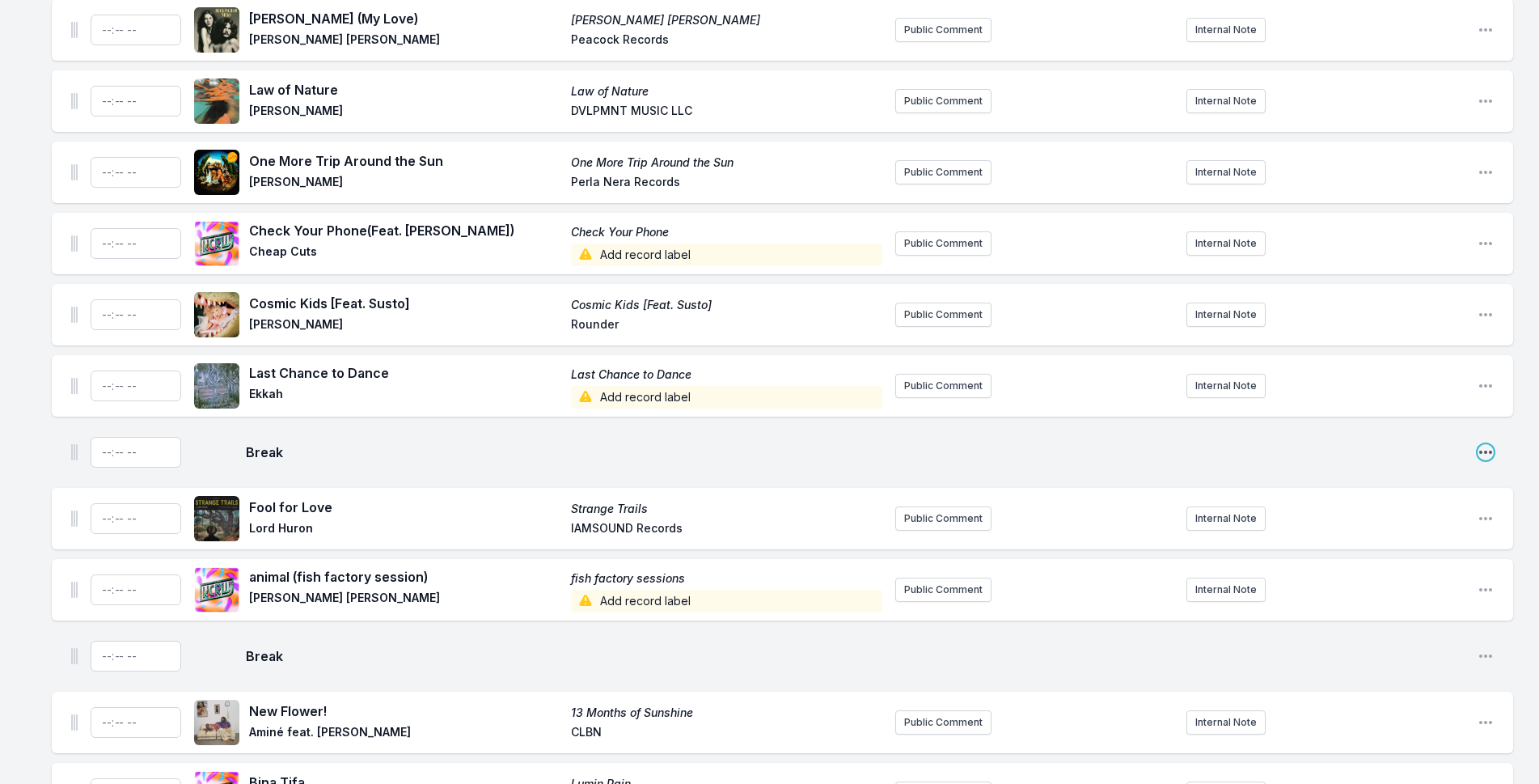
click at [1482, 444] on icon "Open playlist item options" at bounding box center [1486, 452] width 16 height 16
click at [1348, 499] on button "Delete Entry" at bounding box center [1403, 513] width 181 height 29
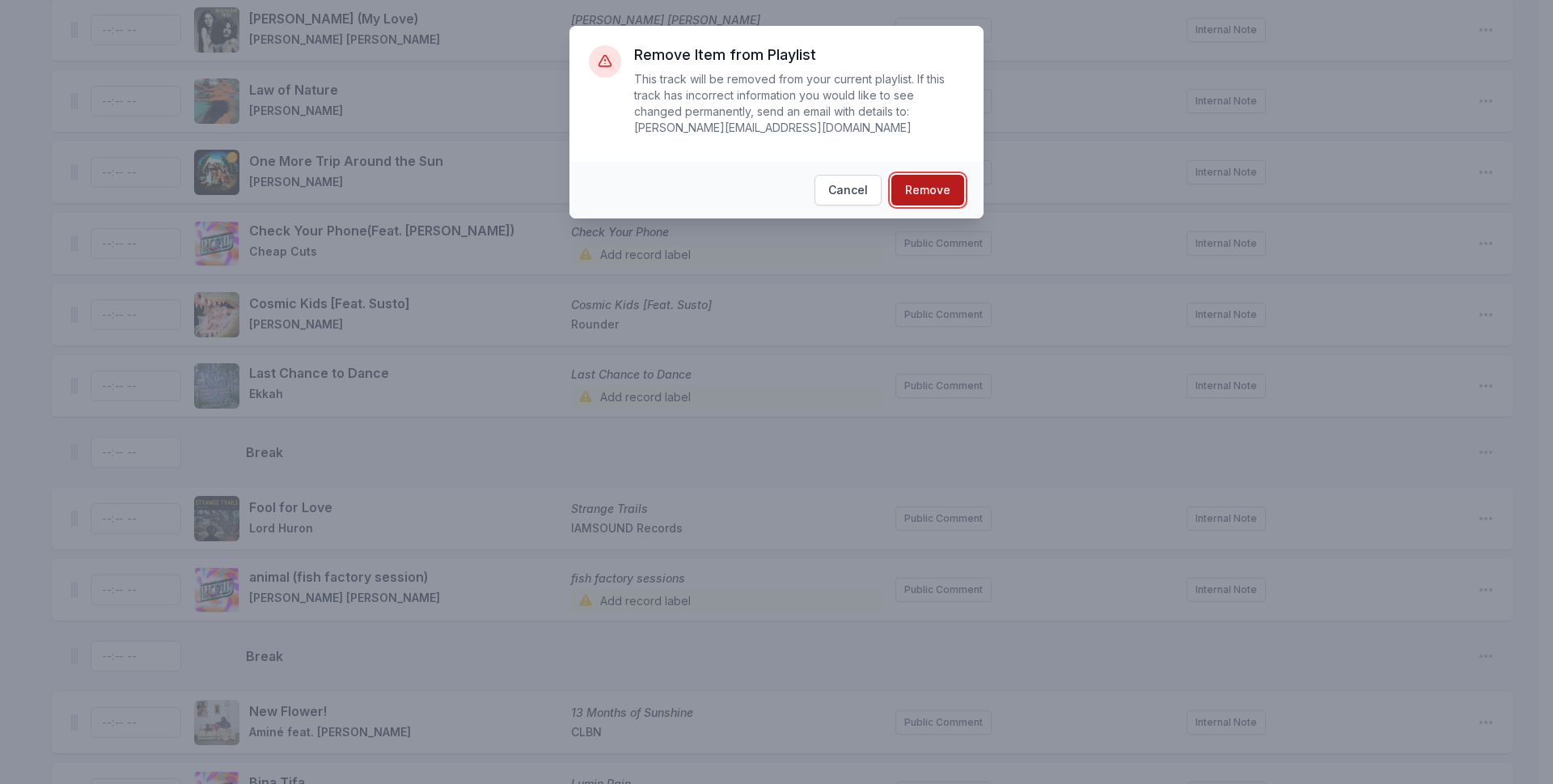
click at [925, 175] on button "Remove" at bounding box center [927, 190] width 73 height 31
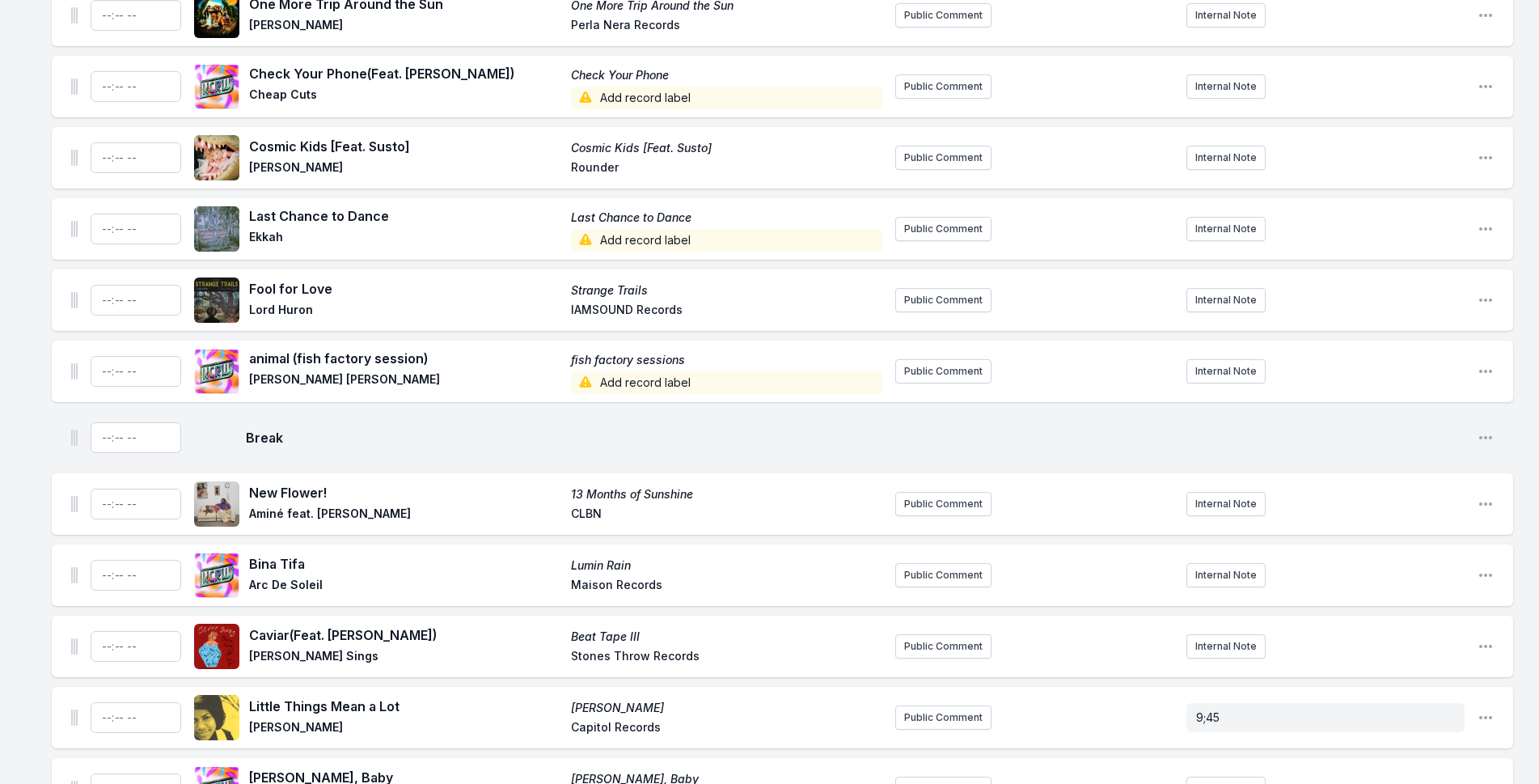
scroll to position [3408, 0]
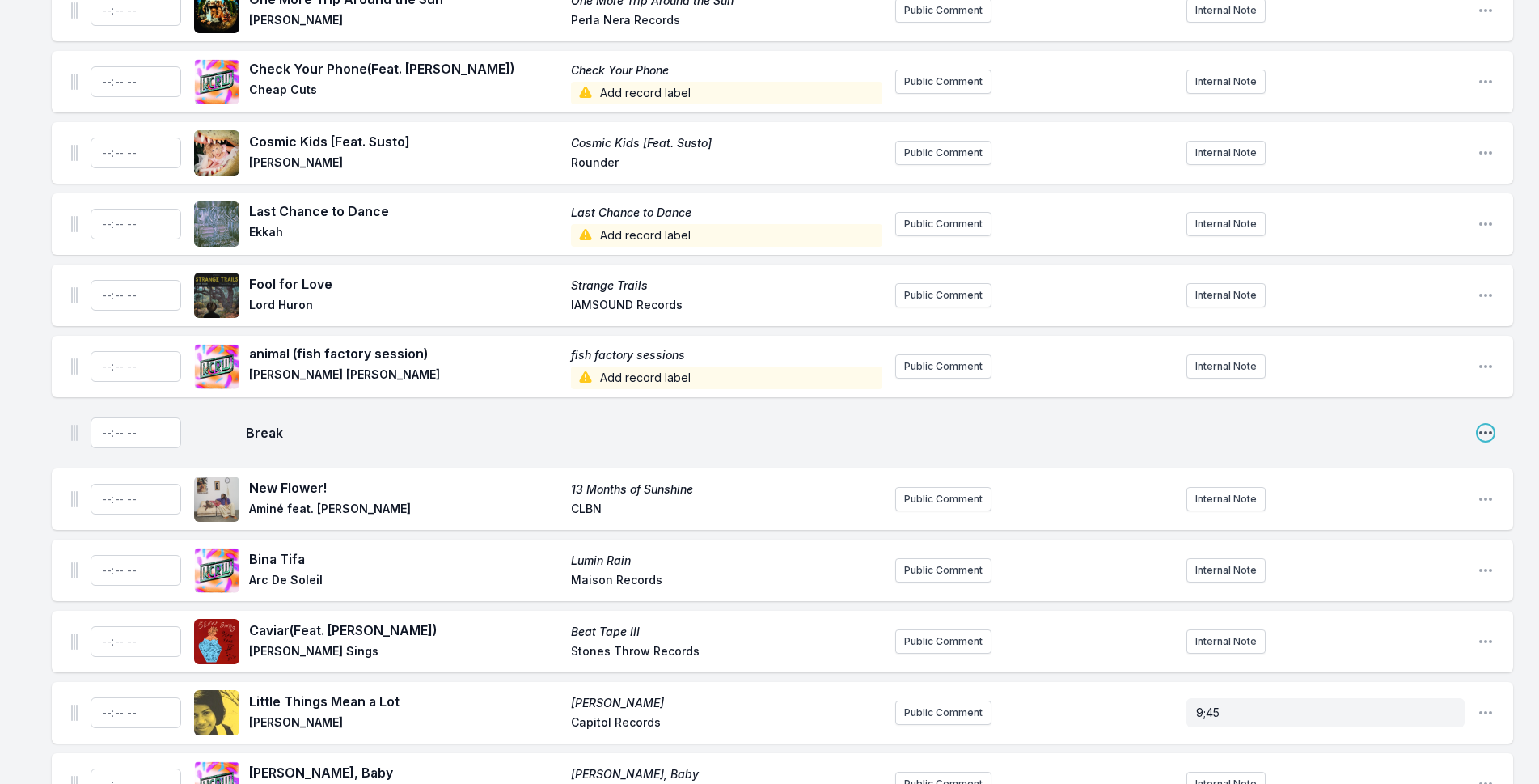
click at [1488, 425] on icon "Open playlist item options" at bounding box center [1486, 433] width 16 height 16
click at [1449, 480] on button "Delete Entry" at bounding box center [1403, 494] width 181 height 29
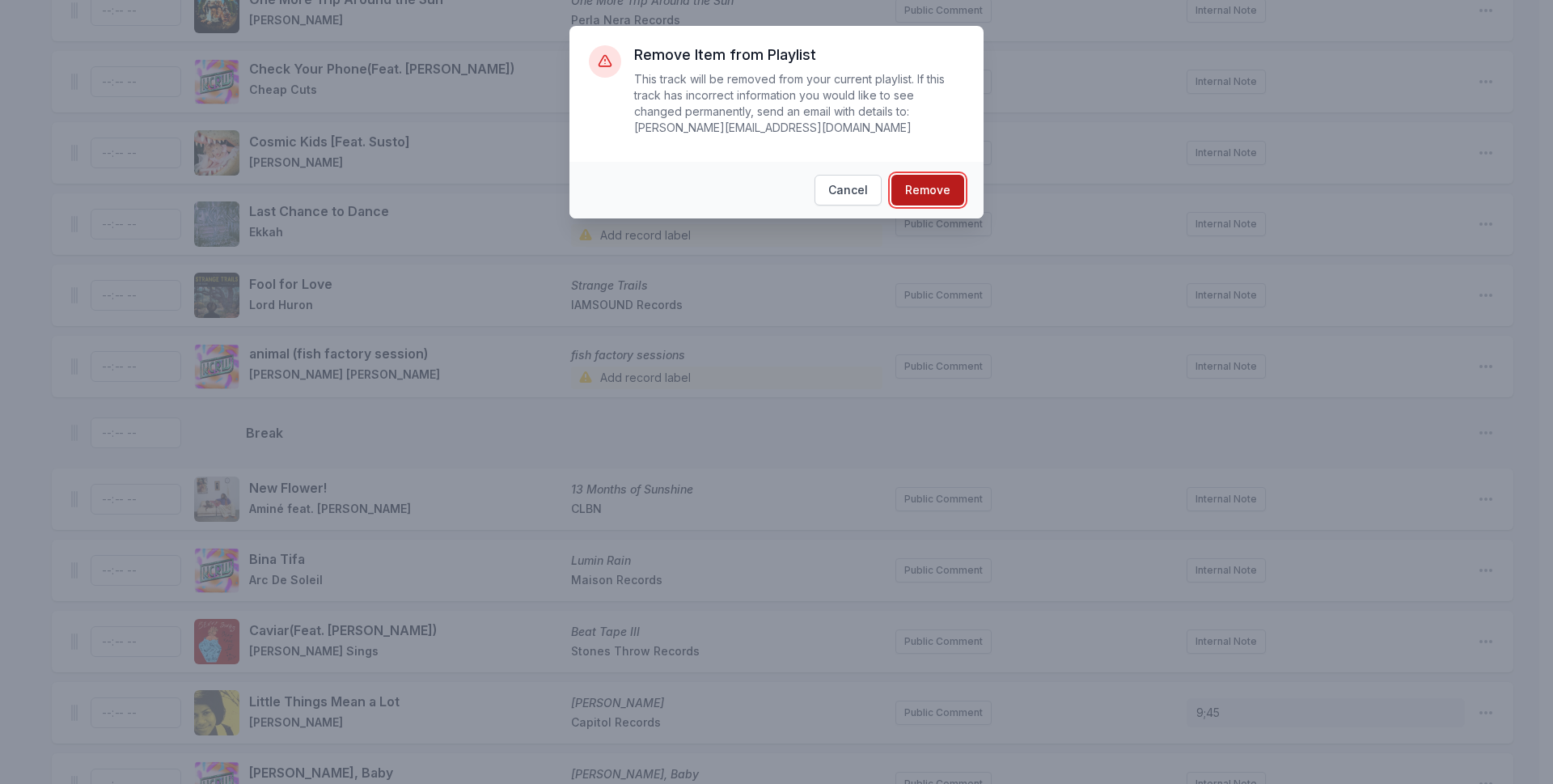
click at [908, 175] on button "Remove" at bounding box center [927, 190] width 73 height 31
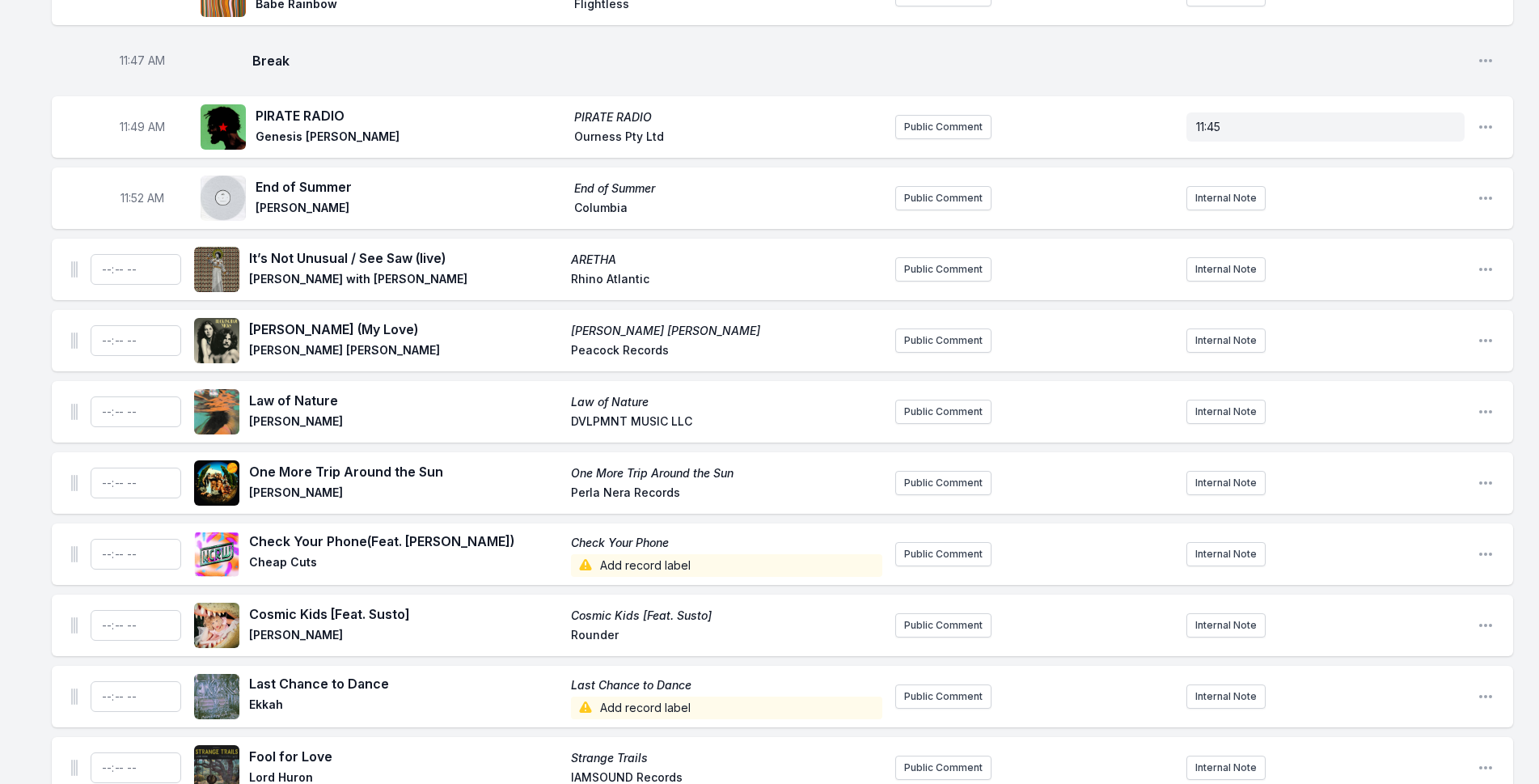
scroll to position [2923, 0]
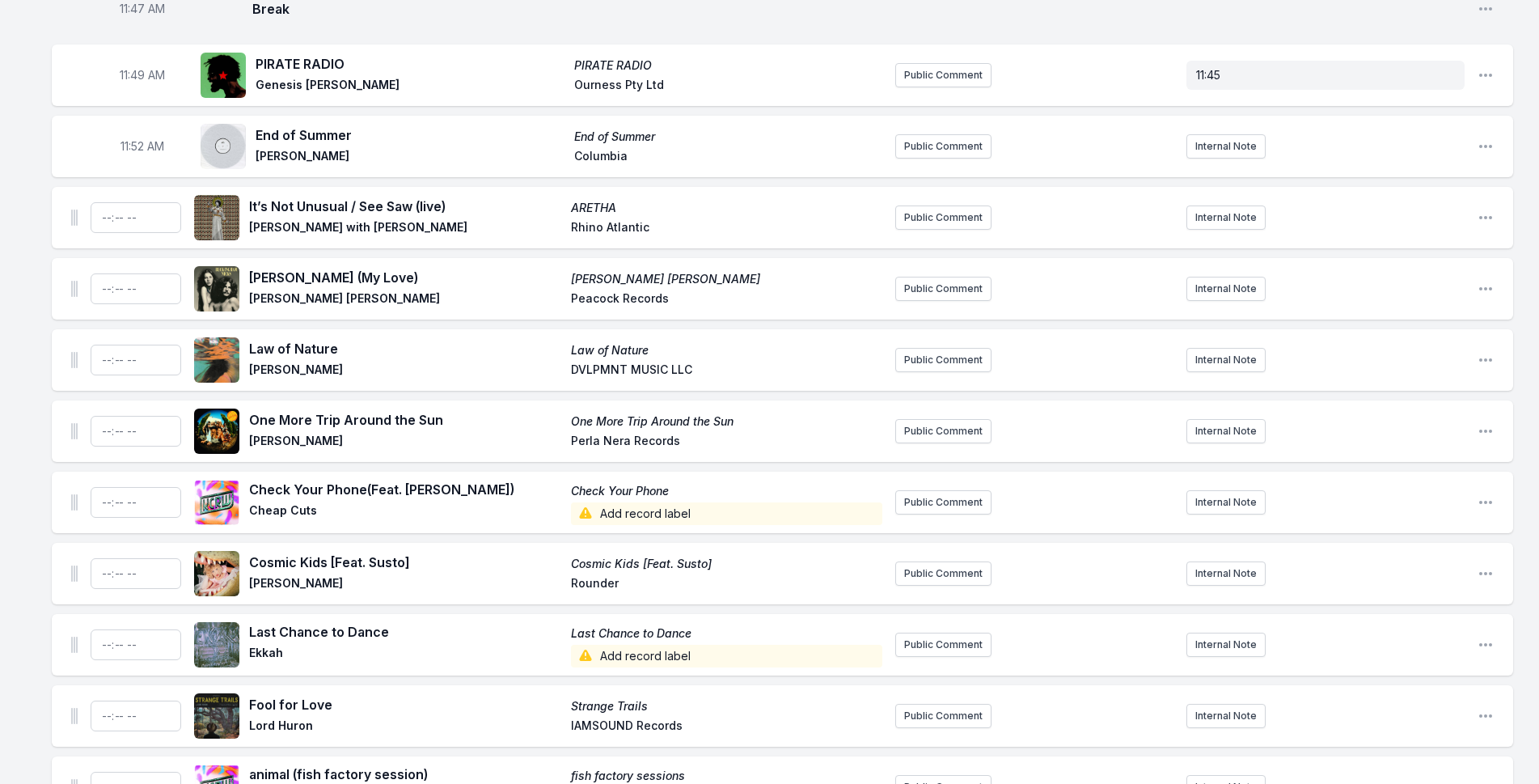
scroll to position [3084, 0]
